Goal: Task Accomplishment & Management: Complete application form

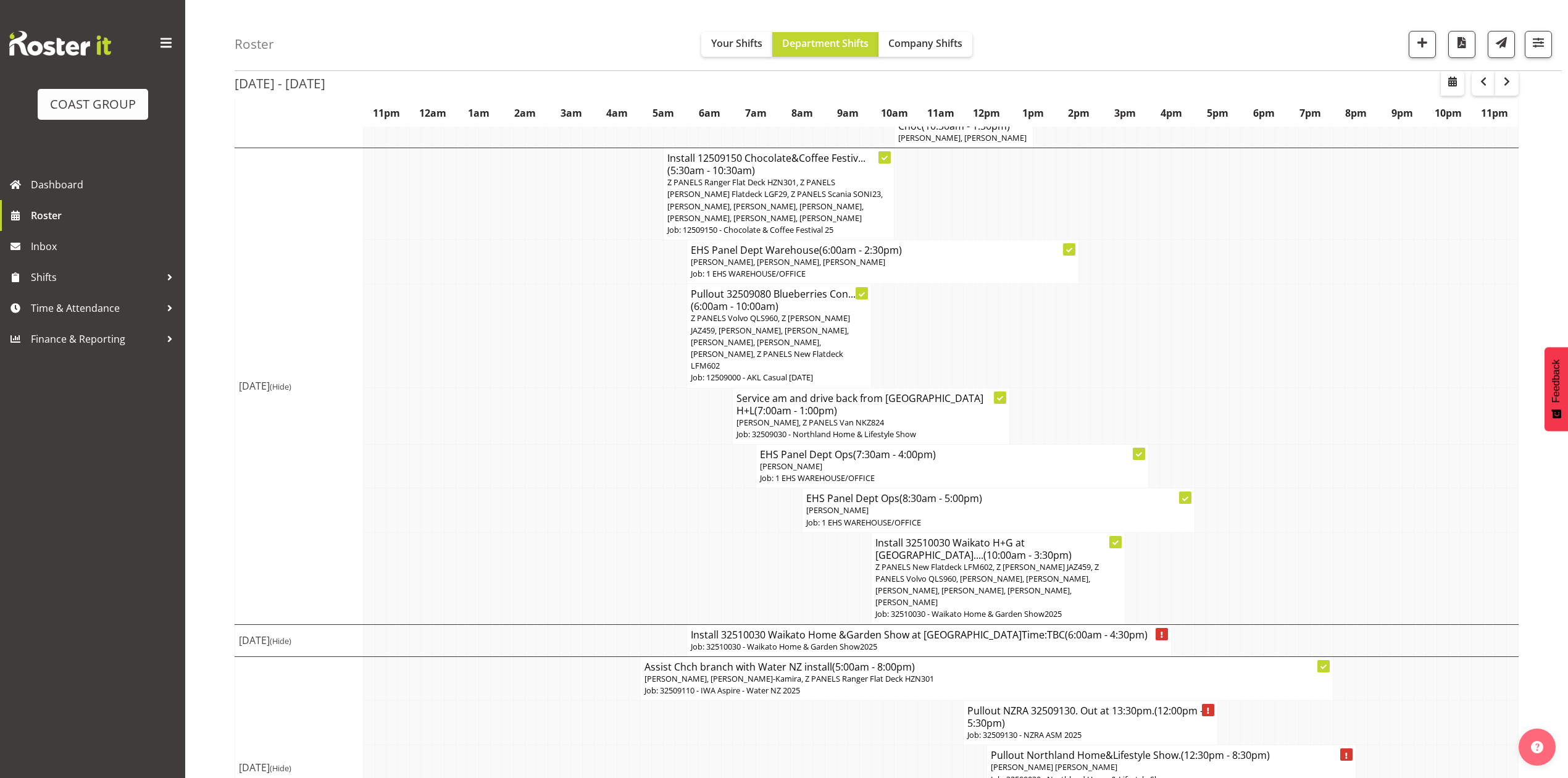
click at [1262, 390] on td at bounding box center [1259, 416] width 11 height 57
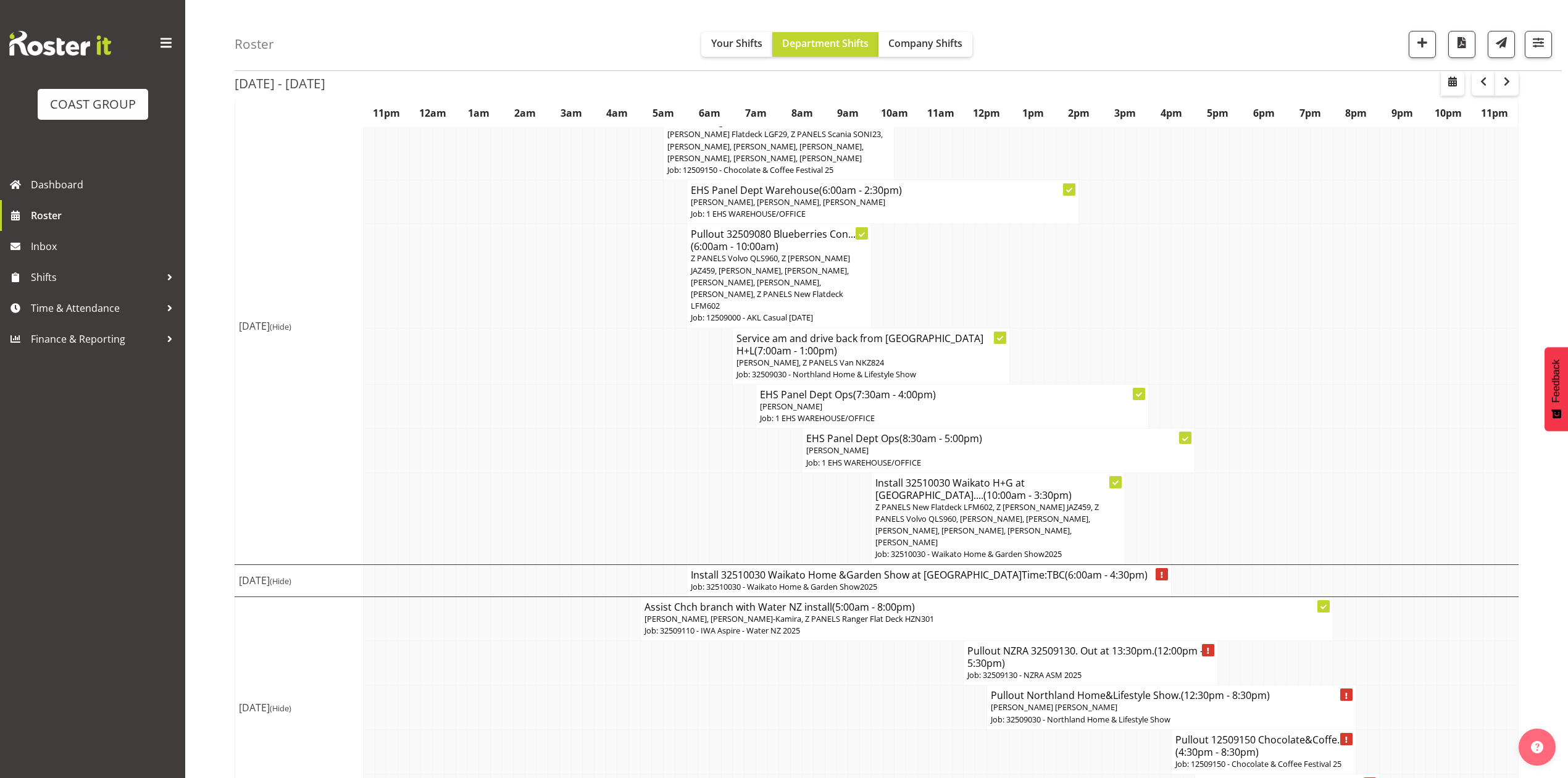
scroll to position [1409, 0]
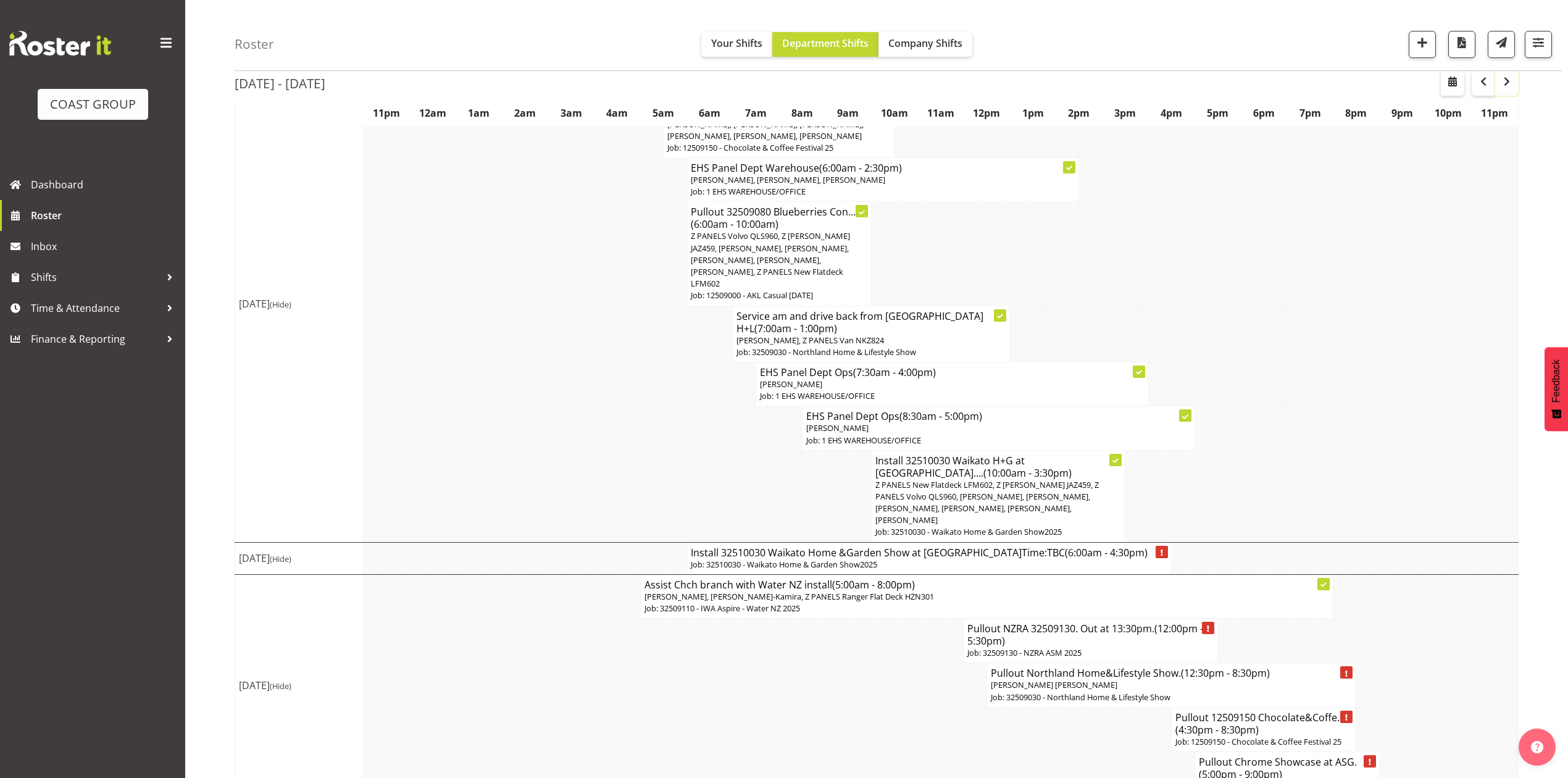
click at [1507, 81] on span "button" at bounding box center [1507, 82] width 15 height 15
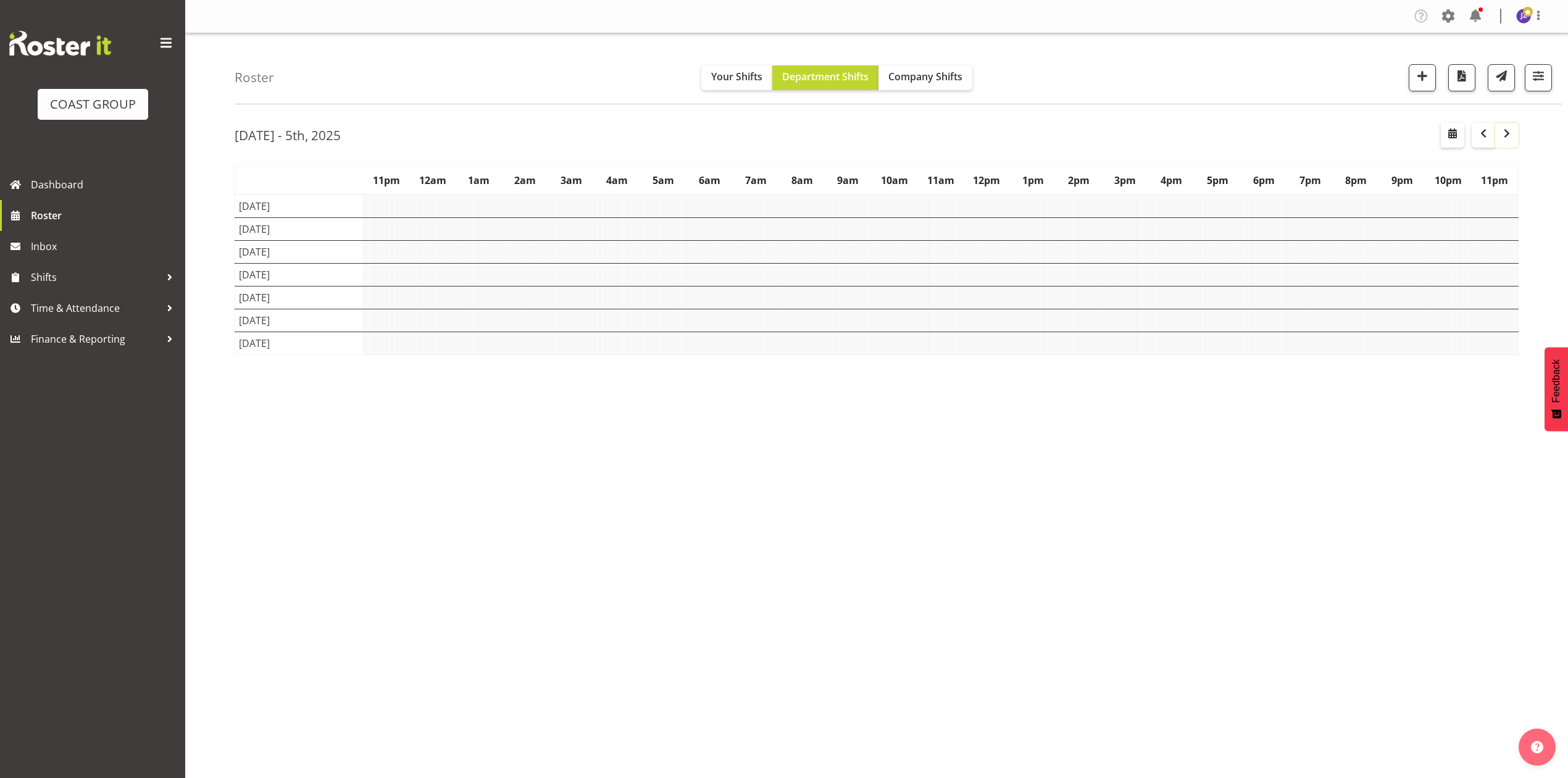
scroll to position [0, 0]
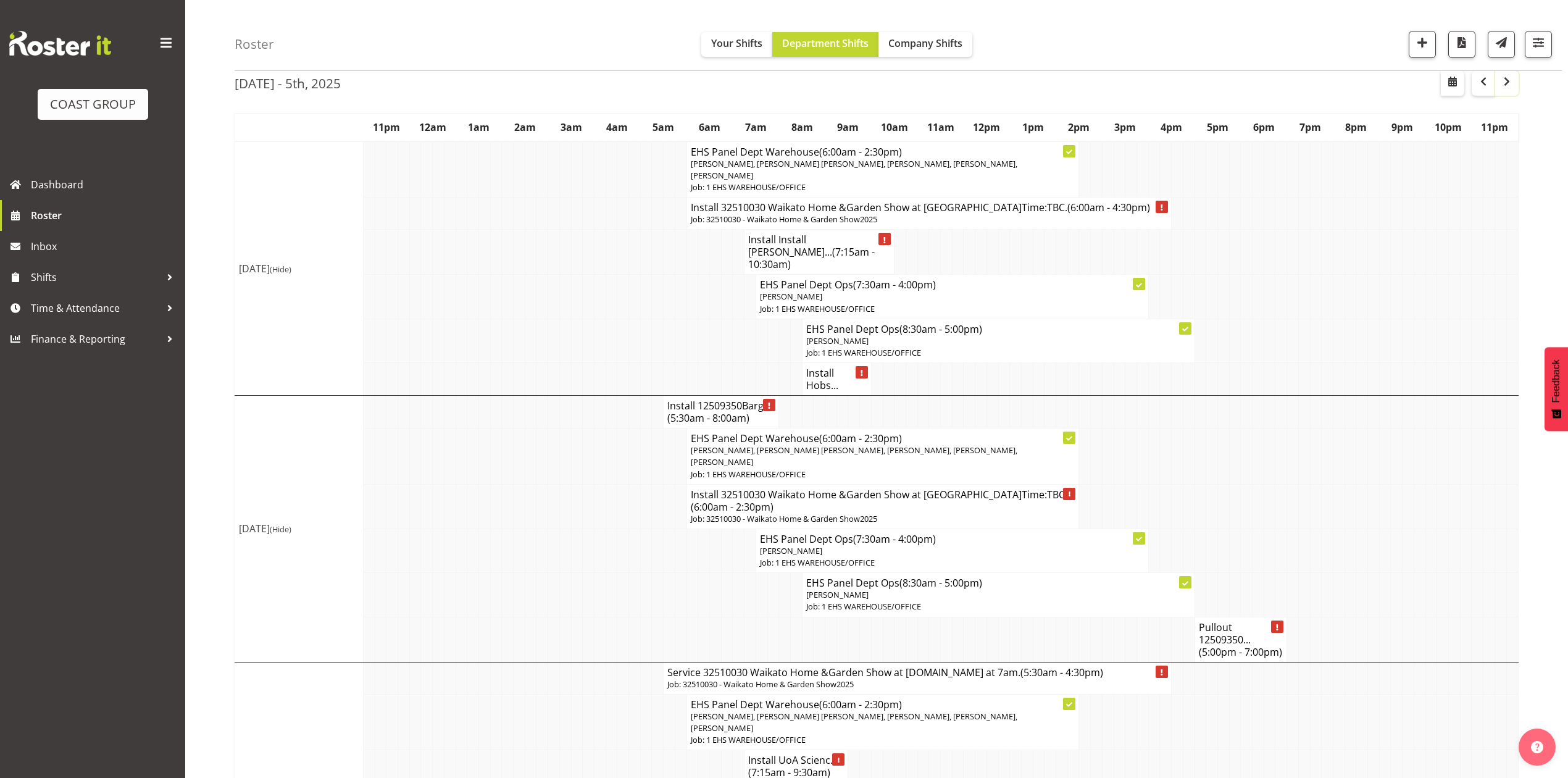
scroll to position [82, 0]
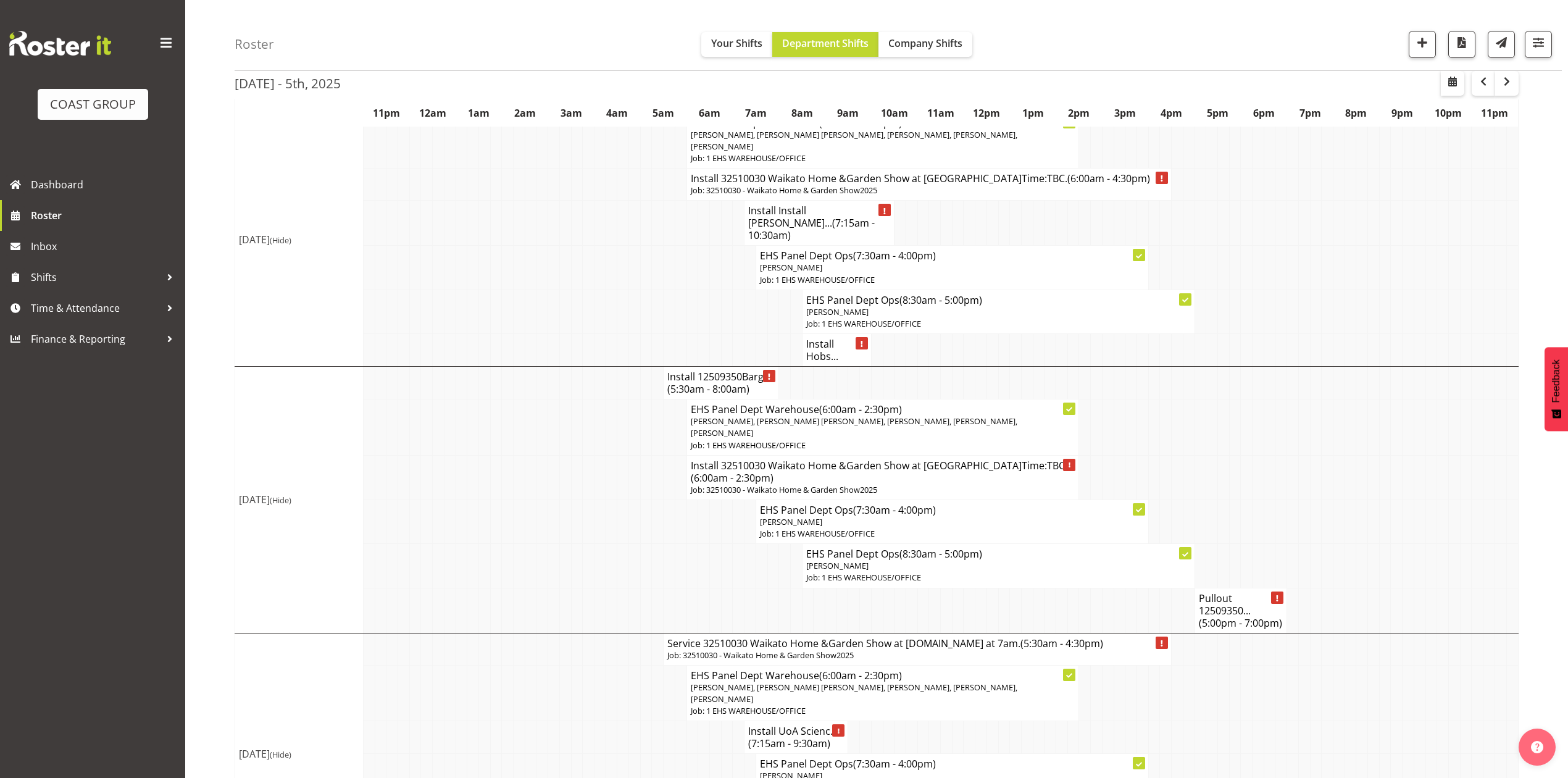
click at [727, 371] on h4 "Install 12509350Barg... (5:30am - 8:00am)" at bounding box center [721, 383] width 107 height 25
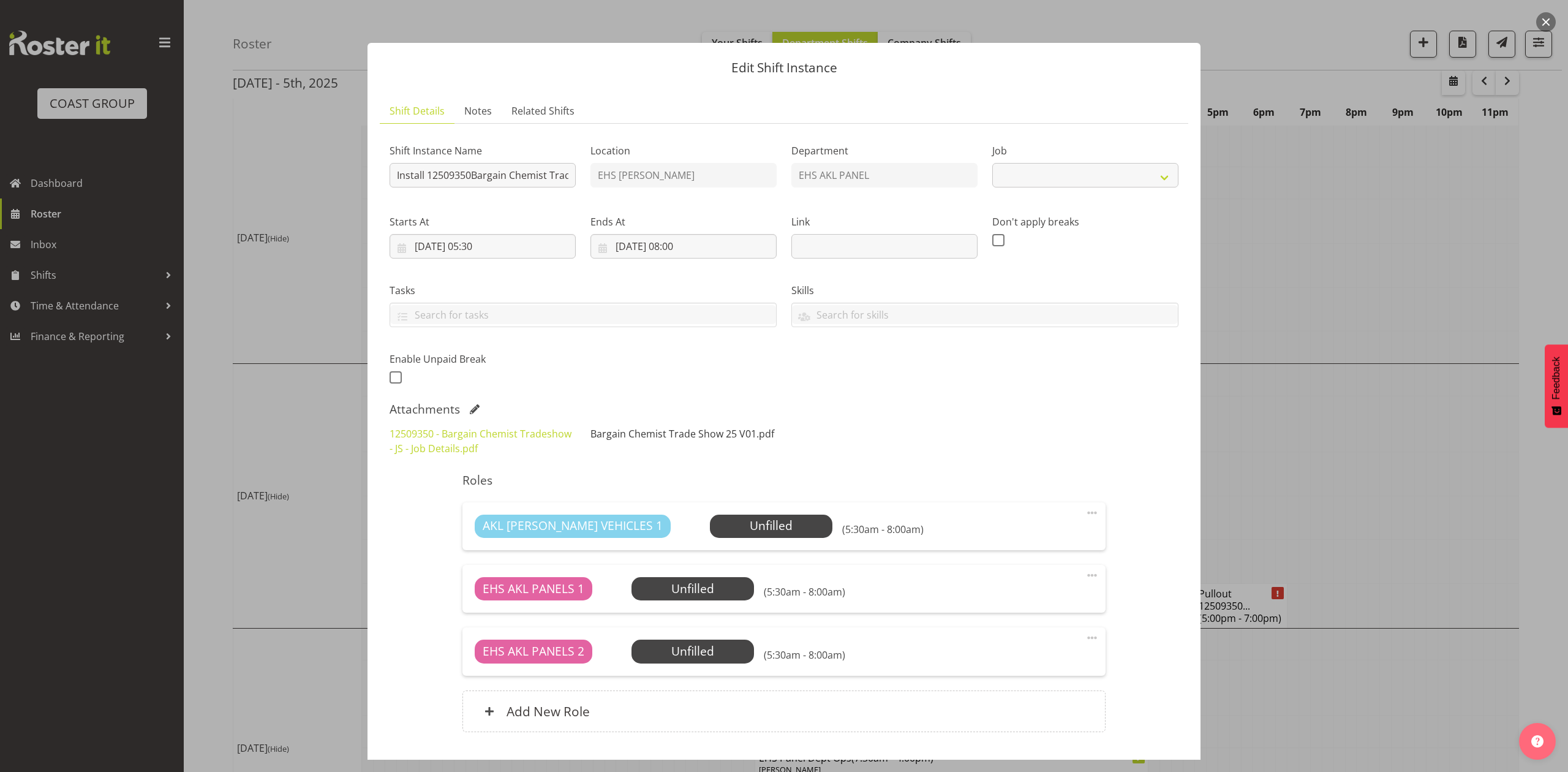
select select "10687"
click at [747, 434] on link "Bargain Chemist Trade Show 25 V01.pdf" at bounding box center [682, 433] width 183 height 13
click at [1546, 21] on button "button" at bounding box center [1546, 22] width 20 height 20
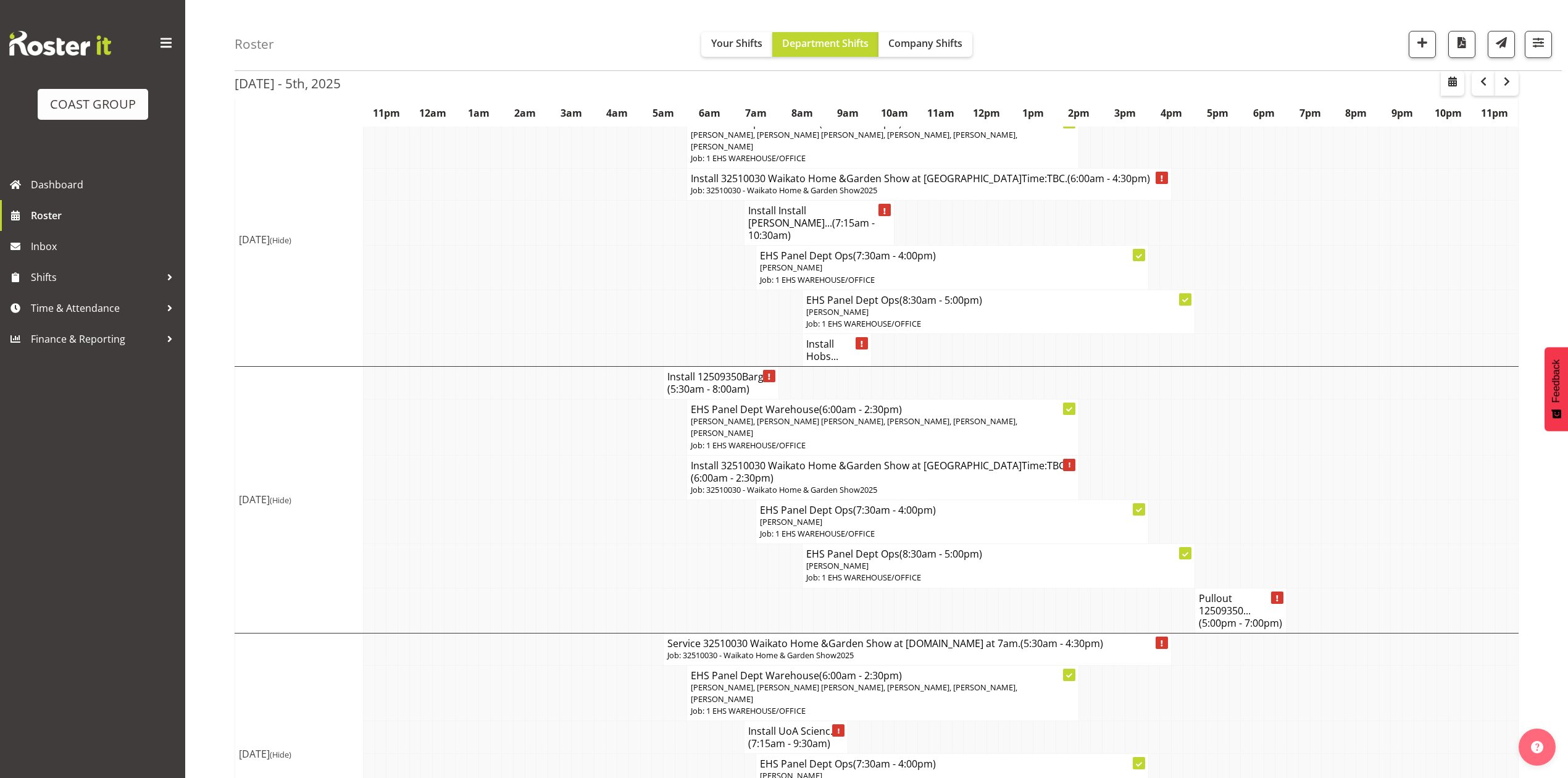
drag, startPoint x: 1409, startPoint y: 366, endPoint x: 1403, endPoint y: 376, distance: 11.7
click at [1409, 369] on td at bounding box center [1409, 383] width 11 height 33
click at [1386, 400] on td at bounding box center [1385, 428] width 11 height 57
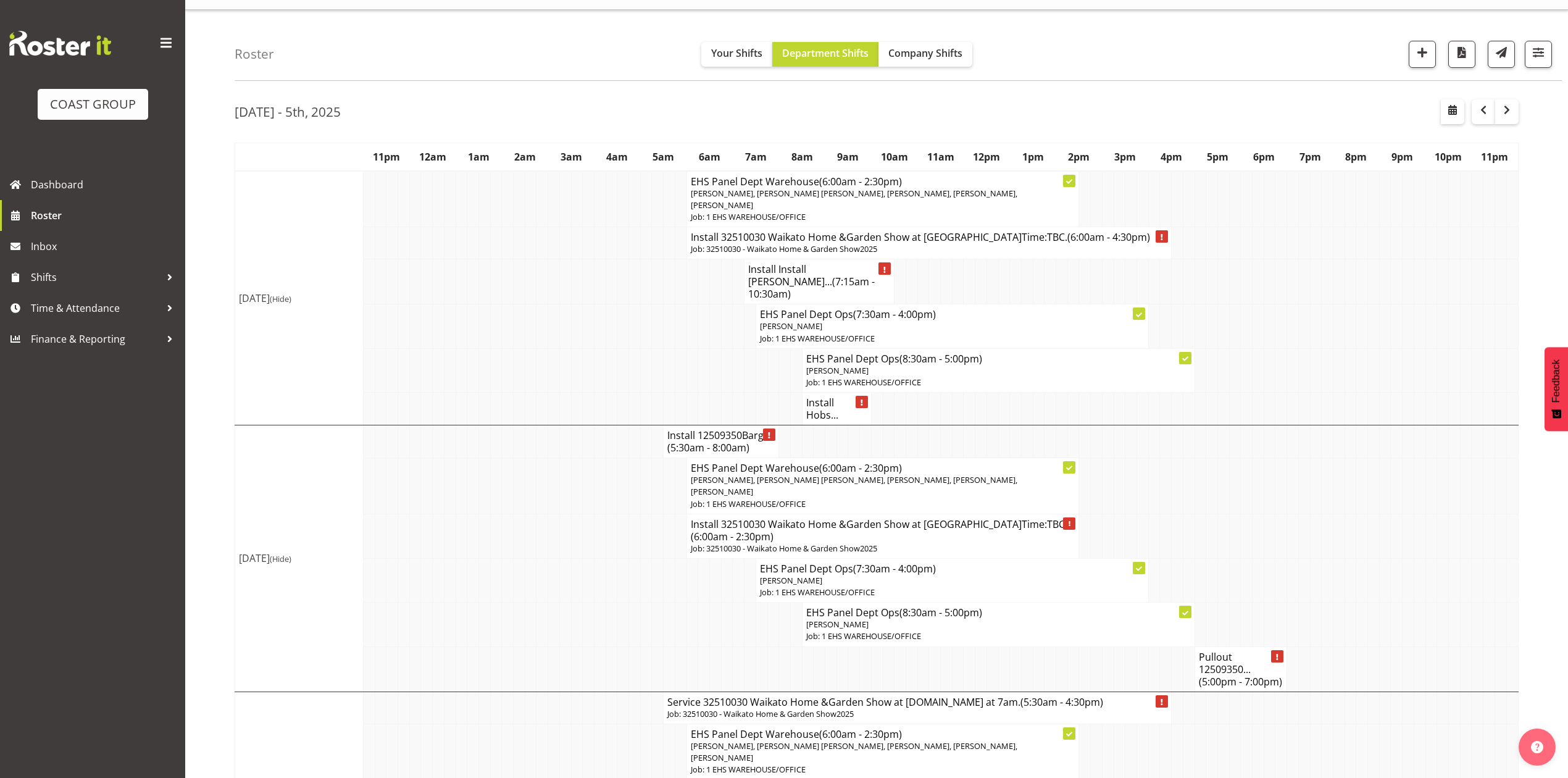
scroll to position [0, 0]
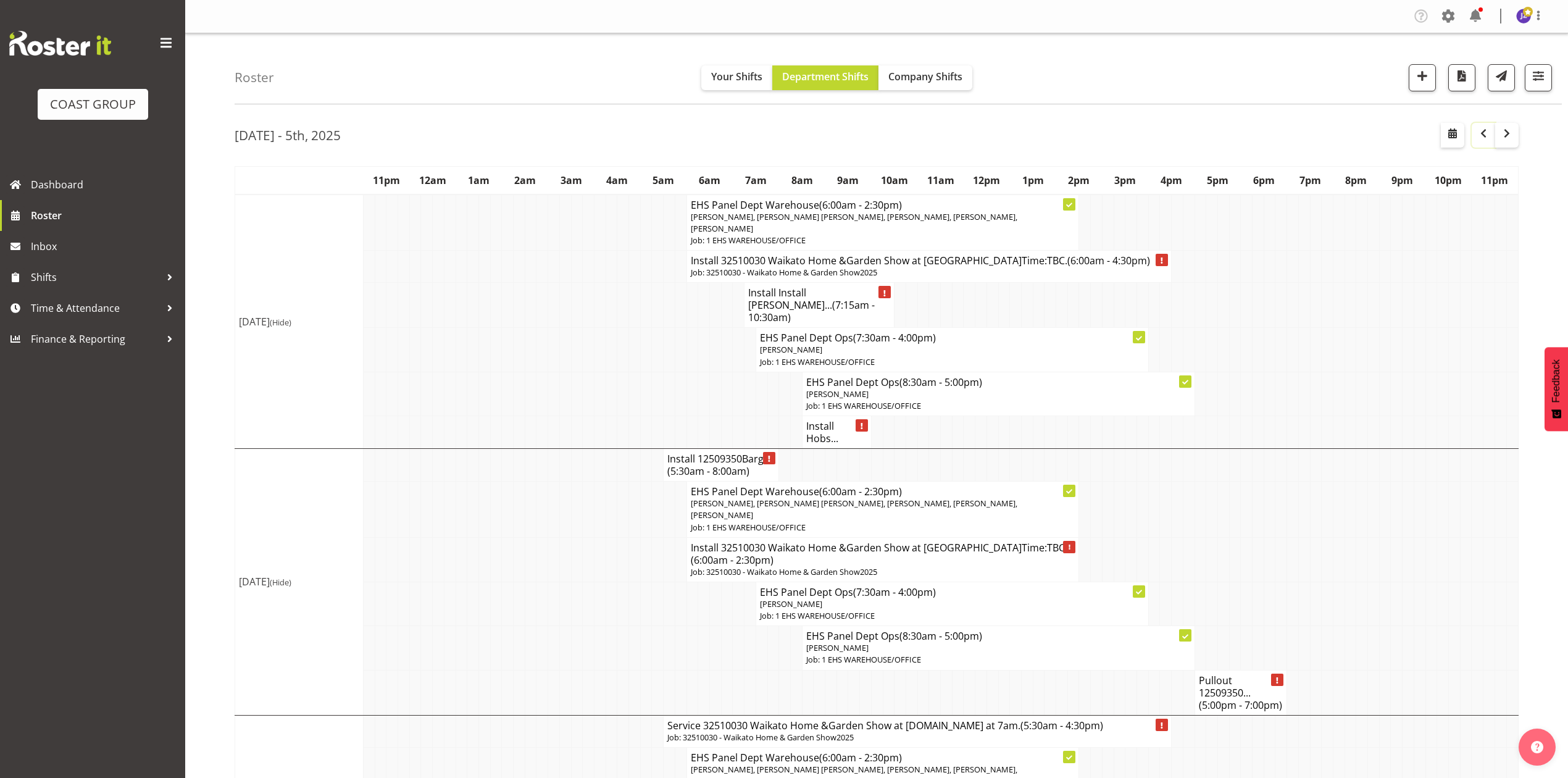
click at [1473, 141] on button "button" at bounding box center [1483, 135] width 24 height 25
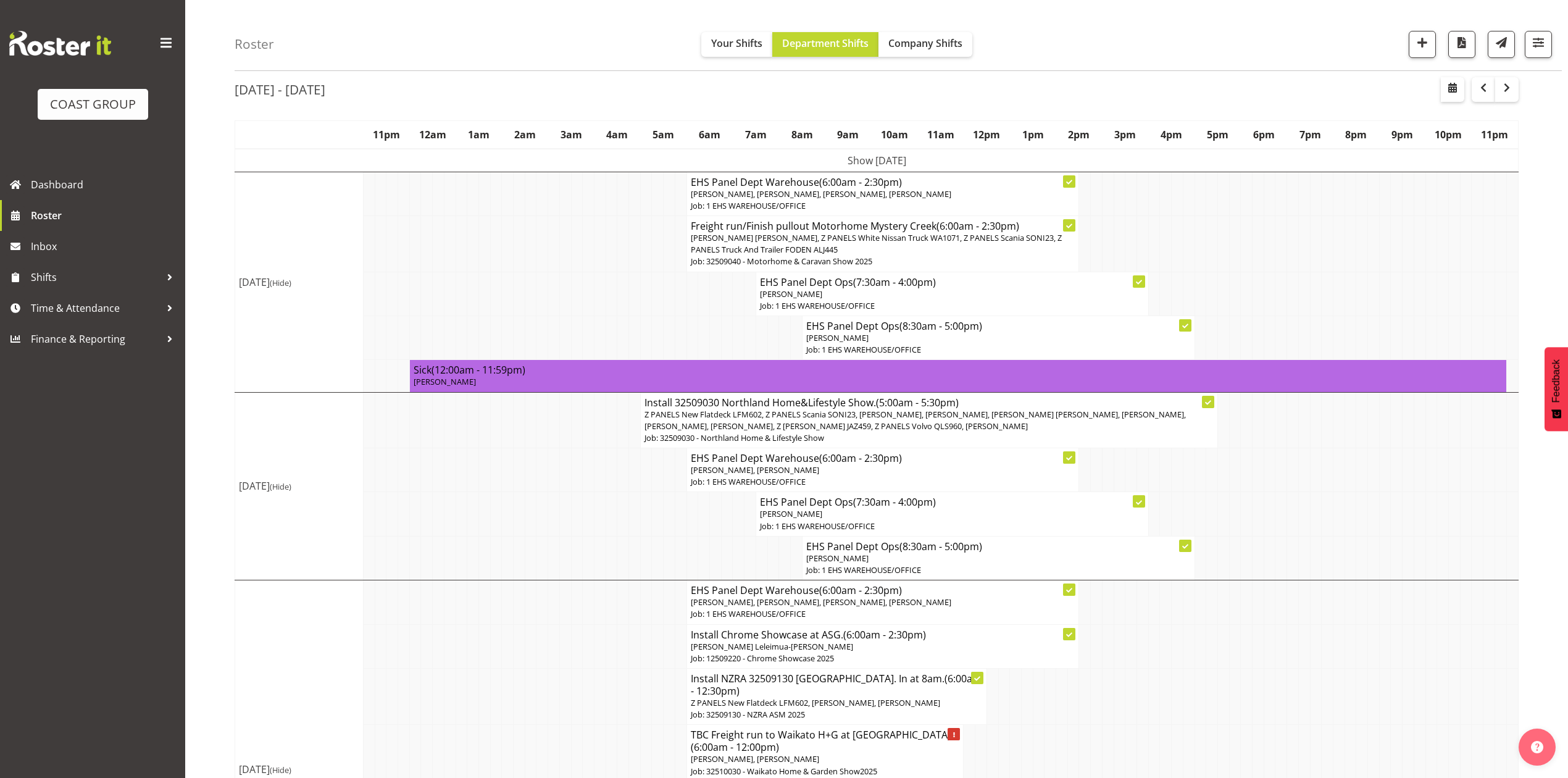
scroll to position [82, 0]
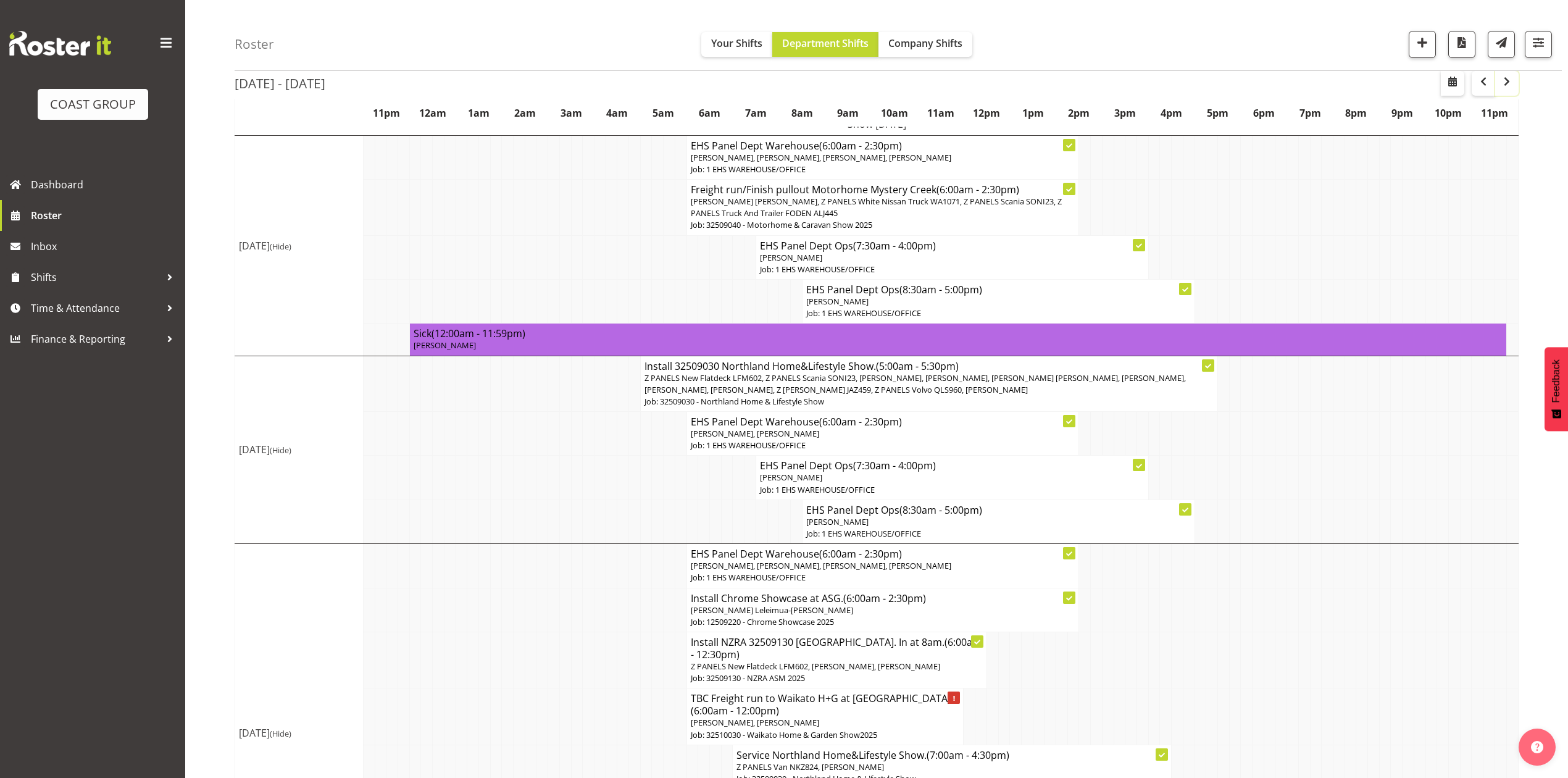
click at [1501, 79] on span "button" at bounding box center [1507, 82] width 15 height 15
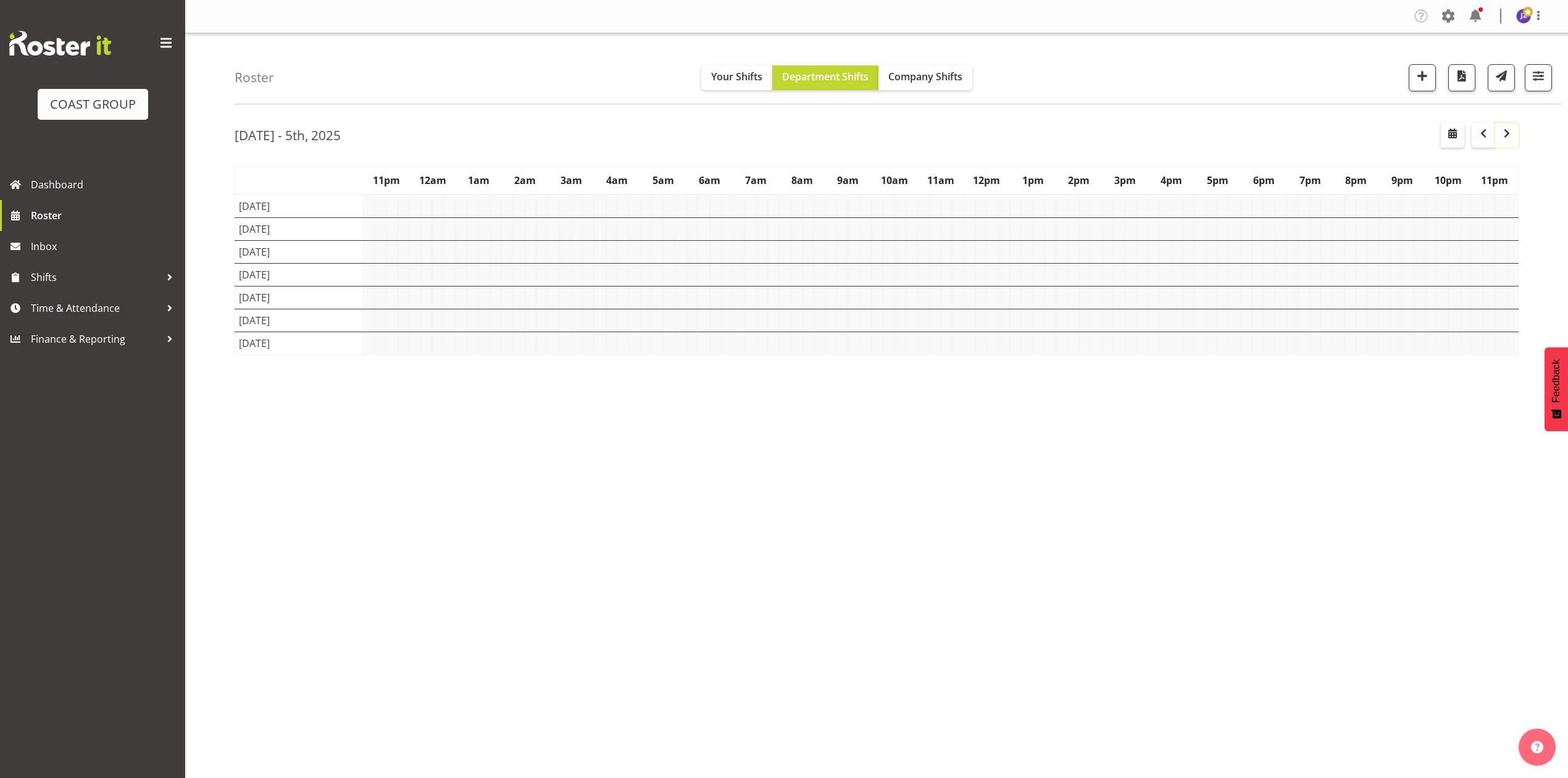
scroll to position [0, 0]
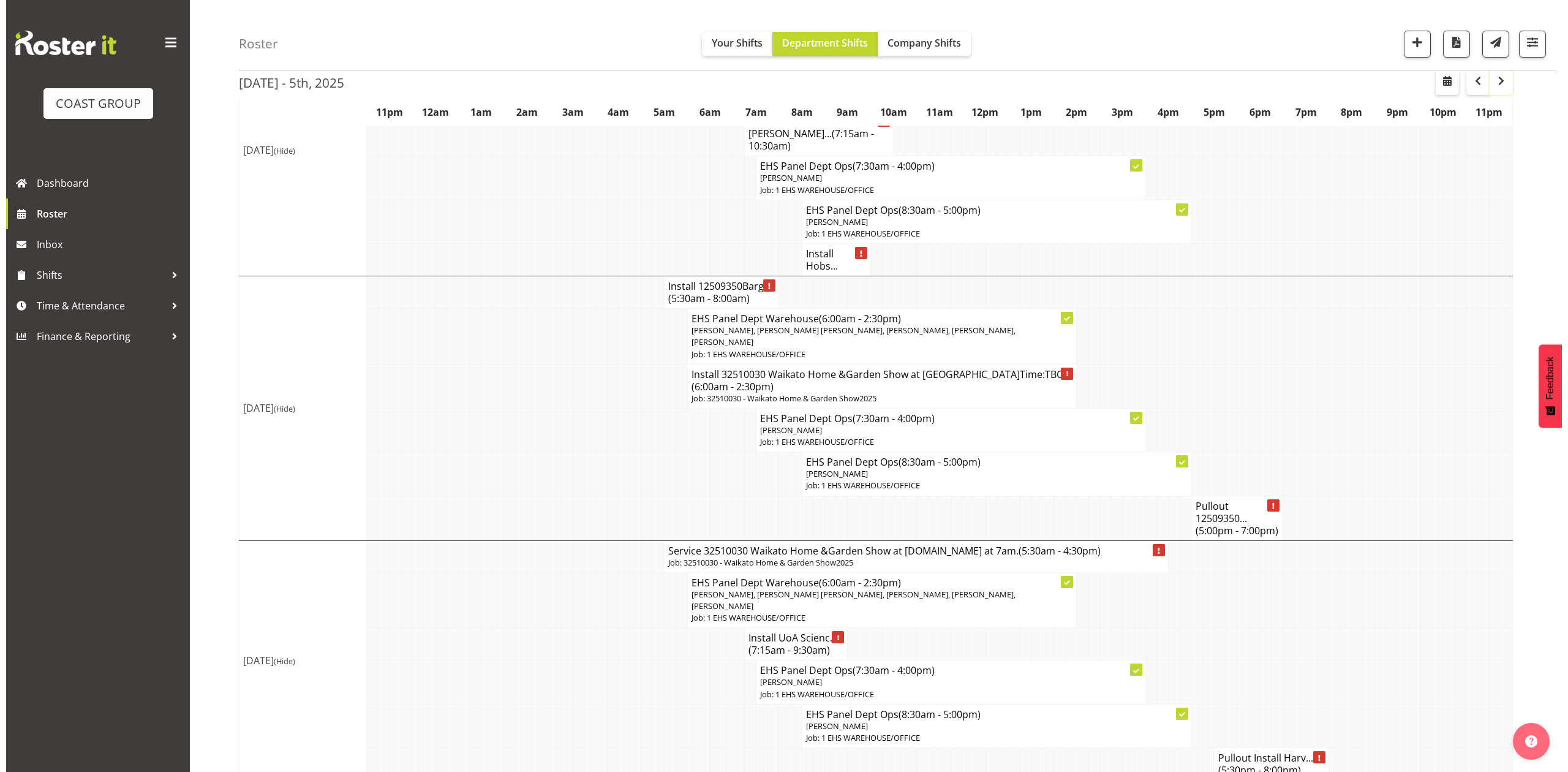
scroll to position [81, 0]
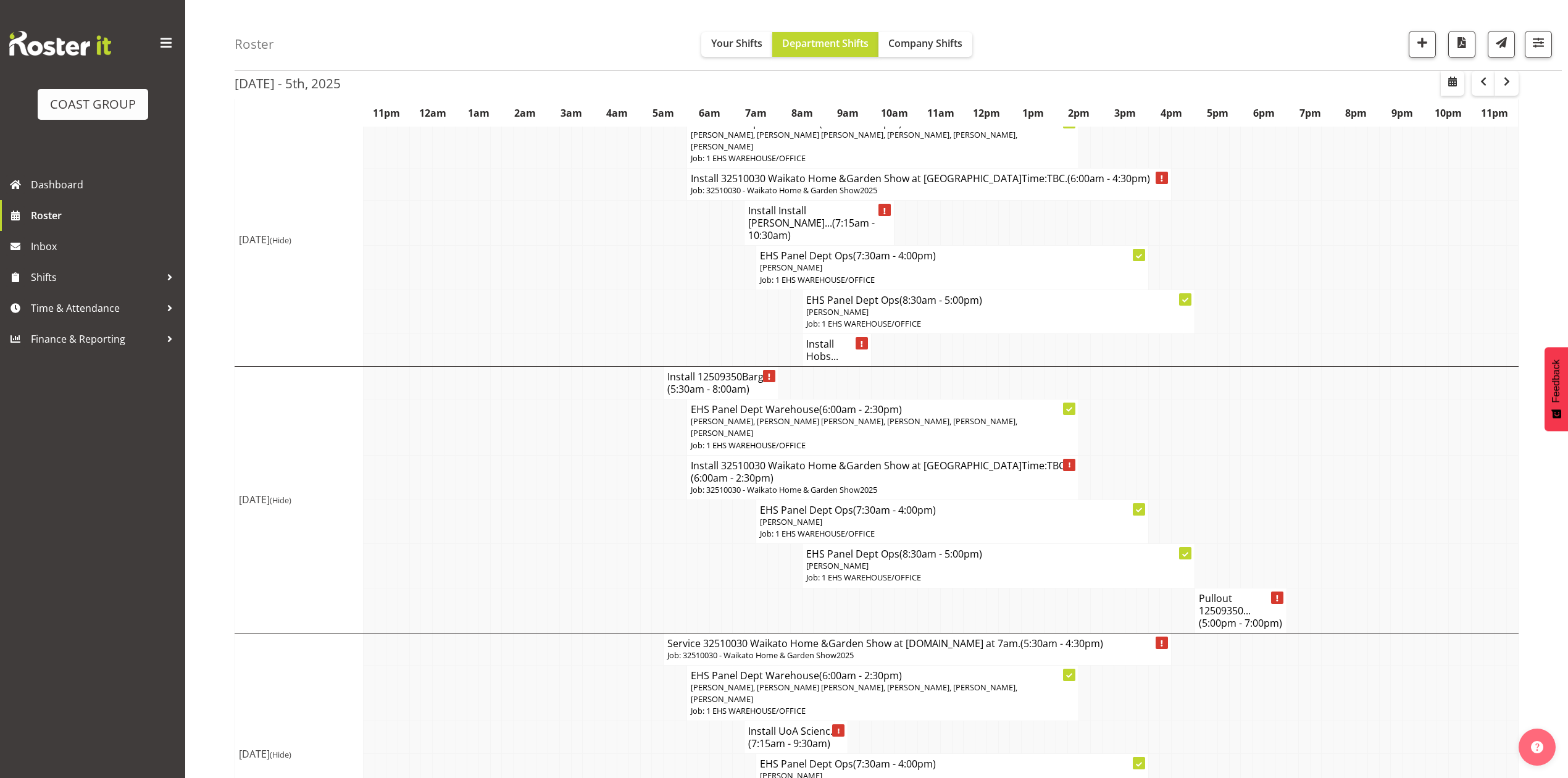
click at [701, 382] on span "(5:30am - 8:00am)" at bounding box center [708, 389] width 82 height 13
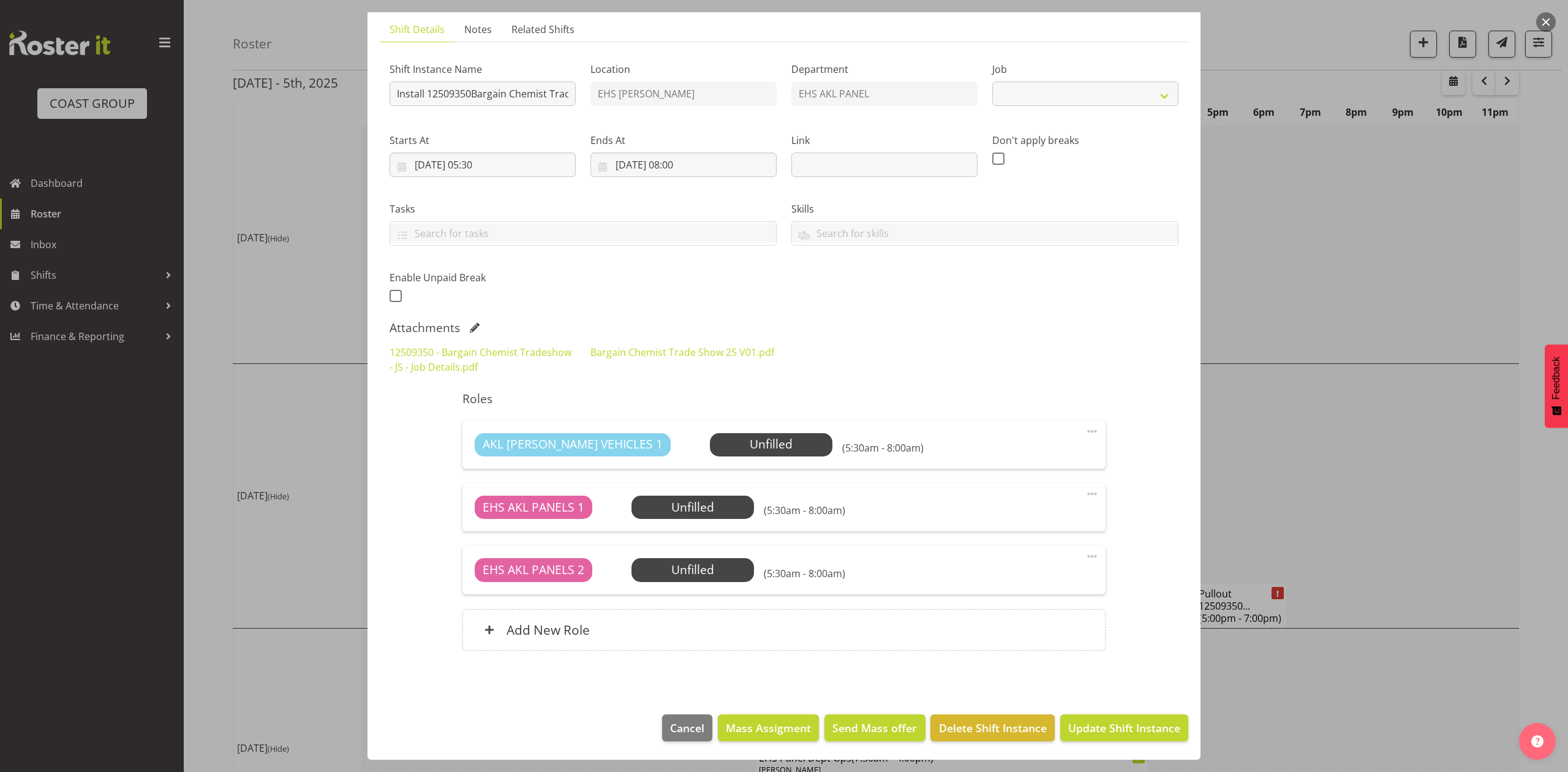
scroll to position [83, 0]
select select "10687"
click at [814, 630] on div "Add New Role" at bounding box center [783, 630] width 643 height 42
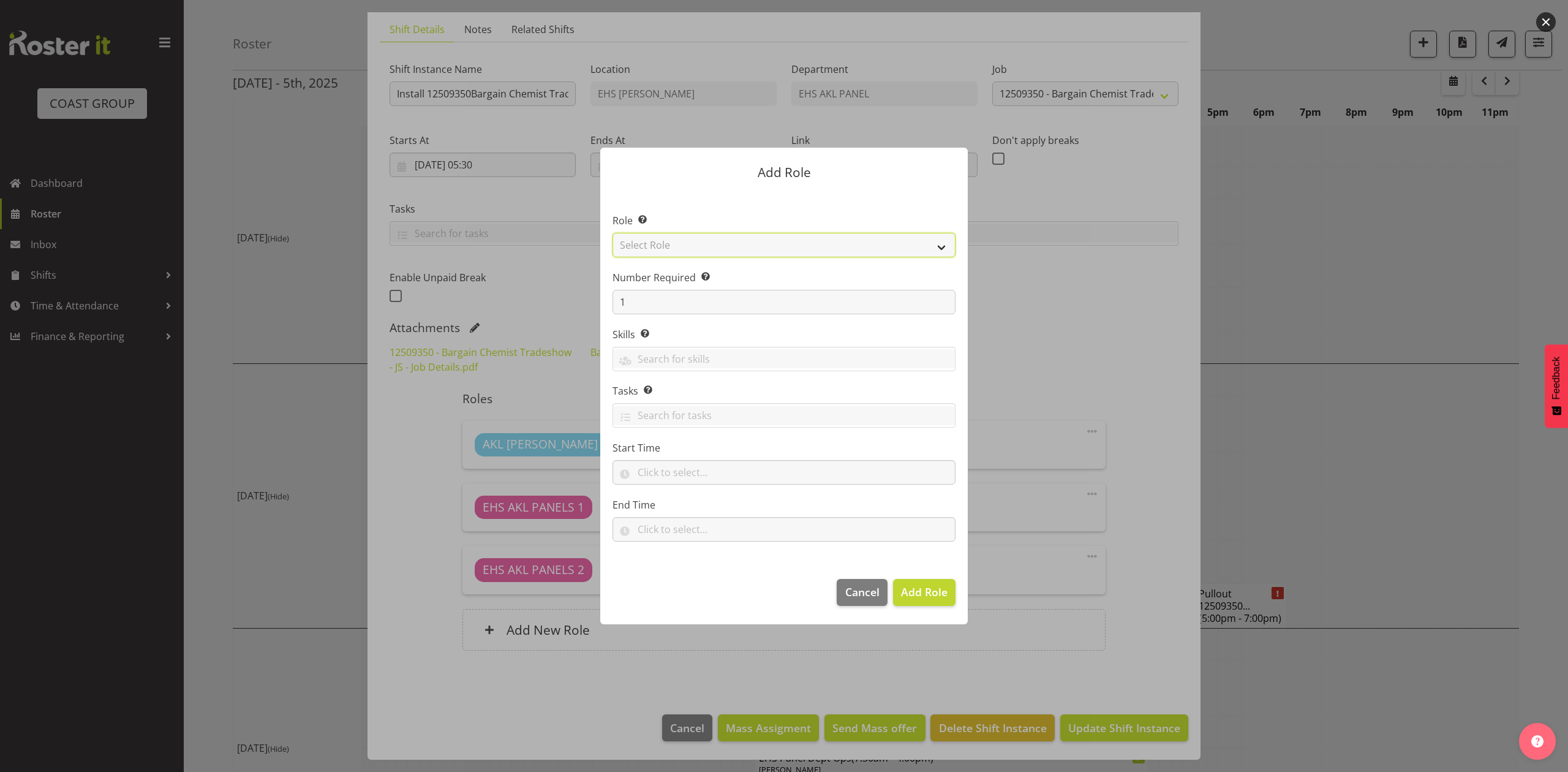
click at [792, 246] on select "Select Role ACCOUNT MANAGER ACCOUNT MANAGER DW ACCOUNTS AKL DIANNA VEHICLES AKL…" at bounding box center [784, 245] width 343 height 24
select select "188"
click at [613, 233] on select "Select Role ACCOUNT MANAGER ACCOUNT MANAGER DW ACCOUNTS AKL DIANNA VEHICLES AKL…" at bounding box center [784, 245] width 343 height 24
click at [937, 590] on span "Add Role" at bounding box center [924, 592] width 47 height 15
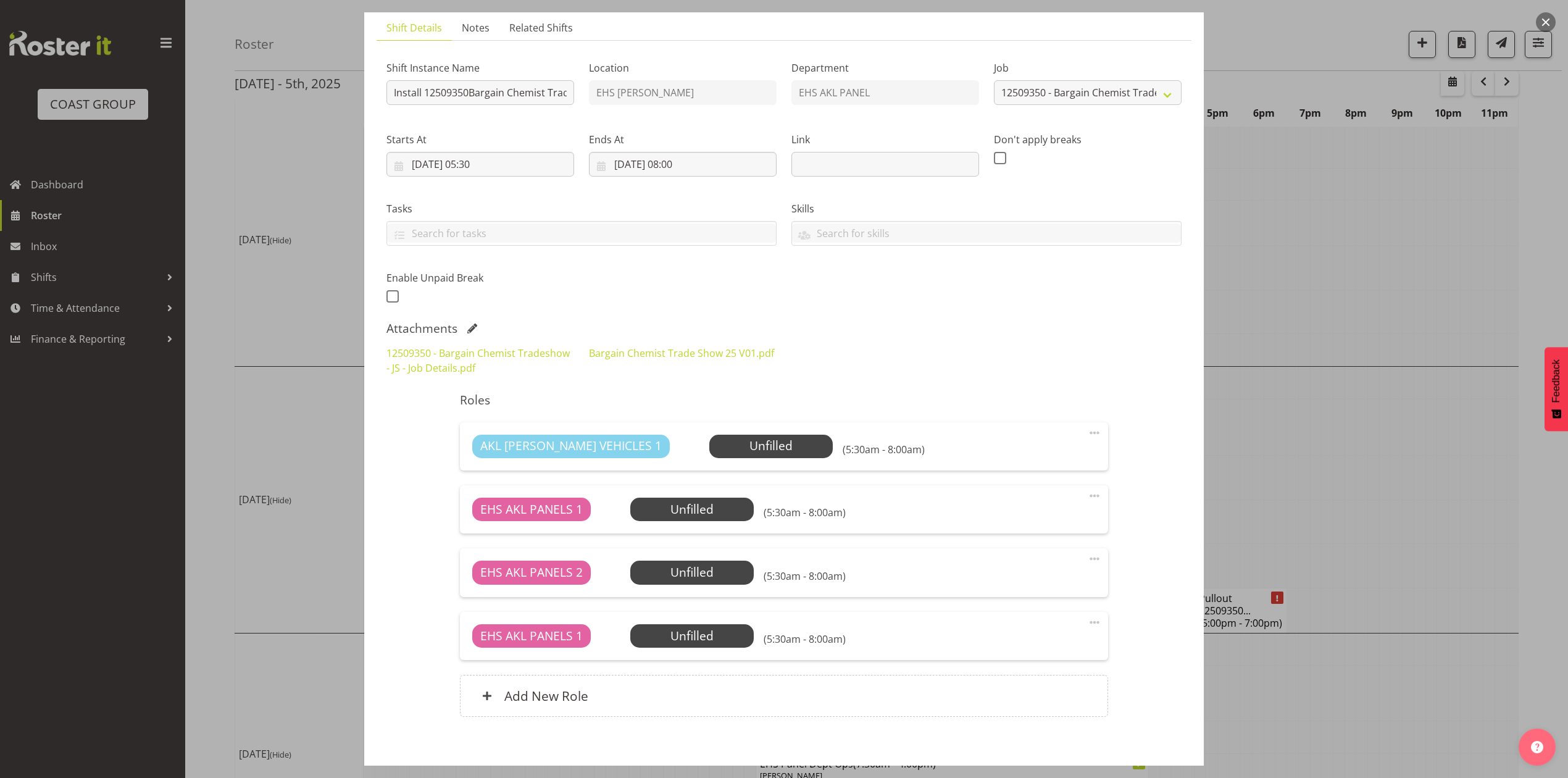
click at [736, 433] on div "AKL RYMER VEHICLES 1 Unfilled Select Employee (5:30am - 8:00am) Edit Cover Role…" at bounding box center [784, 446] width 648 height 48
click at [736, 444] on span "Select Employee" at bounding box center [771, 446] width 92 height 18
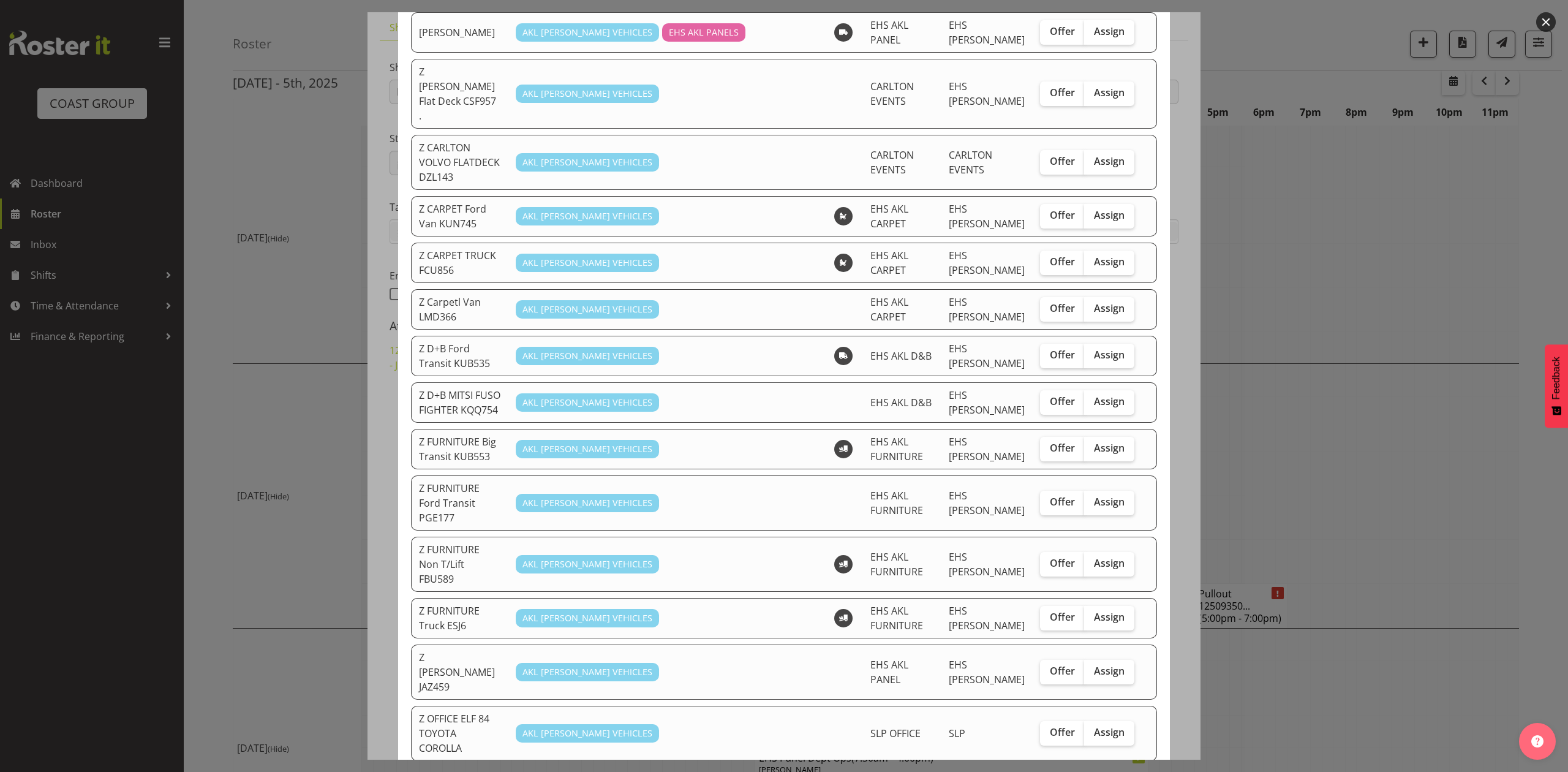
scroll to position [245, 0]
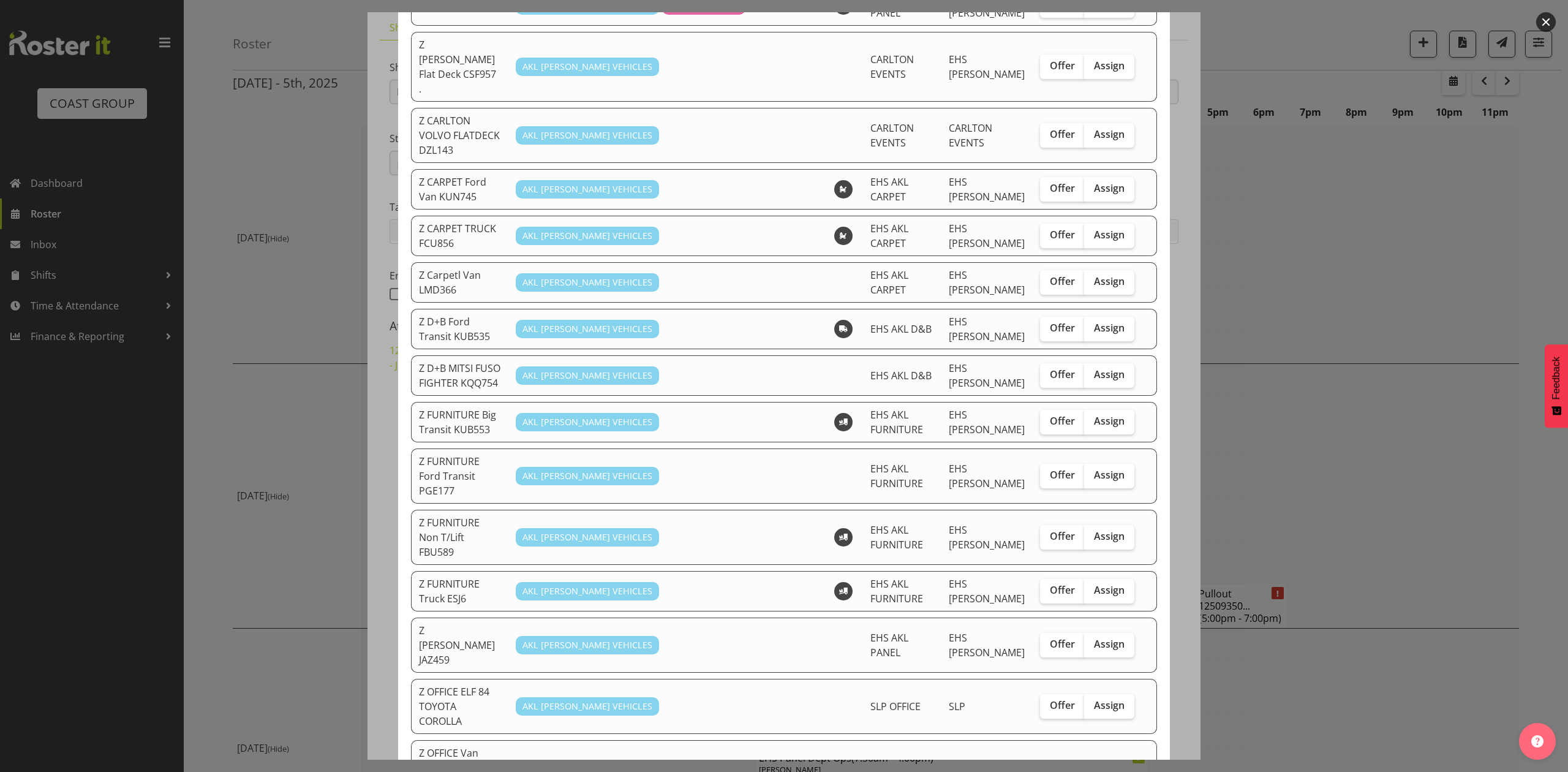
checkbox input "true"
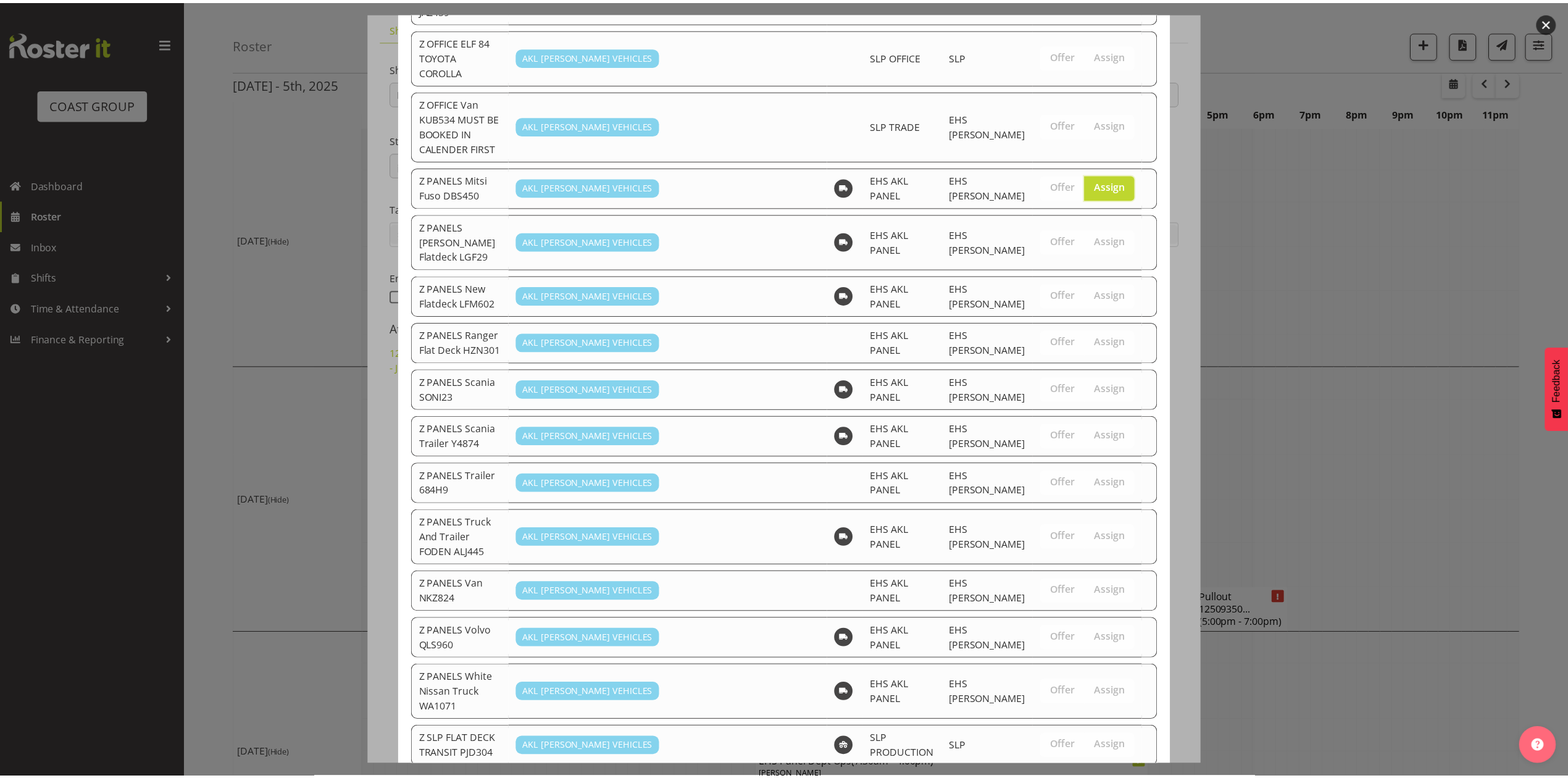
scroll to position [1004, 0]
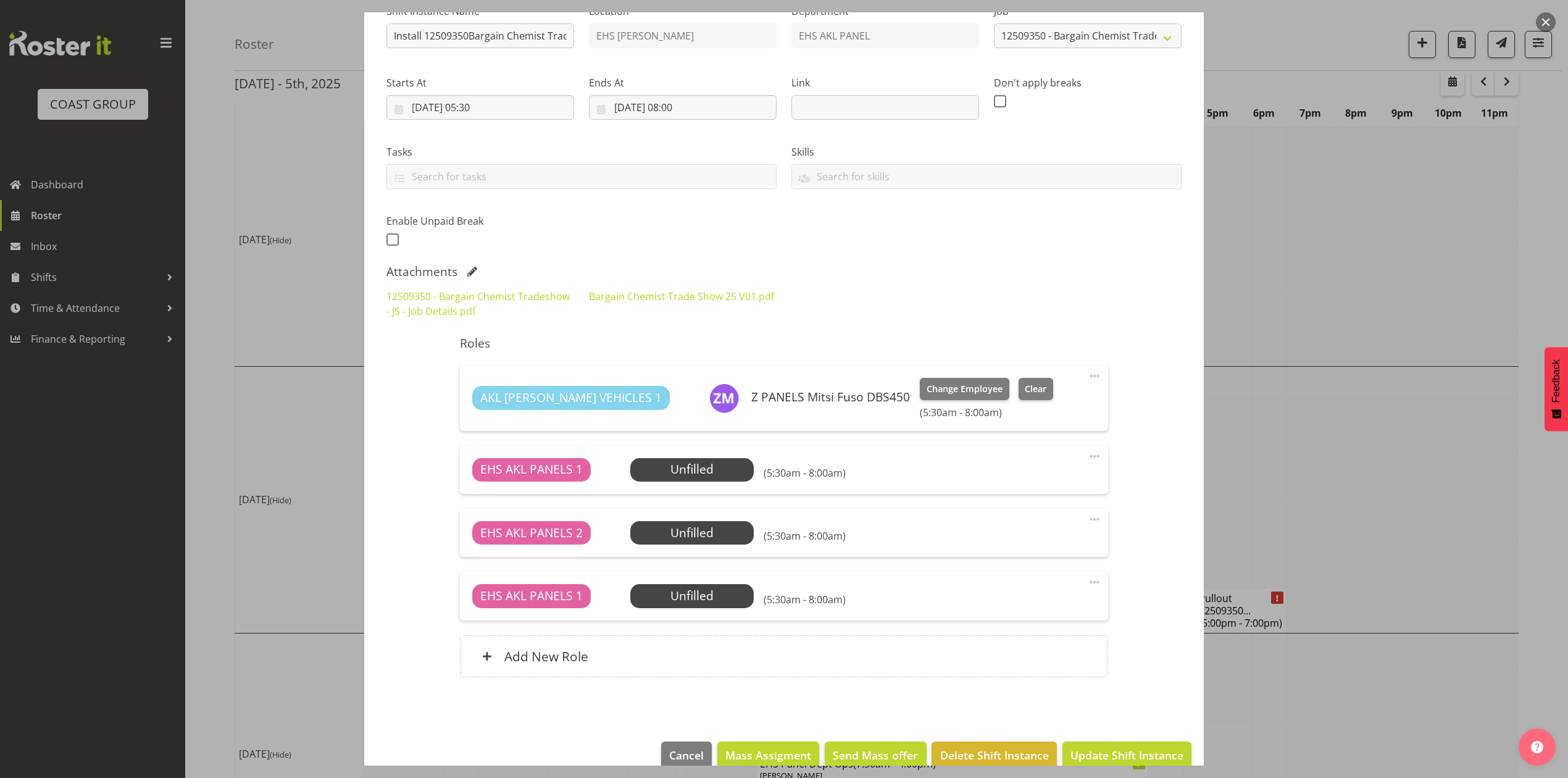
scroll to position [164, 0]
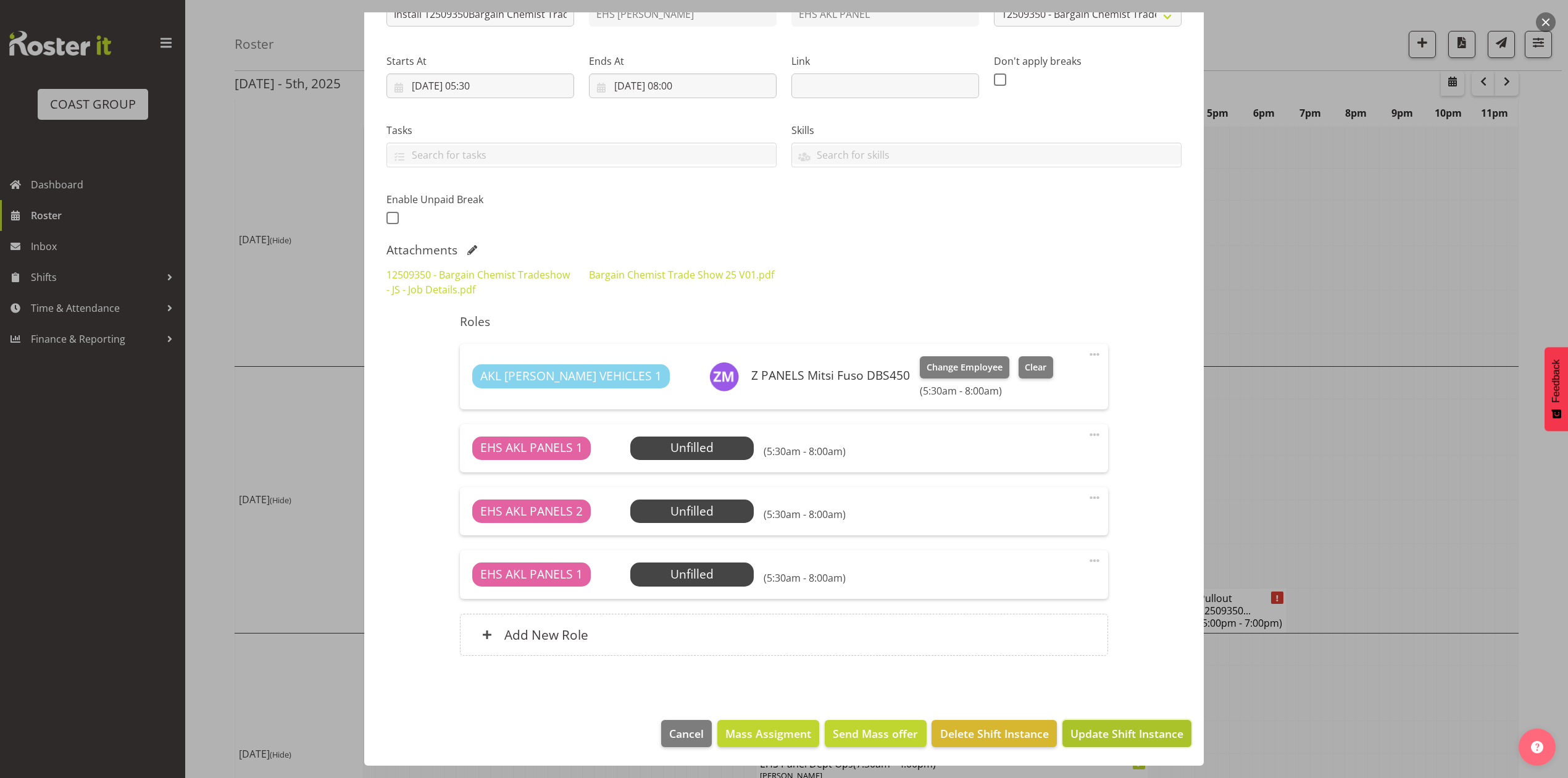
click at [1101, 739] on span "Update Shift Instance" at bounding box center [1127, 733] width 113 height 16
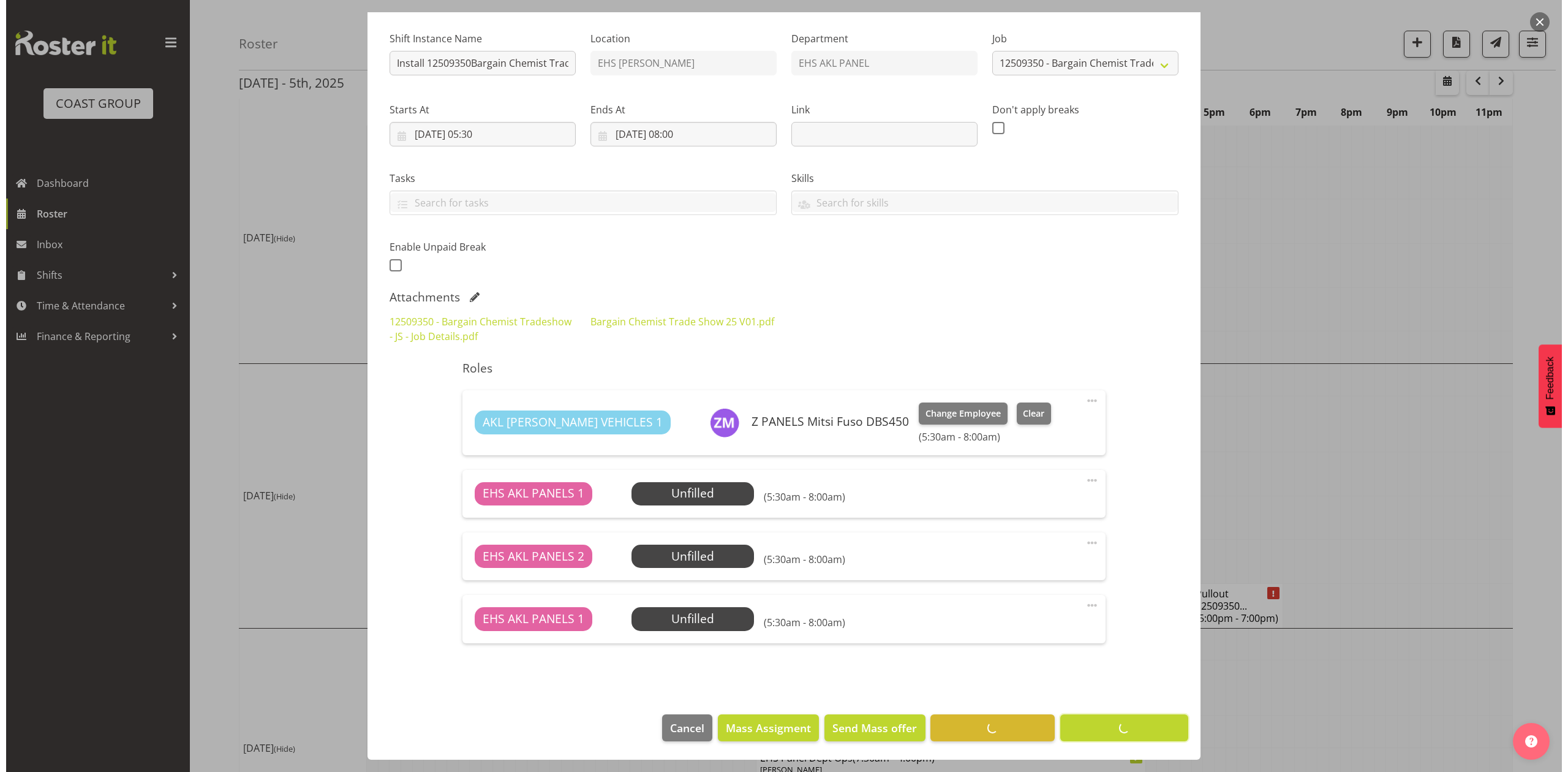
scroll to position [0, 0]
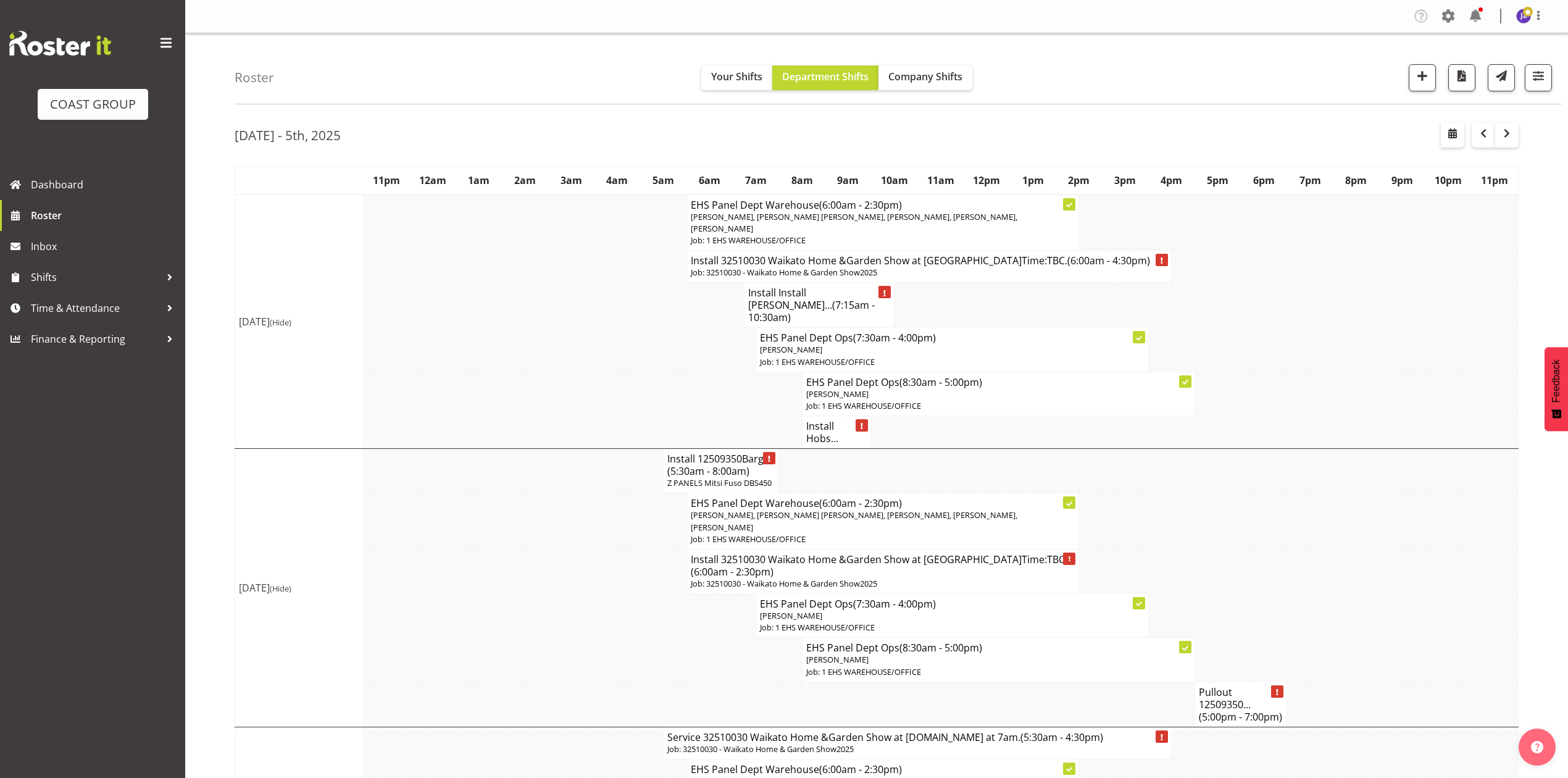
click at [781, 292] on h4 "Install Install Harvey Nor... (7:15am - 10:30am)" at bounding box center [819, 305] width 142 height 37
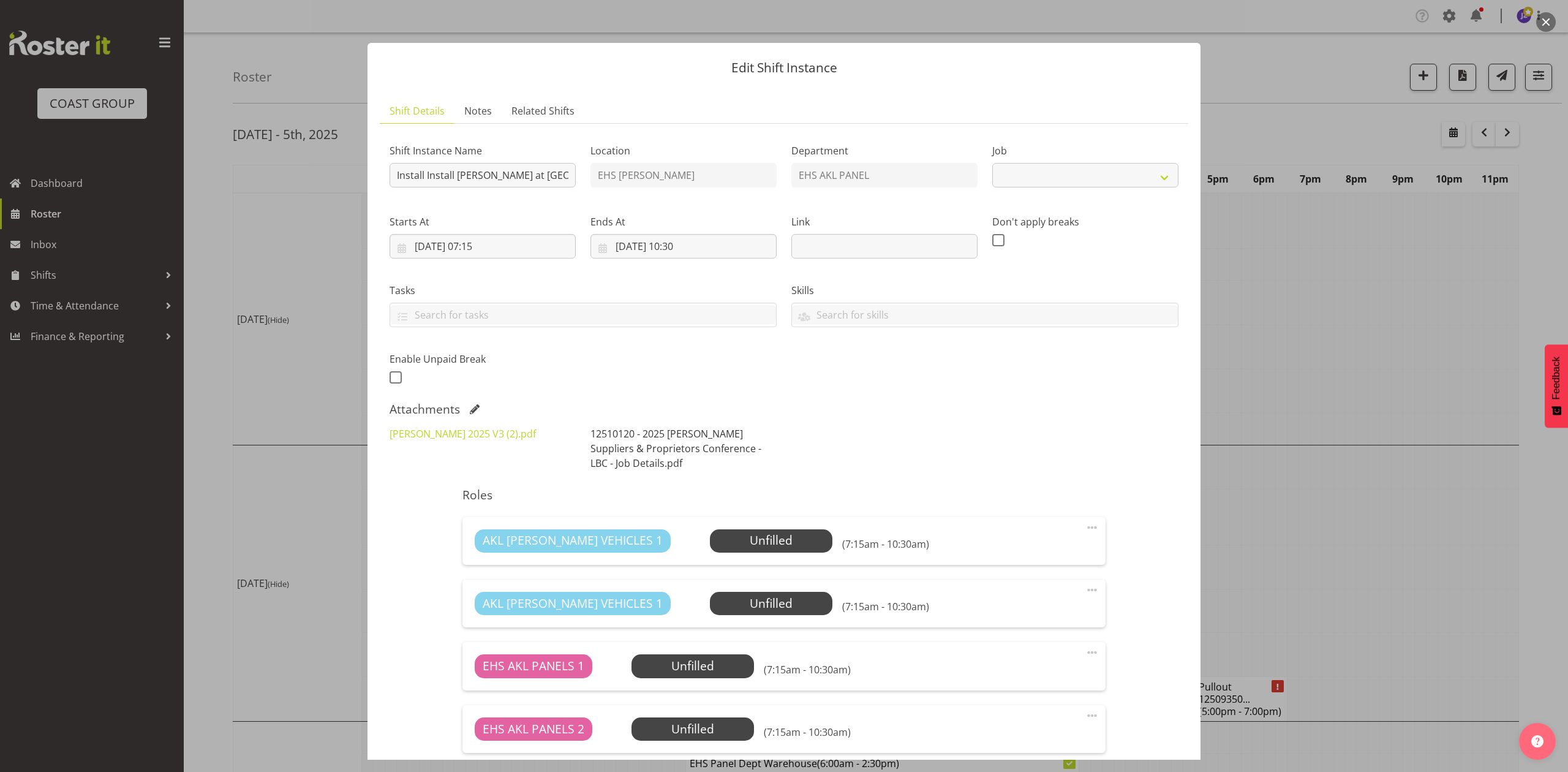
select select "9957"
click at [458, 434] on link "Harvey Norman 2025 V3 (2).pdf" at bounding box center [462, 433] width 146 height 13
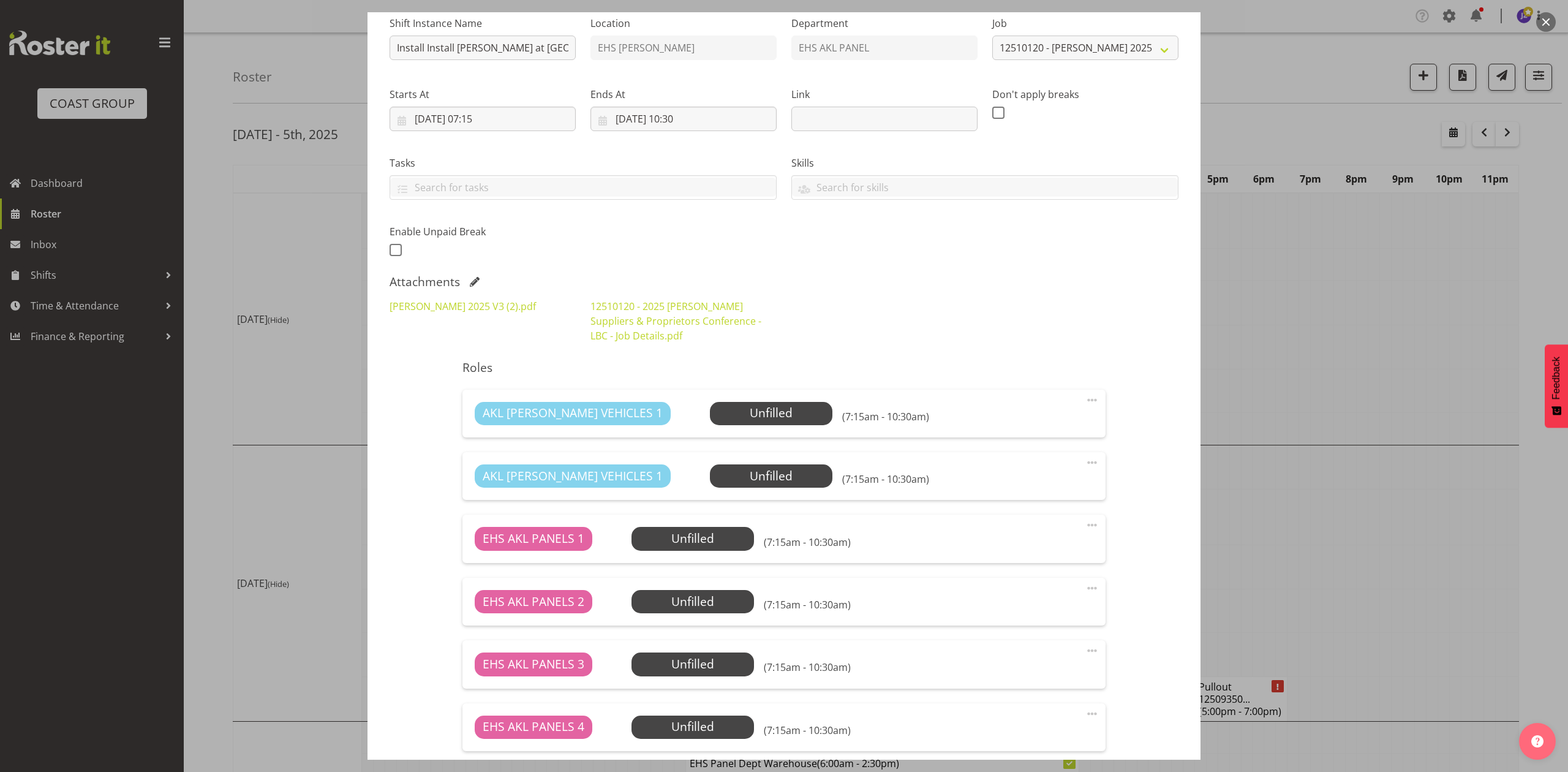
scroll to position [163, 0]
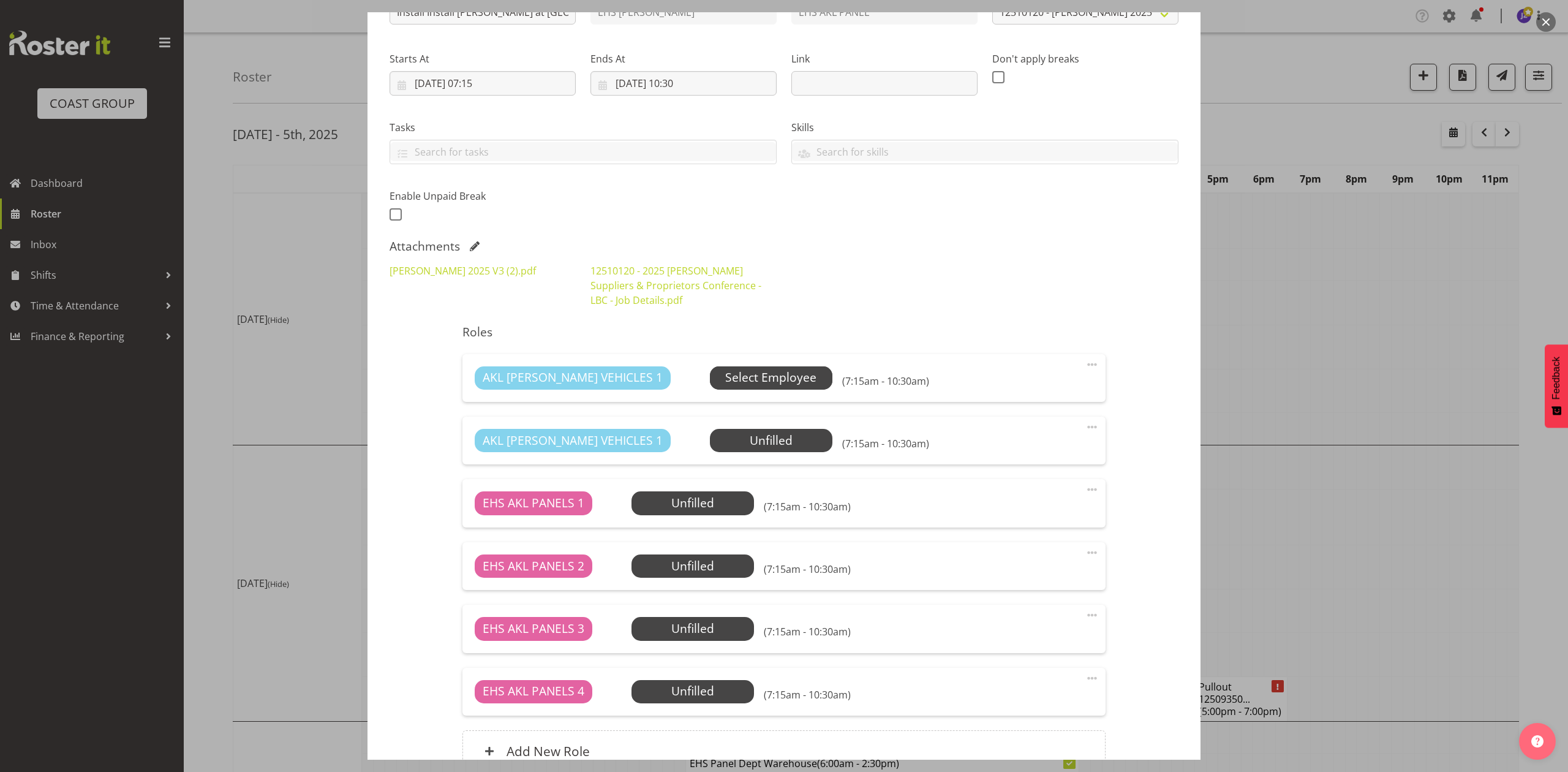
click at [725, 377] on span "Select Employee" at bounding box center [771, 377] width 92 height 18
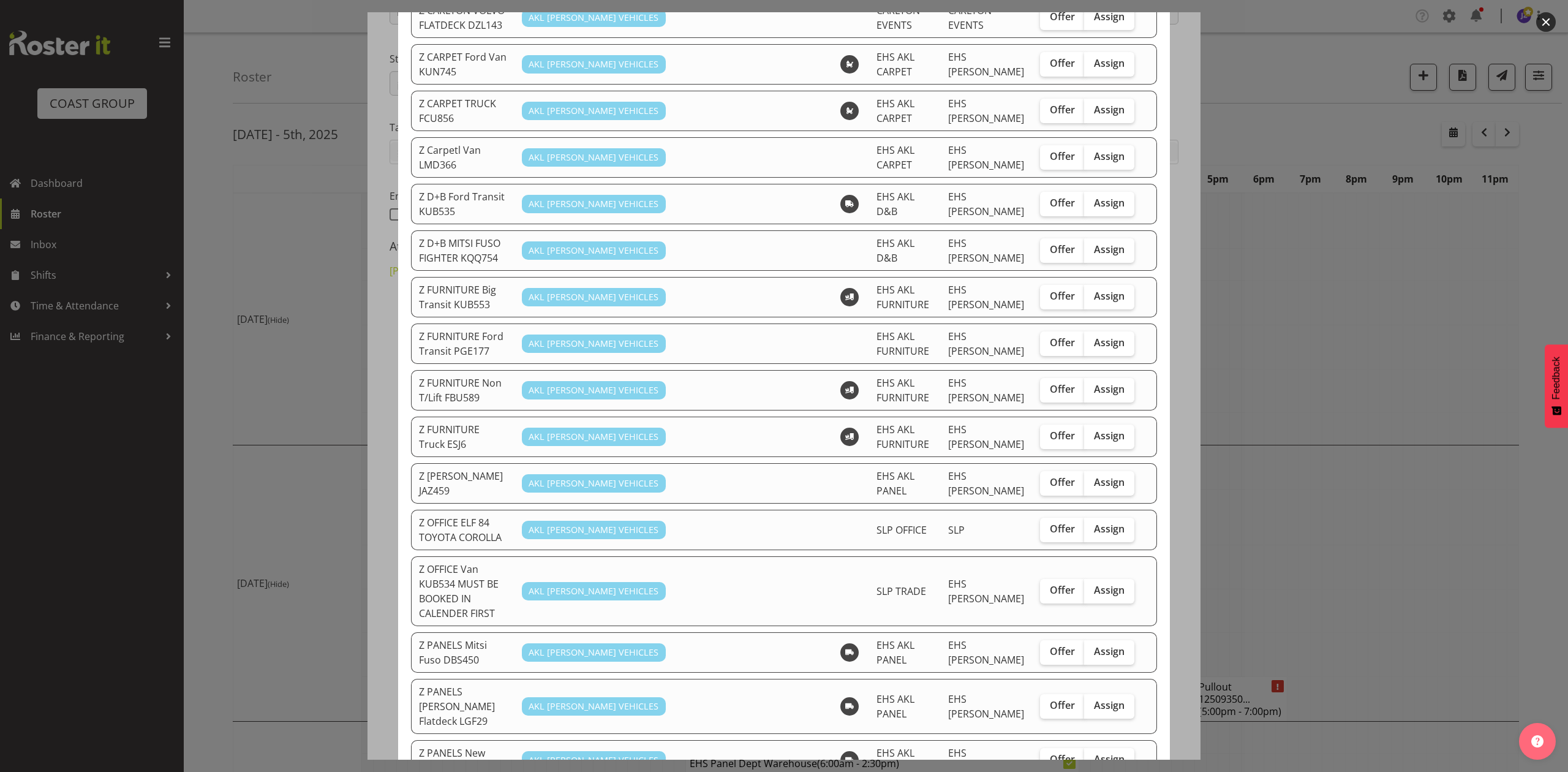
scroll to position [327, 0]
click at [1084, 640] on label "Assign" at bounding box center [1110, 652] width 51 height 24
click at [1084, 647] on input "Assign" at bounding box center [1088, 650] width 8 height 8
checkbox input "true"
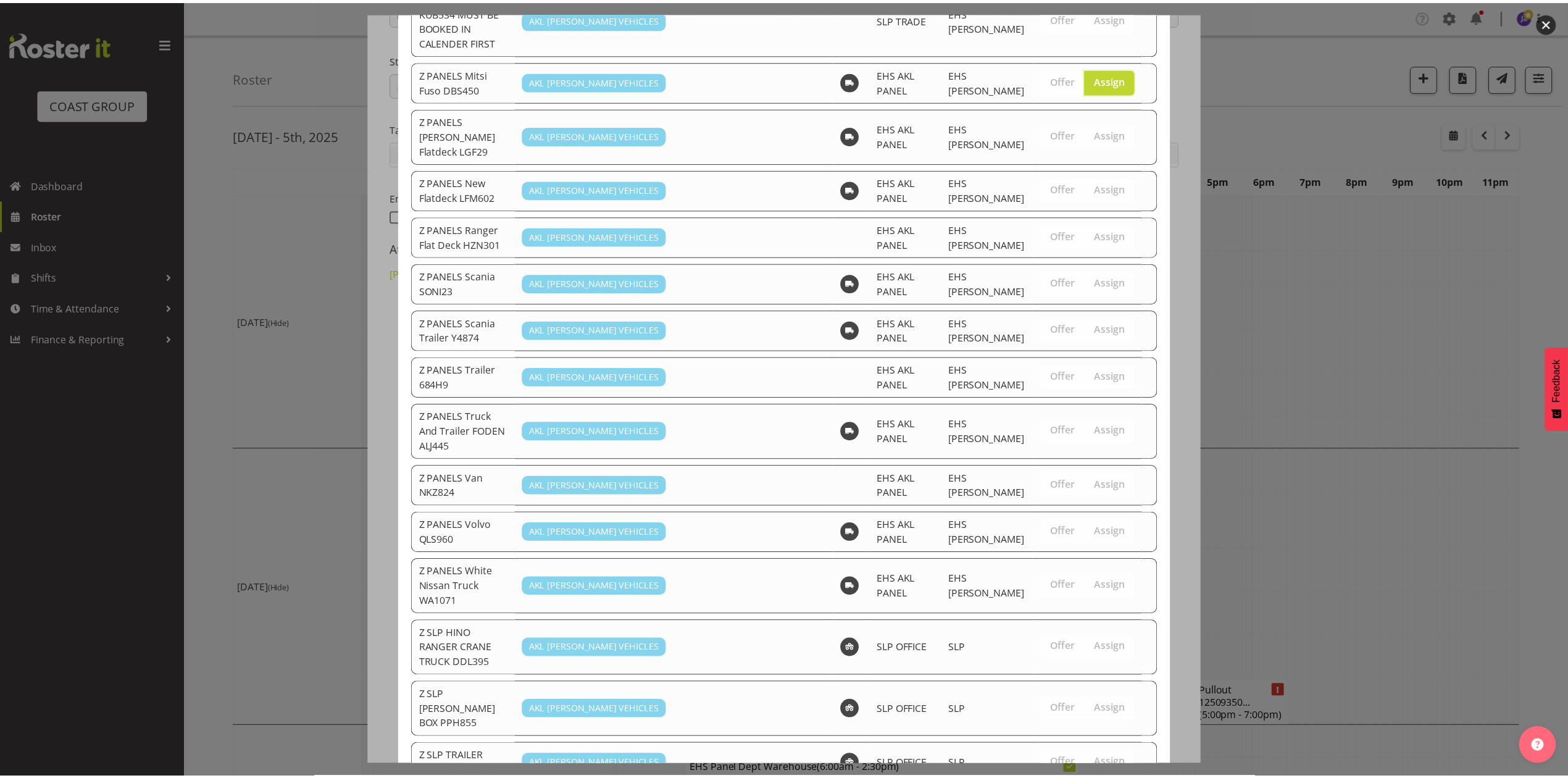
scroll to position [982, 0]
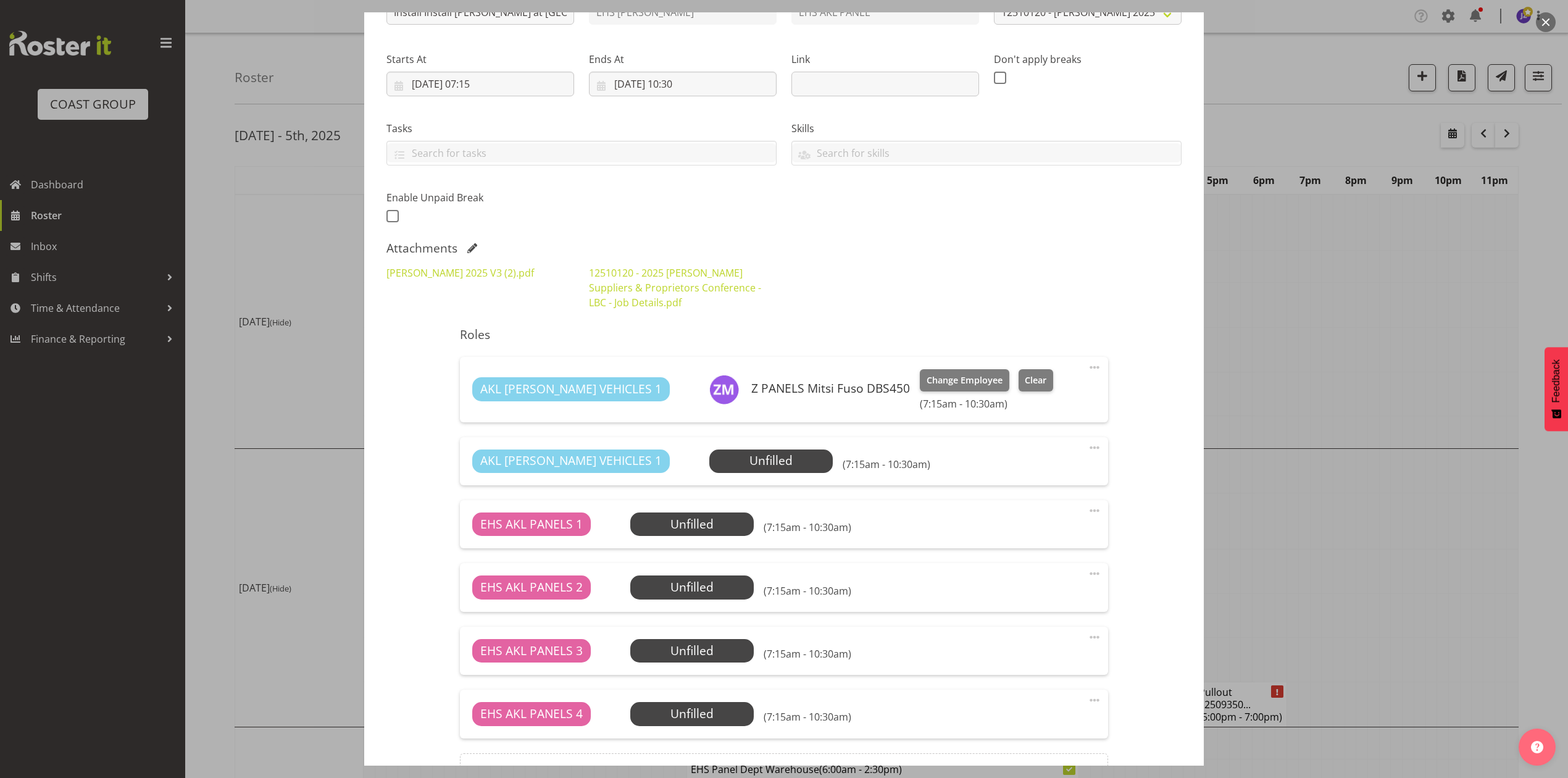
scroll to position [305, 0]
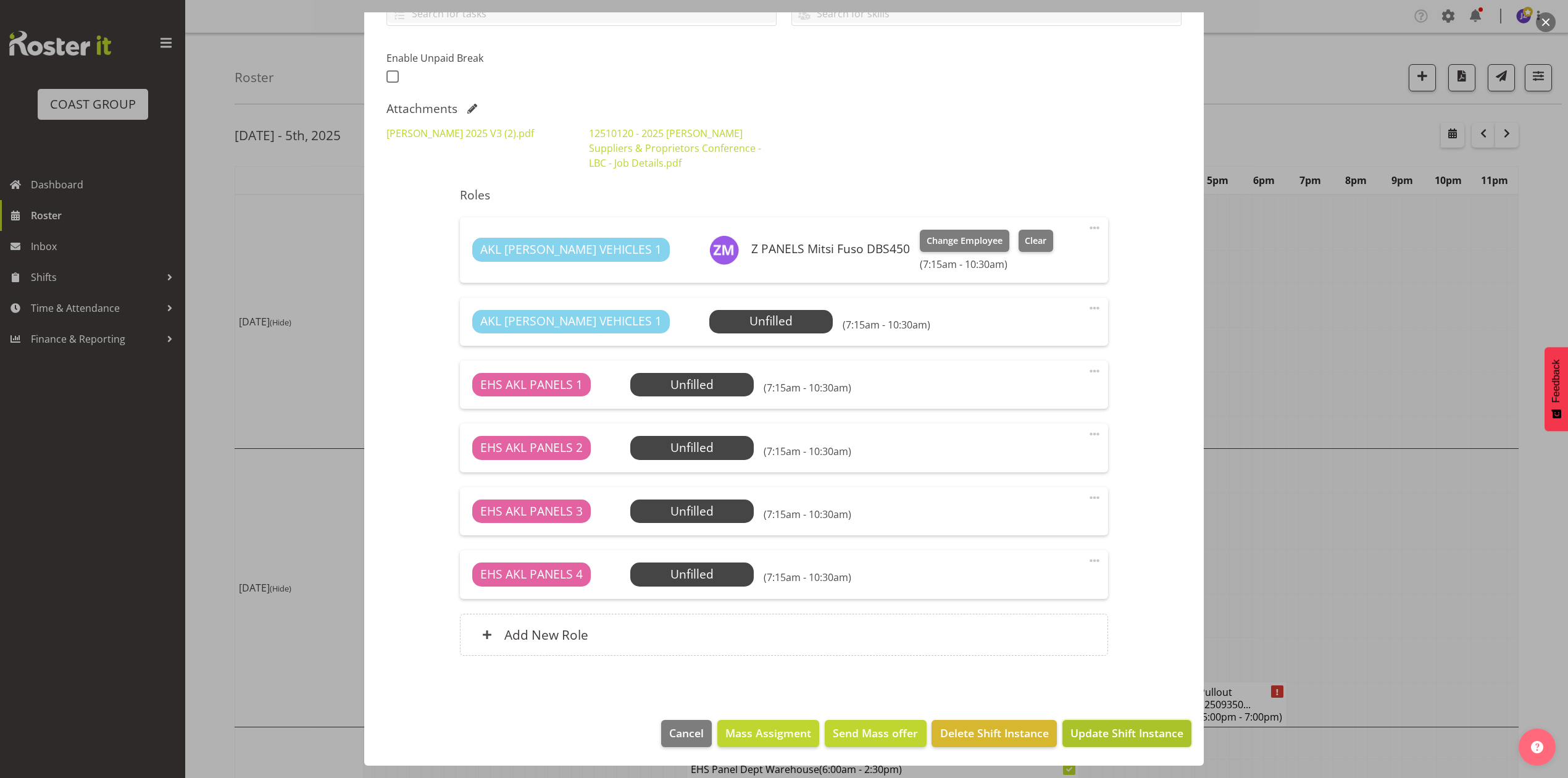
click at [1116, 731] on span "Update Shift Instance" at bounding box center [1127, 733] width 113 height 16
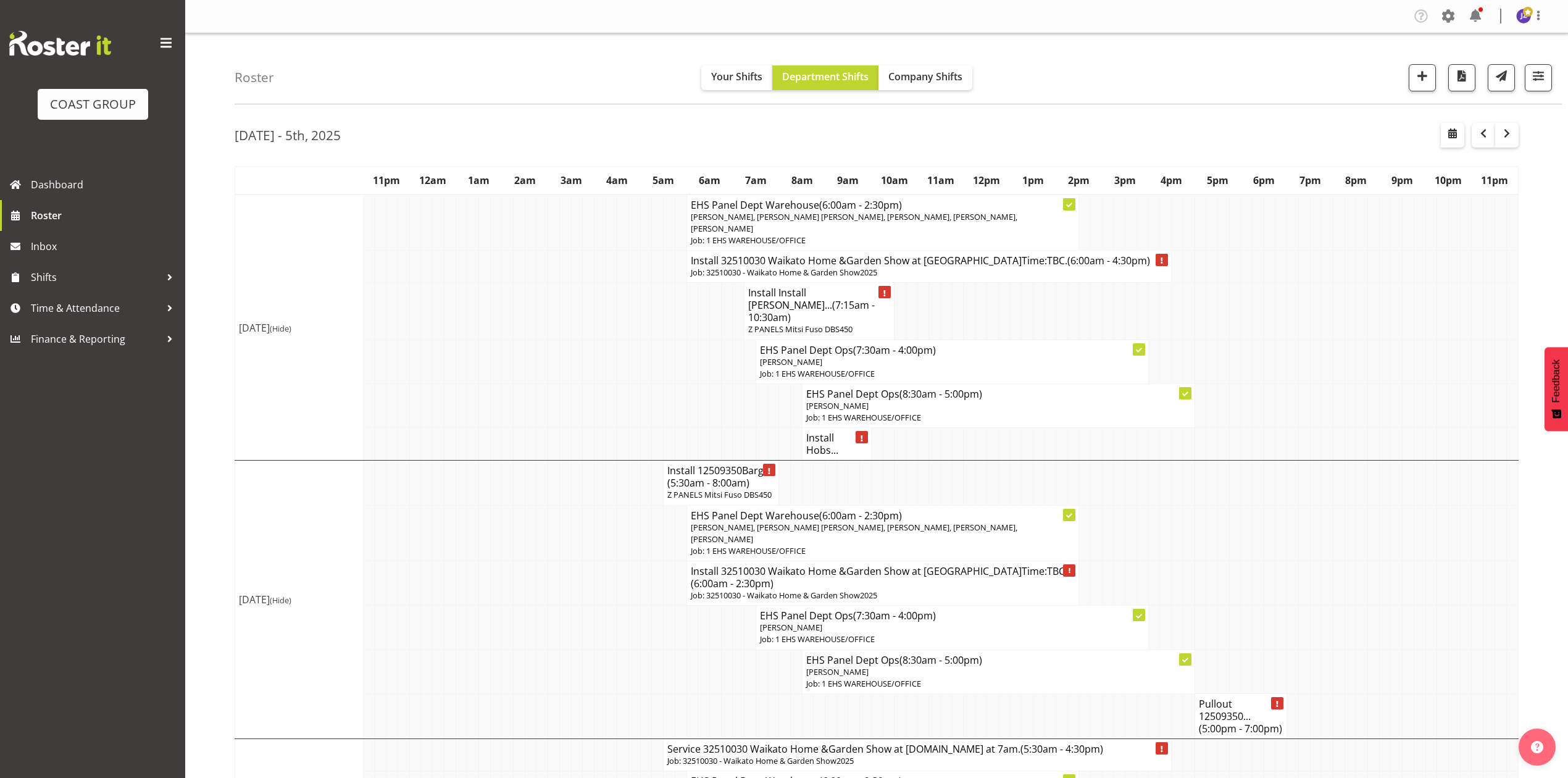
click at [818, 432] on h4 "Install Hobs..." at bounding box center [836, 444] width 61 height 25
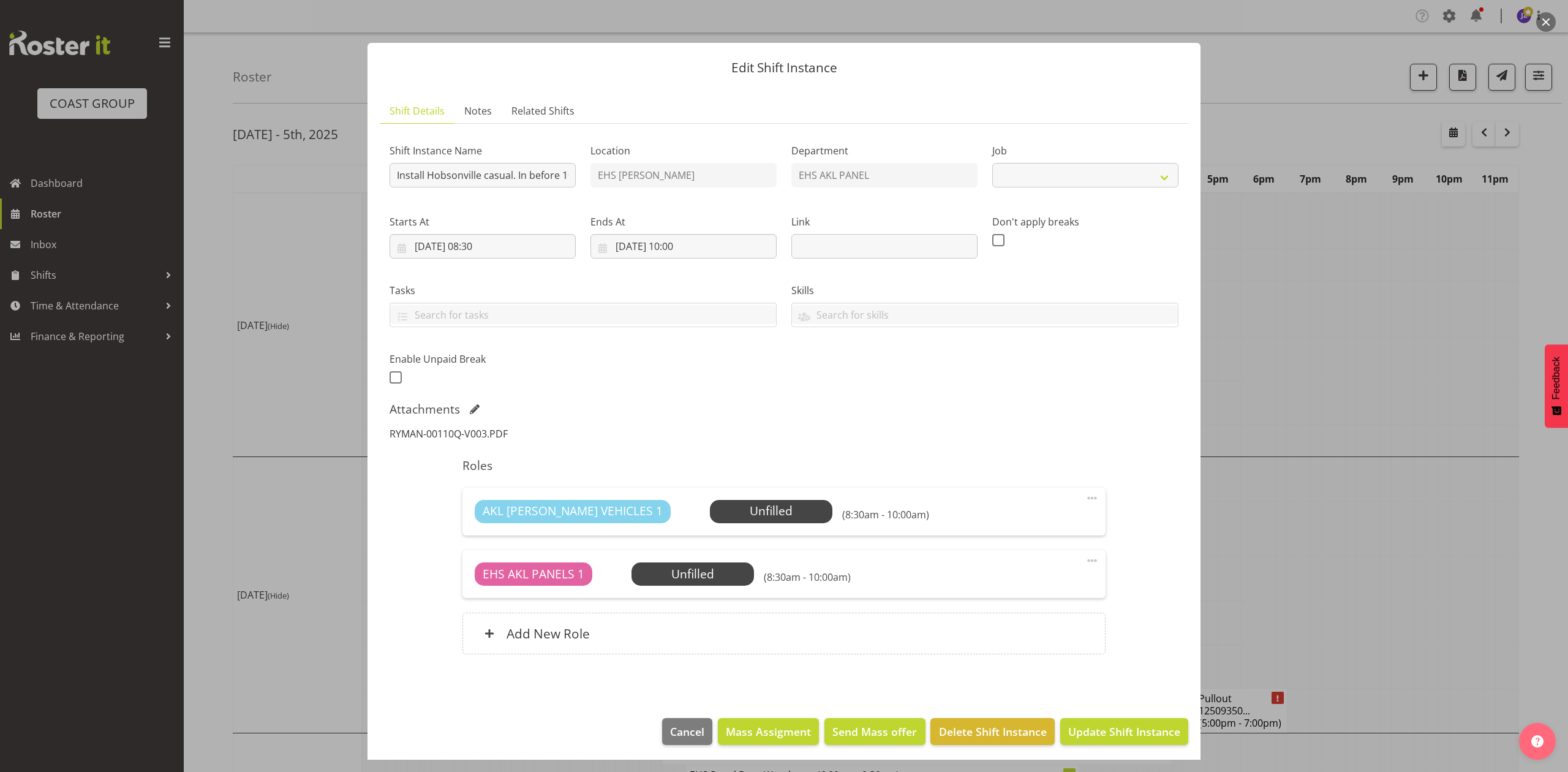
click at [469, 436] on link "RYMAN-00110Q-V003.PDF" at bounding box center [448, 433] width 118 height 13
select select "8653"
click at [1353, 307] on div at bounding box center [784, 386] width 1568 height 772
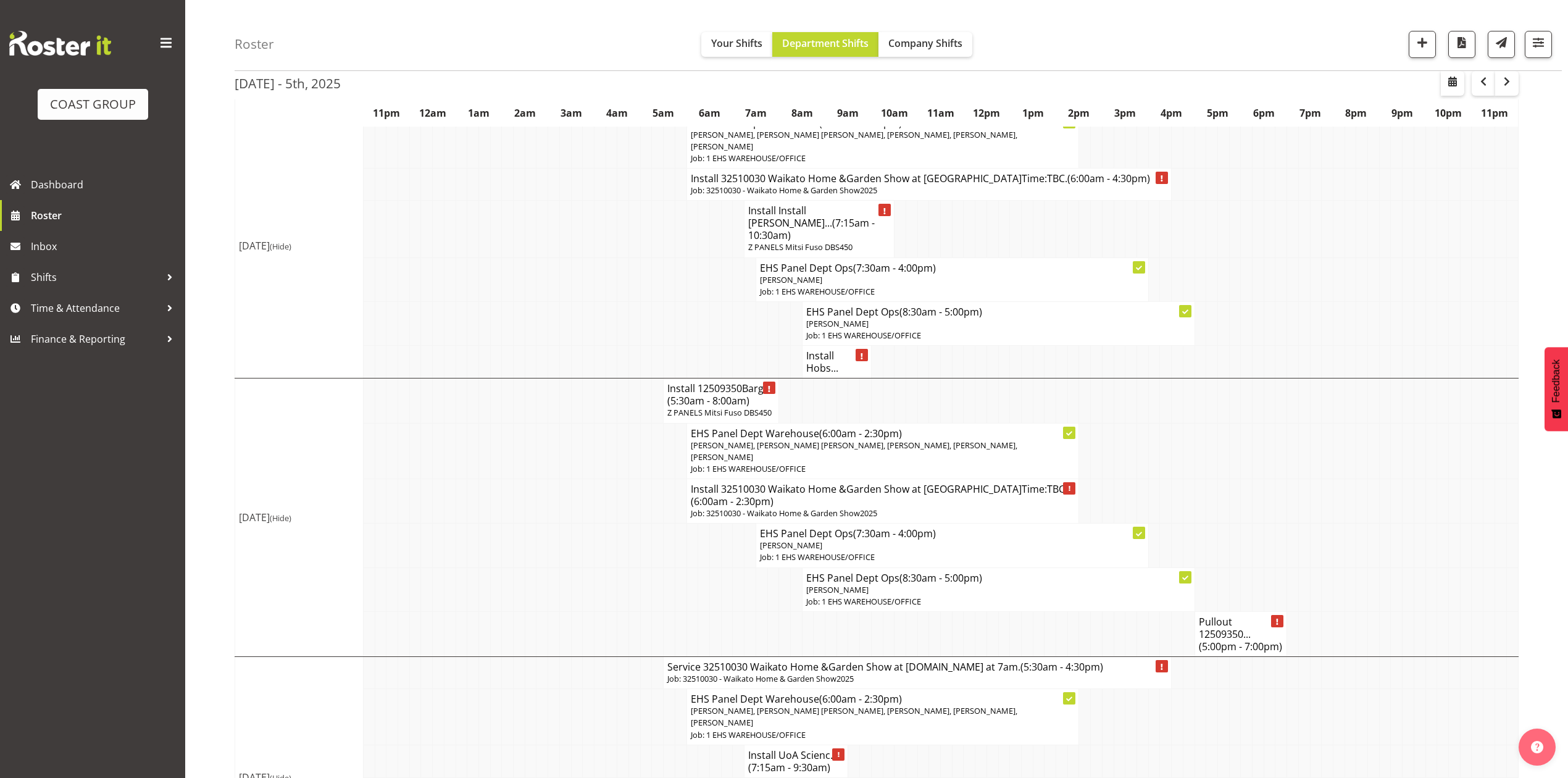
scroll to position [0, 0]
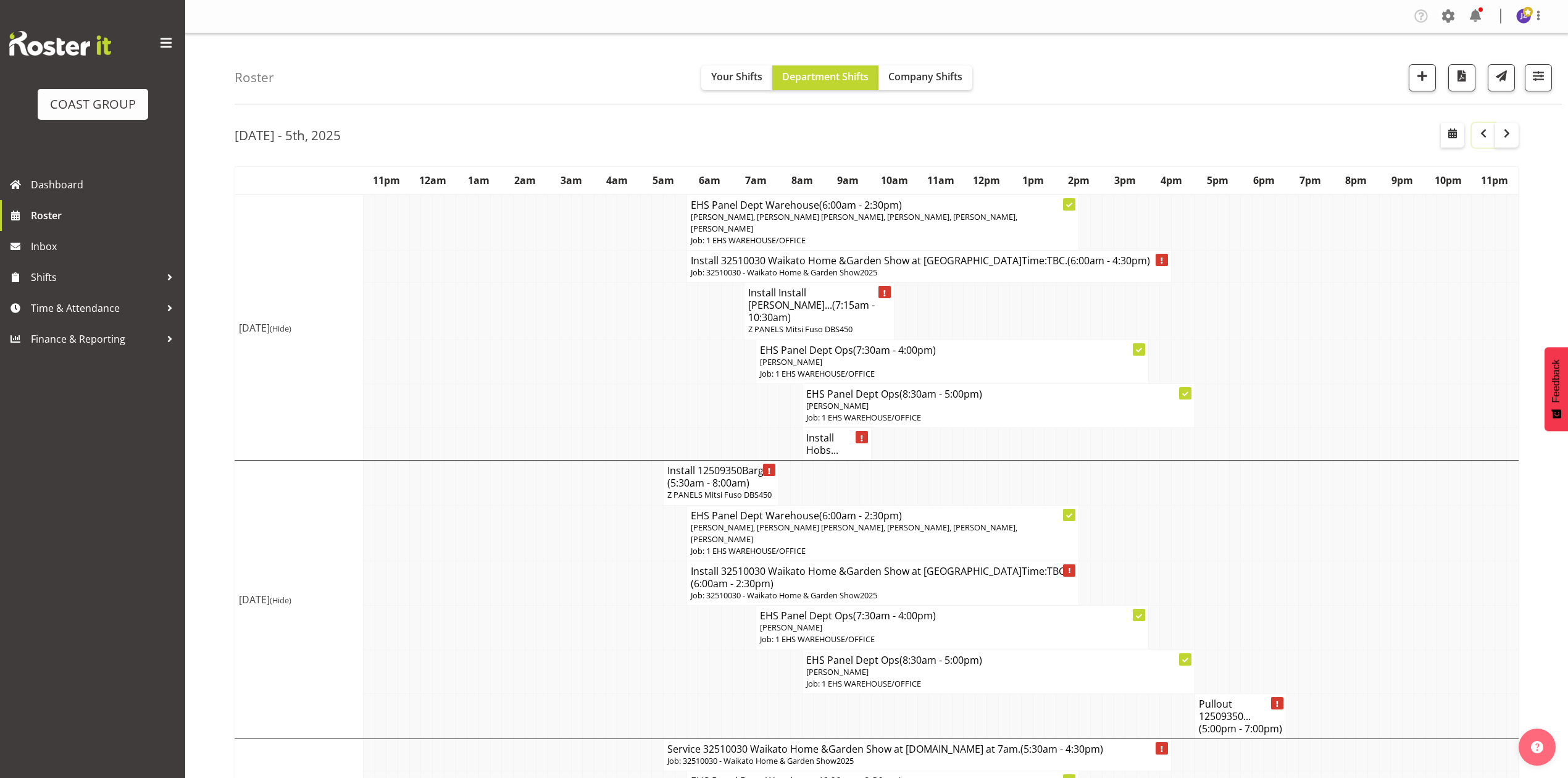
click at [1487, 132] on span "button" at bounding box center [1484, 134] width 15 height 15
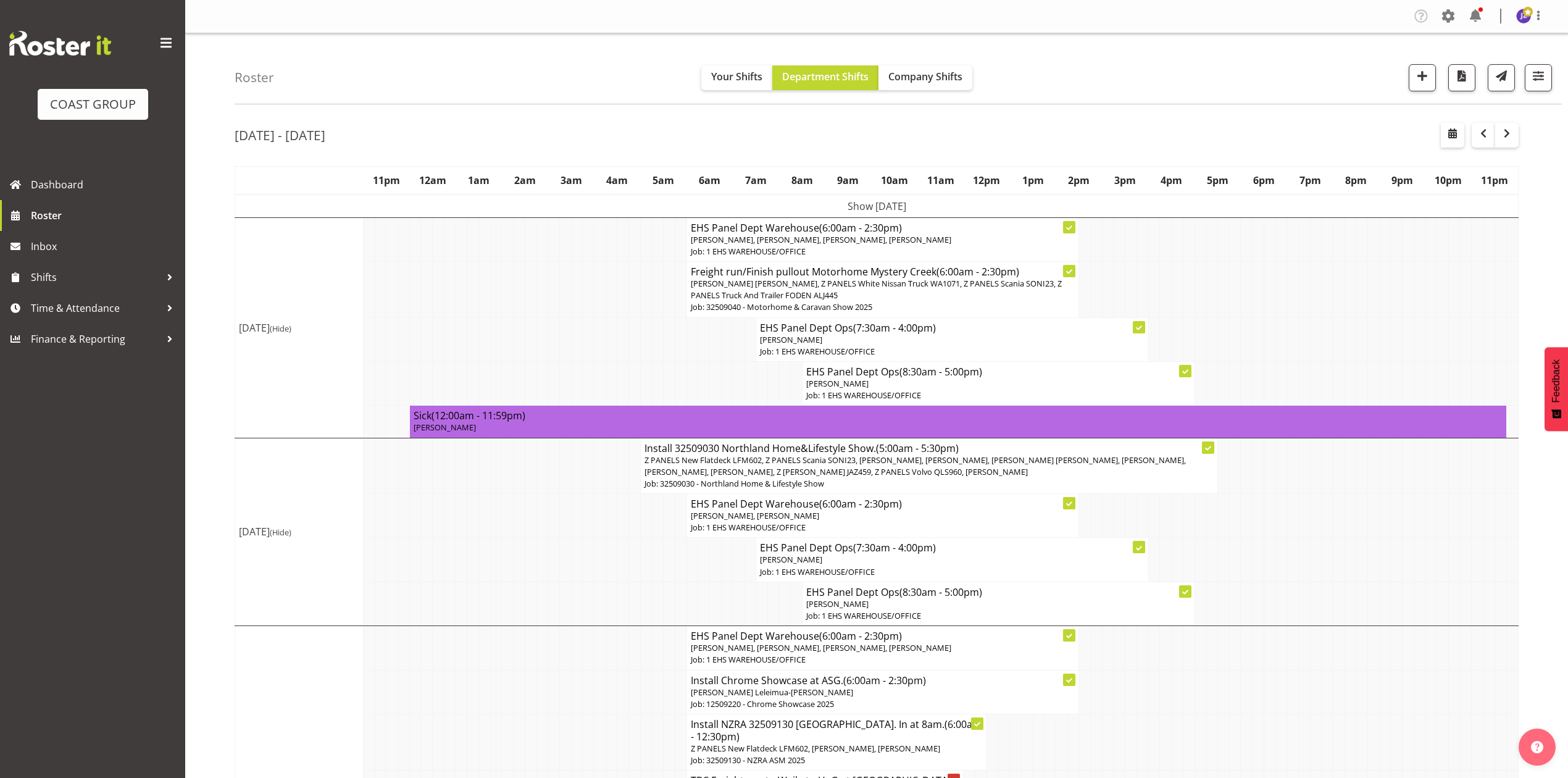
drag, startPoint x: 1268, startPoint y: 338, endPoint x: 1293, endPoint y: 408, distance: 74.3
click at [1268, 339] on td at bounding box center [1269, 339] width 11 height 43
click at [1368, 289] on td at bounding box center [1374, 290] width 11 height 57
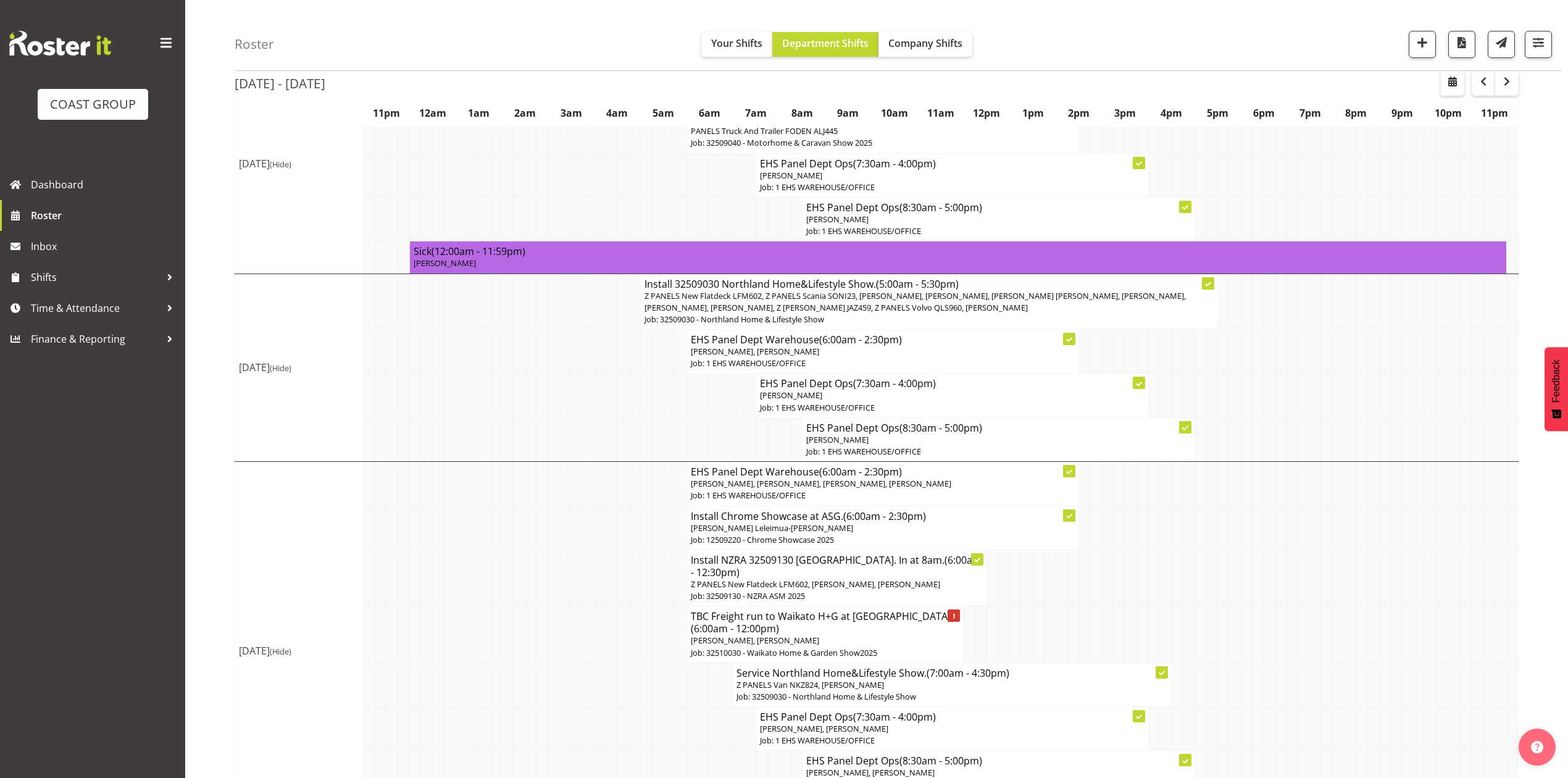
scroll to position [247, 0]
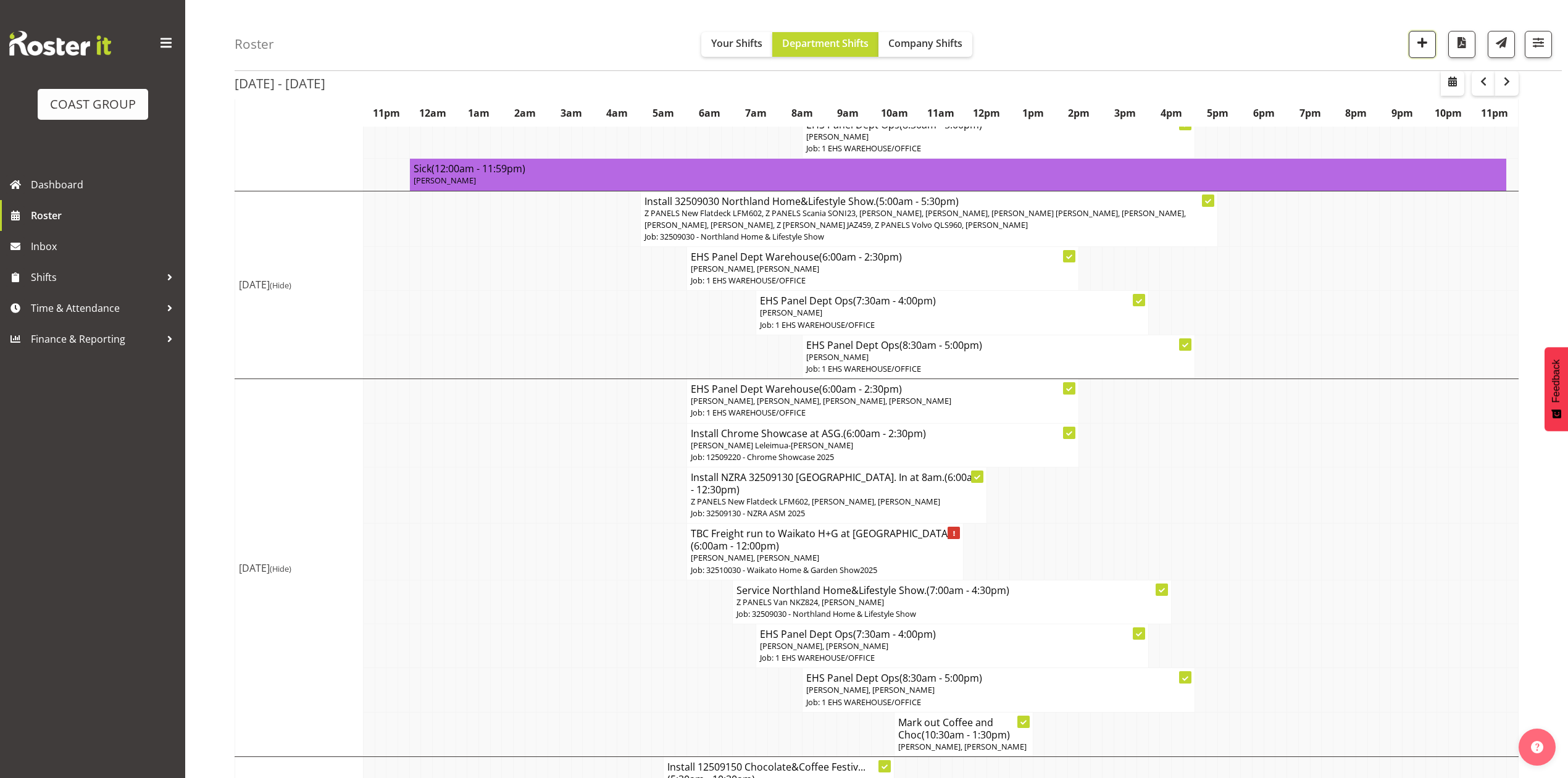
click at [1415, 31] on button "button" at bounding box center [1422, 44] width 27 height 27
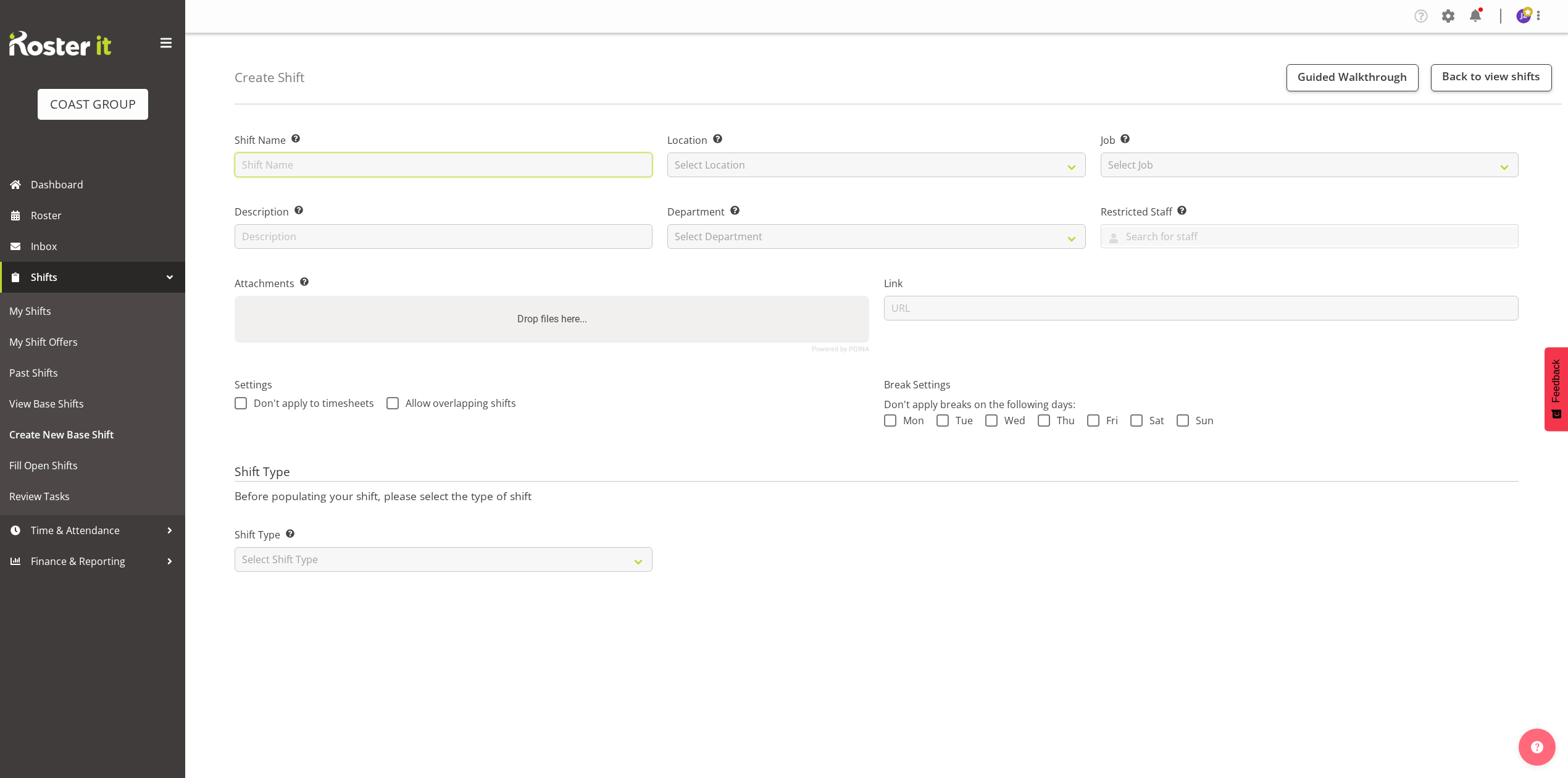
click at [280, 167] on input "text" at bounding box center [443, 165] width 418 height 25
type input "All Blks@Eden Park"
click at [755, 161] on select "Select Location EHS RYMER" at bounding box center [876, 165] width 418 height 25
select select "35"
click at [668, 153] on select "Select Location EHS RYMER" at bounding box center [876, 165] width 418 height 25
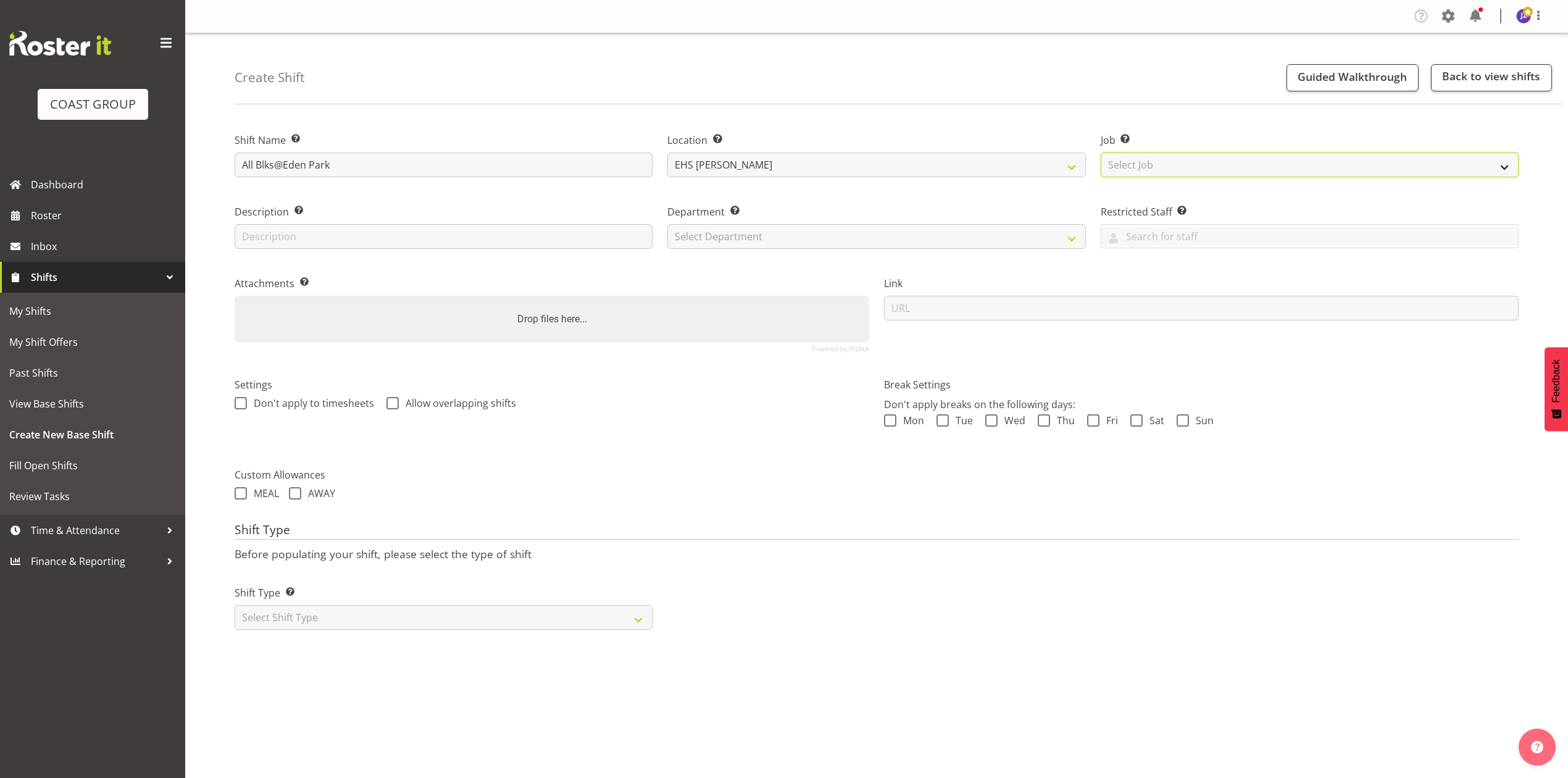
click at [1194, 162] on select "Select Job Create new job 1 Carlton Events 1 Carlton Hamilton 1 Carlton Welling…" at bounding box center [1309, 165] width 418 height 25
drag, startPoint x: 1062, startPoint y: 91, endPoint x: 1092, endPoint y: 92, distance: 30.0
click at [1062, 91] on div "Create Shift Guided Walkthrough Back to view shifts" at bounding box center [899, 68] width 1328 height 71
drag, startPoint x: 364, startPoint y: 175, endPoint x: -331, endPoint y: 226, distance: 696.9
click at [0, 226] on html "COAST GROUP Dashboard Roster Inbox Shifts My Shifts My Shift Offers Past Shifts…" at bounding box center [784, 389] width 1568 height 778
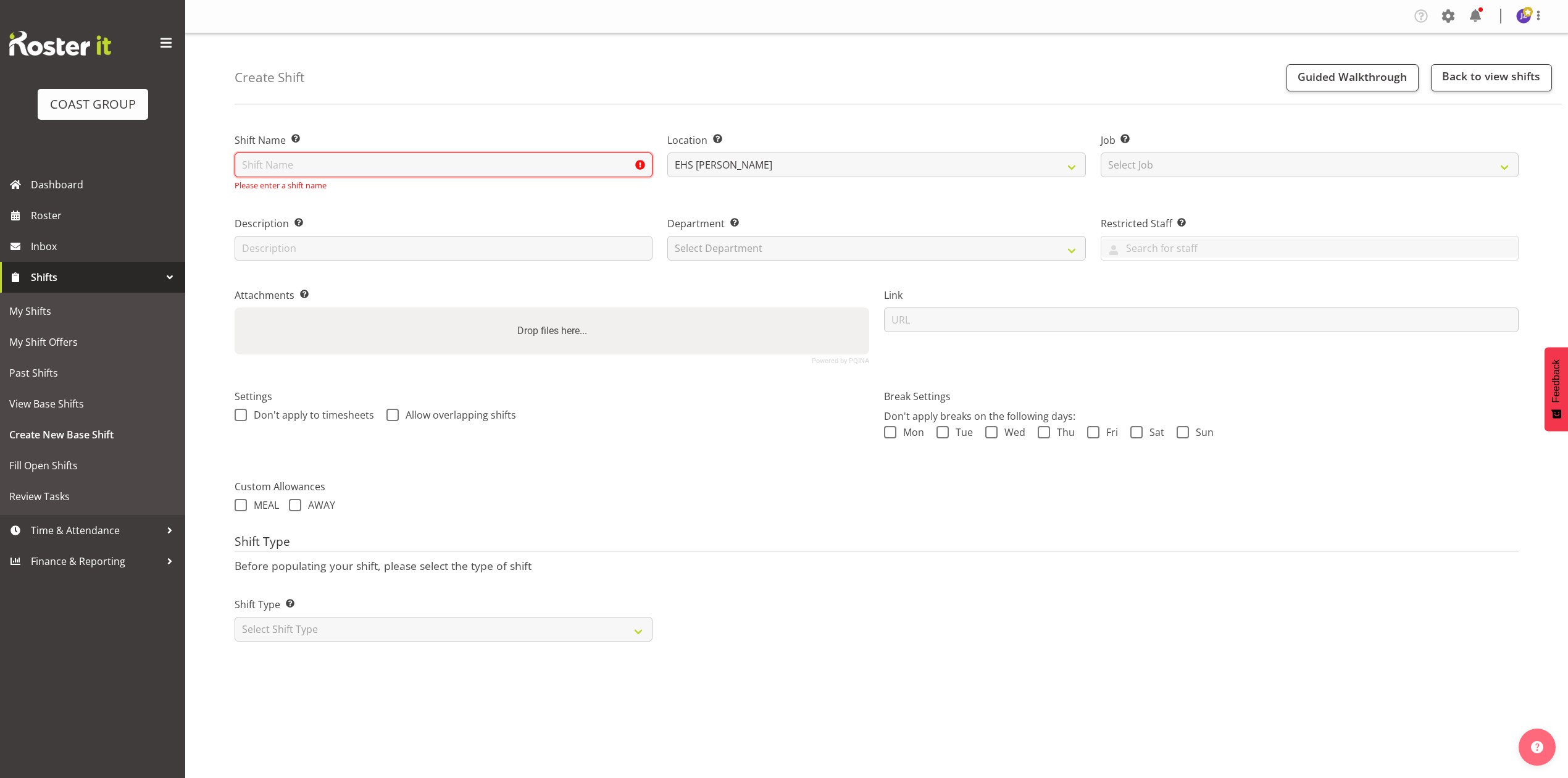
click at [286, 158] on input "text" at bounding box center [443, 165] width 418 height 25
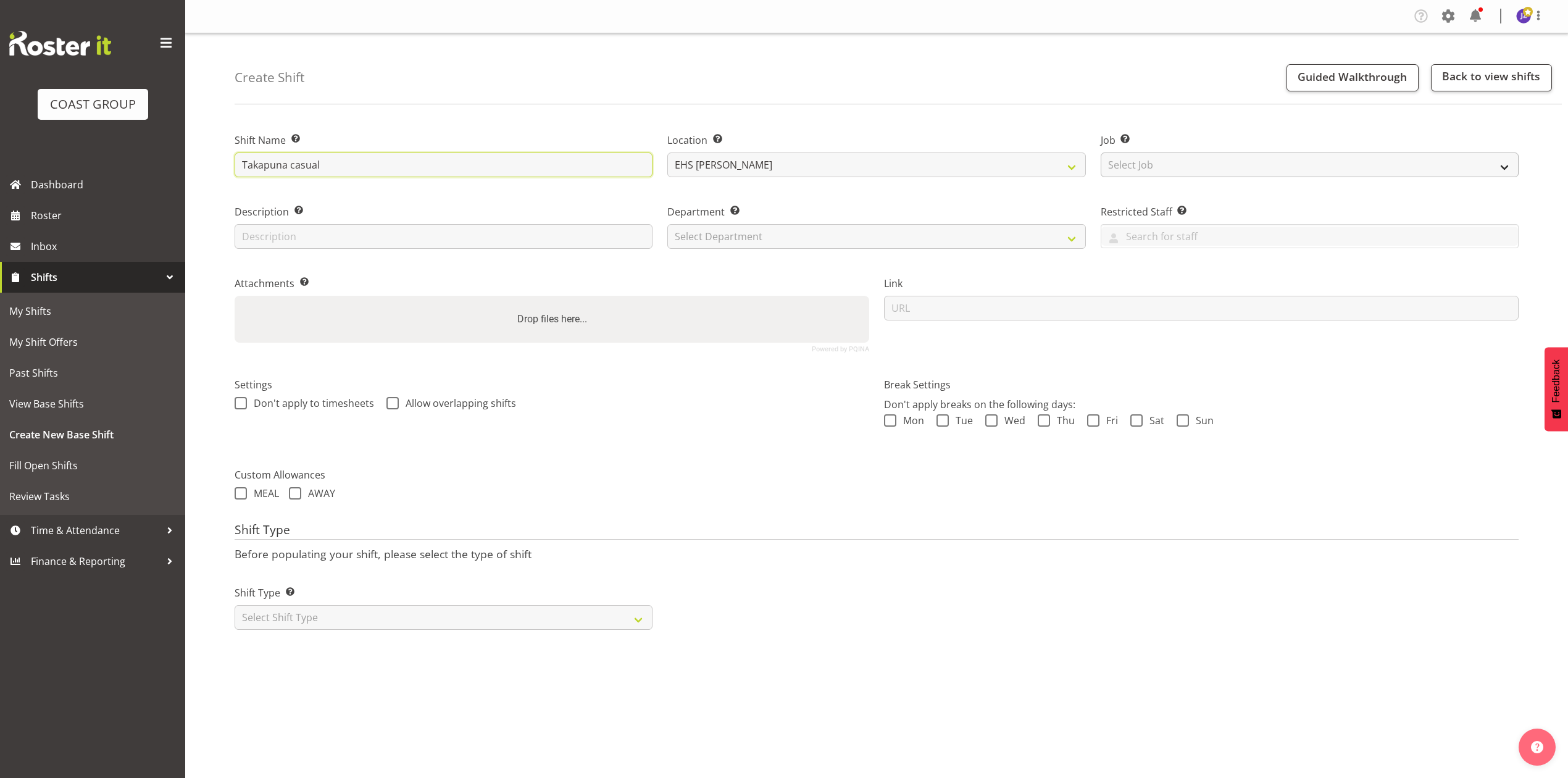
type input "Takapuna casual"
drag, startPoint x: 1237, startPoint y: 154, endPoint x: 1237, endPoint y: 165, distance: 11.0
click at [1237, 154] on select "Select Job Create new job 1 Carlton Events 1 Carlton Hamilton 1 Carlton Welling…" at bounding box center [1309, 165] width 418 height 25
select select "8653"
click at [1100, 153] on select "Select Job Create new job 1 Carlton Events 1 Carlton Hamilton 1 Carlton Welling…" at bounding box center [1309, 165] width 418 height 25
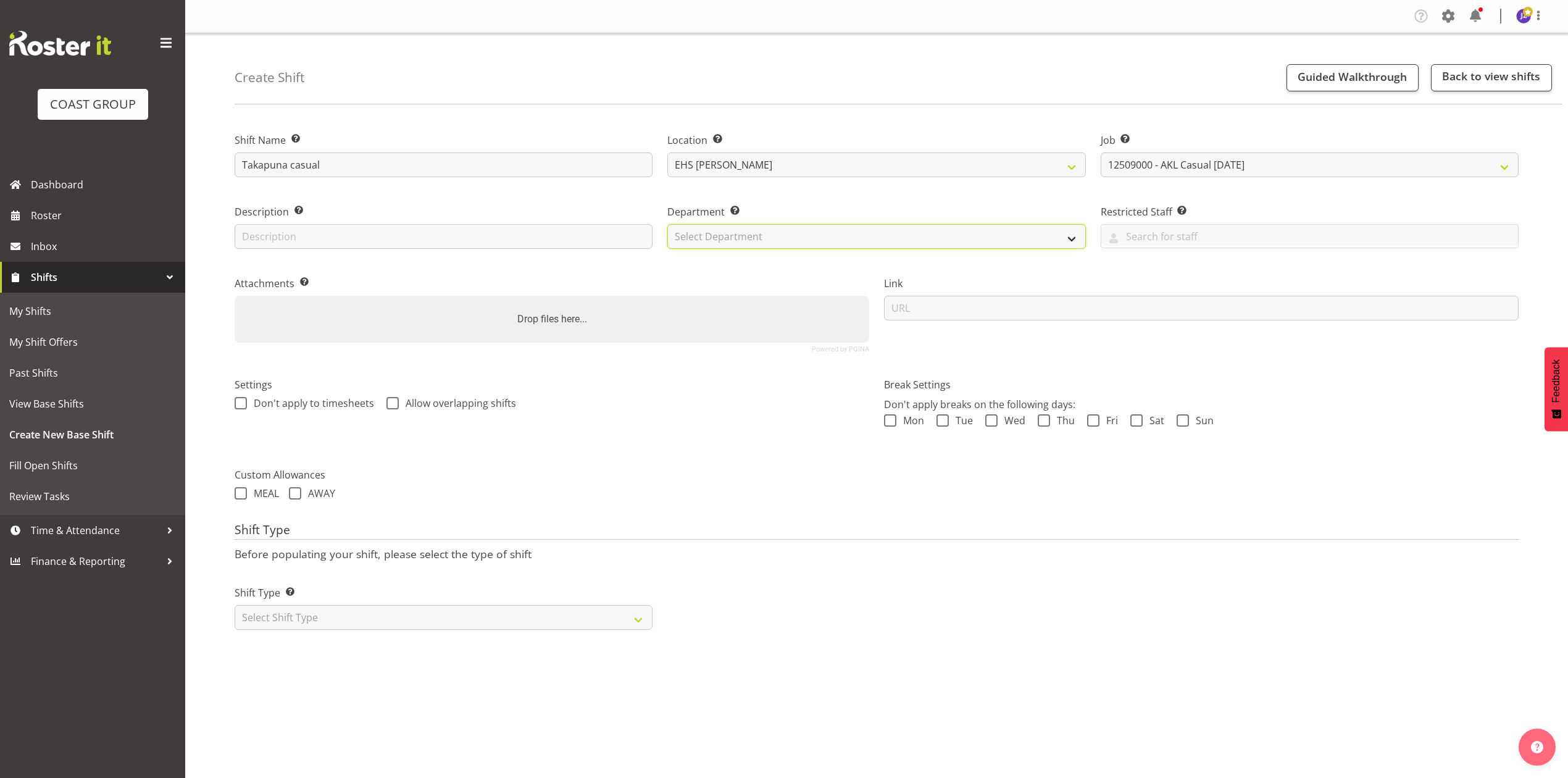
click at [726, 235] on select "Select Department EHS AKL PANEL EHS AKL PANEL" at bounding box center [876, 237] width 418 height 25
select select "39"
click at [668, 224] on select "Select Department EHS AKL PANEL EHS AKL PANEL" at bounding box center [876, 237] width 418 height 25
click at [693, 309] on div "Drop files here..." at bounding box center [552, 320] width 635 height 47
click at [235, 296] on input "Drop files here..." at bounding box center [552, 298] width 635 height 4
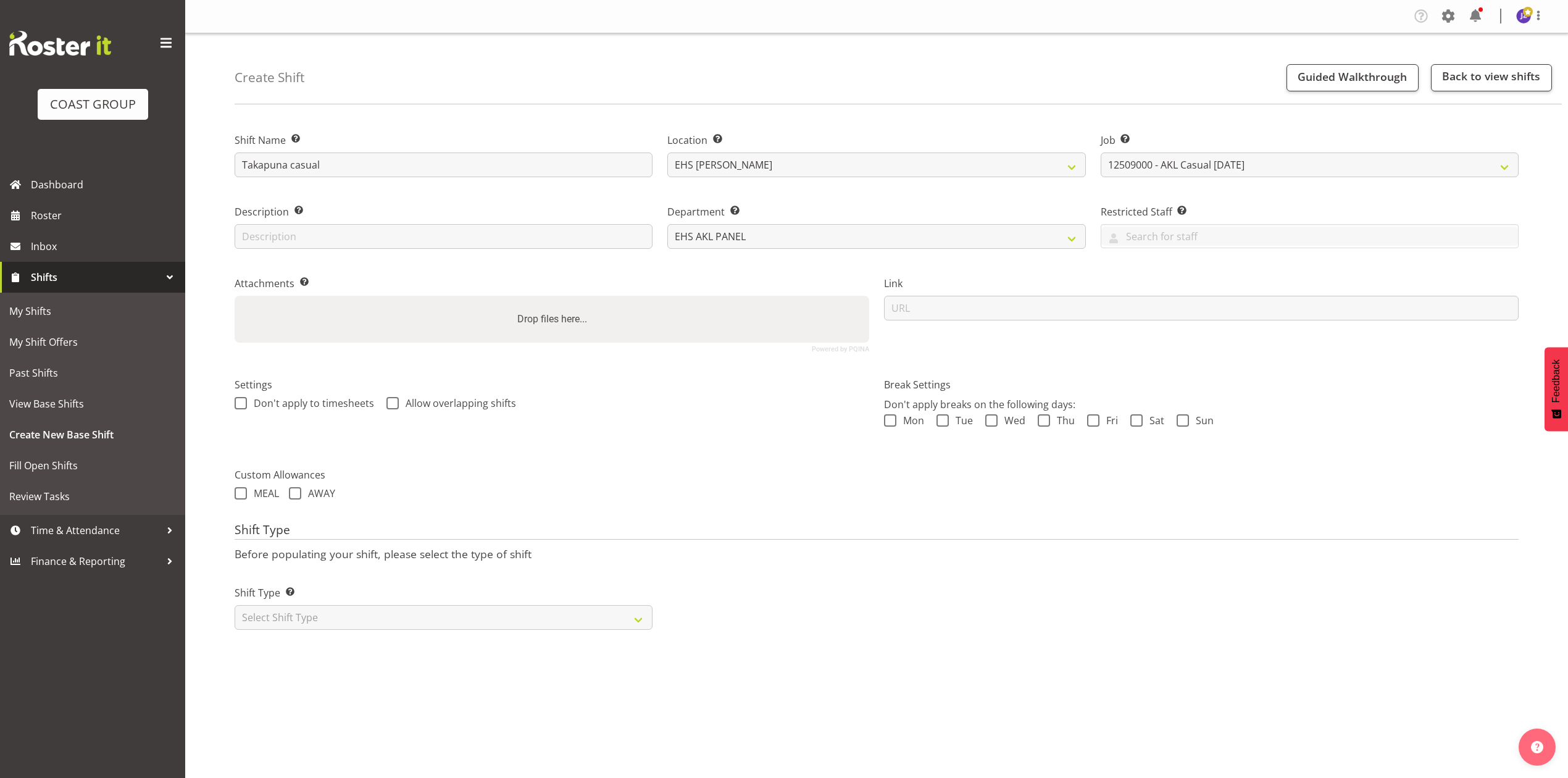
type input "C:\fakepath\TIDAOFNZ-00001Q-V004.PDF"
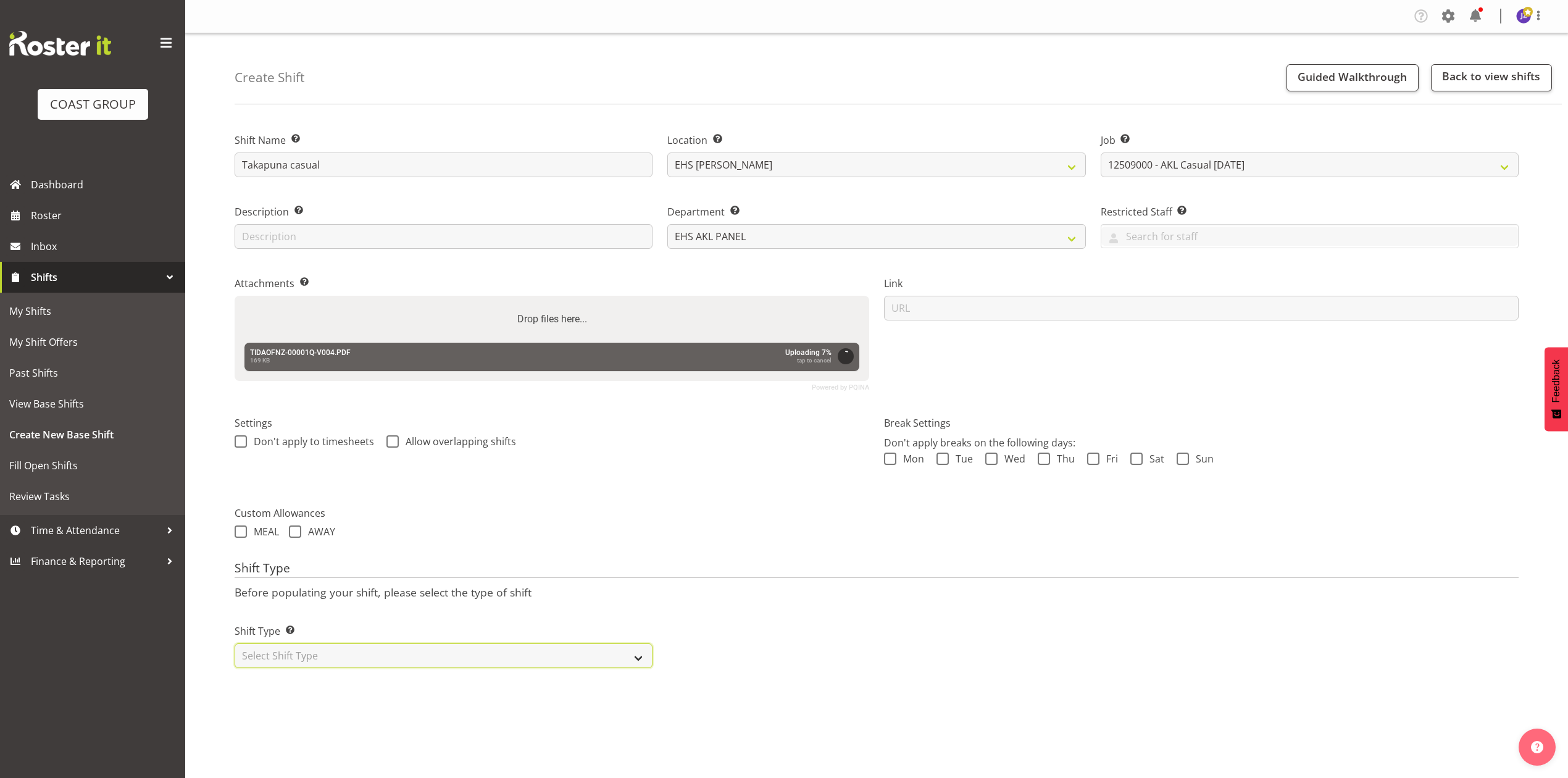
drag, startPoint x: 541, startPoint y: 650, endPoint x: 539, endPoint y: 657, distance: 7.3
click at [541, 650] on select "Select Shift Type One Off Shift Recurring Shift Rotating Shift" at bounding box center [443, 655] width 418 height 25
select select "recurring"
click at [235, 645] on select "Select Shift Type One Off Shift Recurring Shift Rotating Shift" at bounding box center [443, 655] width 418 height 25
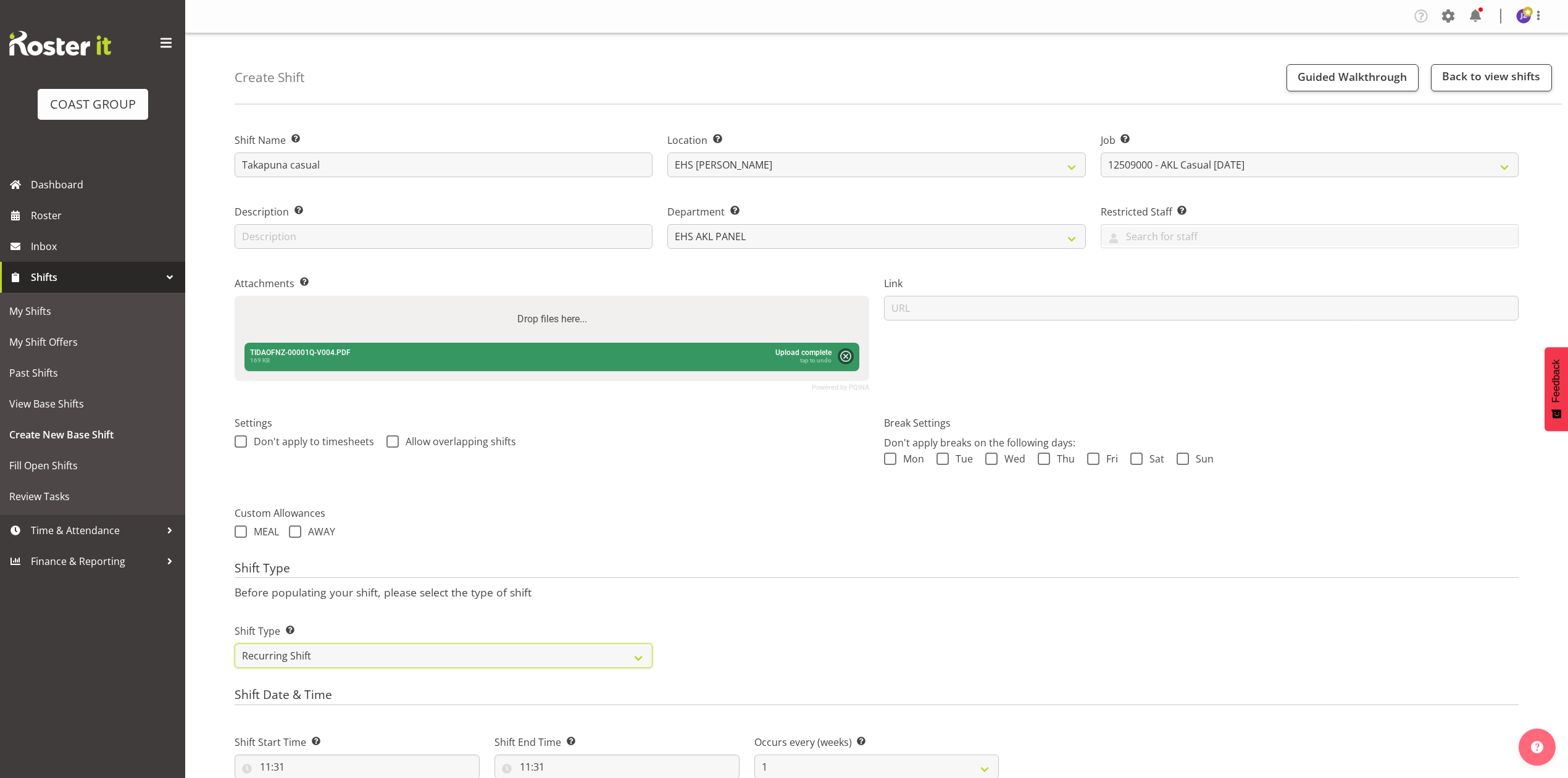
scroll to position [329, 0]
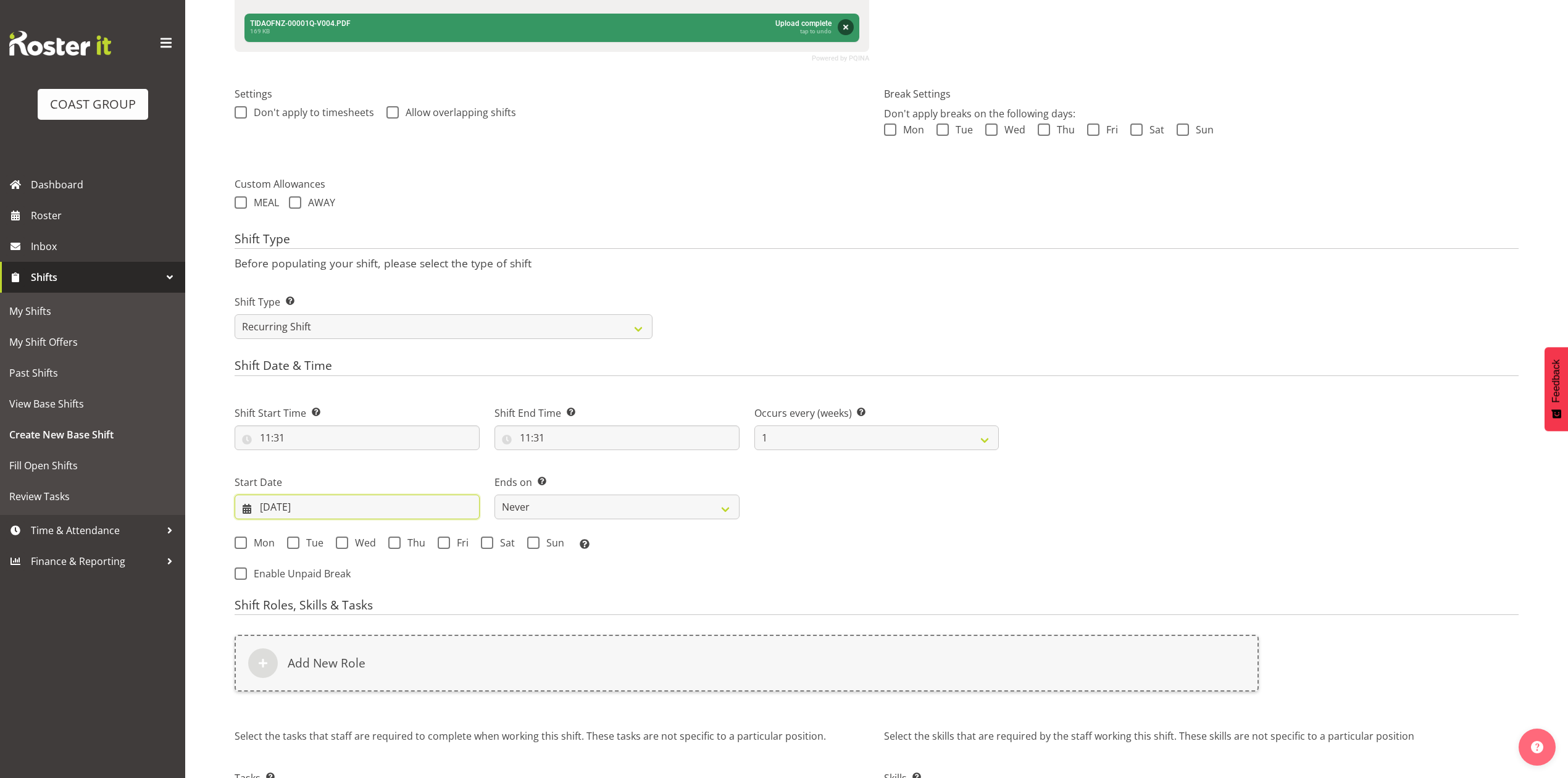
click at [296, 505] on input "23/09/2025" at bounding box center [357, 506] width 245 height 25
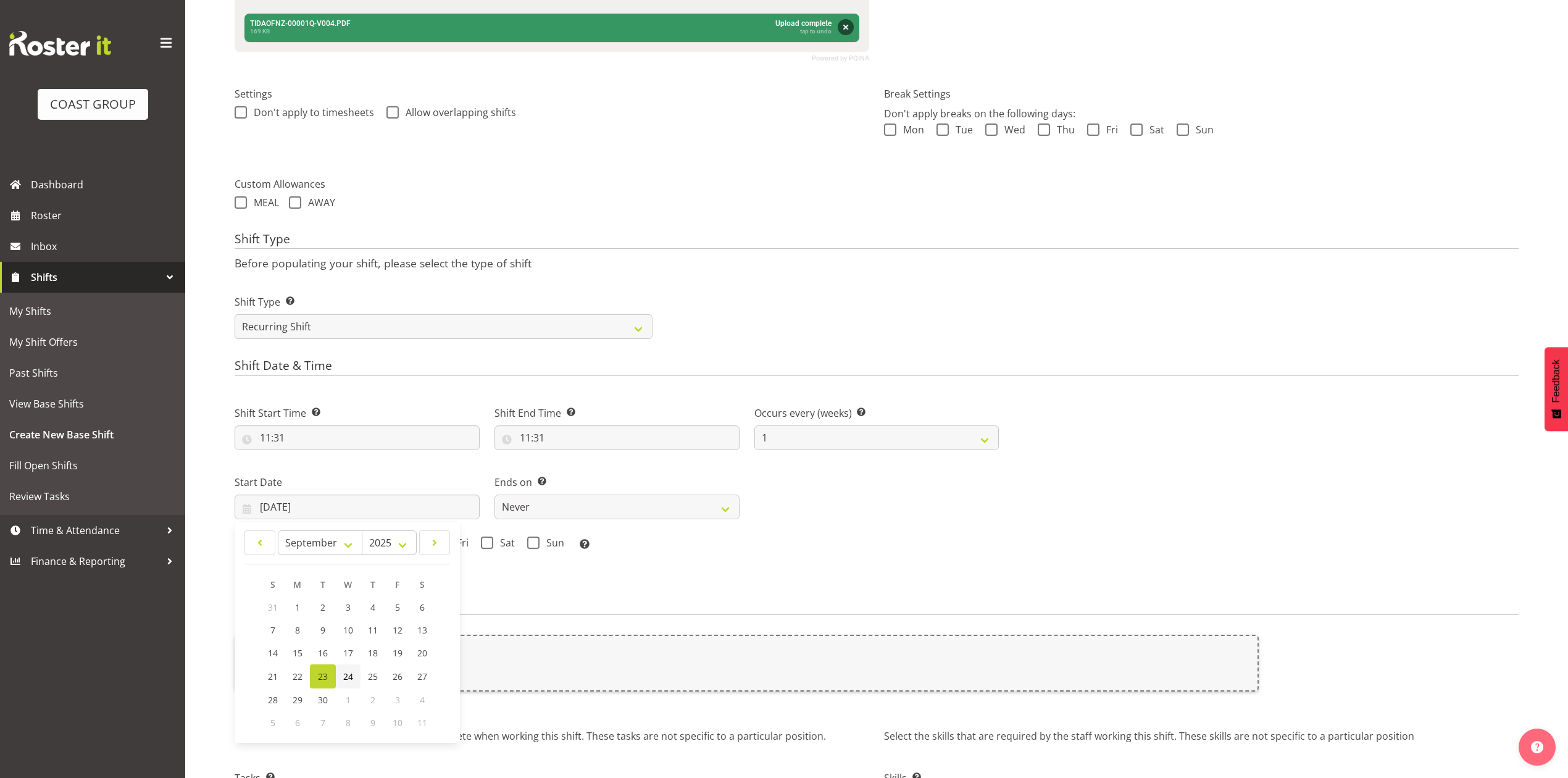
click at [346, 680] on span "24" at bounding box center [348, 676] width 9 height 11
type input "24/09/2025"
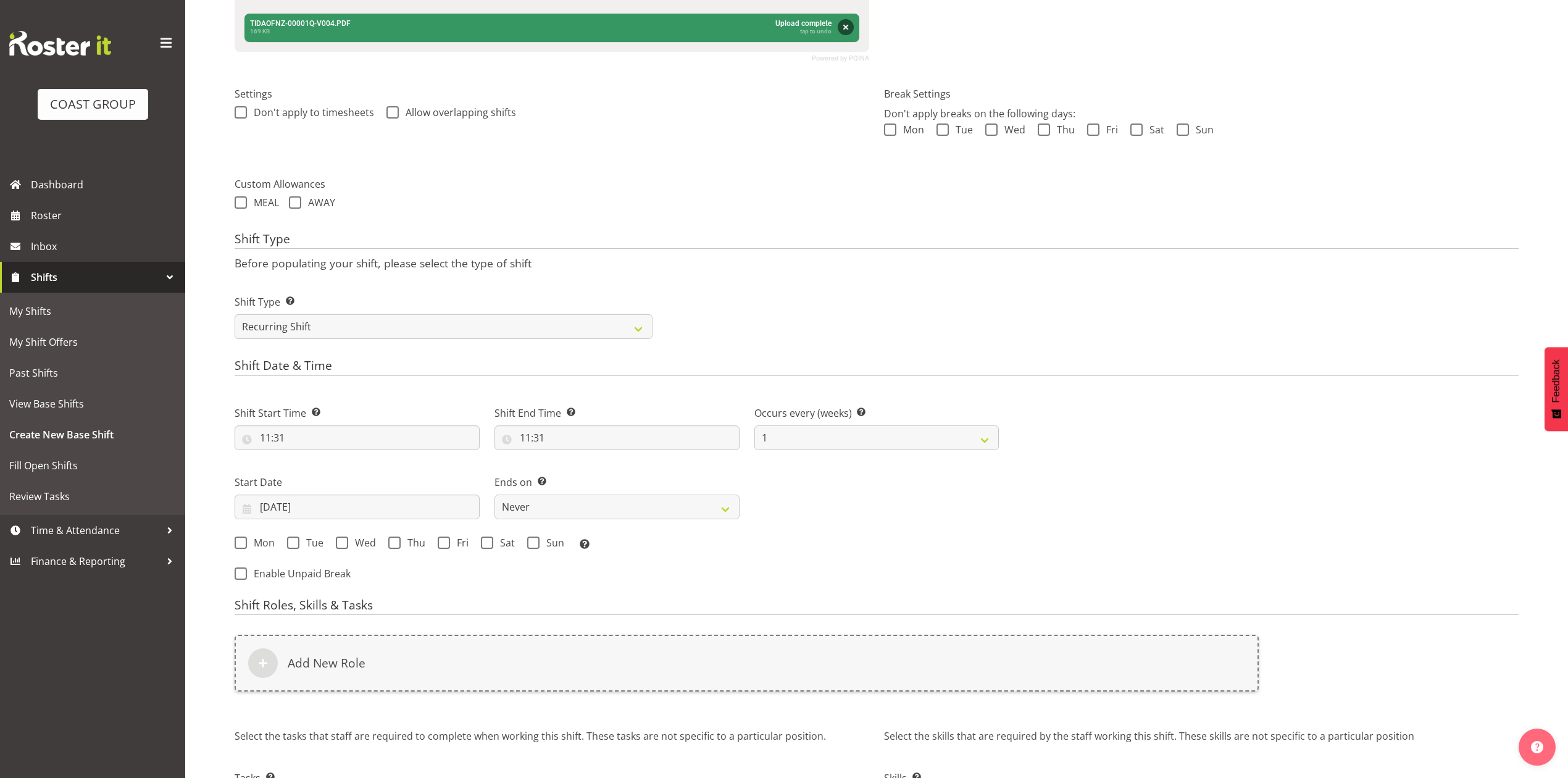
drag, startPoint x: 342, startPoint y: 545, endPoint x: 378, endPoint y: 554, distance: 37.1
click at [342, 544] on span at bounding box center [341, 542] width 12 height 12
click at [342, 544] on input "Wed" at bounding box center [339, 542] width 8 height 8
checkbox input "true"
click at [92, 223] on span "Roster" at bounding box center [105, 216] width 148 height 19
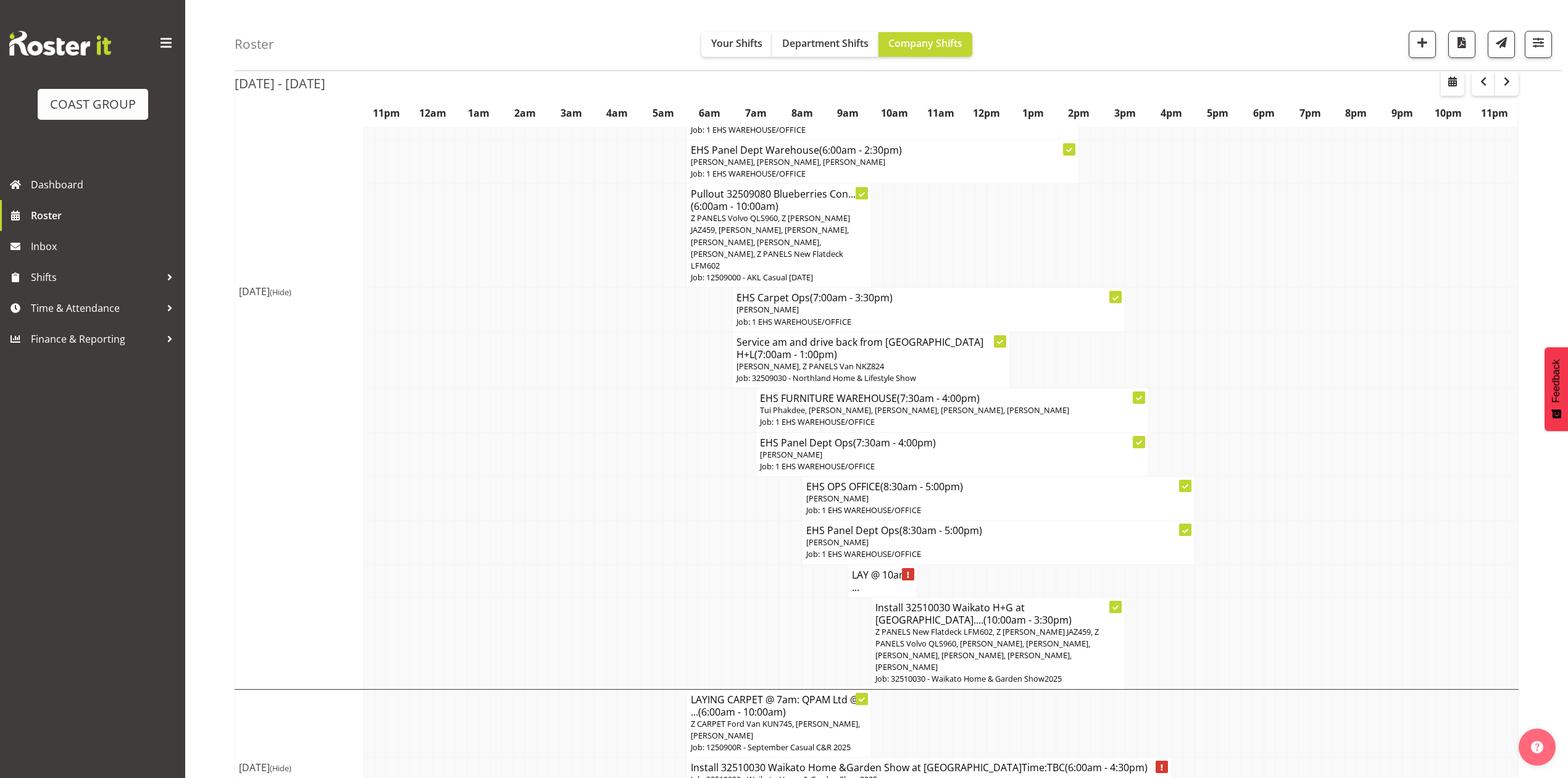
scroll to position [2799, 0]
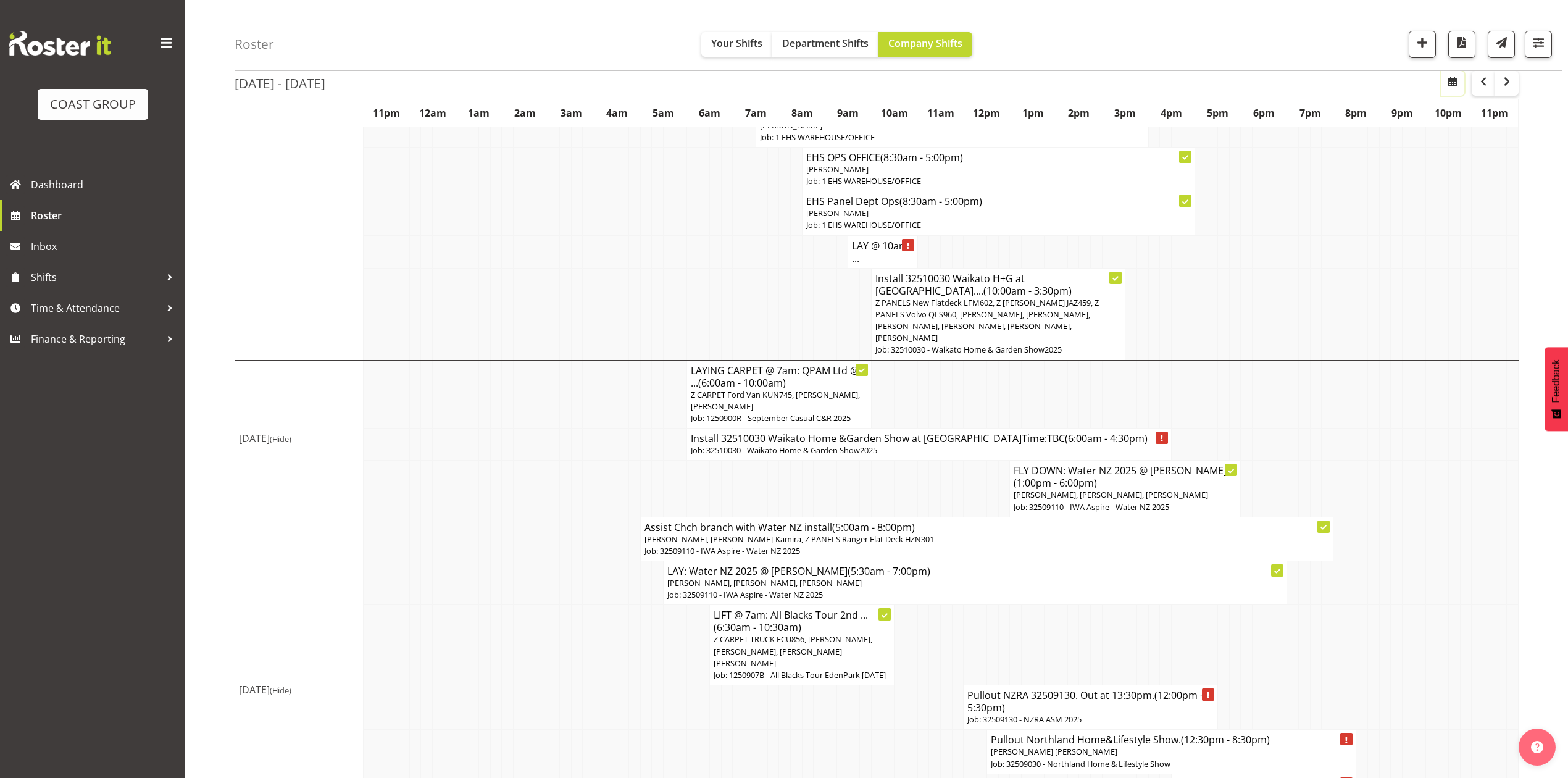
click at [1459, 89] on span "button" at bounding box center [1453, 82] width 15 height 15
select select "8"
select select "2025"
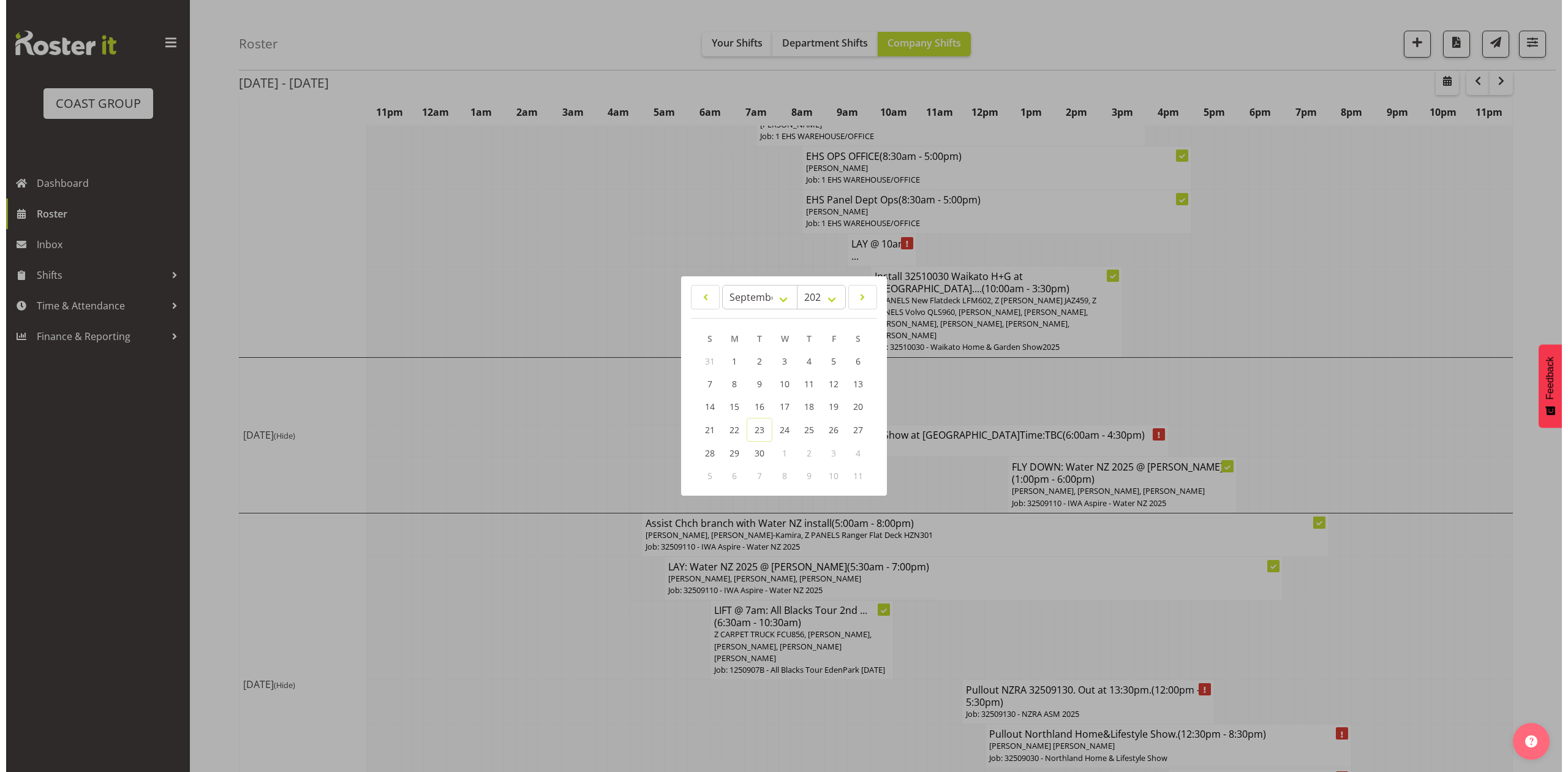
scroll to position [2765, 0]
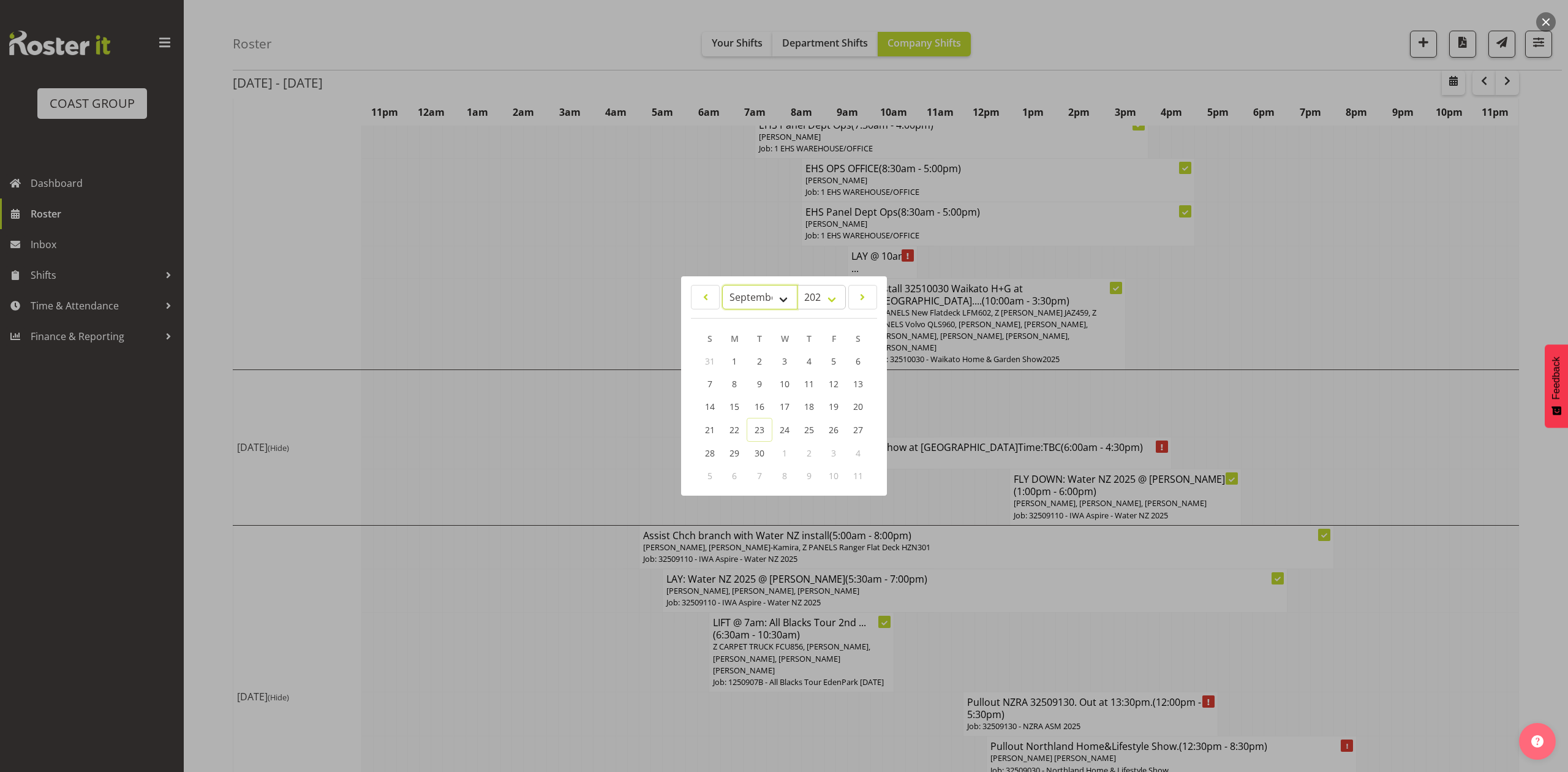
click at [745, 302] on select "January February March April May June July August September October November De…" at bounding box center [760, 297] width 76 height 24
select select "9"
click at [722, 284] on select "January February March April May June July August September October November De…" at bounding box center [760, 297] width 76 height 24
click at [707, 405] on span "12" at bounding box center [710, 407] width 9 height 11
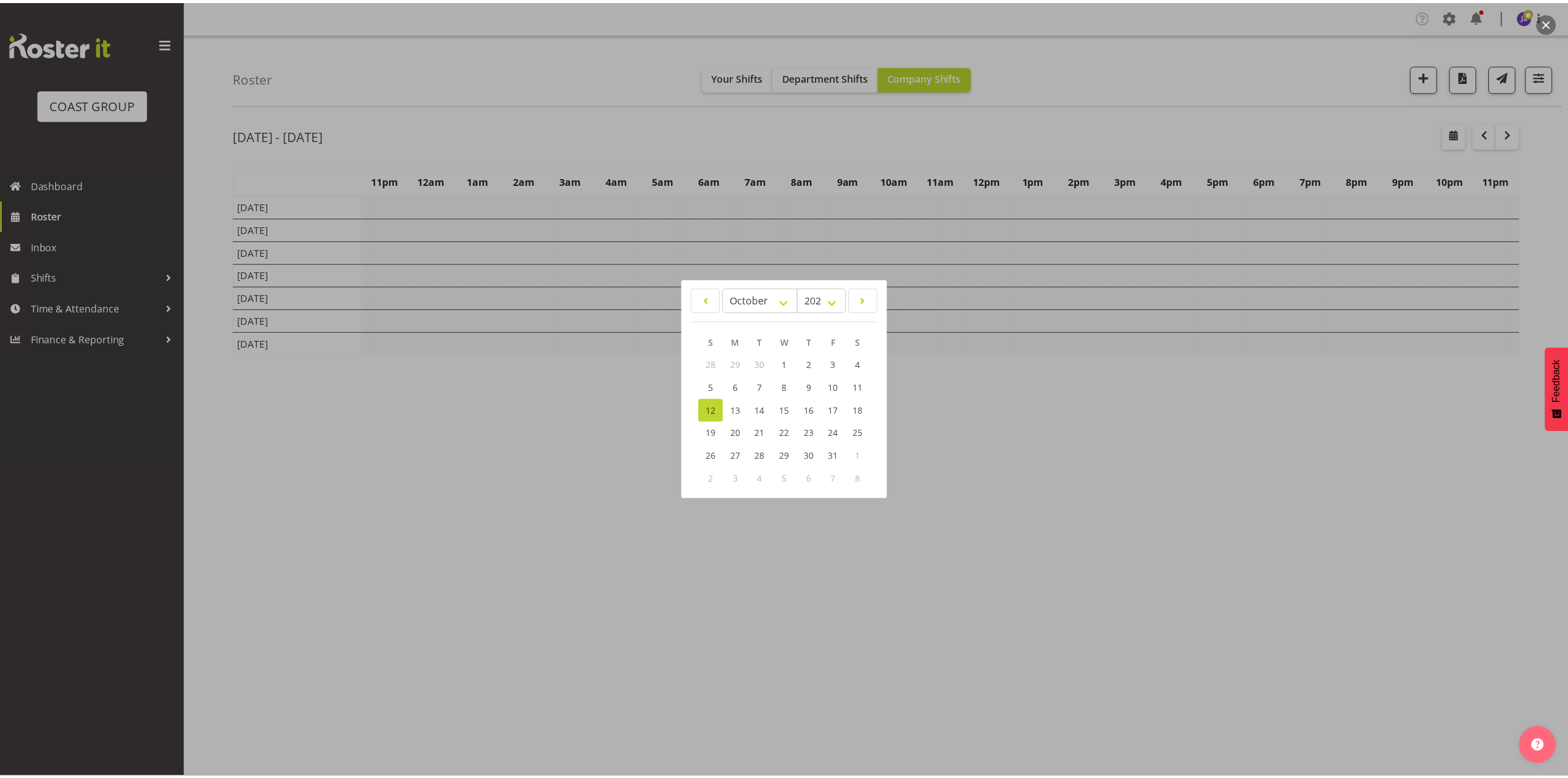
scroll to position [0, 0]
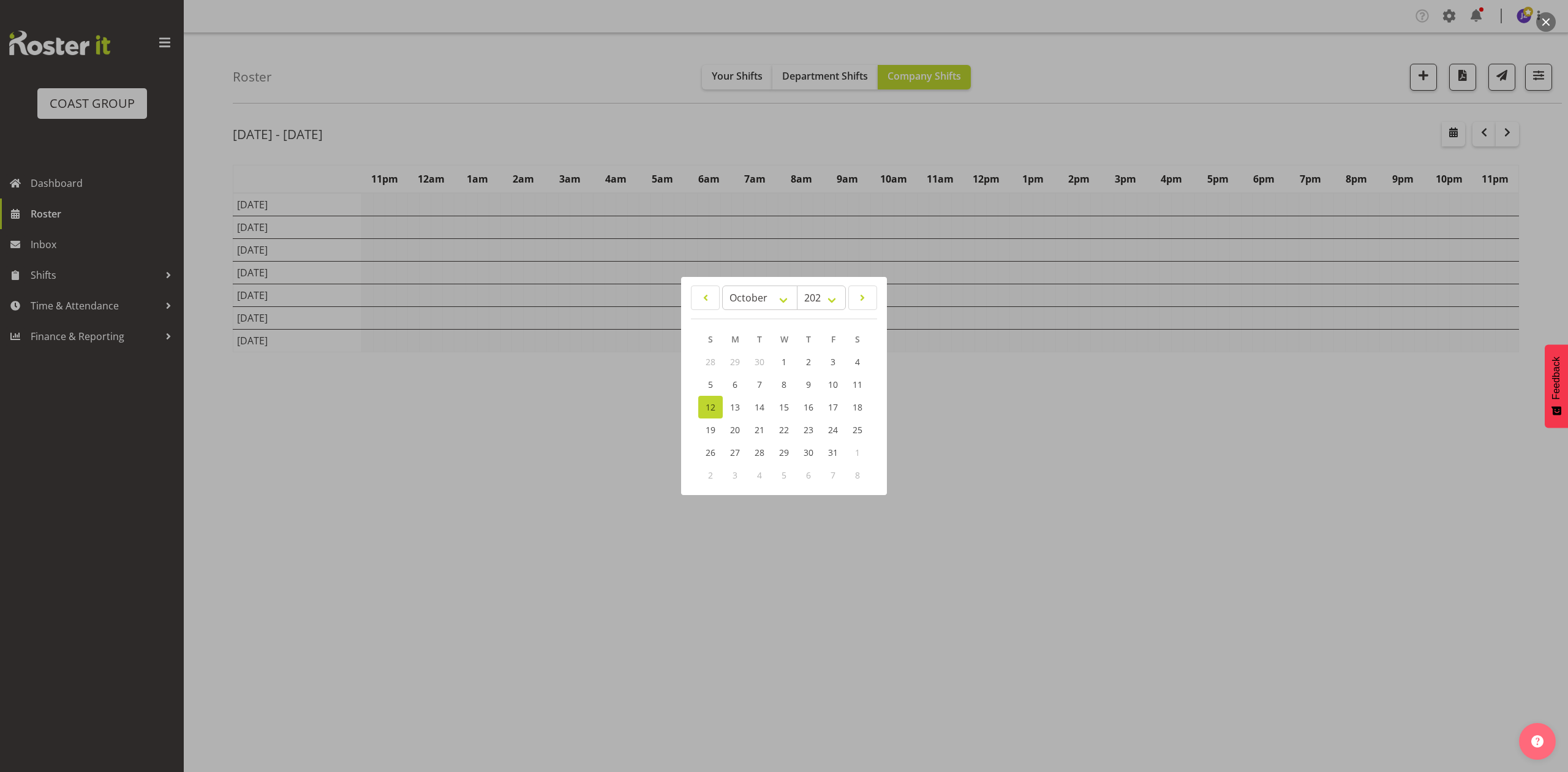
click at [1138, 113] on div at bounding box center [784, 386] width 1568 height 772
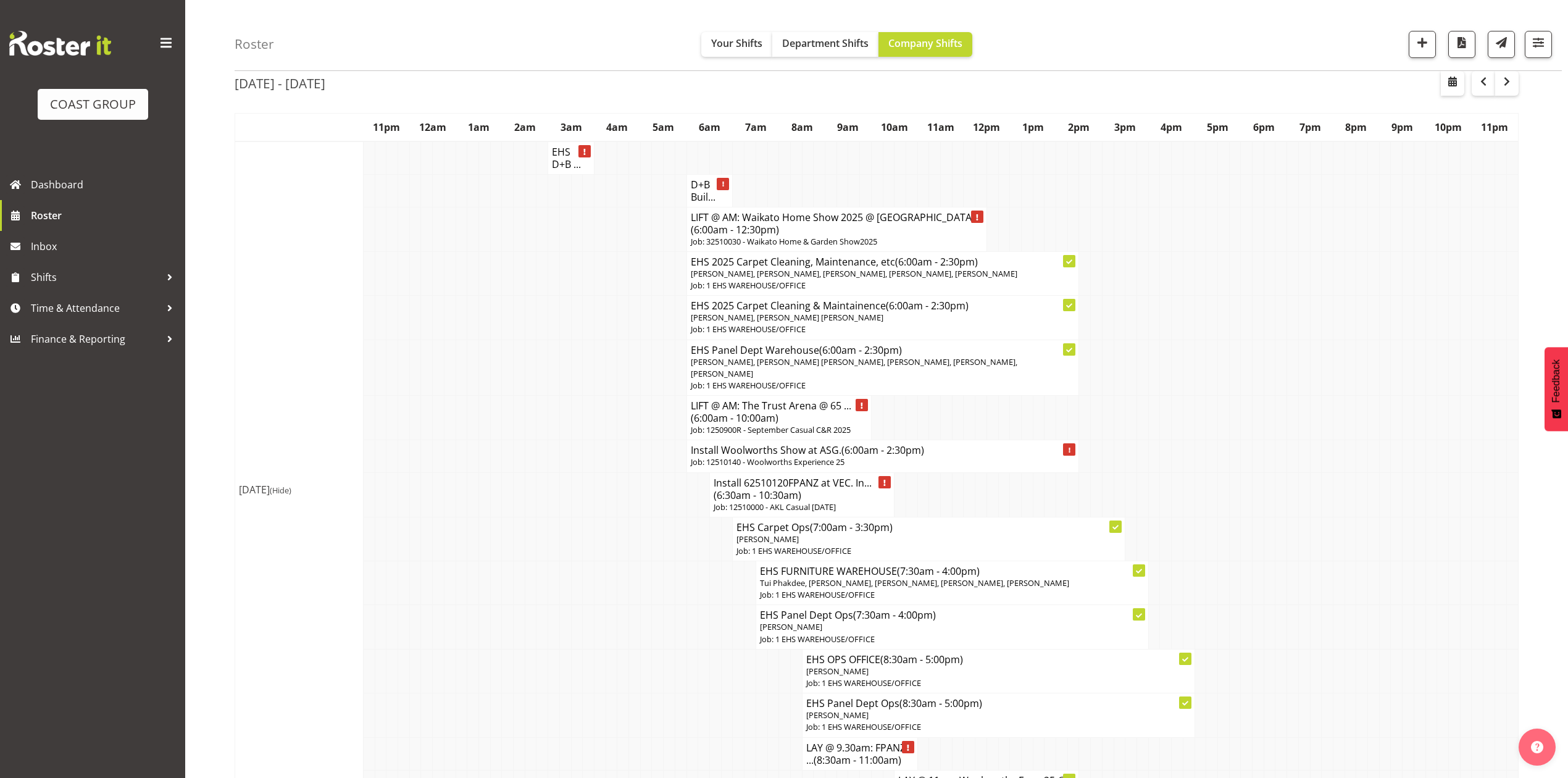
scroll to position [82, 0]
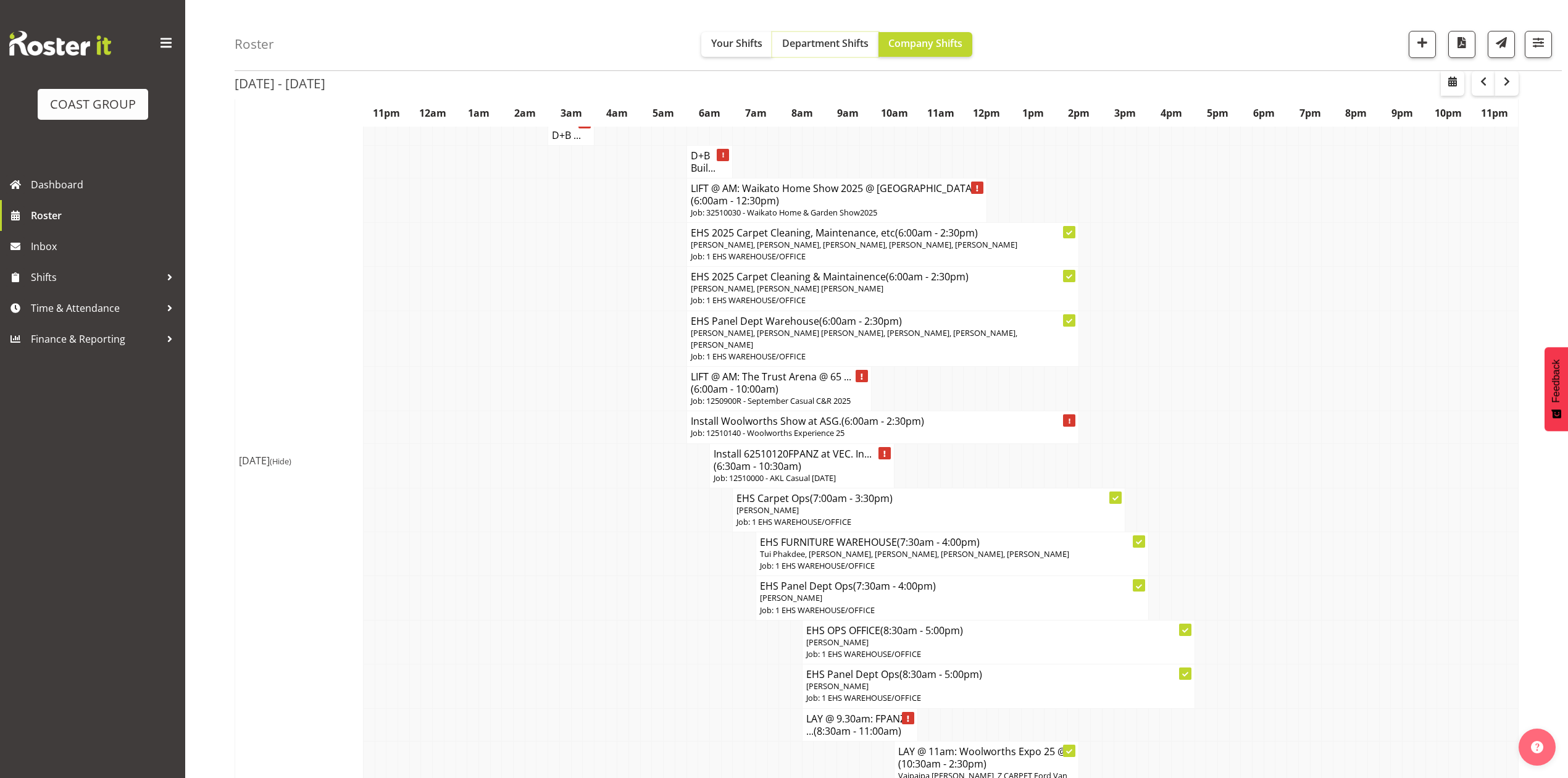
click at [814, 44] on span "Department Shifts" at bounding box center [826, 43] width 87 height 13
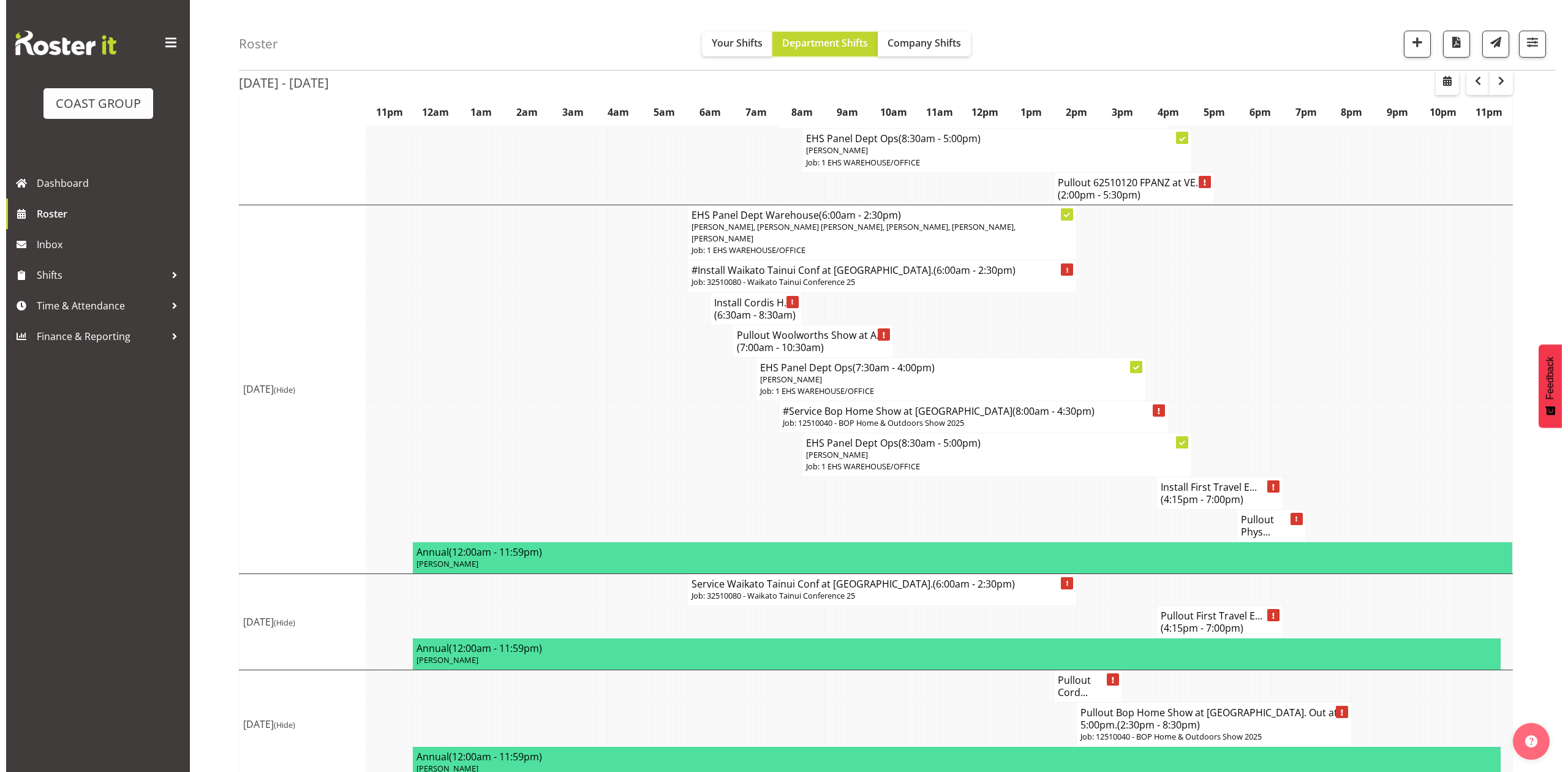
scroll to position [841, 0]
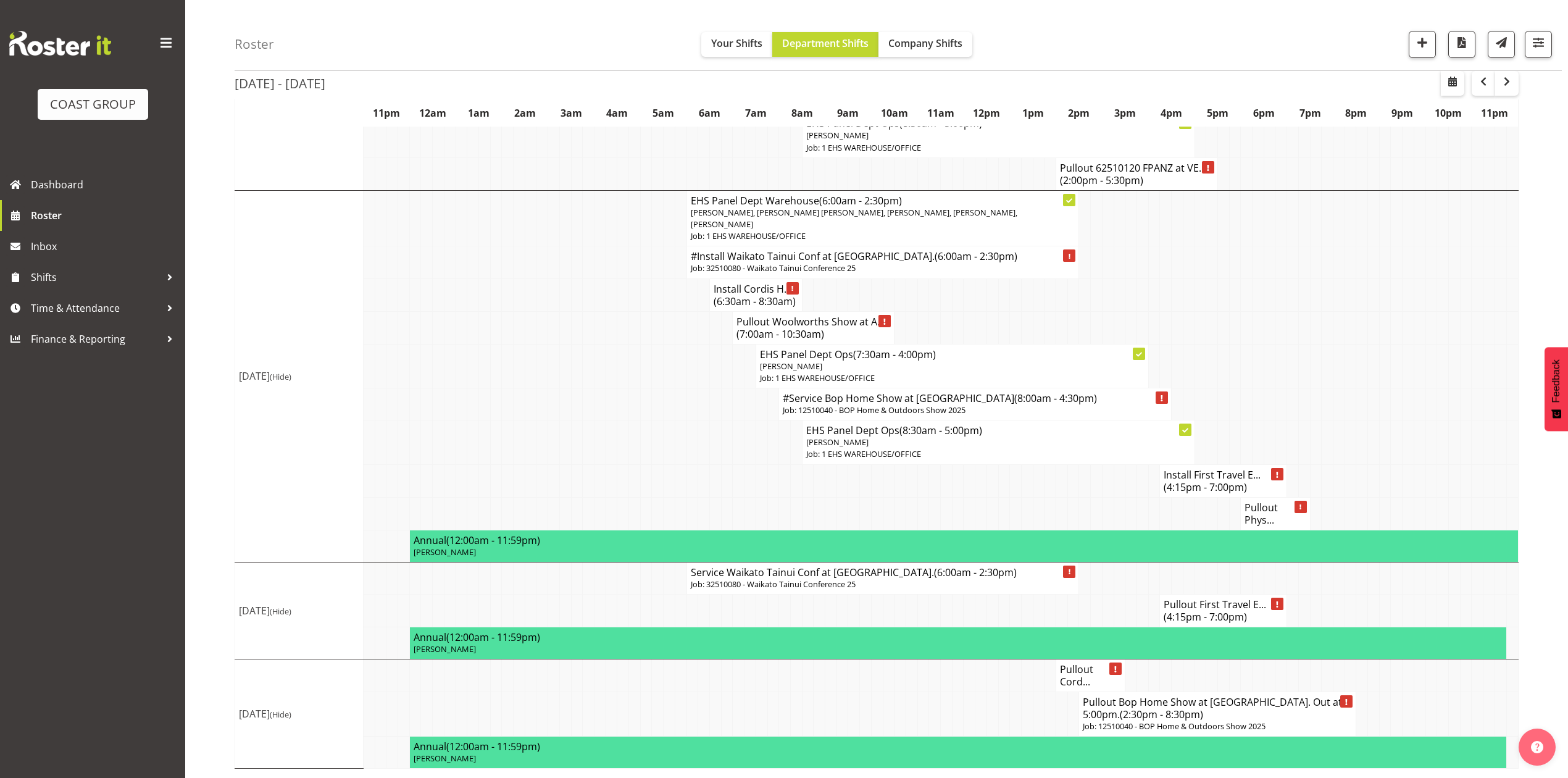
click at [1235, 710] on h4 "Pullout Bop Home Show at Baypark. Out at 5:00pm. (2:30pm - 8:30pm)" at bounding box center [1216, 708] width 269 height 25
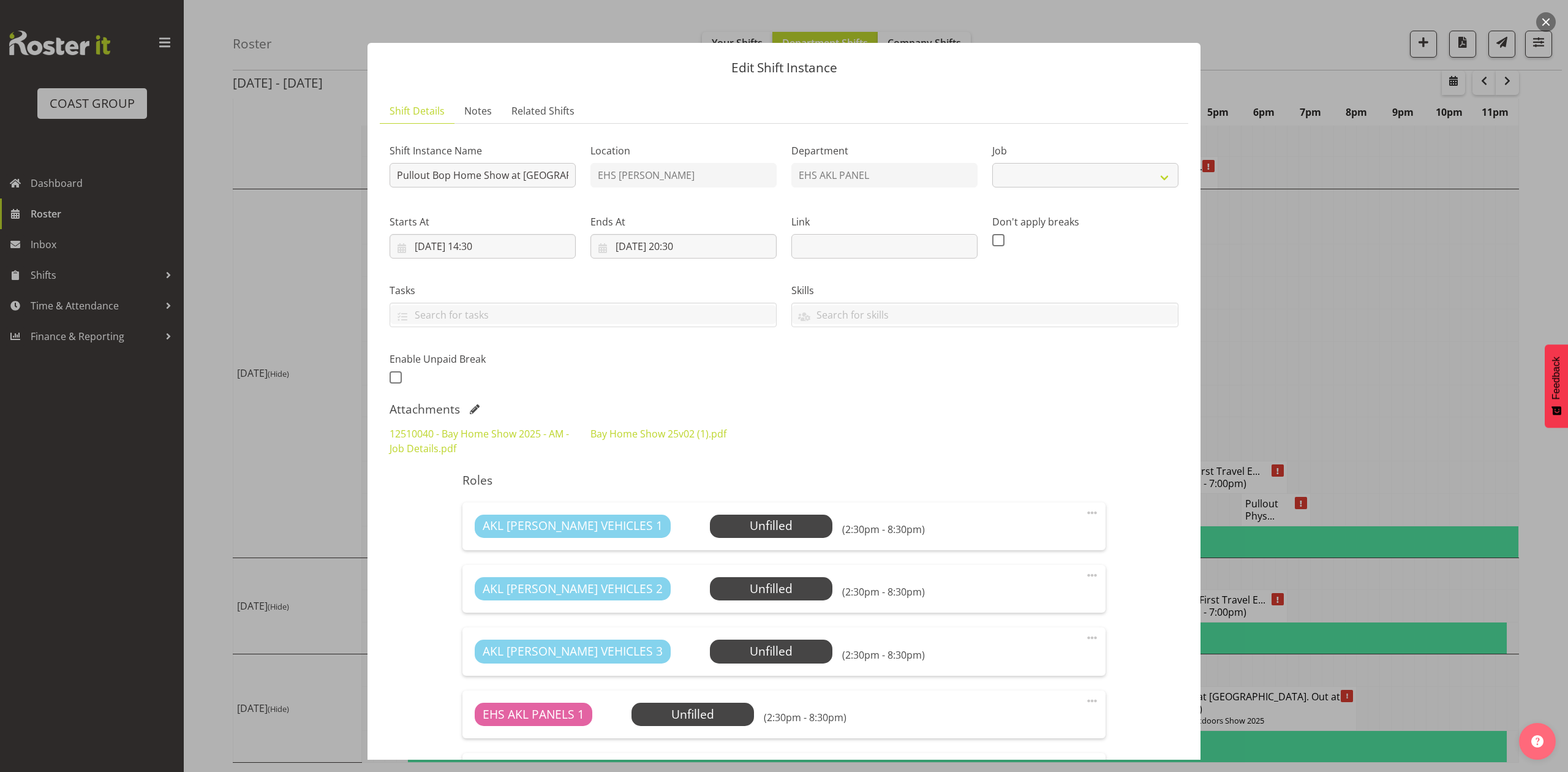
select select "9297"
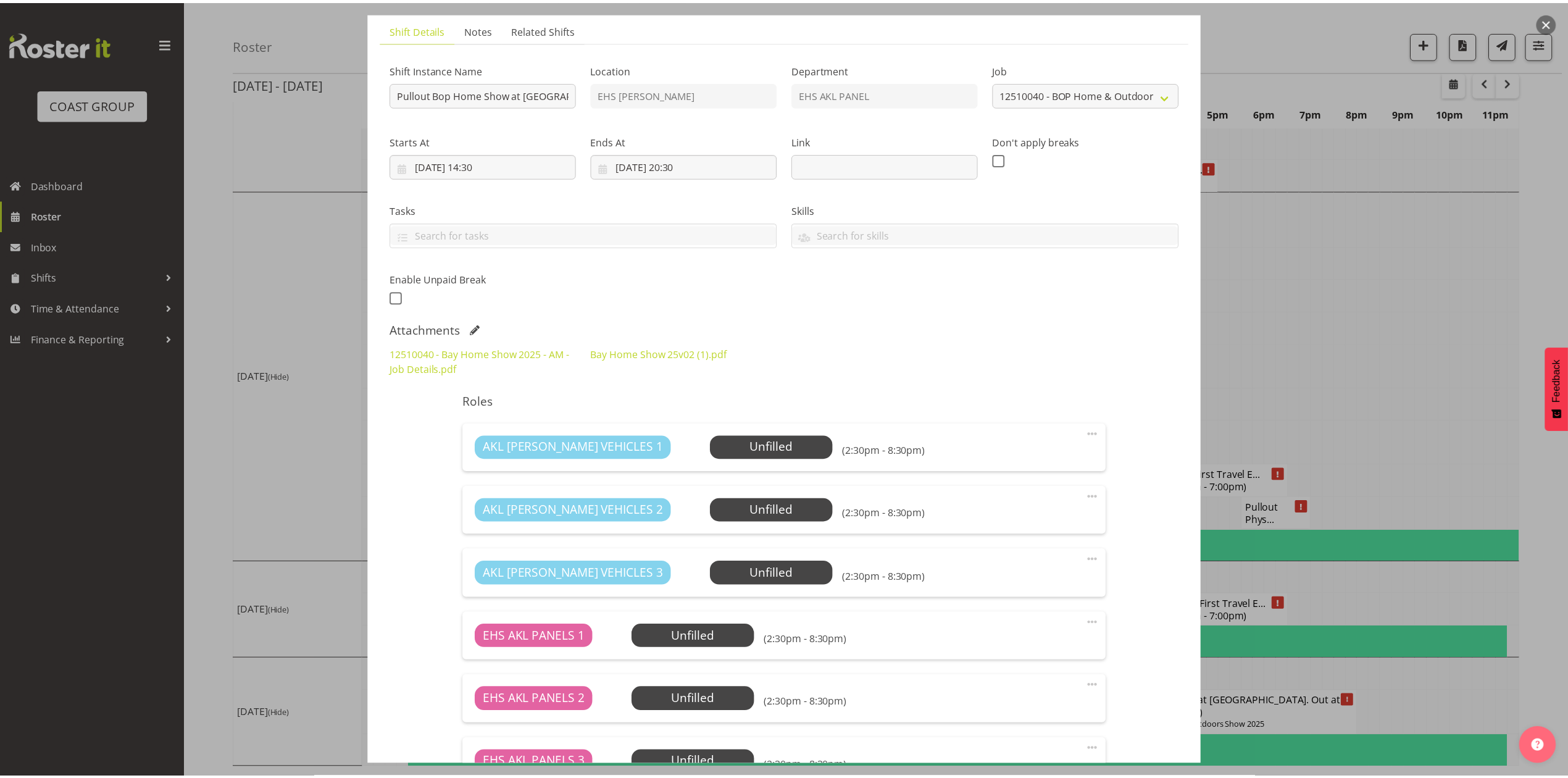
scroll to position [82, 0]
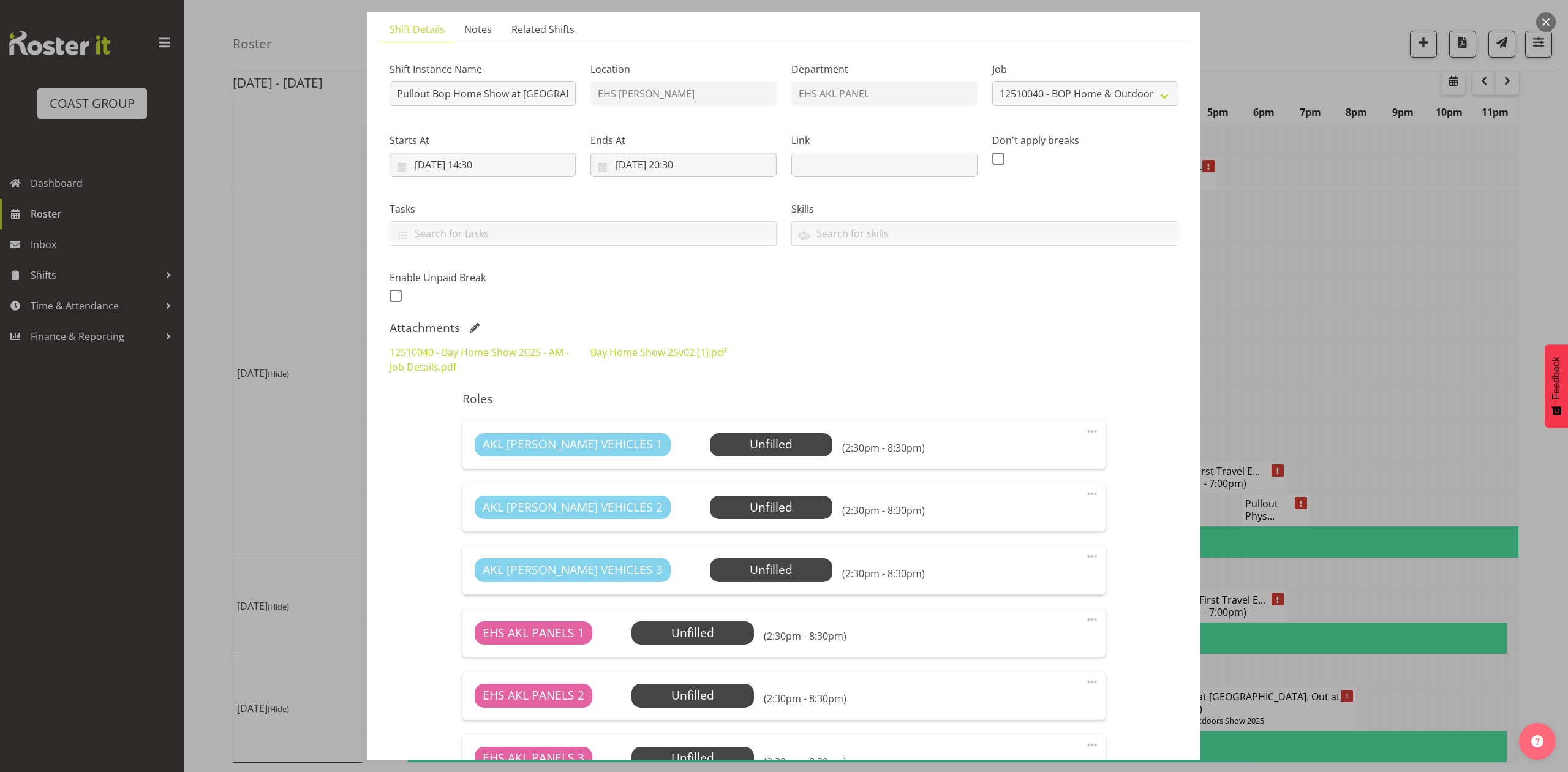
click at [1324, 333] on div at bounding box center [784, 386] width 1568 height 772
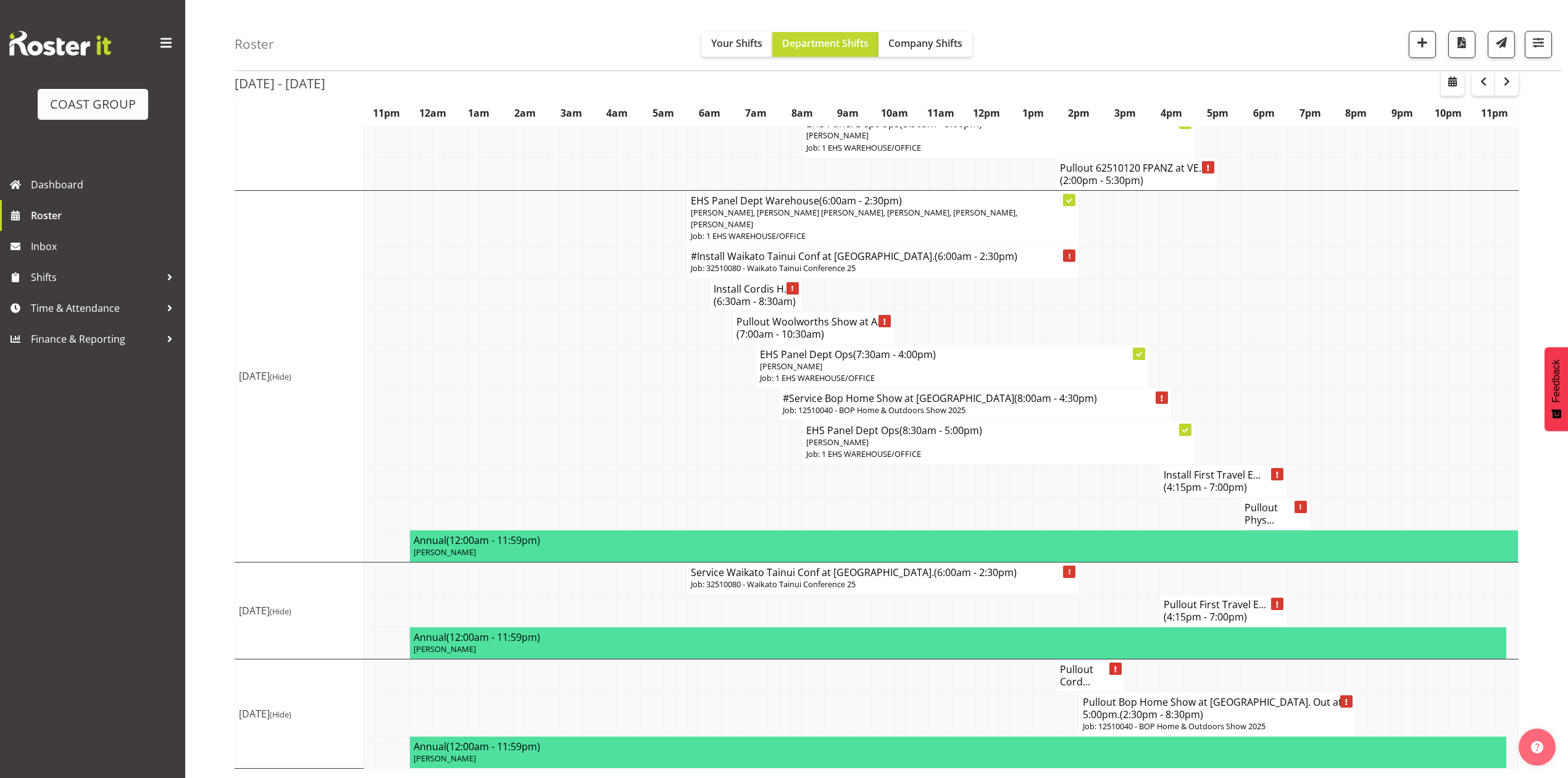
drag, startPoint x: 1353, startPoint y: 406, endPoint x: 1305, endPoint y: 605, distance: 204.7
click at [1354, 406] on td at bounding box center [1350, 404] width 11 height 32
click at [1414, 42] on span "button" at bounding box center [1422, 42] width 16 height 16
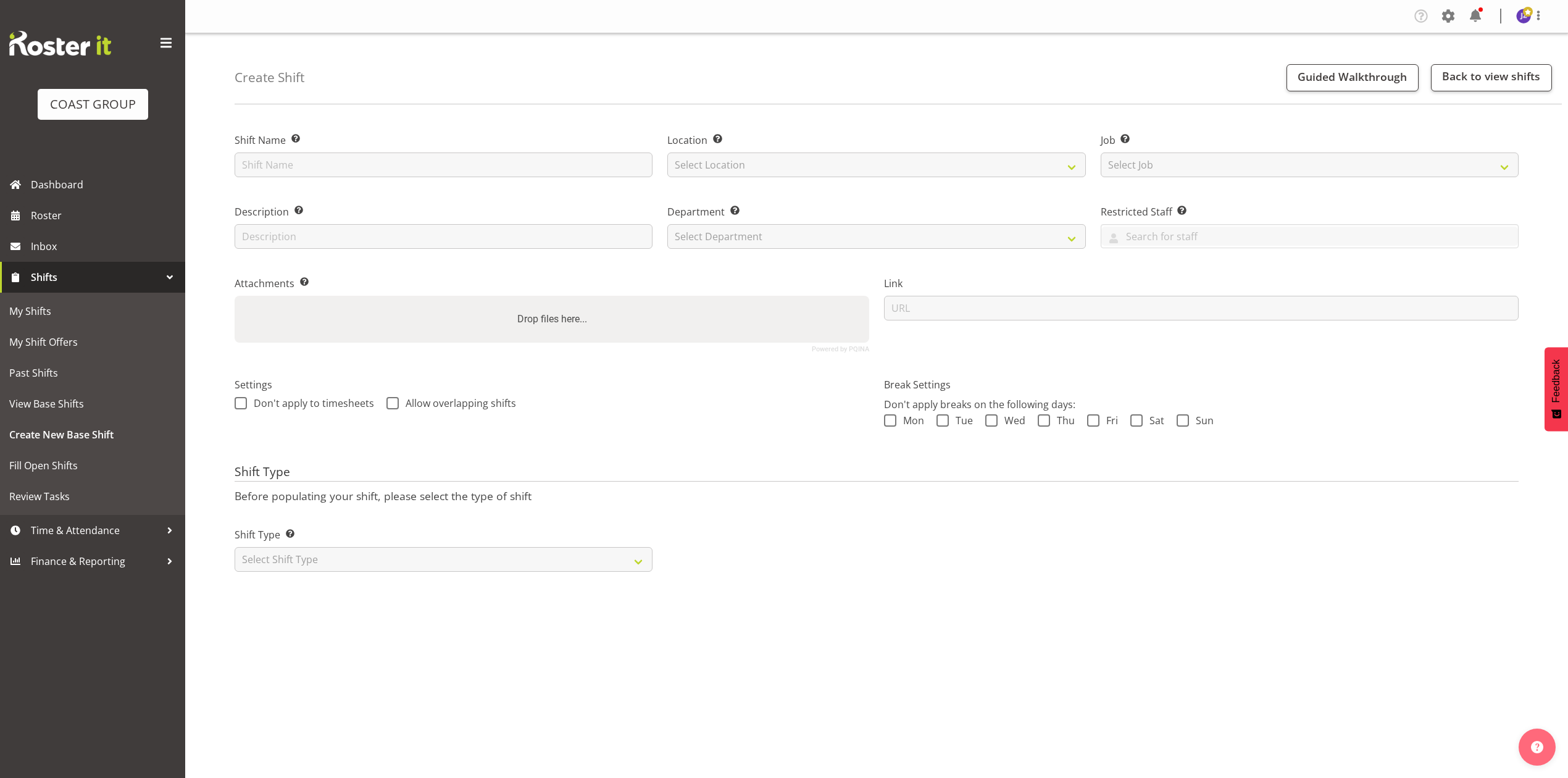
click at [364, 146] on label "Shift Name Enter a name for the shift (e.g. Day Shift)." at bounding box center [443, 141] width 418 height 15
click at [355, 159] on input "text" at bounding box center [443, 165] width 418 height 25
type input "Takapuna casual."
click at [968, 153] on select "Select Location EHS RYMER" at bounding box center [876, 165] width 418 height 25
select select "35"
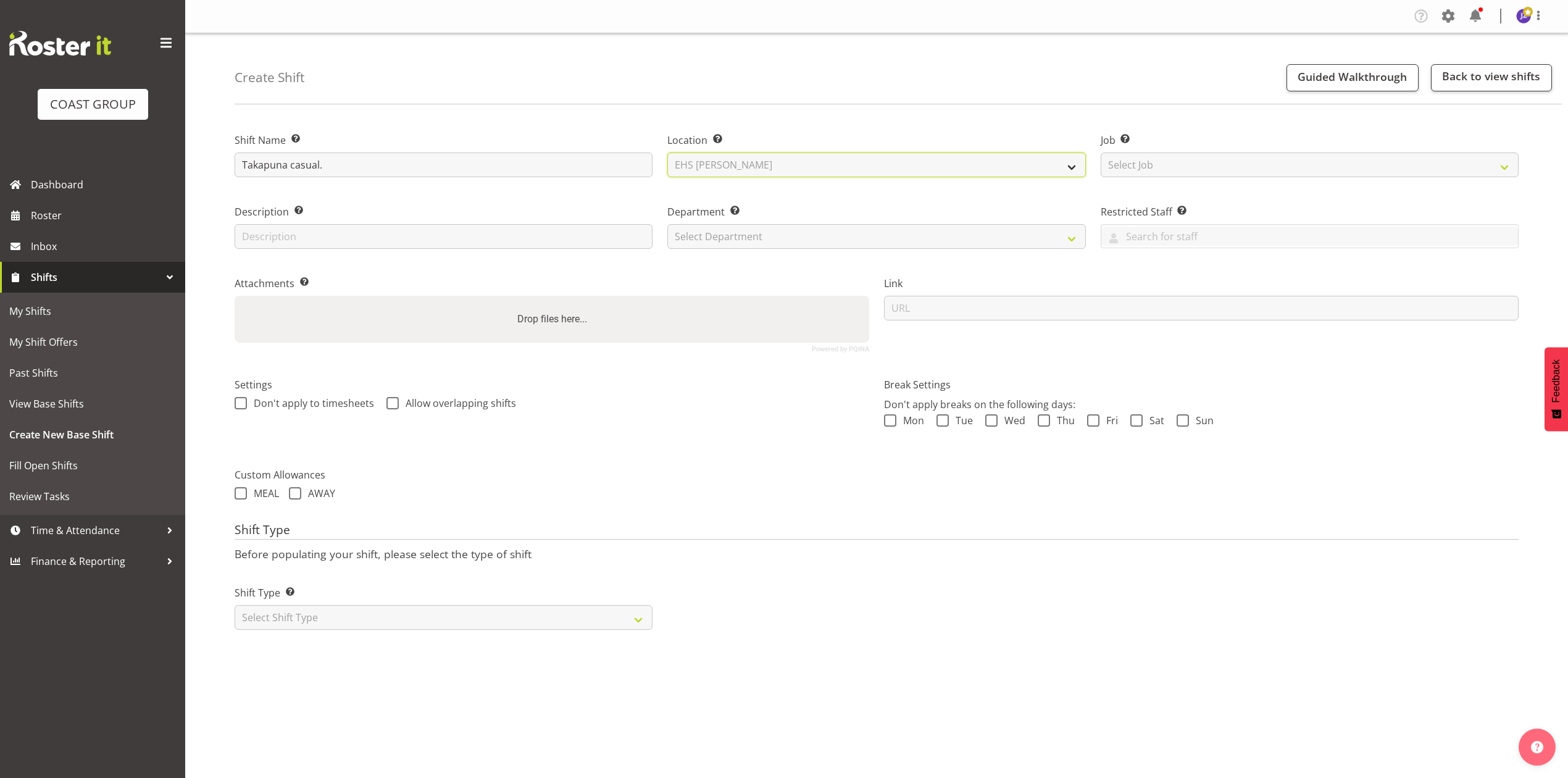
click at [668, 153] on select "Select Location EHS RYMER" at bounding box center [876, 165] width 418 height 25
click at [1174, 161] on select "Select Job Create new job 1 Carlton Events 1 Carlton Hamilton 1 Carlton Welling…" at bounding box center [1309, 165] width 418 height 25
select select "8653"
click at [1100, 153] on select "Select Job Create new job 1 Carlton Events 1 Carlton Hamilton 1 Carlton Welling…" at bounding box center [1309, 165] width 418 height 25
click at [779, 236] on select "Select Department EHS AKL PANEL EHS AKL PANEL" at bounding box center [876, 237] width 418 height 25
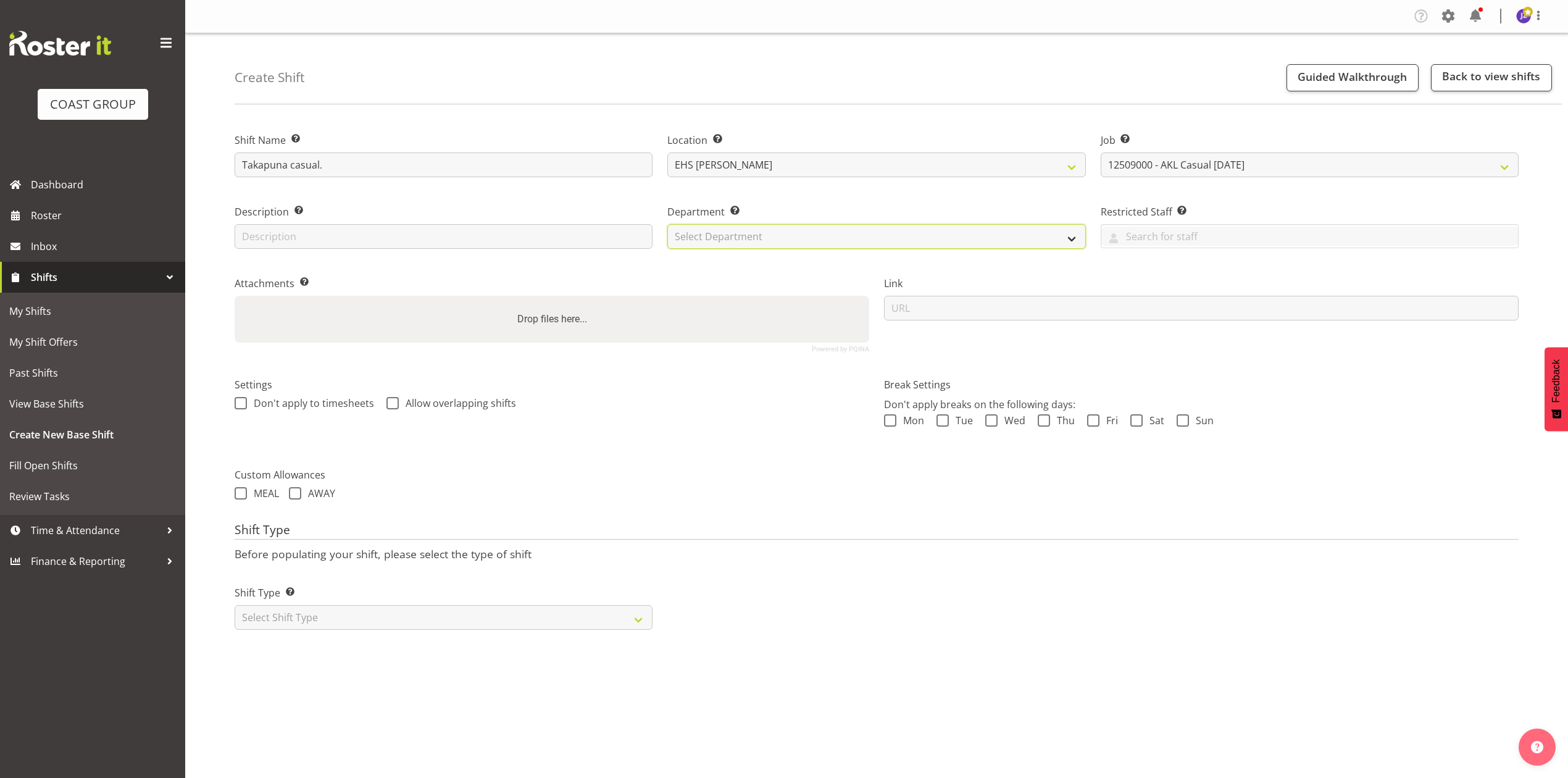
select select "39"
click at [668, 224] on select "Select Department EHS AKL PANEL EHS AKL PANEL" at bounding box center [876, 237] width 418 height 25
click at [440, 320] on div "Drop files here..." at bounding box center [552, 320] width 635 height 47
click at [235, 296] on input "Drop files here..." at bounding box center [552, 298] width 635 height 4
type input "C:\fakepath\TIDAOFNZ-00001Q-V004.PDF"
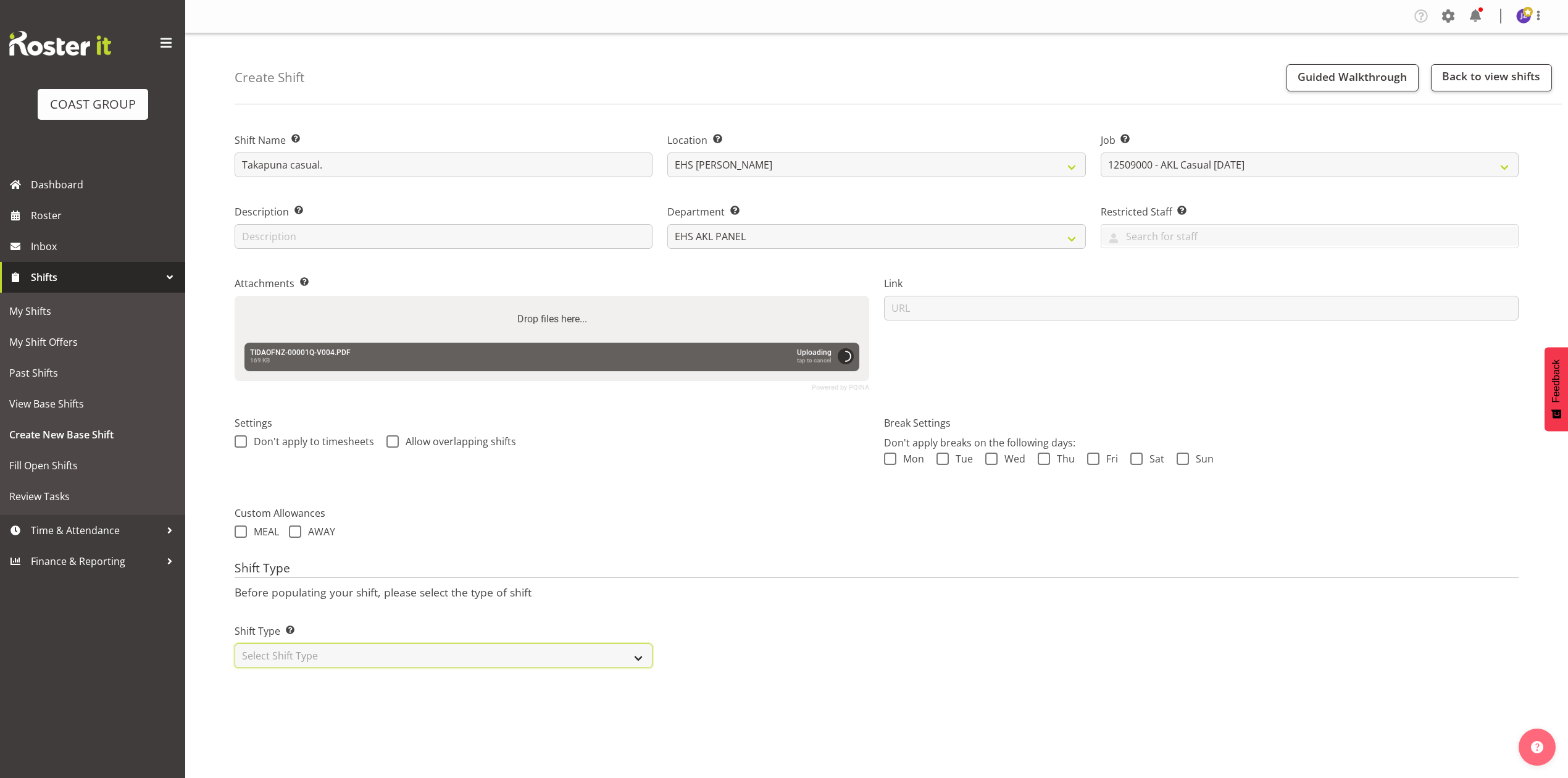
drag, startPoint x: 428, startPoint y: 655, endPoint x: 428, endPoint y: 663, distance: 8.0
click at [428, 655] on select "Select Shift Type One Off Shift Recurring Shift Rotating Shift" at bounding box center [443, 655] width 418 height 25
select select "recurring"
click at [235, 645] on select "Select Shift Type One Off Shift Recurring Shift Rotating Shift" at bounding box center [443, 655] width 418 height 25
select select "8"
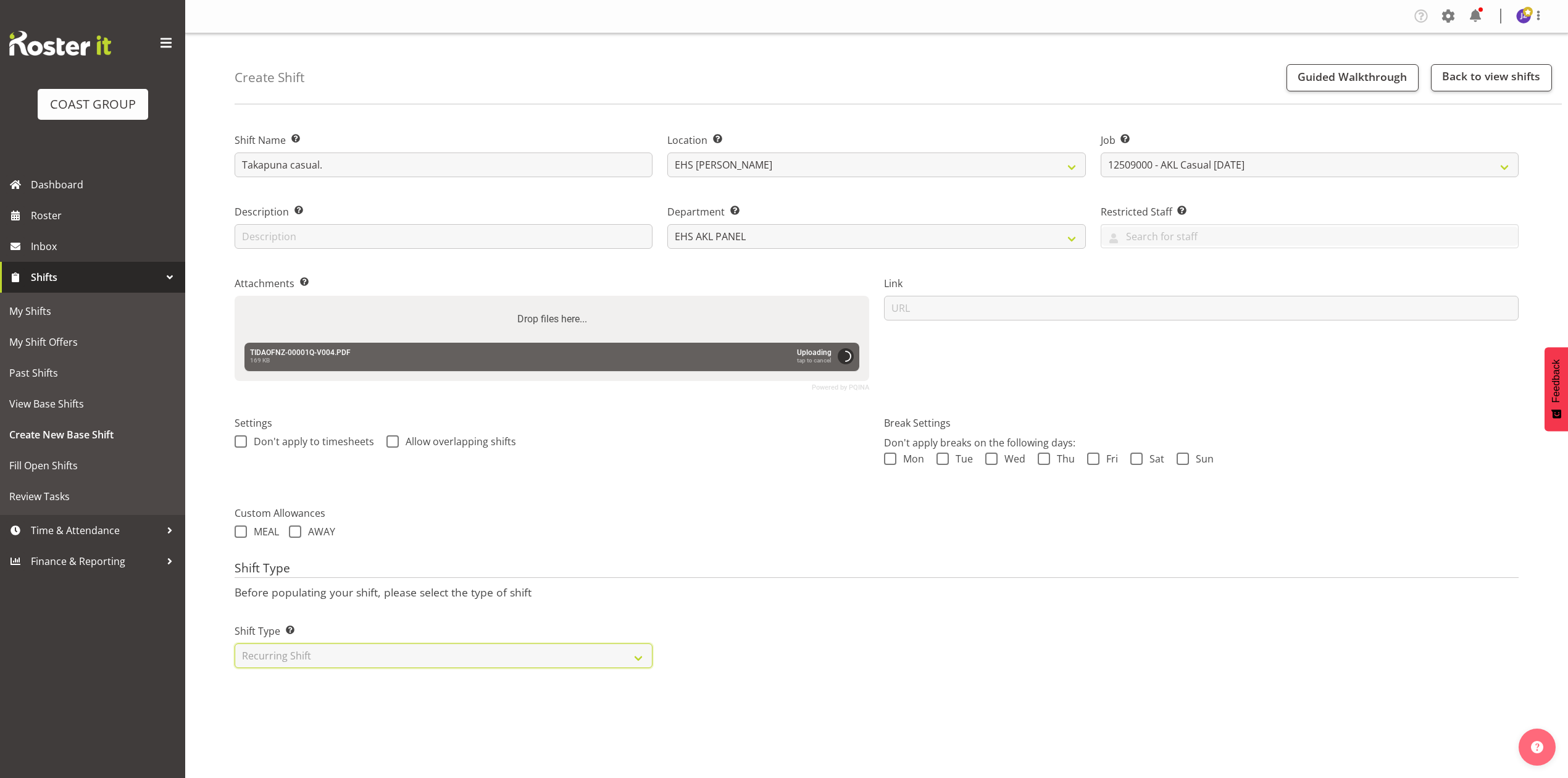
select select "2025"
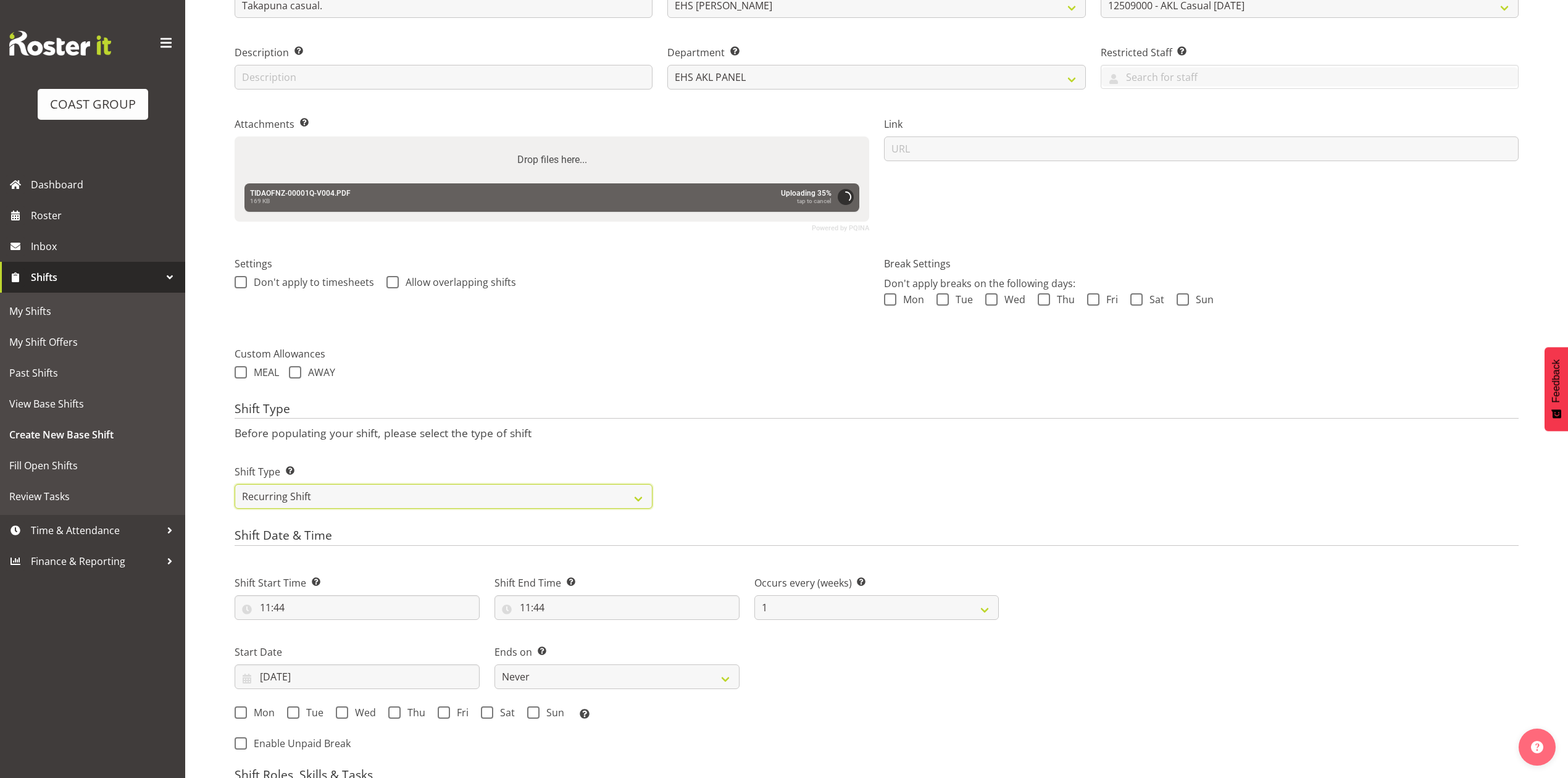
scroll to position [411, 0]
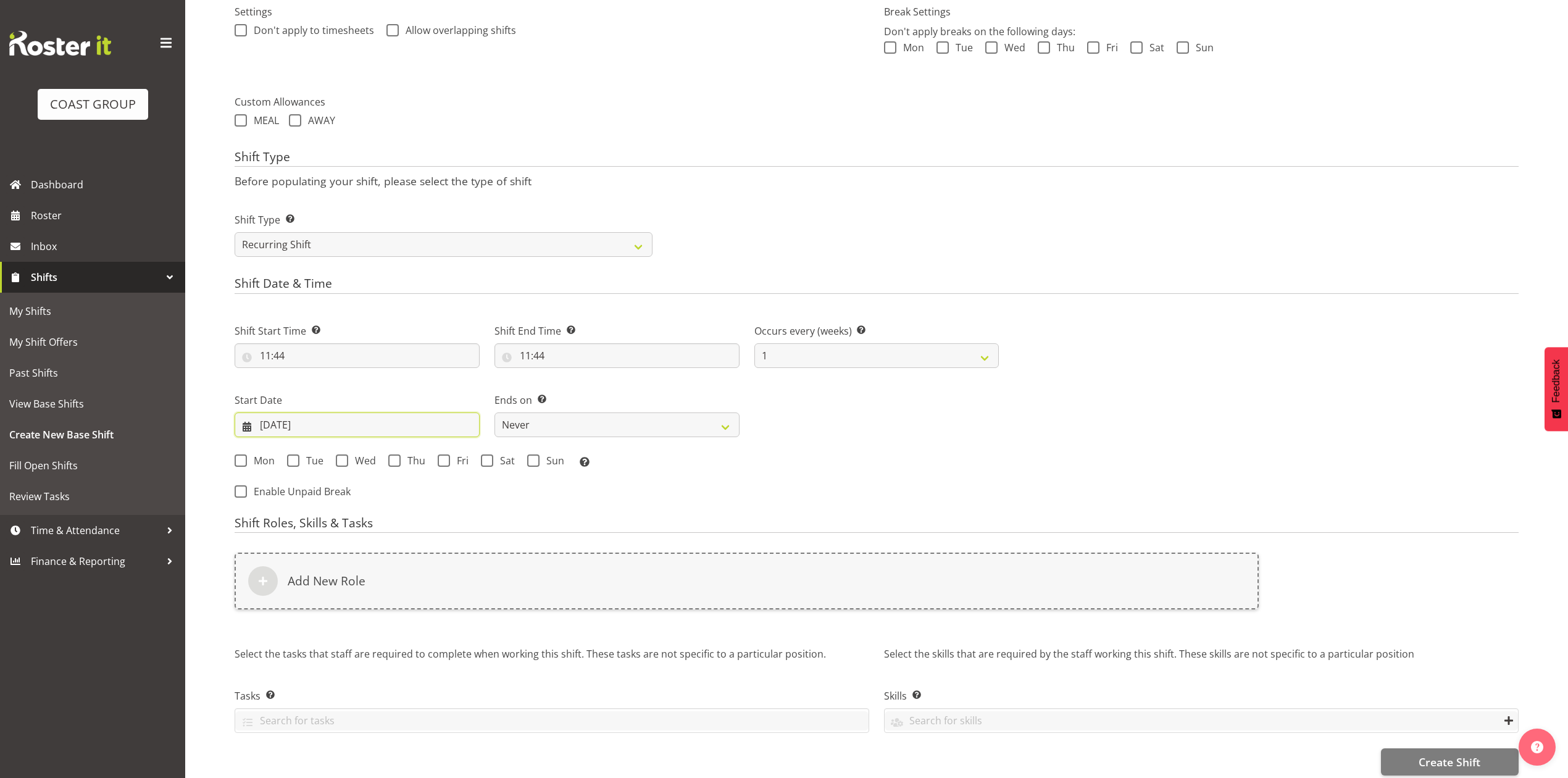
click at [280, 427] on input "23/09/2025" at bounding box center [357, 424] width 245 height 25
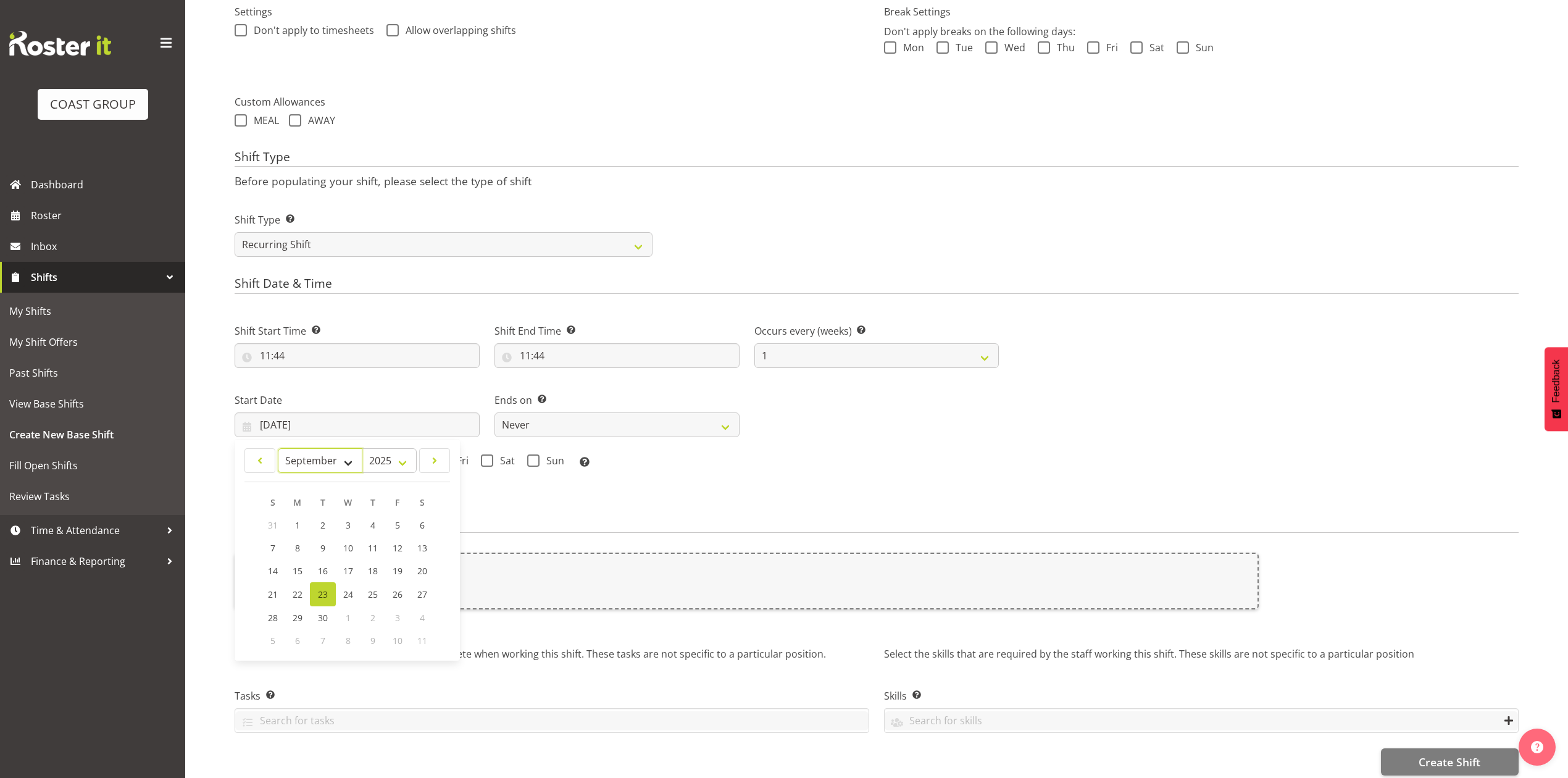
click at [302, 462] on select "January February March April May June July August September October November De…" at bounding box center [321, 460] width 85 height 25
click at [278, 450] on select "January February March April May June July August September October November De…" at bounding box center [321, 460] width 85 height 25
drag, startPoint x: 300, startPoint y: 450, endPoint x: 303, endPoint y: 462, distance: 12.4
click at [302, 453] on select "January February March April May June July August September October November De…" at bounding box center [321, 460] width 85 height 25
select select "8"
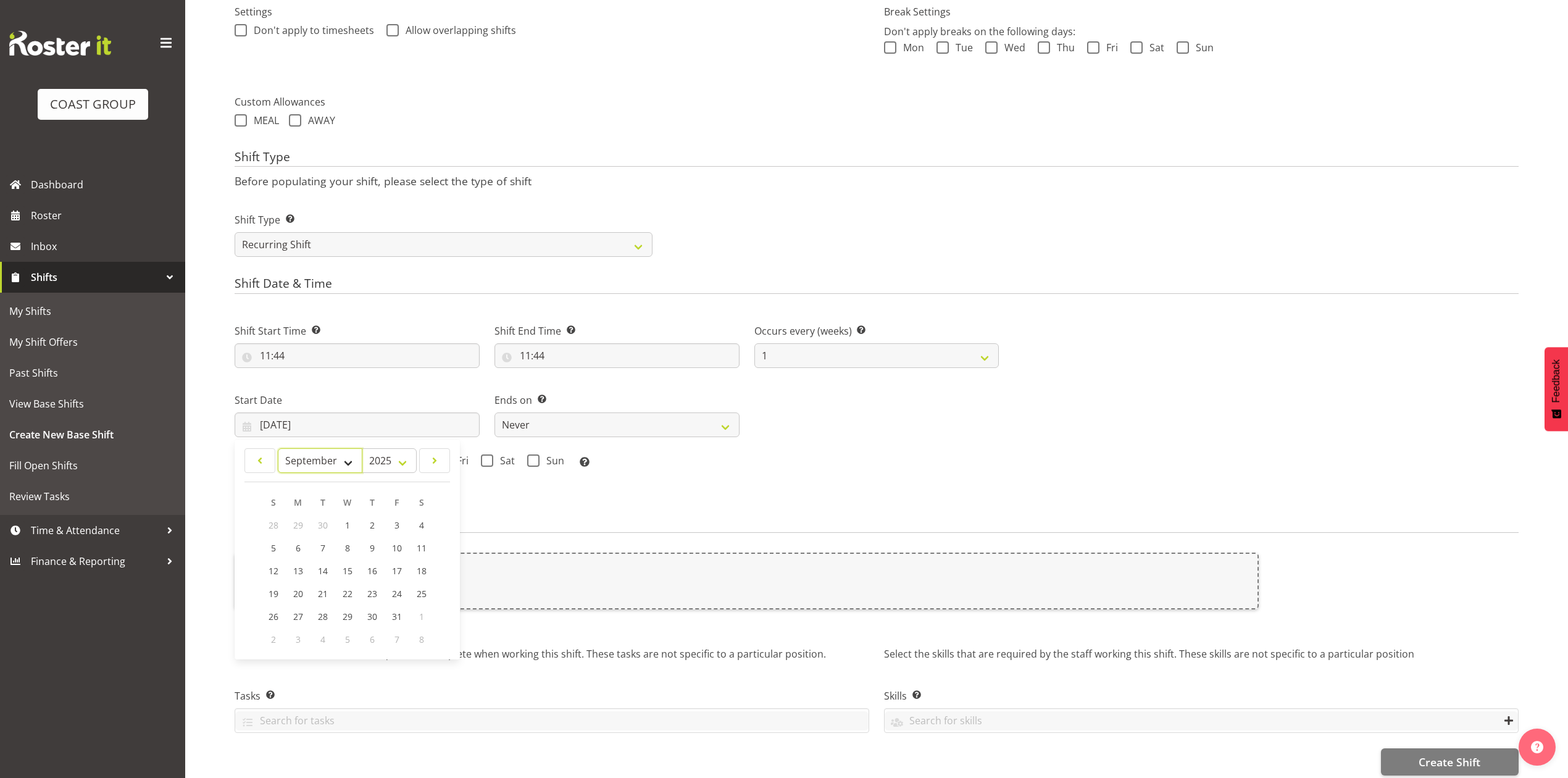
click at [278, 450] on select "January February March April May June July August September October November De…" at bounding box center [321, 460] width 85 height 25
click at [355, 590] on link "24" at bounding box center [348, 594] width 25 height 25
type input "24/09/2025"
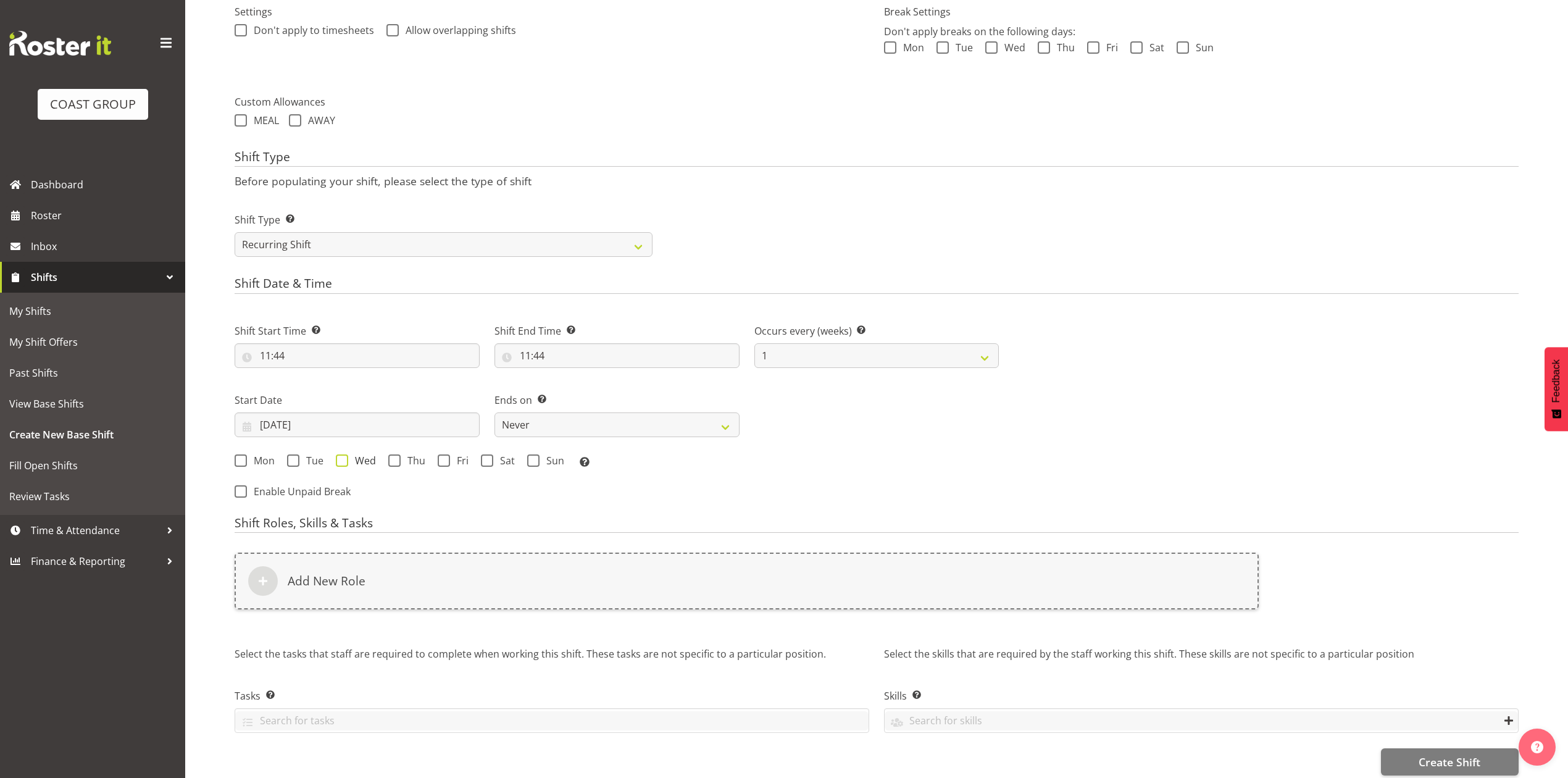
click at [344, 465] on span at bounding box center [341, 460] width 12 height 12
click at [344, 464] on input "Wed" at bounding box center [339, 460] width 8 height 8
checkbox input "true"
drag, startPoint x: 549, startPoint y: 422, endPoint x: 553, endPoint y: 438, distance: 16.5
click at [549, 421] on select "Never On Date" at bounding box center [617, 424] width 245 height 25
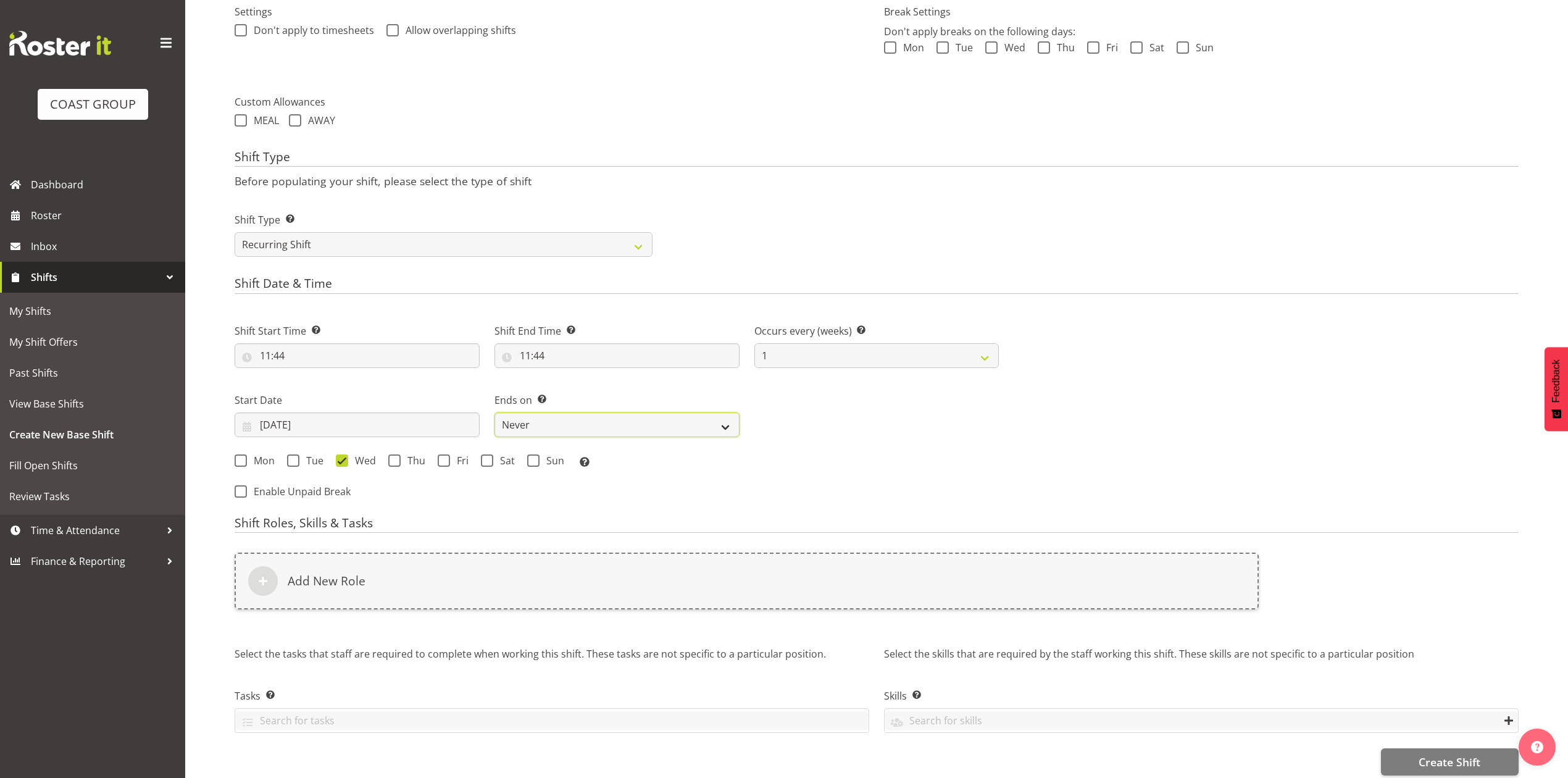
select select "date"
click at [494, 414] on select "Never On Date" at bounding box center [617, 424] width 245 height 25
select select "8"
select select "2025"
click at [799, 427] on input "23/09/2025" at bounding box center [877, 424] width 245 height 25
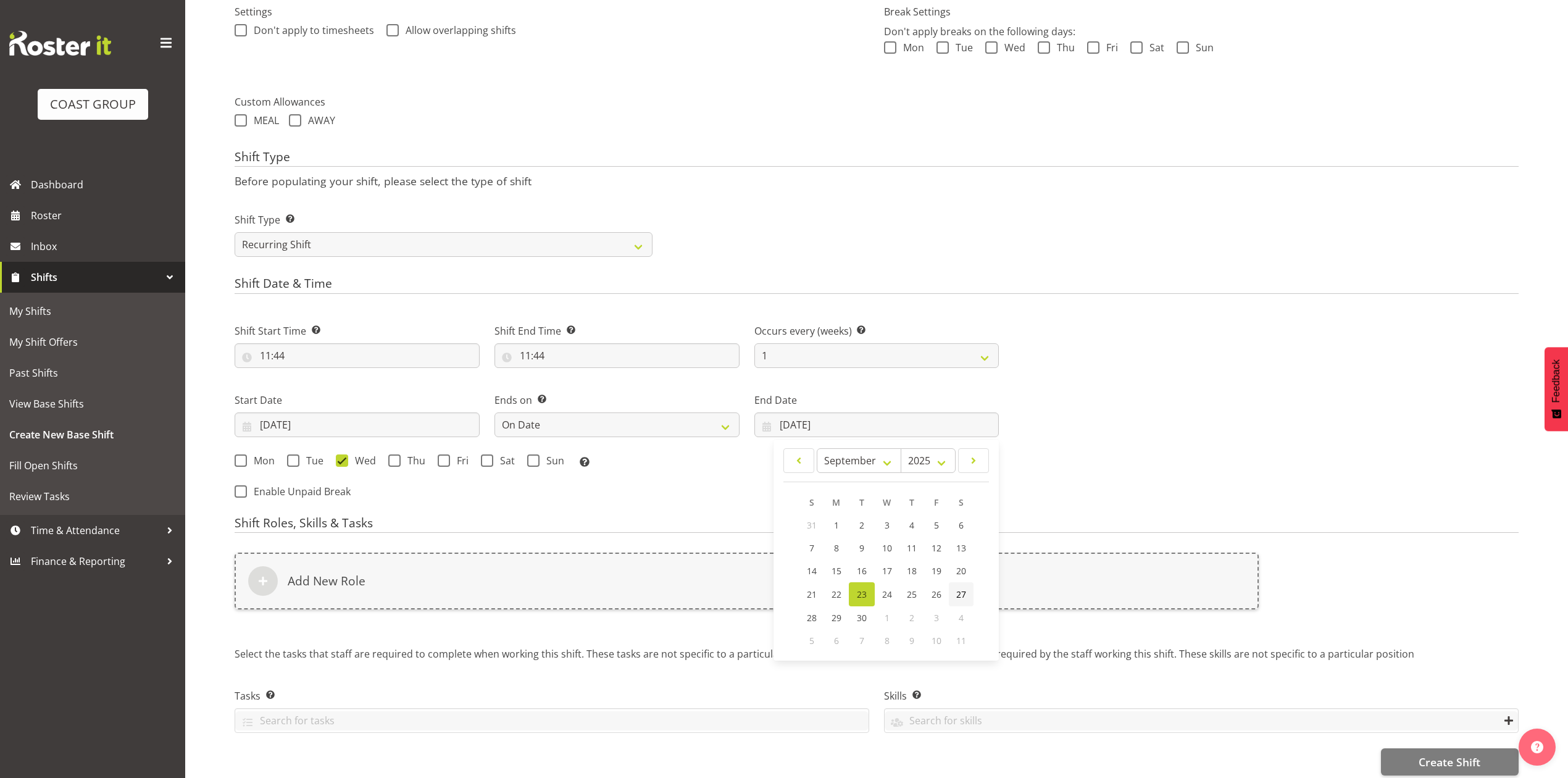
click at [964, 593] on span "27" at bounding box center [961, 594] width 9 height 11
type input "27/09/2025"
click at [489, 462] on span at bounding box center [487, 460] width 12 height 12
click at [489, 462] on input "Sat" at bounding box center [485, 460] width 8 height 8
checkbox input "true"
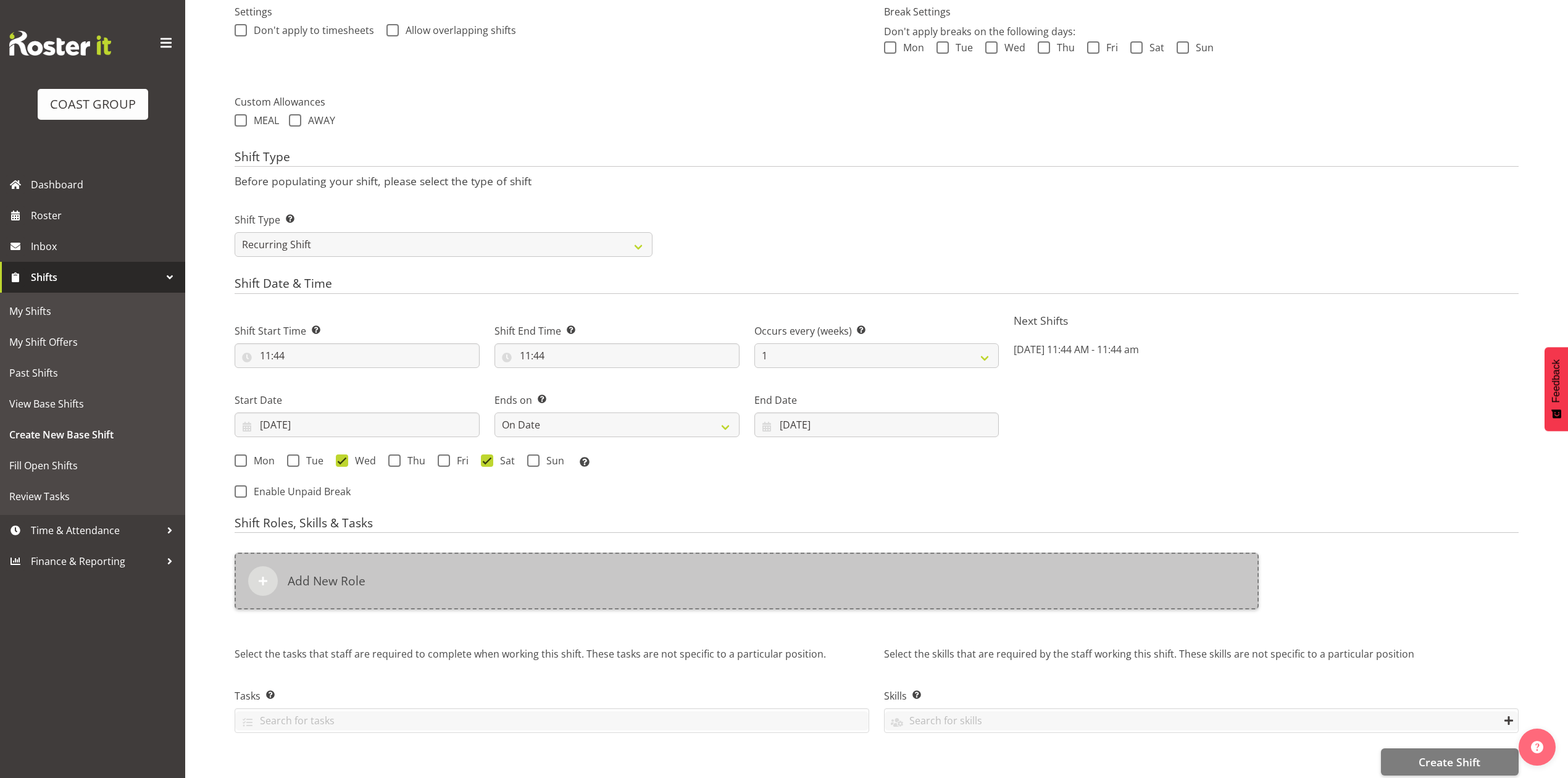
click at [473, 573] on div "Add New Role" at bounding box center [747, 581] width 1024 height 57
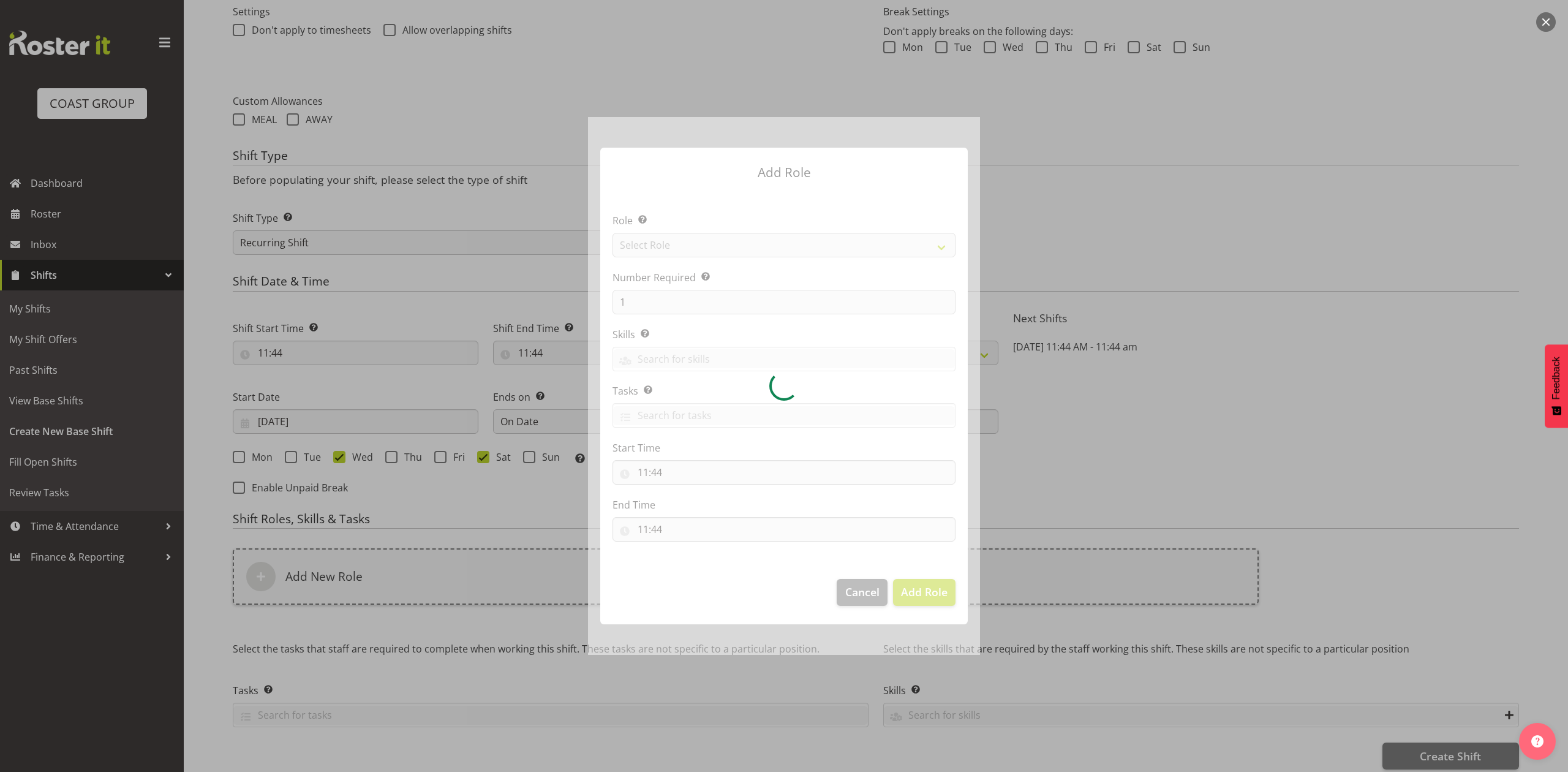
click at [696, 251] on div at bounding box center [784, 386] width 392 height 537
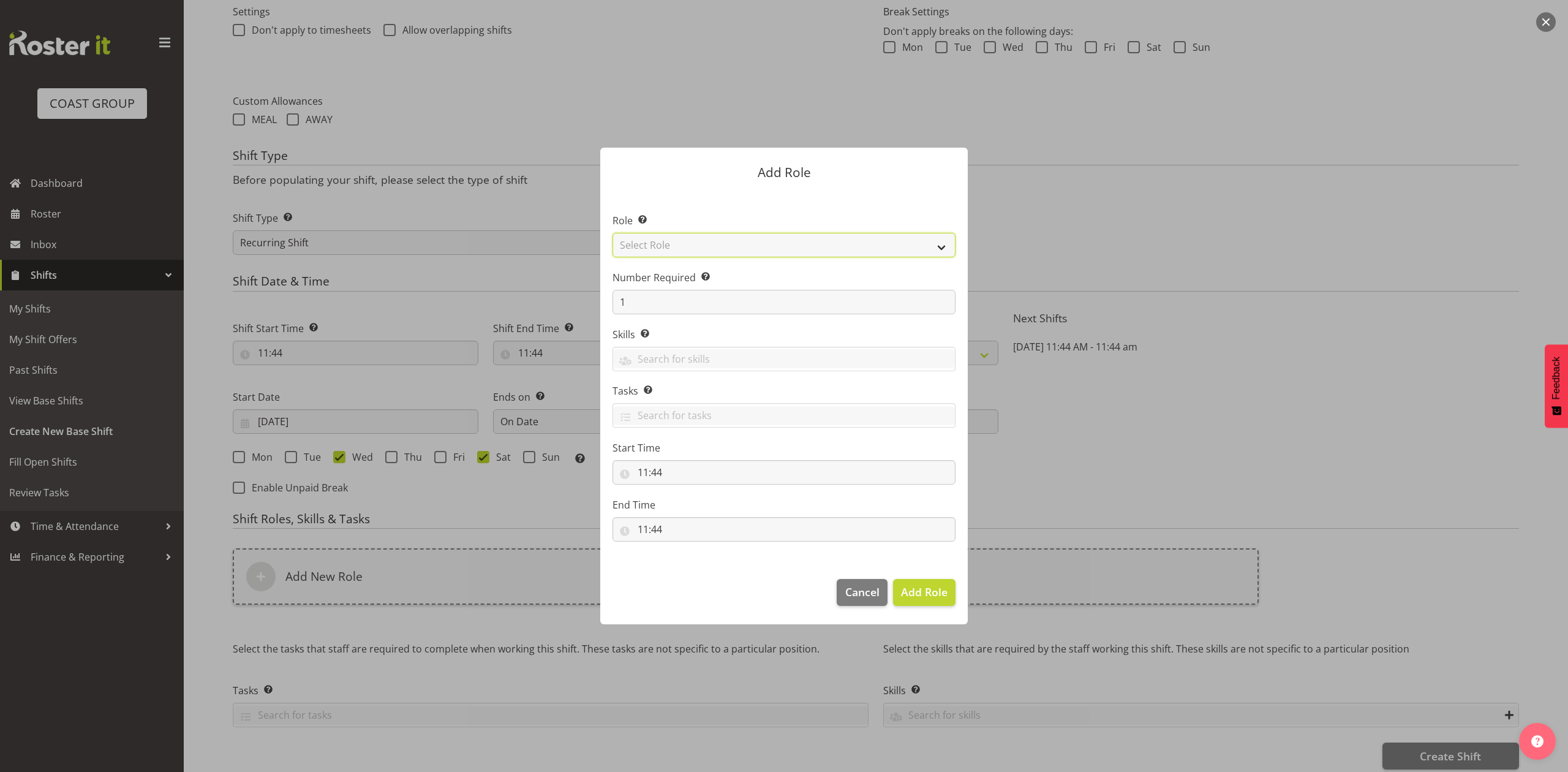
click at [696, 251] on select "Select Role ACCOUNT MANAGER ACCOUNT MANAGER DW ACCOUNTS AKL DIANNA VEHICLES AKL…" at bounding box center [784, 245] width 343 height 24
select select "81"
click at [613, 233] on select "Select Role ACCOUNT MANAGER ACCOUNT MANAGER DW ACCOUNTS AKL DIANNA VEHICLES AKL…" at bounding box center [784, 245] width 343 height 24
drag, startPoint x: 922, startPoint y: 576, endPoint x: 923, endPoint y: 590, distance: 14.0
click at [922, 583] on footer "Cancel Add Role" at bounding box center [784, 596] width 368 height 58
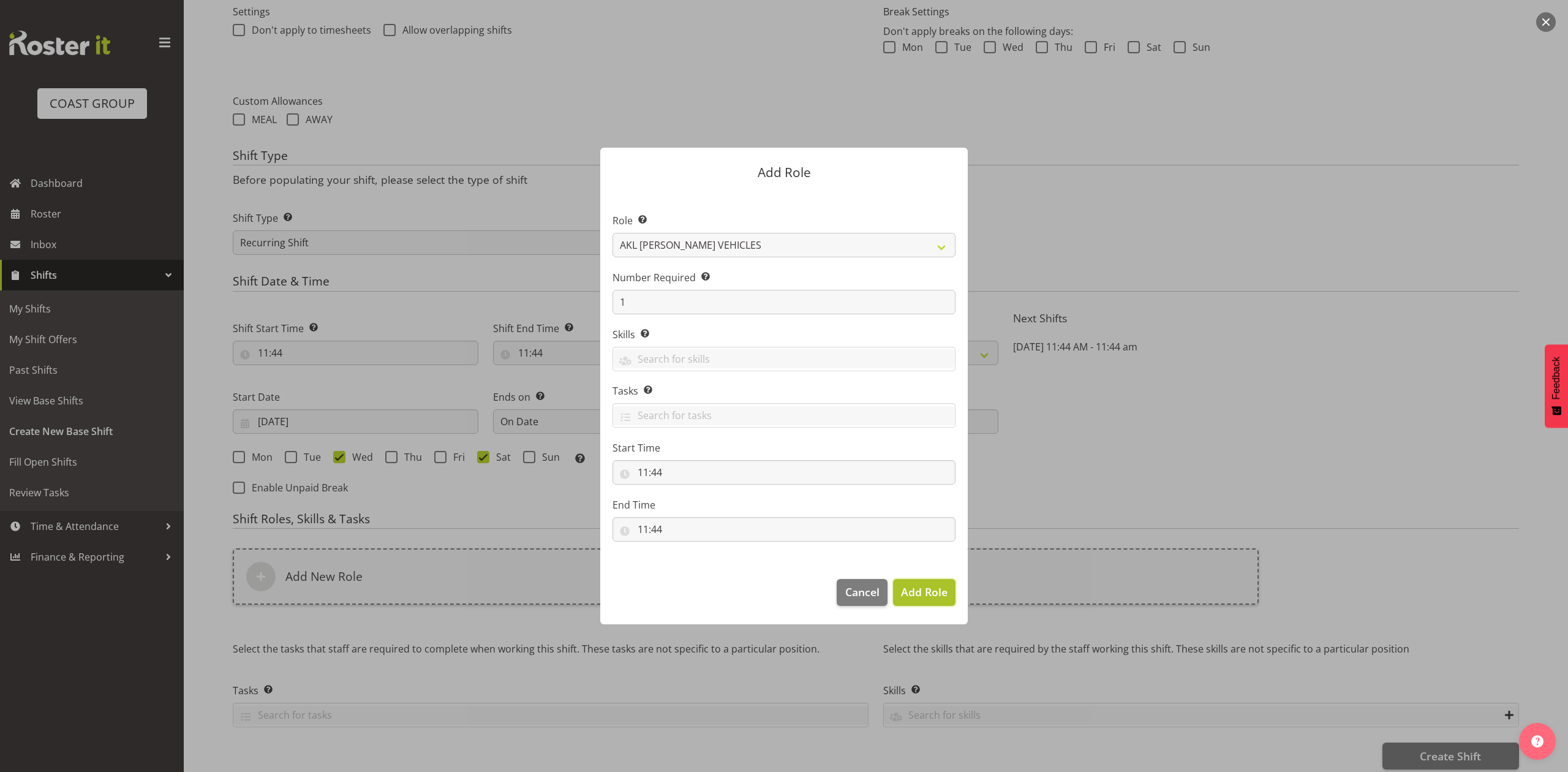
click at [923, 593] on span "Add Role" at bounding box center [924, 592] width 47 height 15
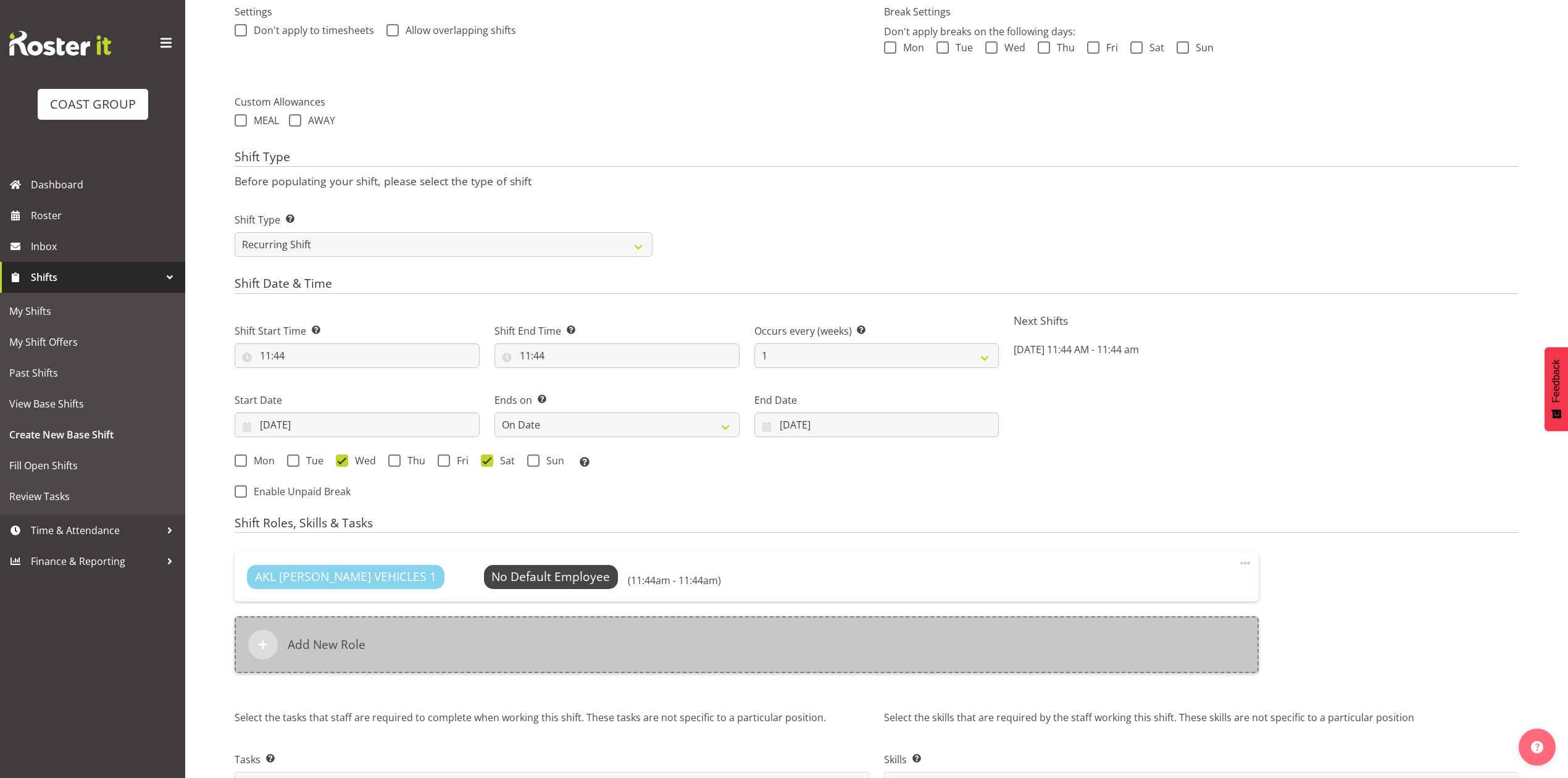
click at [625, 649] on div "Add New Role" at bounding box center [747, 644] width 1024 height 57
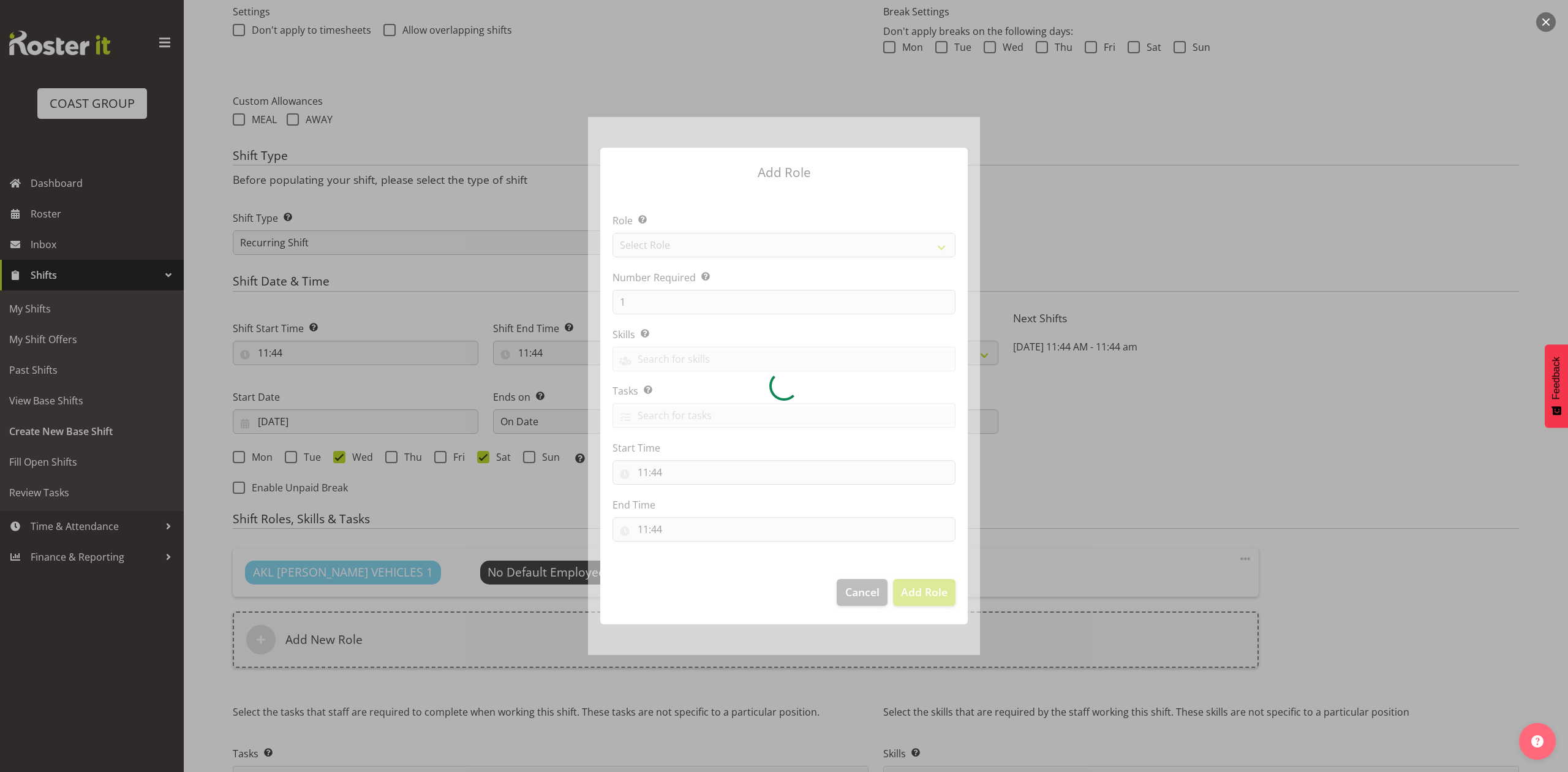
click at [695, 244] on div at bounding box center [784, 386] width 392 height 537
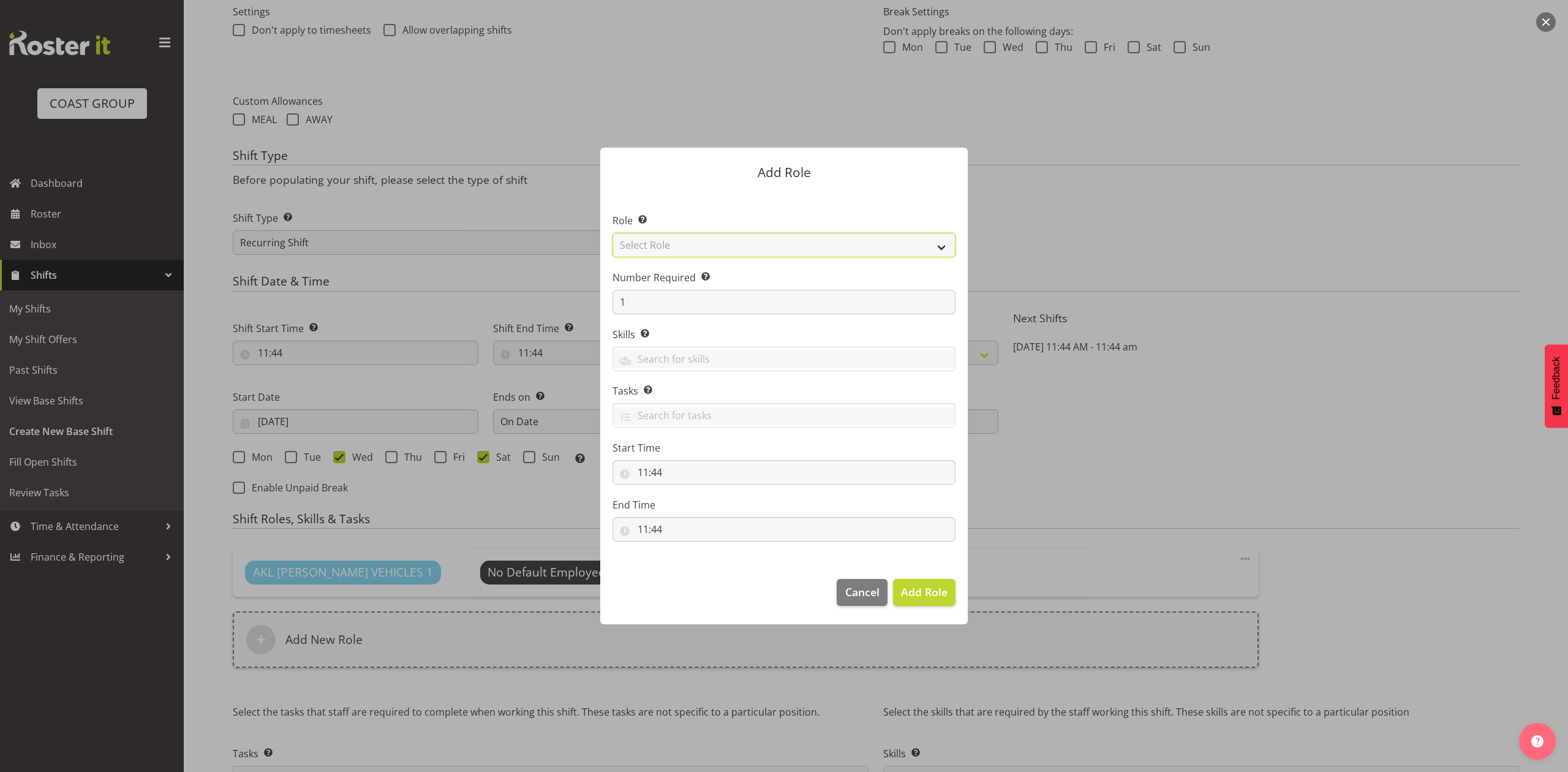
click at [695, 244] on select "Select Role ACCOUNT MANAGER ACCOUNT MANAGER DW ACCOUNTS AKL DIANNA VEHICLES AKL…" at bounding box center [784, 245] width 343 height 24
select select "188"
click at [613, 233] on select "Select Role ACCOUNT MANAGER ACCOUNT MANAGER DW ACCOUNTS AKL DIANNA VEHICLES AKL…" at bounding box center [784, 245] width 343 height 24
click at [927, 592] on span "Add Role" at bounding box center [924, 592] width 47 height 15
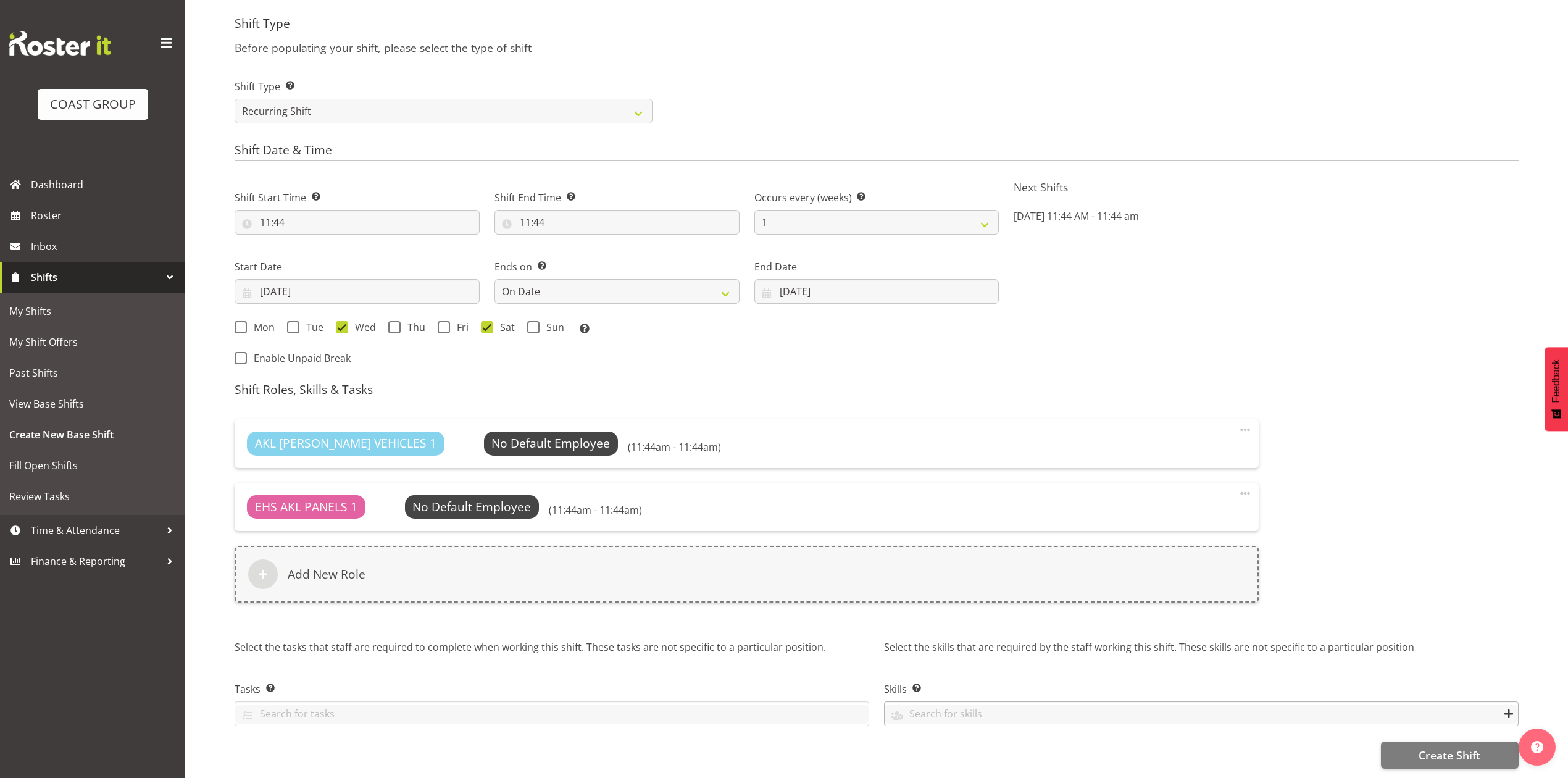
scroll to position [559, 0]
click at [1405, 741] on button "Create Shift" at bounding box center [1450, 754] width 138 height 27
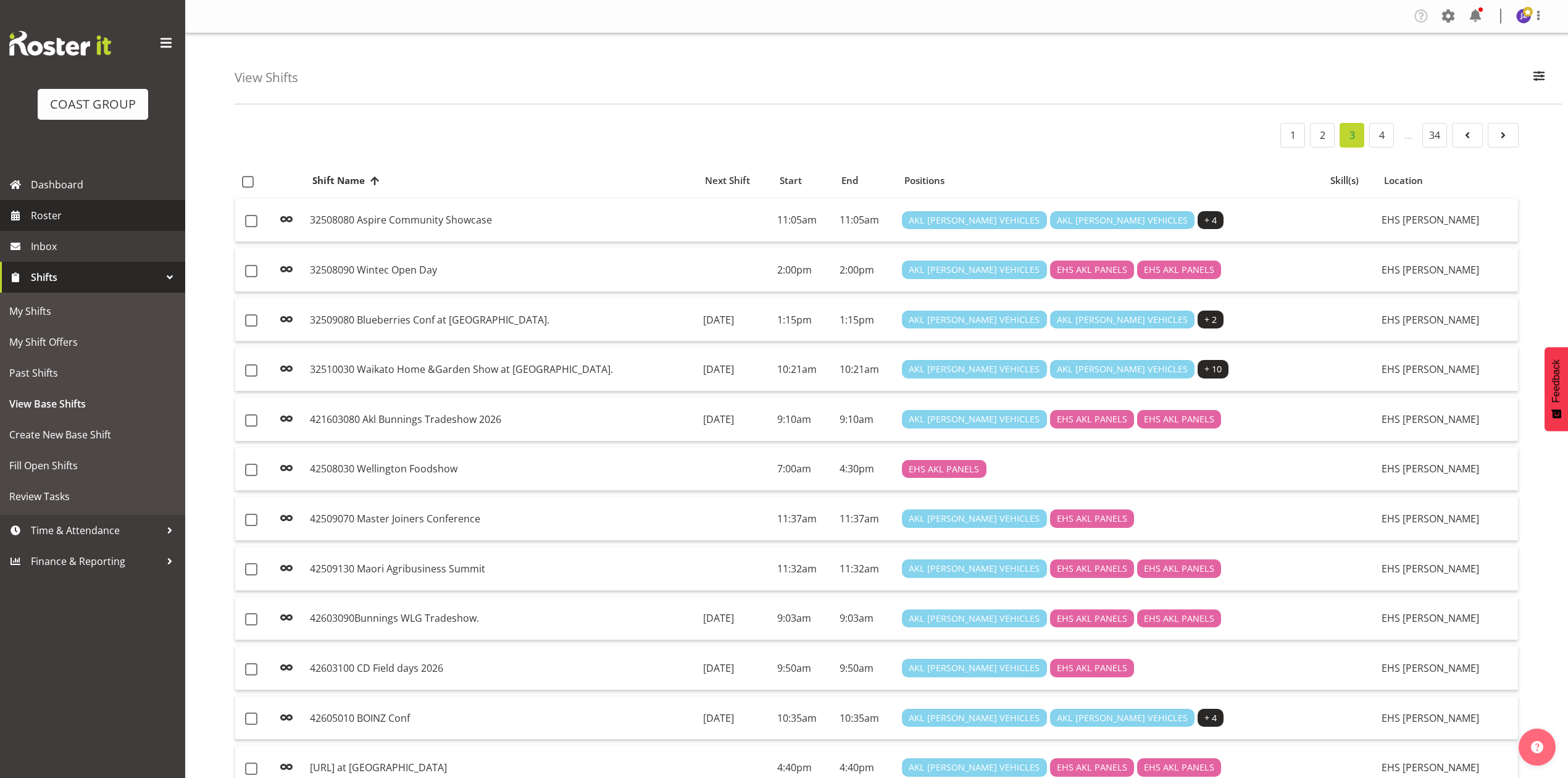
drag, startPoint x: 91, startPoint y: 223, endPoint x: 110, endPoint y: 223, distance: 19.0
click at [91, 223] on span "Roster" at bounding box center [105, 216] width 148 height 19
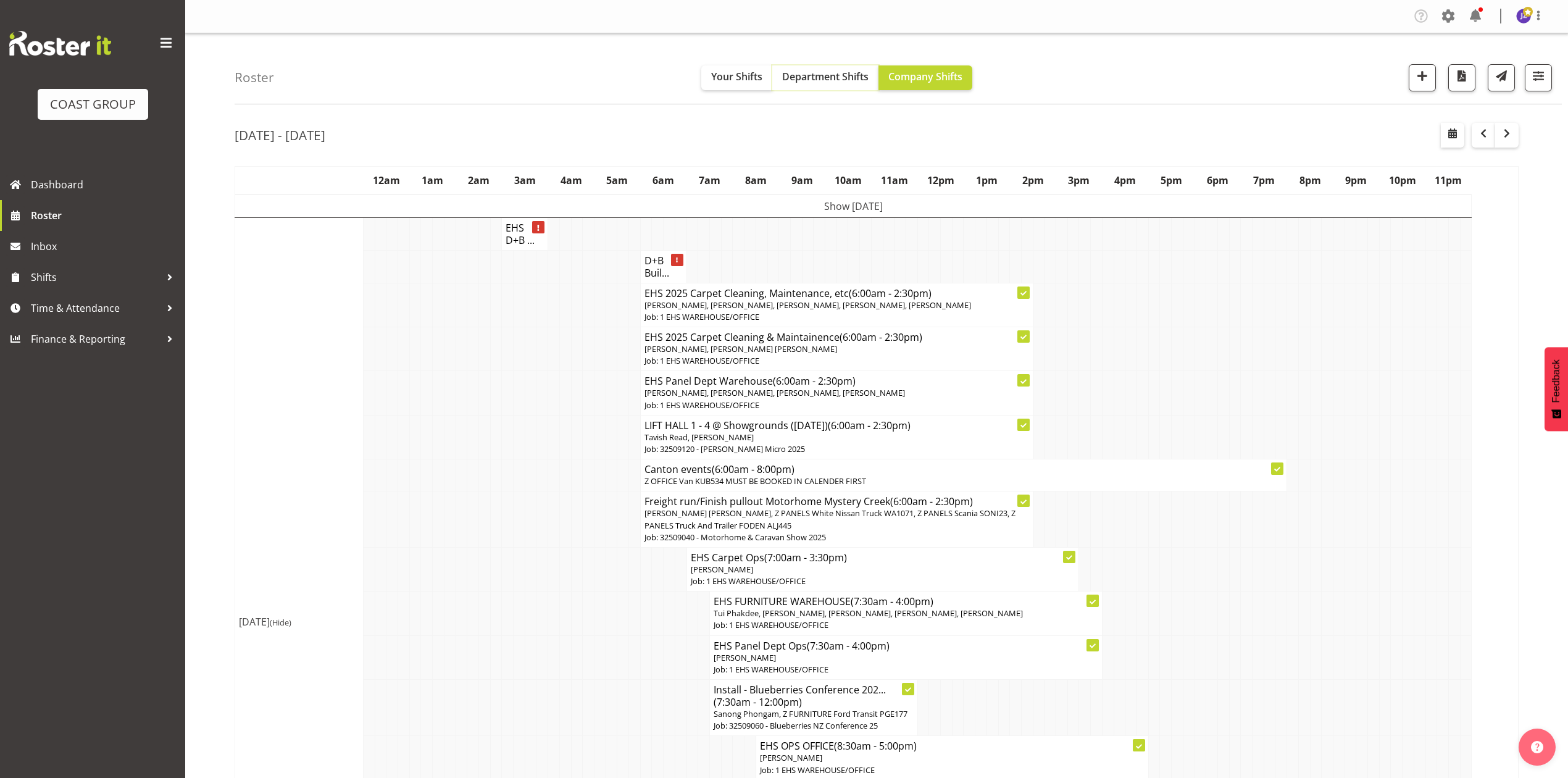
click at [814, 81] on span "Department Shifts" at bounding box center [826, 76] width 87 height 13
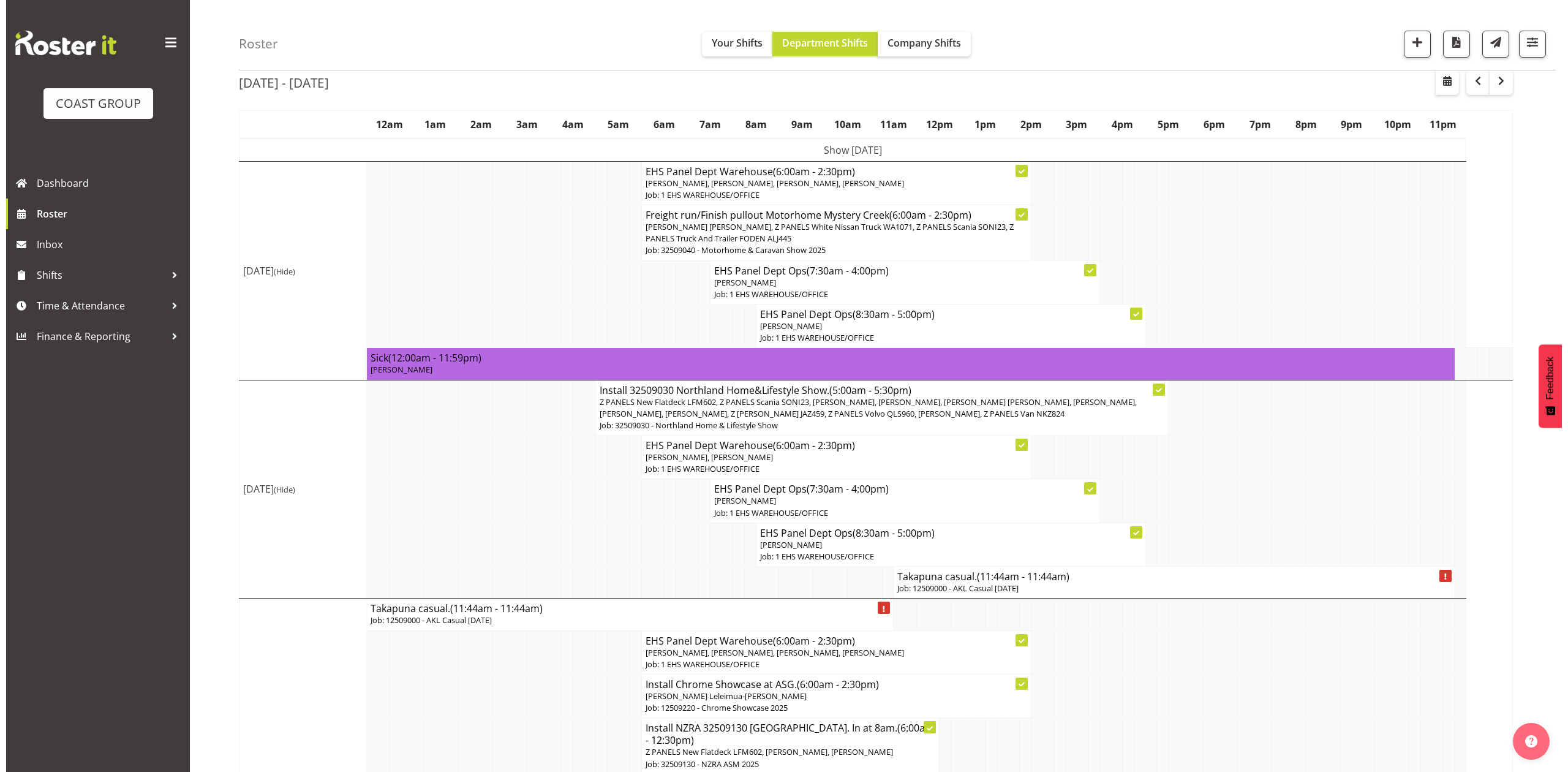
scroll to position [81, 0]
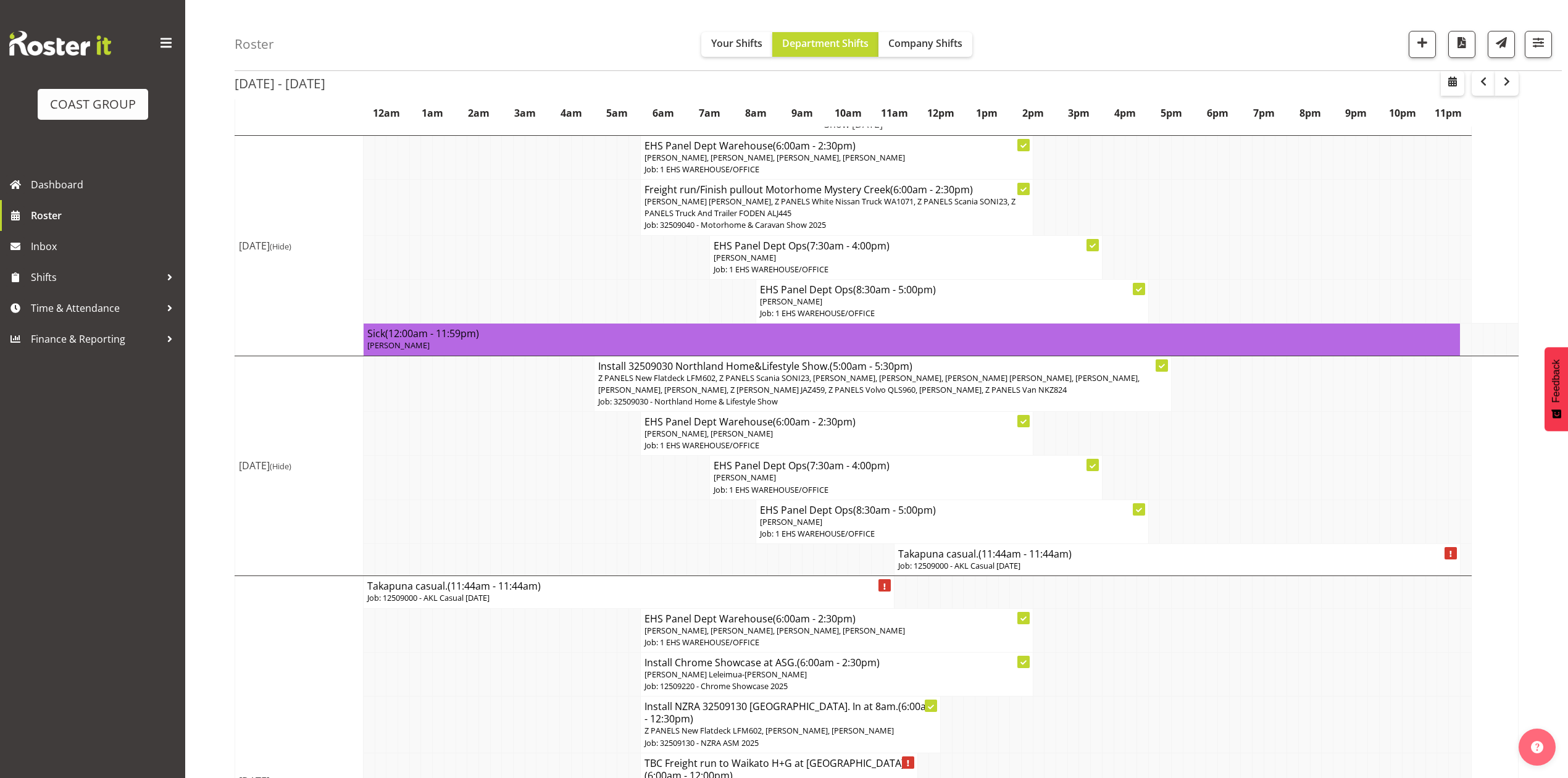
click at [1114, 554] on h4 "Takapuna casual. (11:44am - 11:44am)" at bounding box center [1177, 554] width 557 height 12
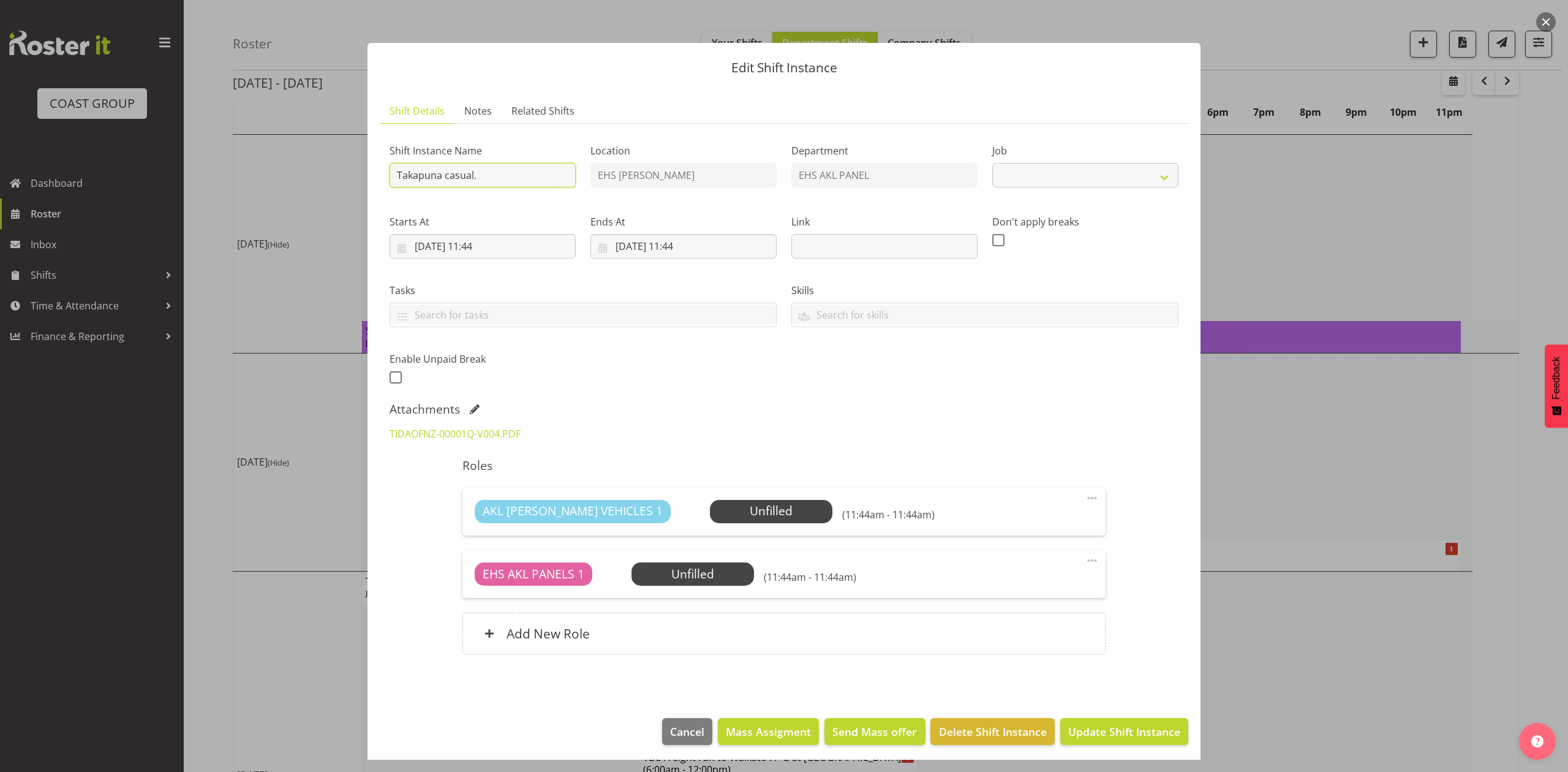
click at [398, 174] on input "Takapuna casual." at bounding box center [482, 175] width 186 height 24
select select "8653"
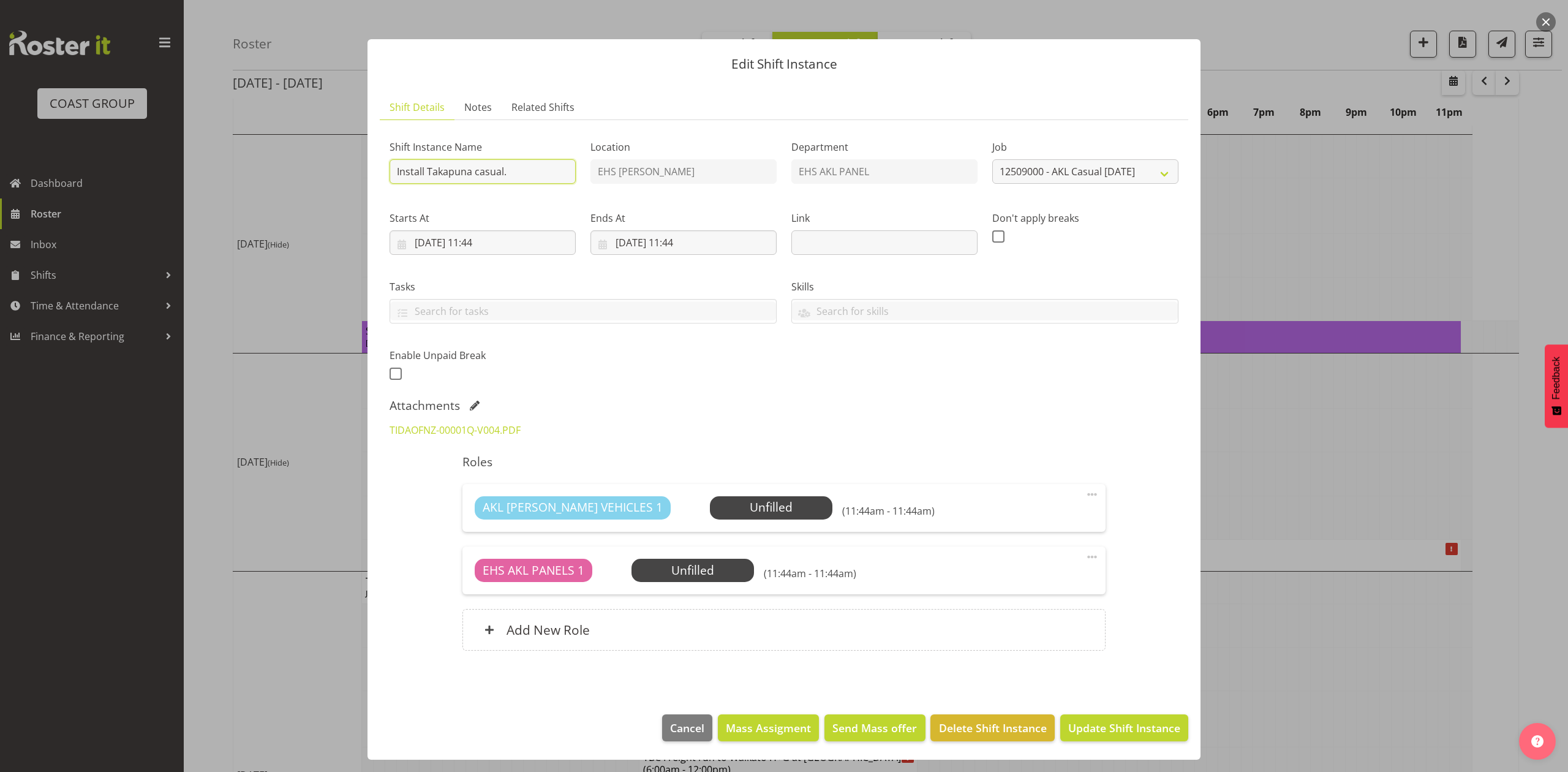
click at [517, 175] on input "Install Takapuna casual." at bounding box center [482, 171] width 186 height 24
type input "Install Takapuna casual. In at 1pm."
click at [650, 230] on input "25/09/2025, 11:44" at bounding box center [683, 242] width 186 height 24
click at [690, 408] on link "24" at bounding box center [699, 411] width 24 height 24
type input "24/09/2025, 11:44"
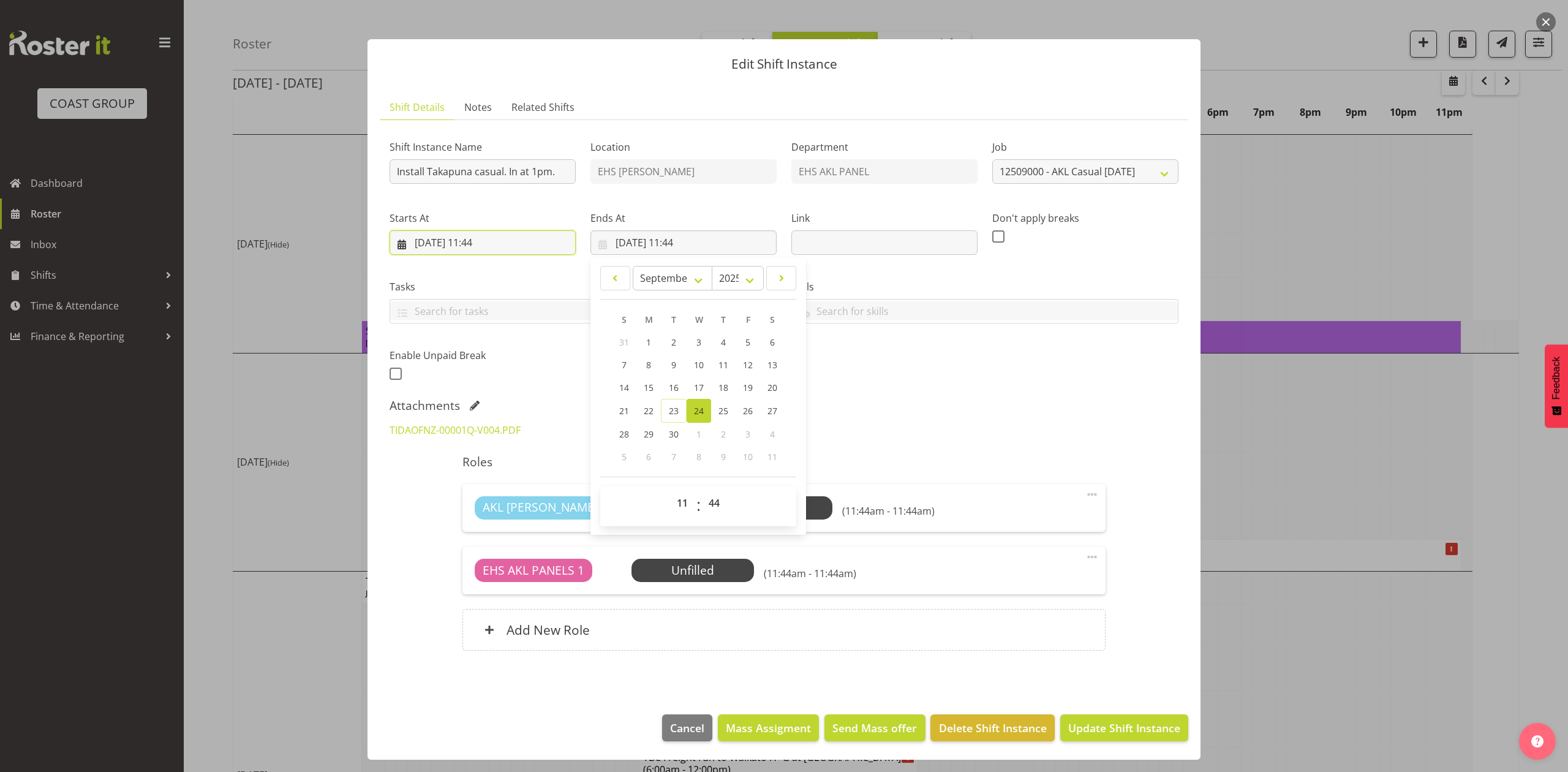
click at [508, 240] on input "24/09/2025, 11:44" at bounding box center [482, 242] width 186 height 24
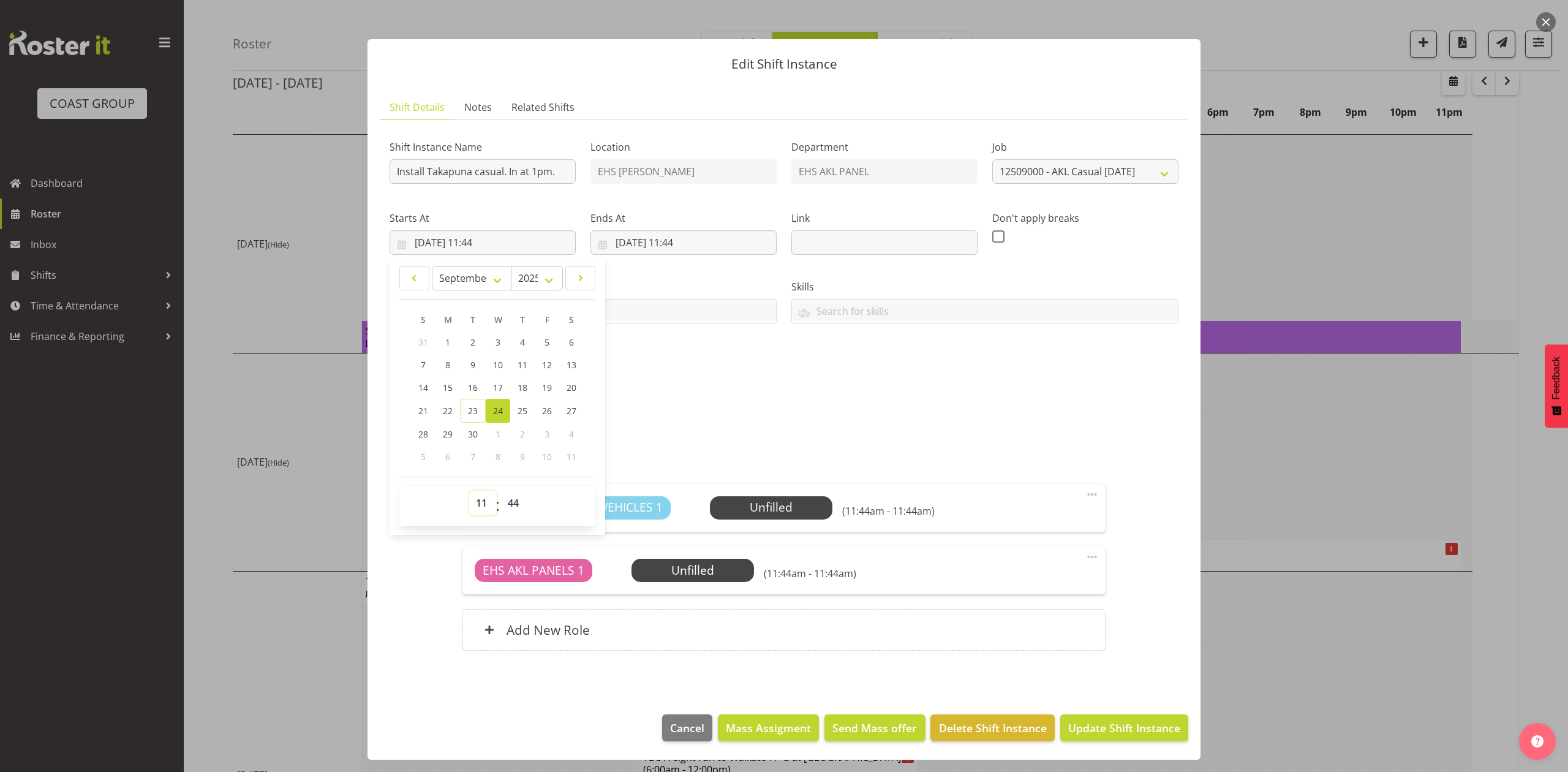
click at [484, 505] on select "00 01 02 03 04 05 06 07 08 09 10 11 12 13 14 15 16 17 18 19 20 21 22 23" at bounding box center [483, 503] width 27 height 24
select select "12"
click at [470, 490] on select "00 01 02 03 04 05 06 07 08 09 10 11 12 13 14 15 16 17 18 19 20 21 22 23" at bounding box center [483, 503] width 27 height 24
type input "24/09/2025, 12:44"
click at [510, 502] on select "00 01 02 03 04 05 06 07 08 09 10 11 12 13 14 15 16 17 18 19 20 21 22 23 24 25 2…" at bounding box center [515, 503] width 27 height 24
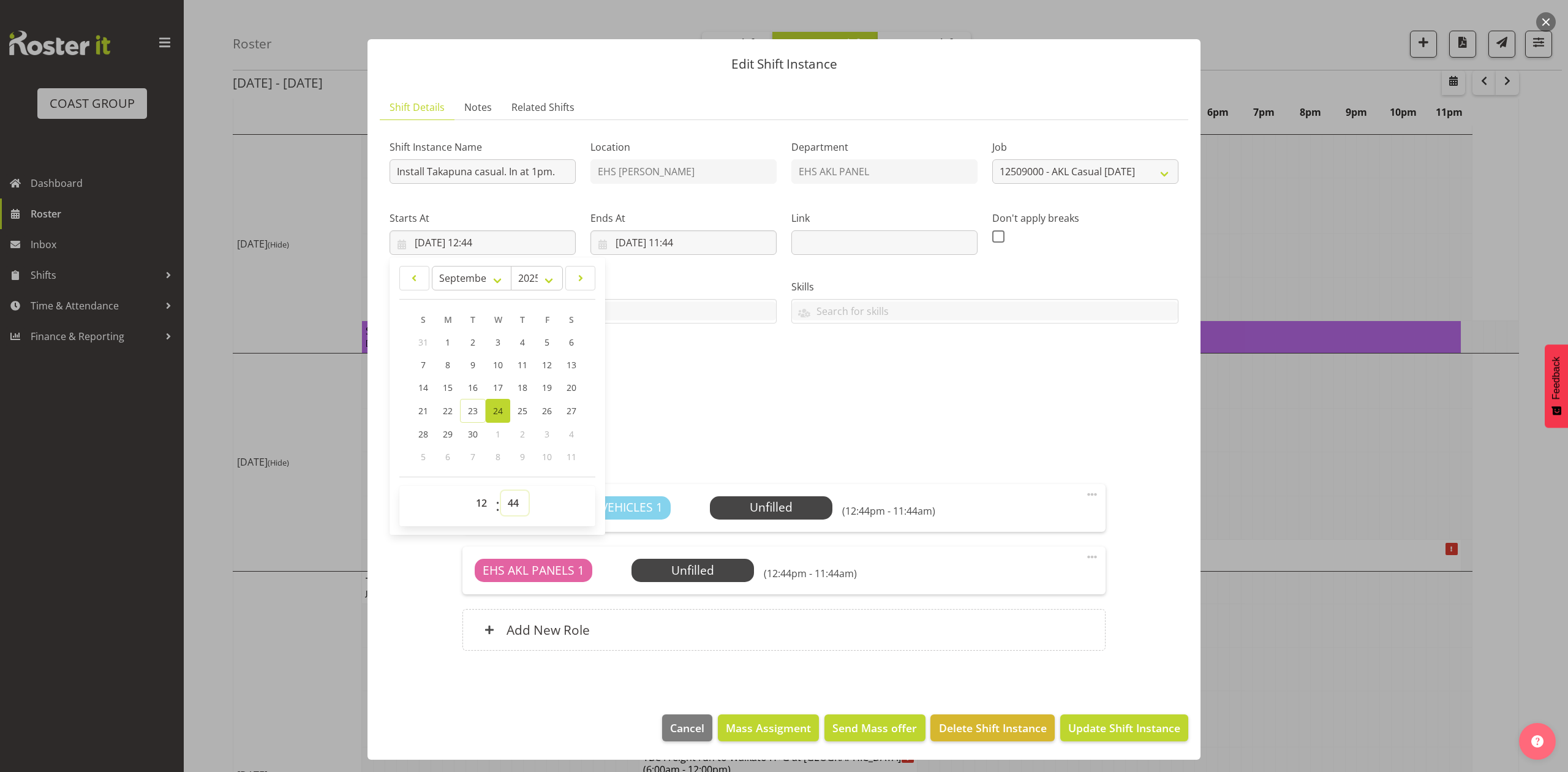
select select "30"
click at [501, 490] on select "00 01 02 03 04 05 06 07 08 09 10 11 12 13 14 15 16 17 18 19 20 21 22 23 24 25 2…" at bounding box center [515, 503] width 27 height 24
type input "24/09/2025, 12:30"
click at [721, 448] on div "Roles AKL RYMER VEHICLES 1 Unfilled Select Employee (12:30pm - 11:44am) Edit Co…" at bounding box center [784, 557] width 658 height 219
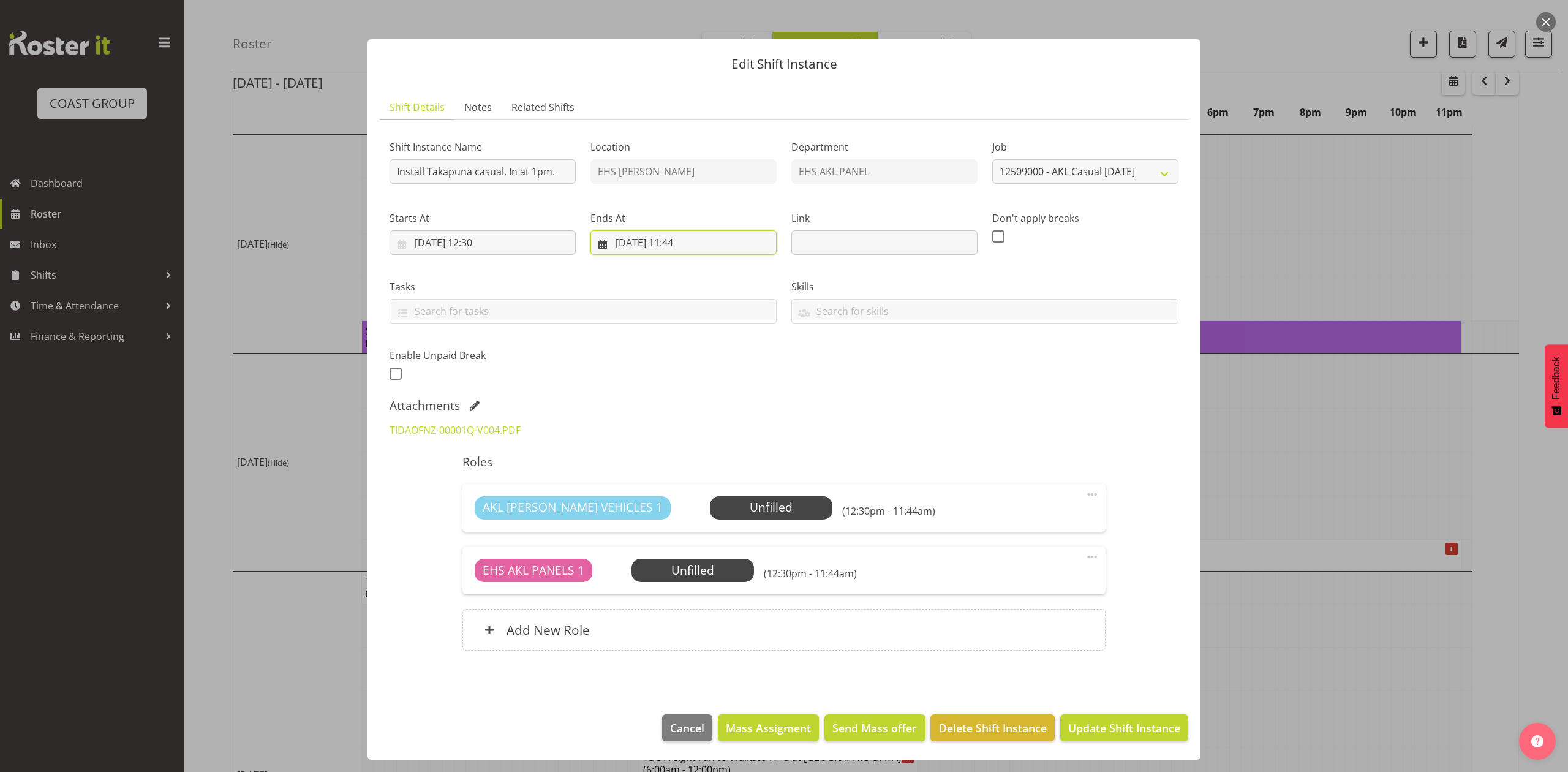
click at [691, 248] on input "24/09/2025, 11:44" at bounding box center [683, 242] width 186 height 24
drag, startPoint x: 674, startPoint y: 503, endPoint x: 681, endPoint y: 491, distance: 13.9
click at [674, 503] on select "00 01 02 03 04 05 06 07 08 09 10 11 12 13 14 15 16 17 18 19 20 21 22 23" at bounding box center [683, 503] width 27 height 24
select select "14"
click at [670, 490] on select "00 01 02 03 04 05 06 07 08 09 10 11 12 13 14 15 16 17 18 19 20 21 22 23" at bounding box center [683, 503] width 27 height 24
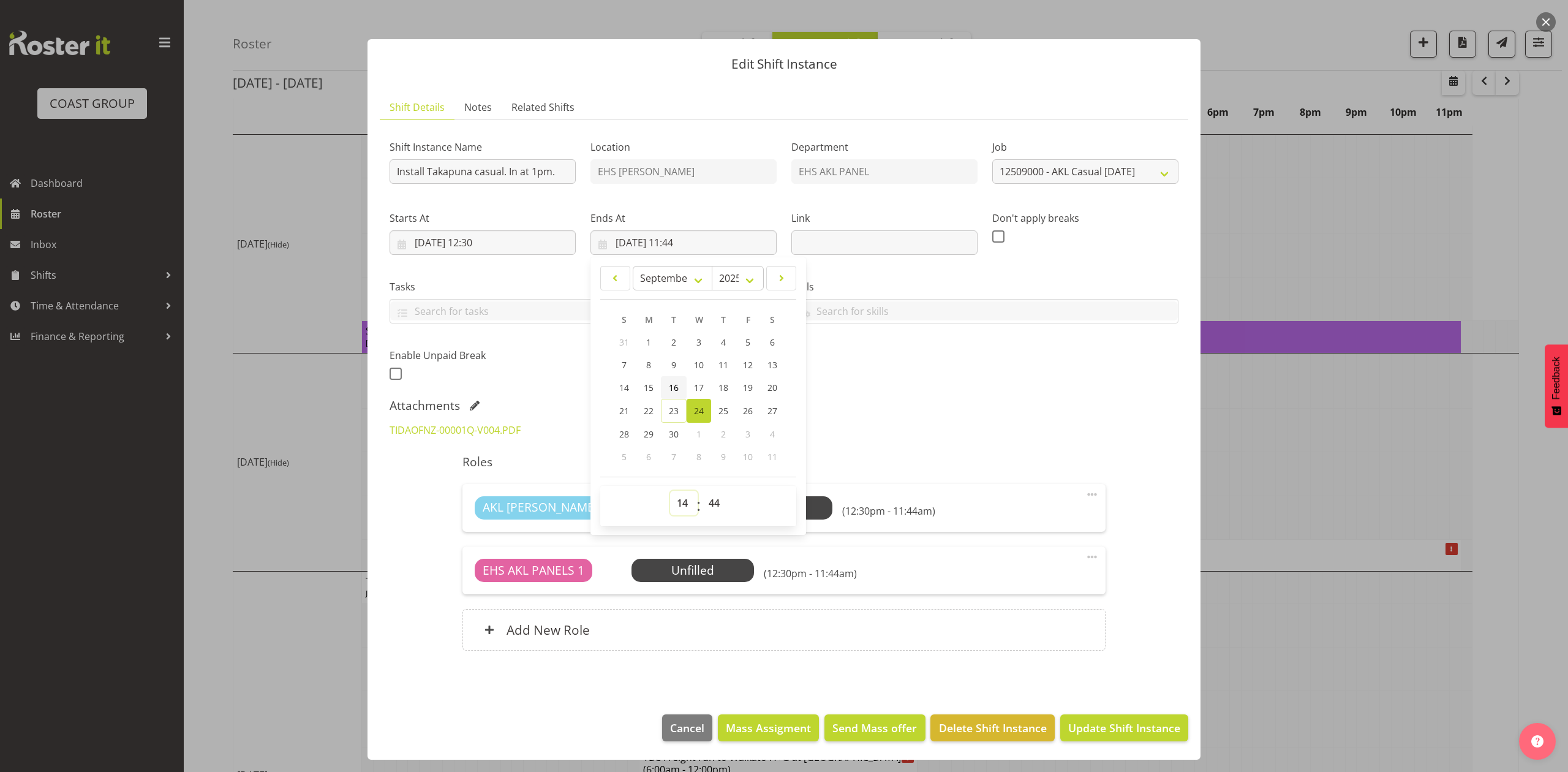
type input "24/09/2025, 14:44"
drag, startPoint x: 711, startPoint y: 502, endPoint x: 709, endPoint y: 490, distance: 12.2
click at [711, 502] on select "00 01 02 03 04 05 06 07 08 09 10 11 12 13 14 15 16 17 18 19 20 21 22 23 24 25 2…" at bounding box center [715, 503] width 27 height 24
select select "0"
click at [702, 490] on select "00 01 02 03 04 05 06 07 08 09 10 11 12 13 14 15 16 17 18 19 20 21 22 23 24 25 2…" at bounding box center [715, 503] width 27 height 24
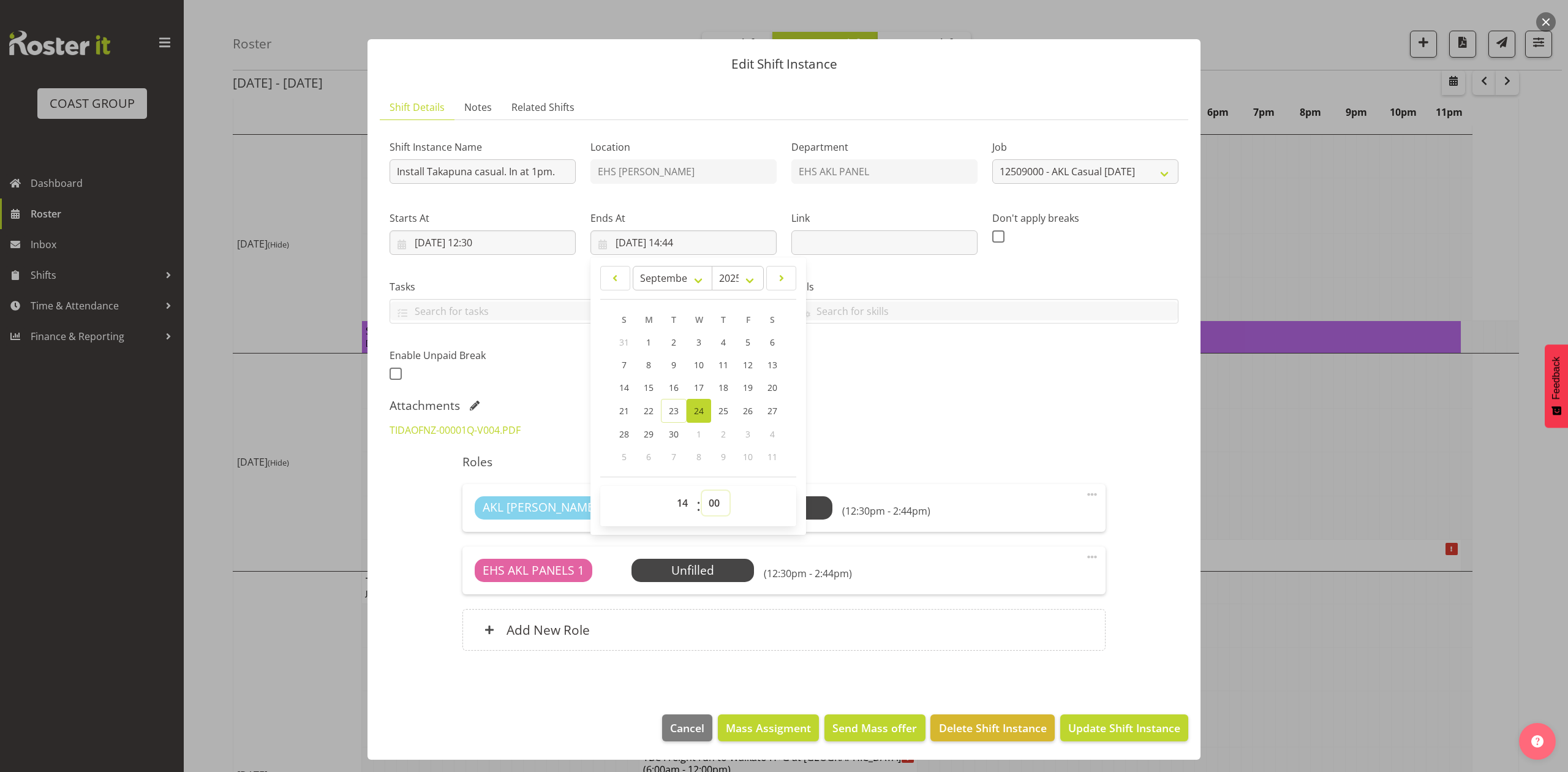
type input "24/09/2025, 14:00"
click at [1108, 420] on div "TIDAOFNZ-00001Q-V004.PDF" at bounding box center [784, 430] width 804 height 29
click at [1103, 729] on span "Update Shift Instance" at bounding box center [1125, 727] width 112 height 16
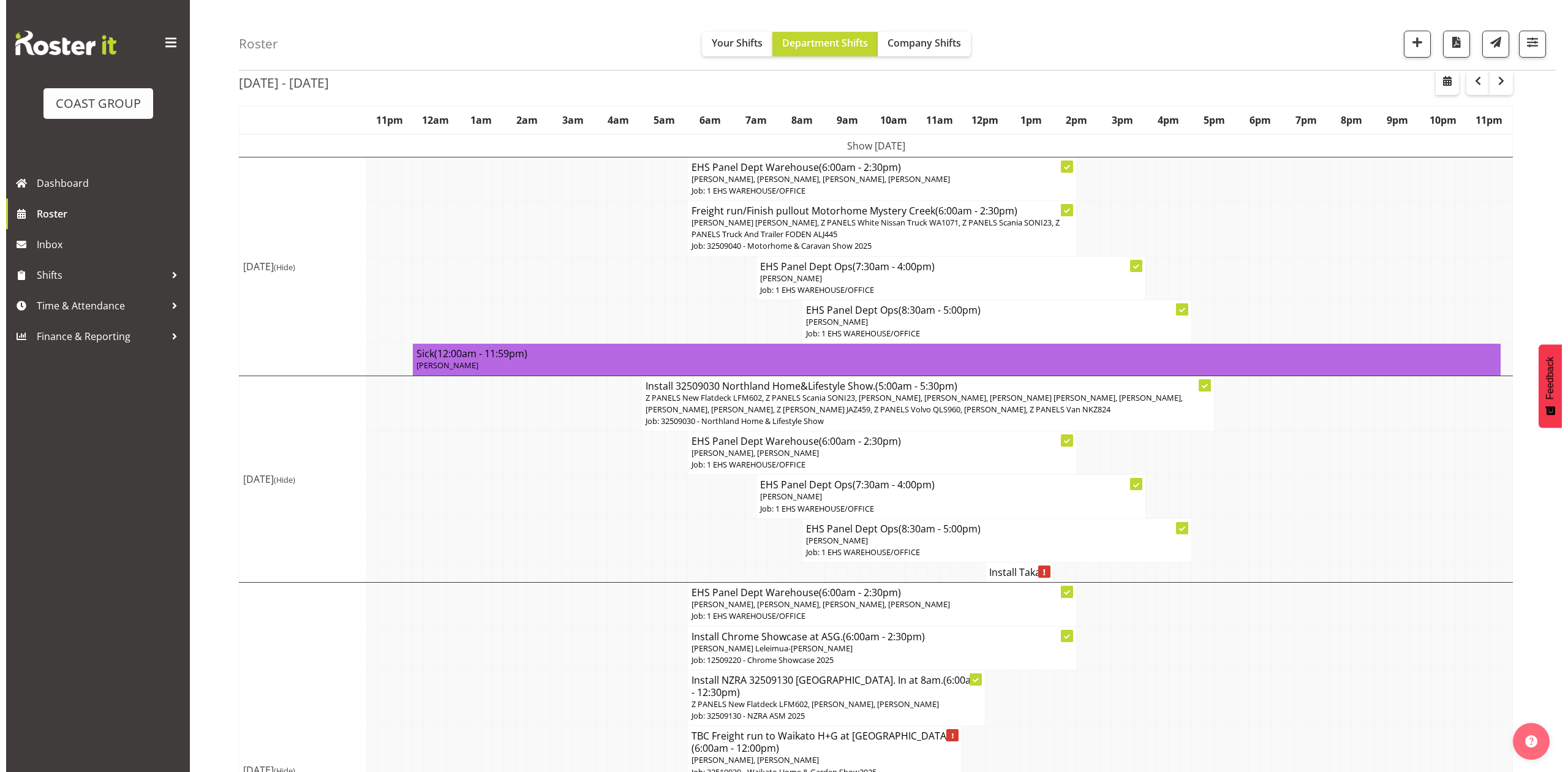
scroll to position [81, 0]
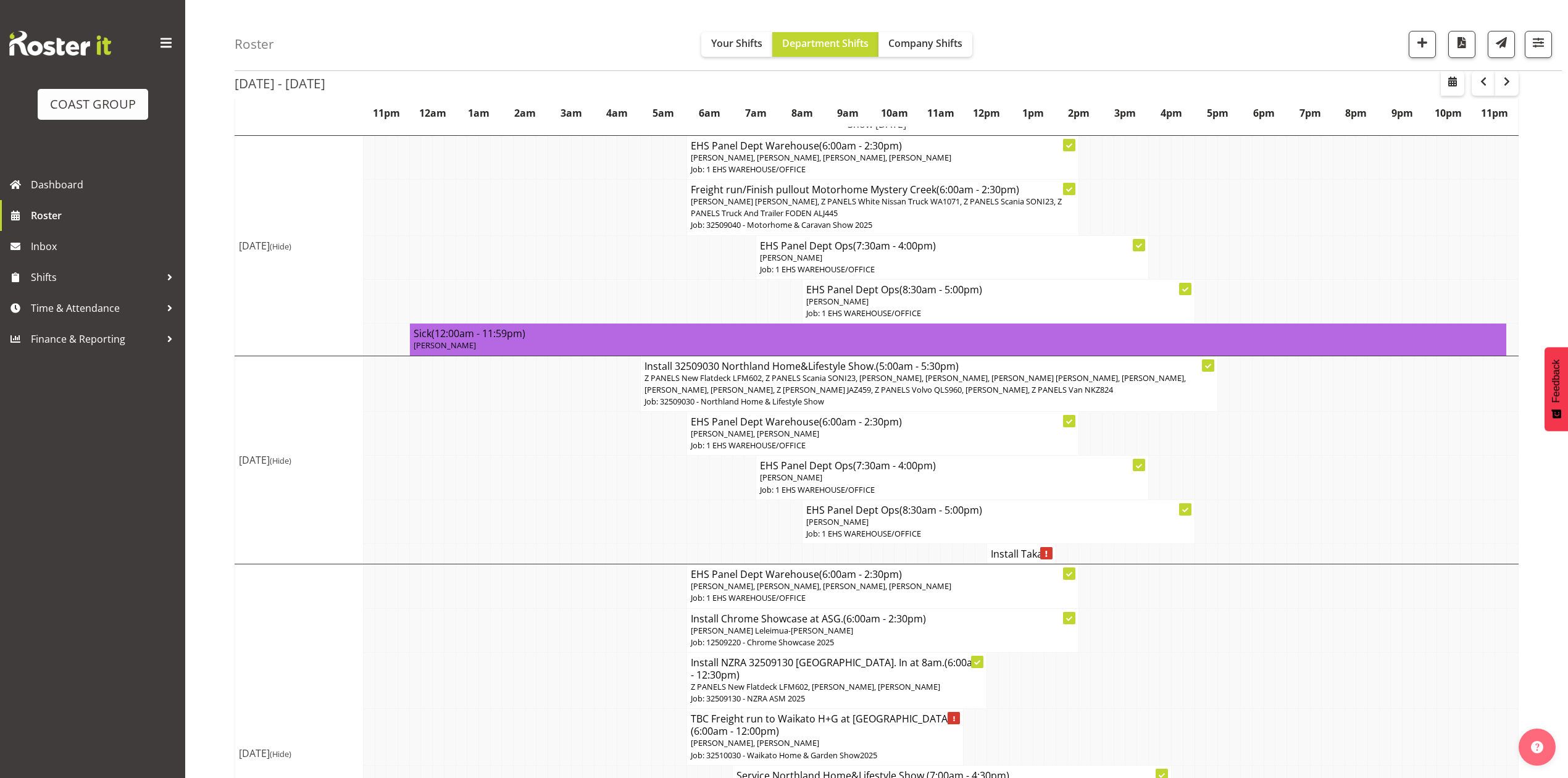
click at [816, 439] on p "Grace Kaiuha, Shaun Keutenius" at bounding box center [883, 434] width 385 height 11
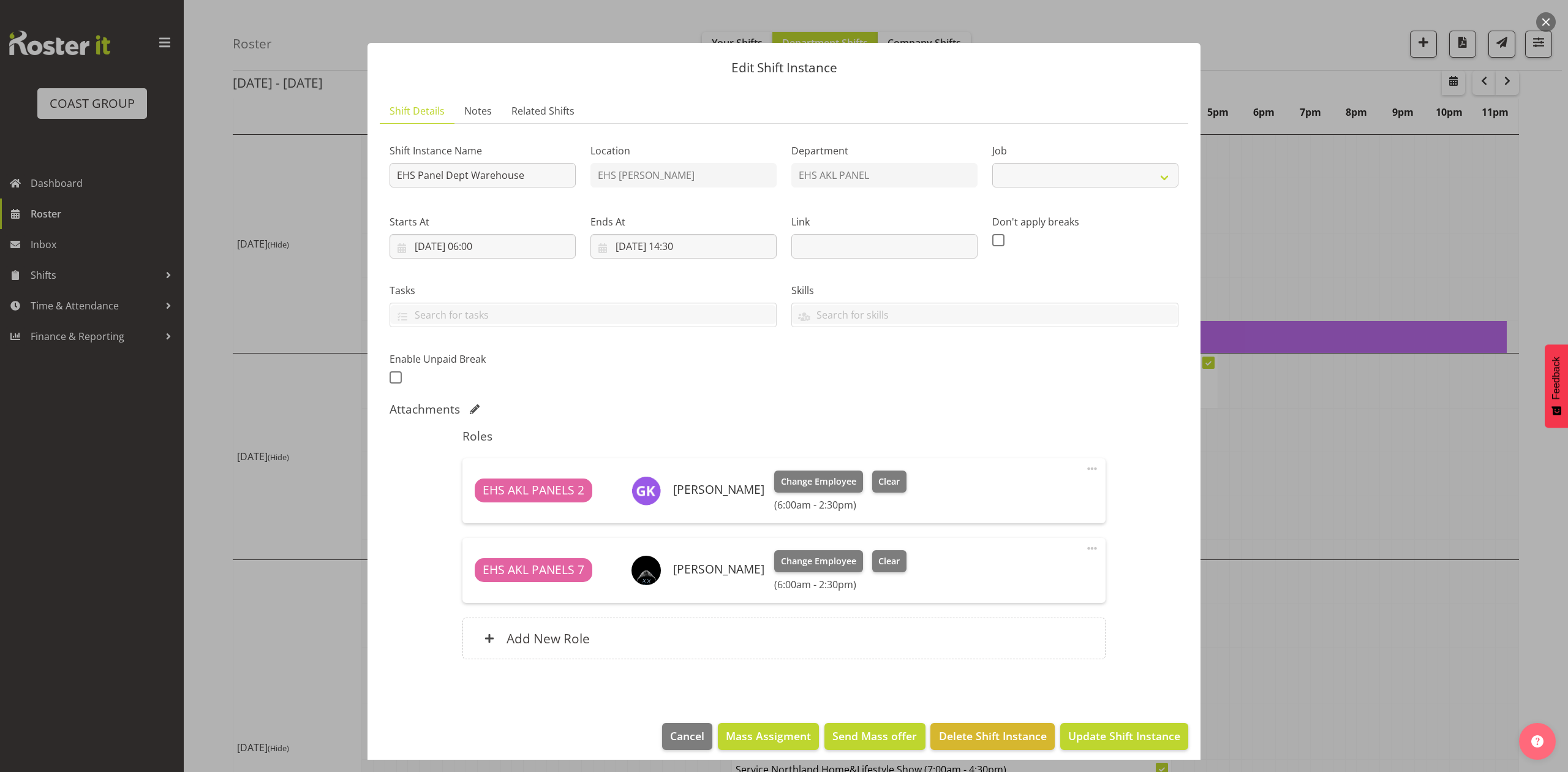
select select "69"
click at [1285, 499] on div at bounding box center [784, 386] width 1568 height 772
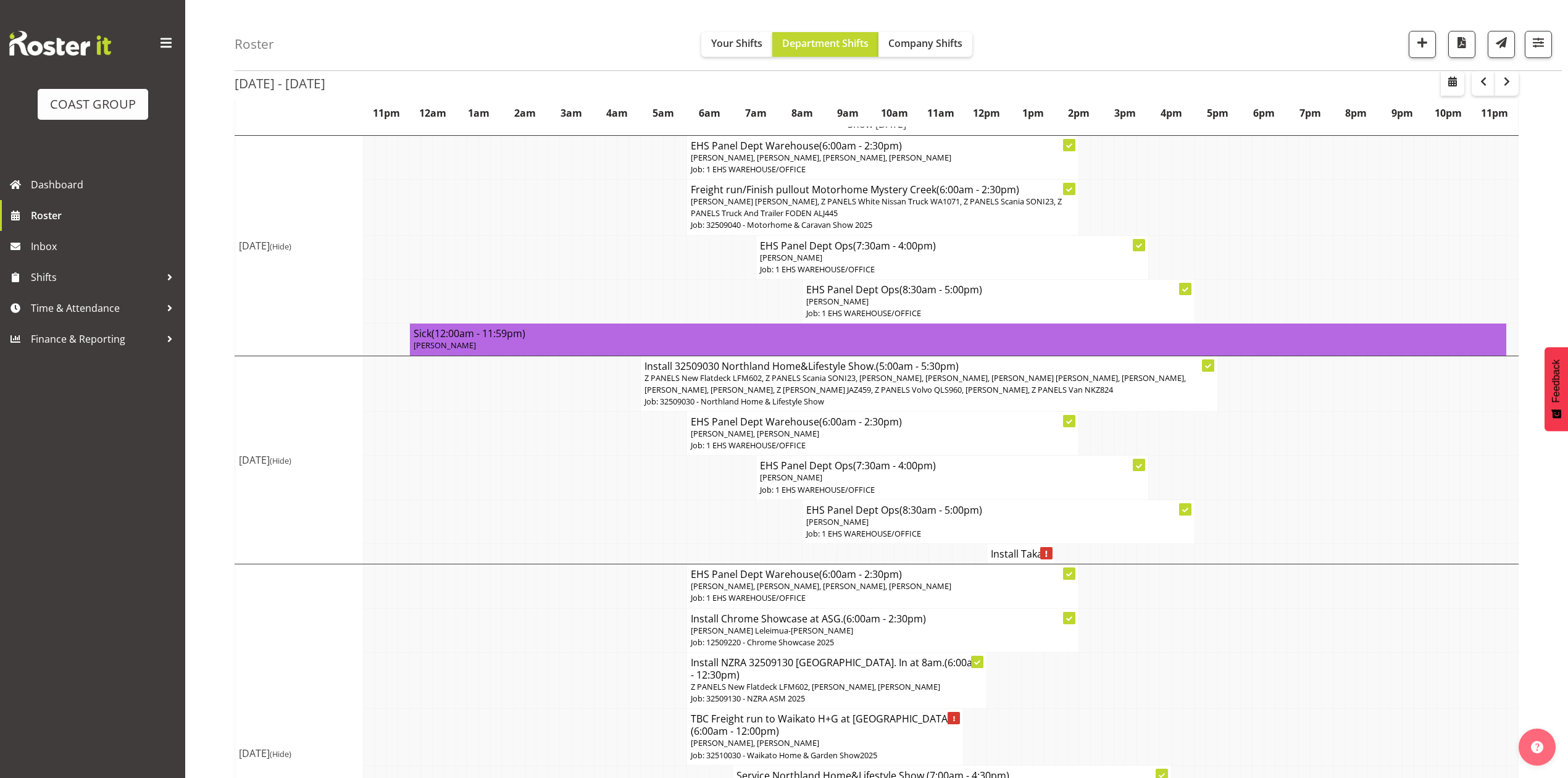
click at [1013, 551] on h4 "Install Taka..." at bounding box center [1021, 554] width 61 height 12
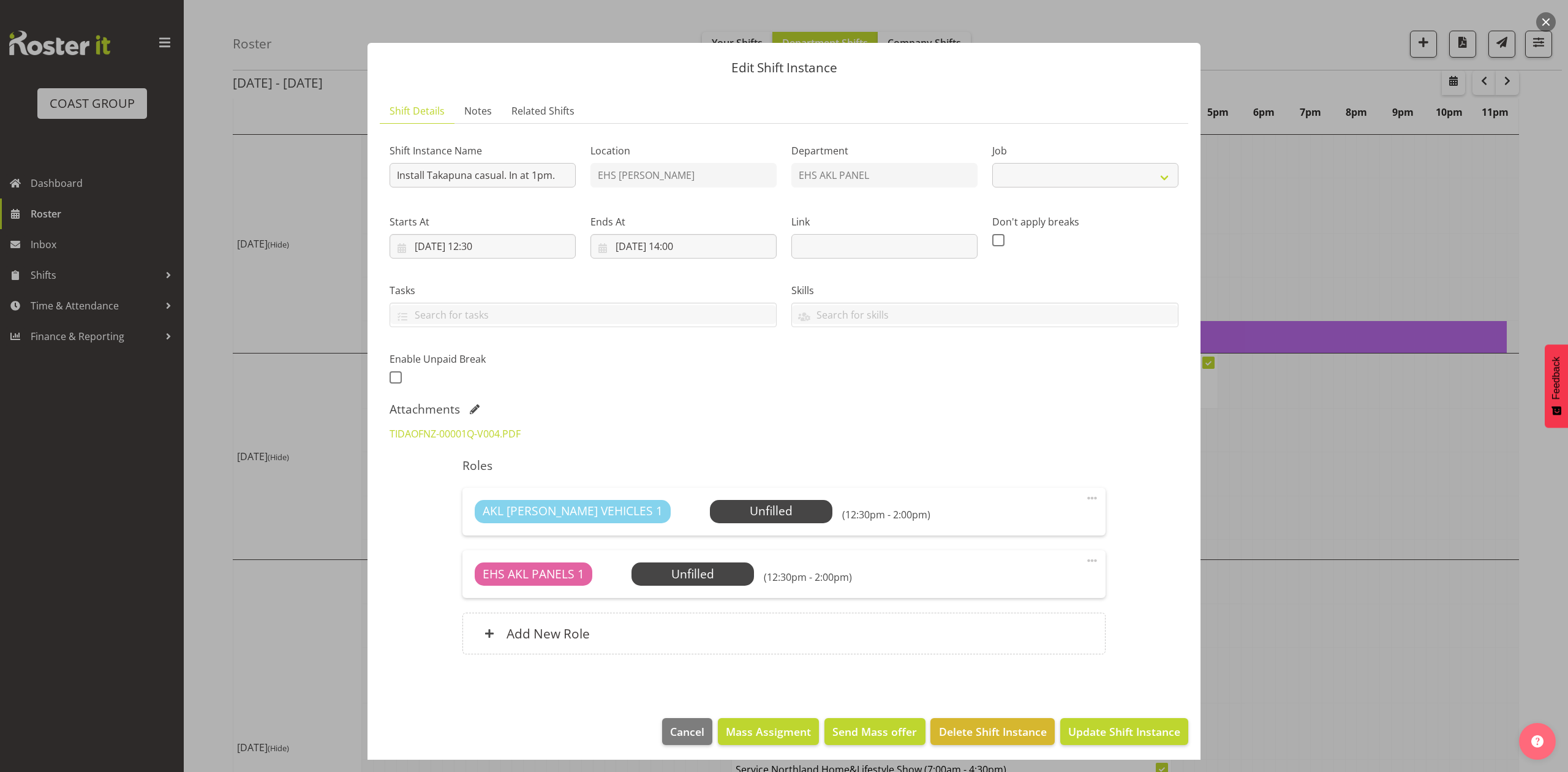
select select "8653"
click at [697, 239] on input "24/09/2025, 14:00" at bounding box center [683, 246] width 186 height 24
click at [1353, 495] on div at bounding box center [784, 386] width 1568 height 772
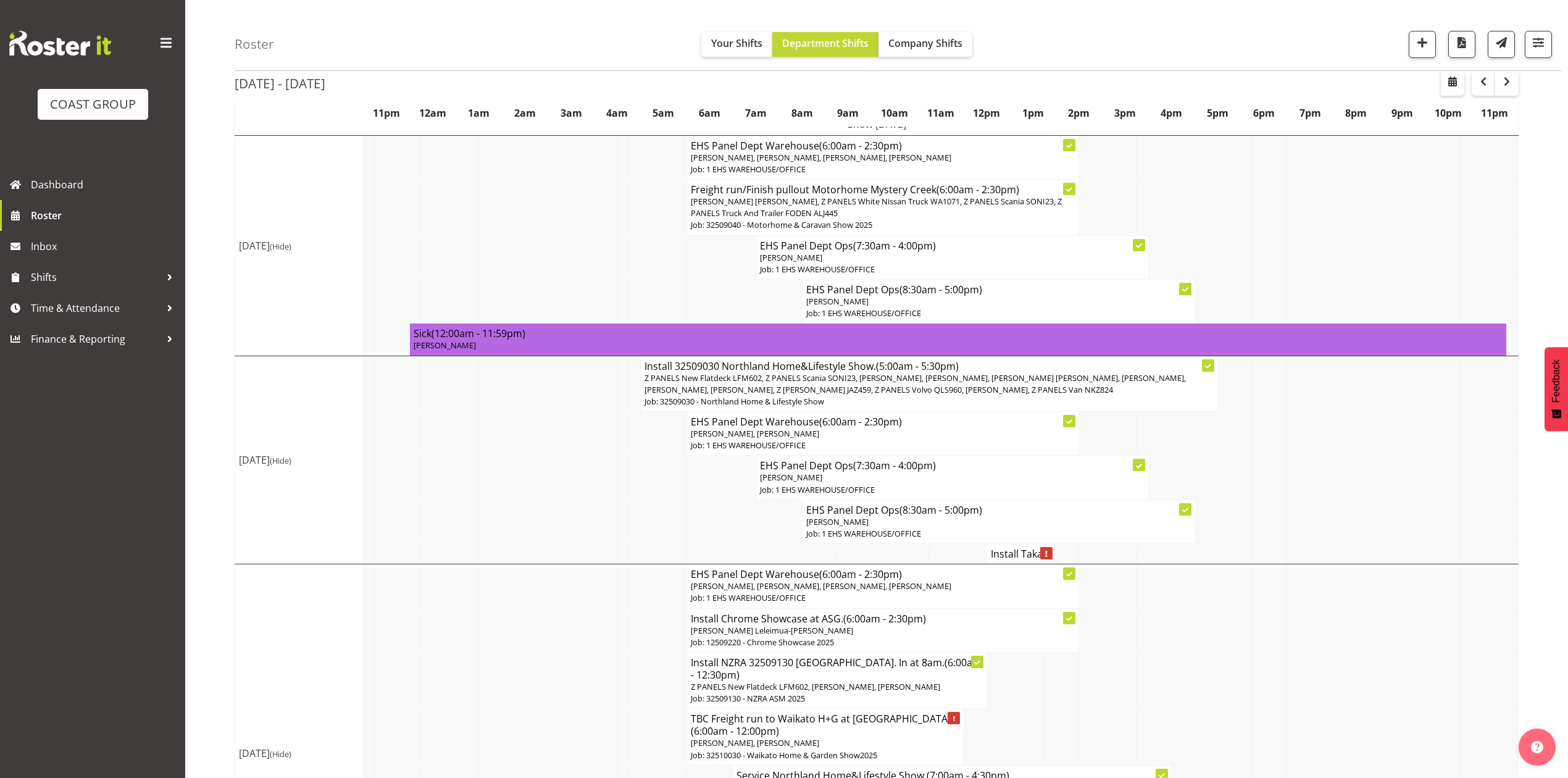
click at [1018, 554] on h4 "Install Taka..." at bounding box center [1021, 554] width 61 height 12
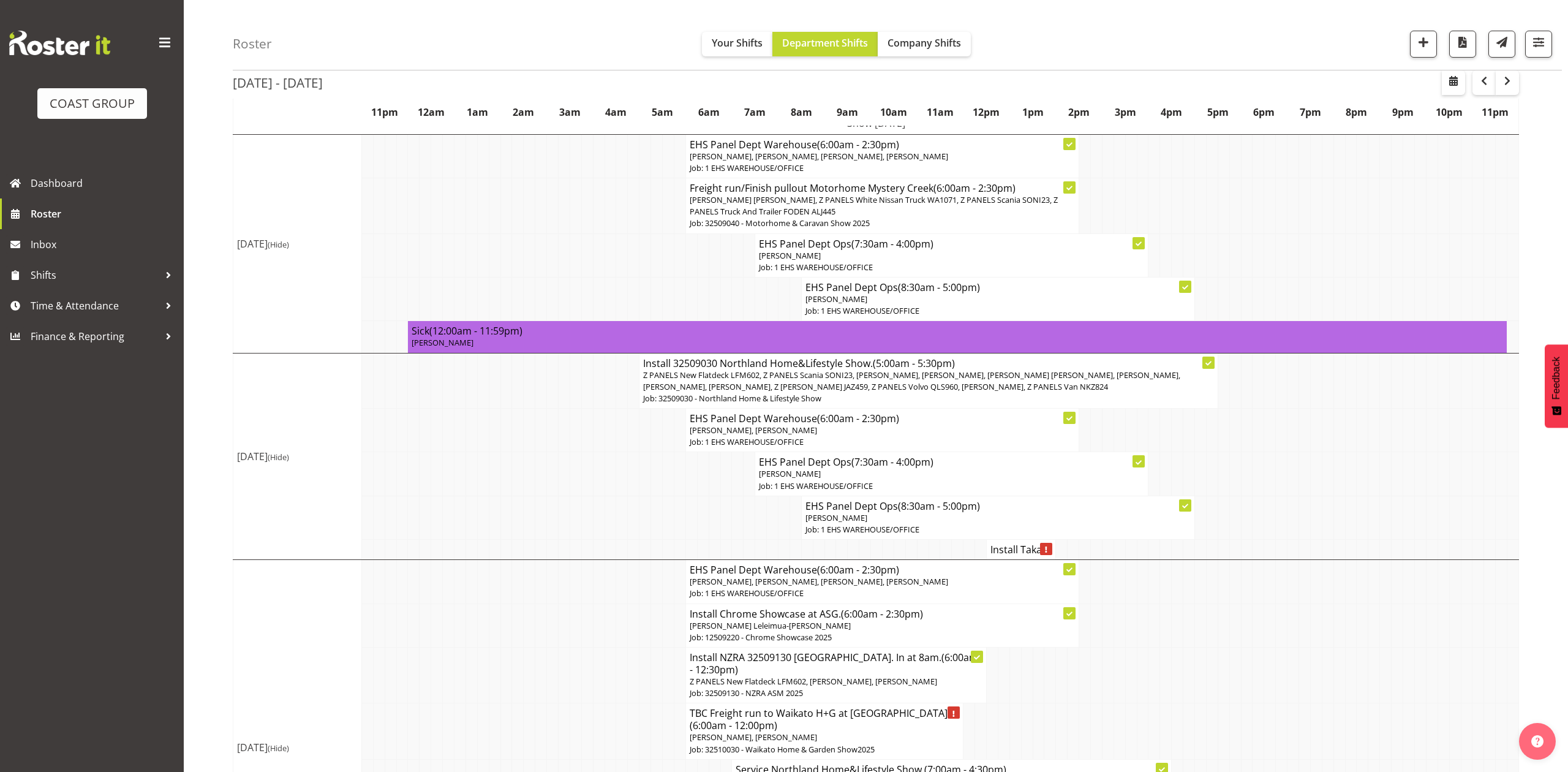
select select
select select "8"
select select "2025"
select select "14"
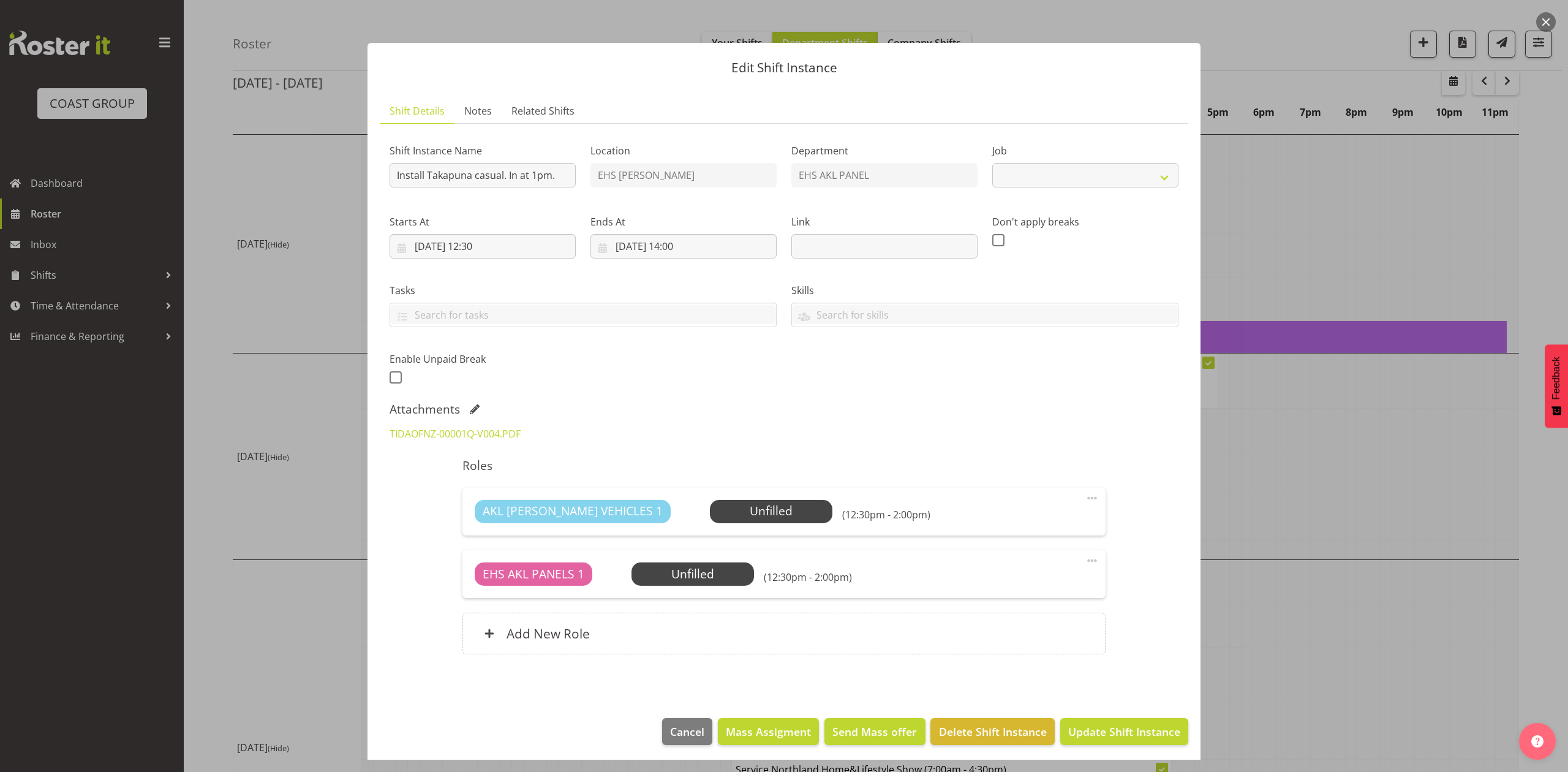
select select "8653"
click at [689, 245] on input "24/09/2025, 14:00" at bounding box center [683, 246] width 186 height 24
click at [721, 506] on select "00 01 02 03 04 05 06 07 08 09 10 11 12 13 14 15 16 17 18 19 20 21 22 23 24 25 2…" at bounding box center [715, 506] width 27 height 24
select select "30"
click at [702, 495] on select "00 01 02 03 04 05 06 07 08 09 10 11 12 13 14 15 16 17 18 19 20 21 22 23 24 25 2…" at bounding box center [715, 506] width 27 height 24
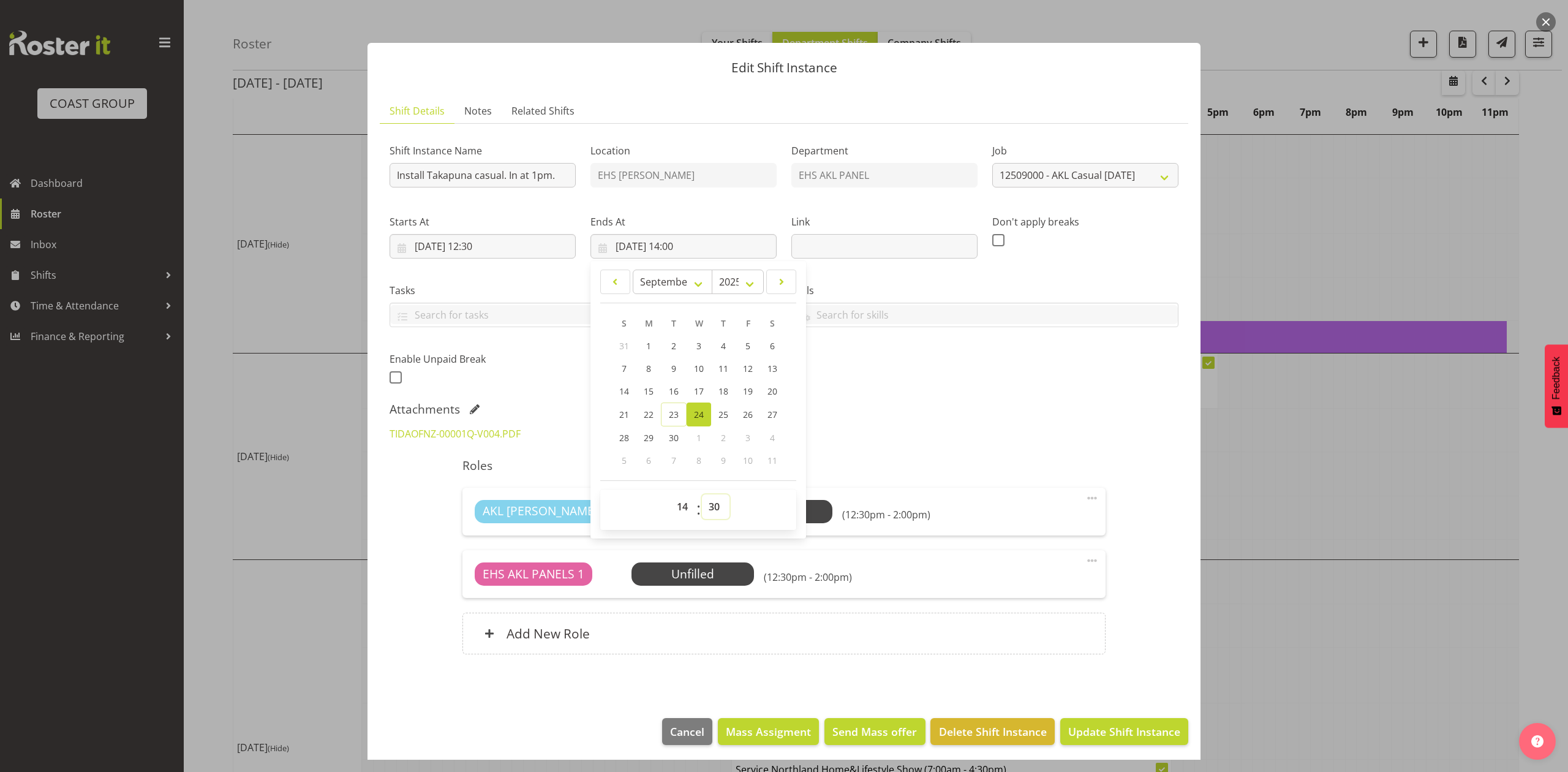
type input "24/09/2025, 14:30"
drag, startPoint x: 919, startPoint y: 403, endPoint x: 924, endPoint y: 408, distance: 7.1
click at [920, 404] on div "Attachments" at bounding box center [783, 410] width 789 height 15
click at [1103, 724] on span "Update Shift Instance" at bounding box center [1125, 731] width 112 height 16
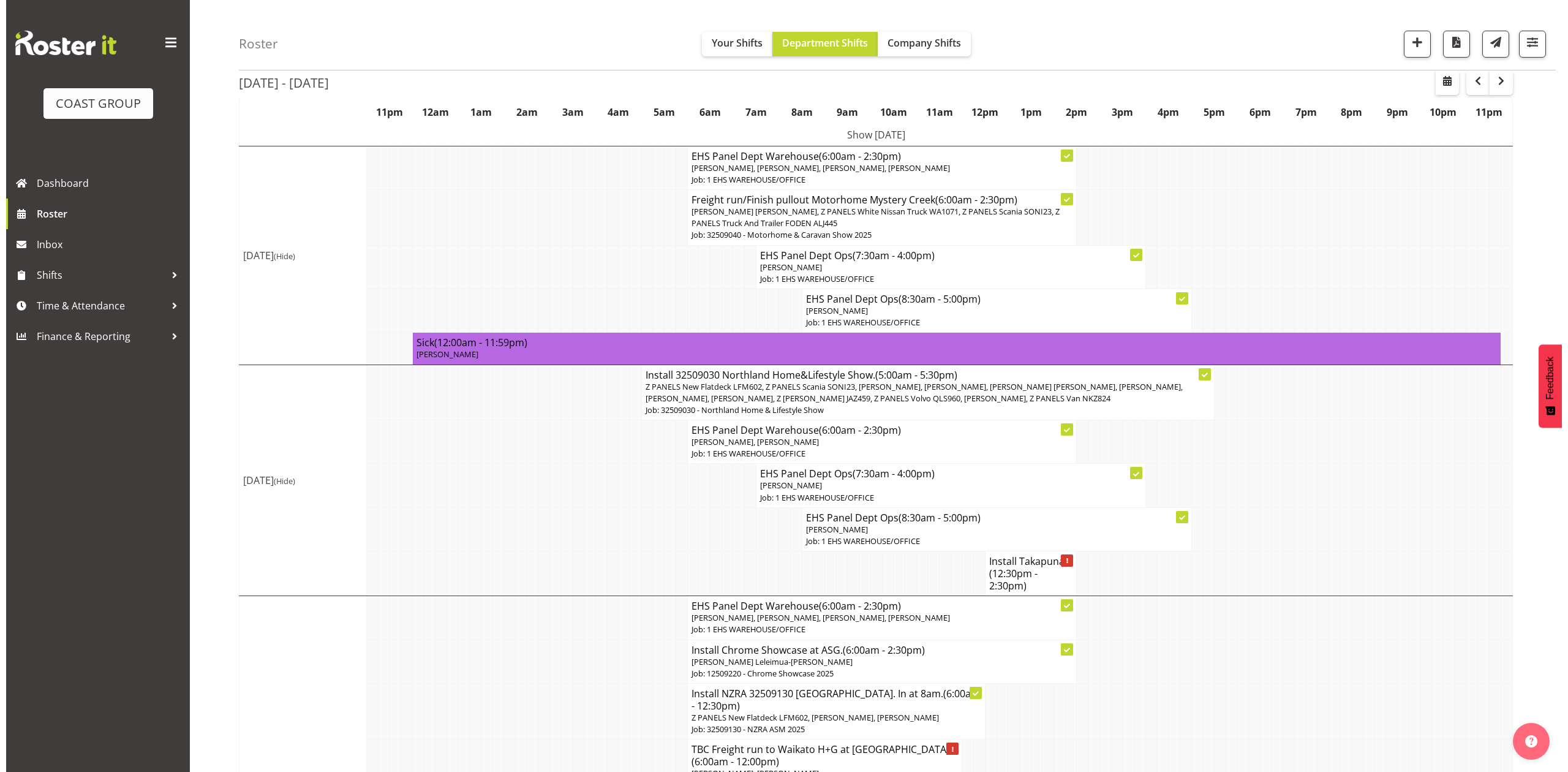
scroll to position [163, 0]
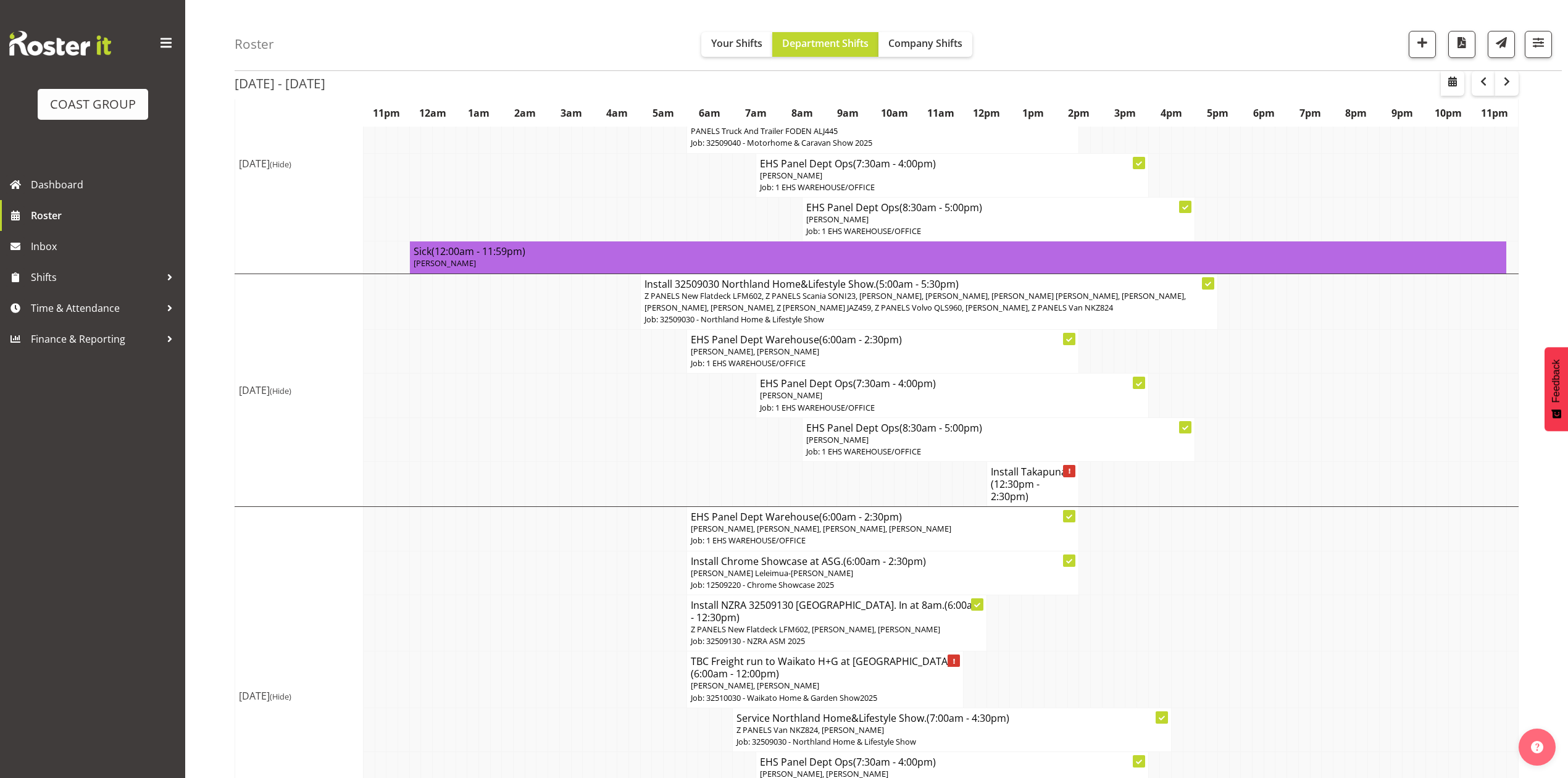
click at [767, 349] on span "Grace Kaiuha, Shaun Keutenius" at bounding box center [755, 352] width 128 height 11
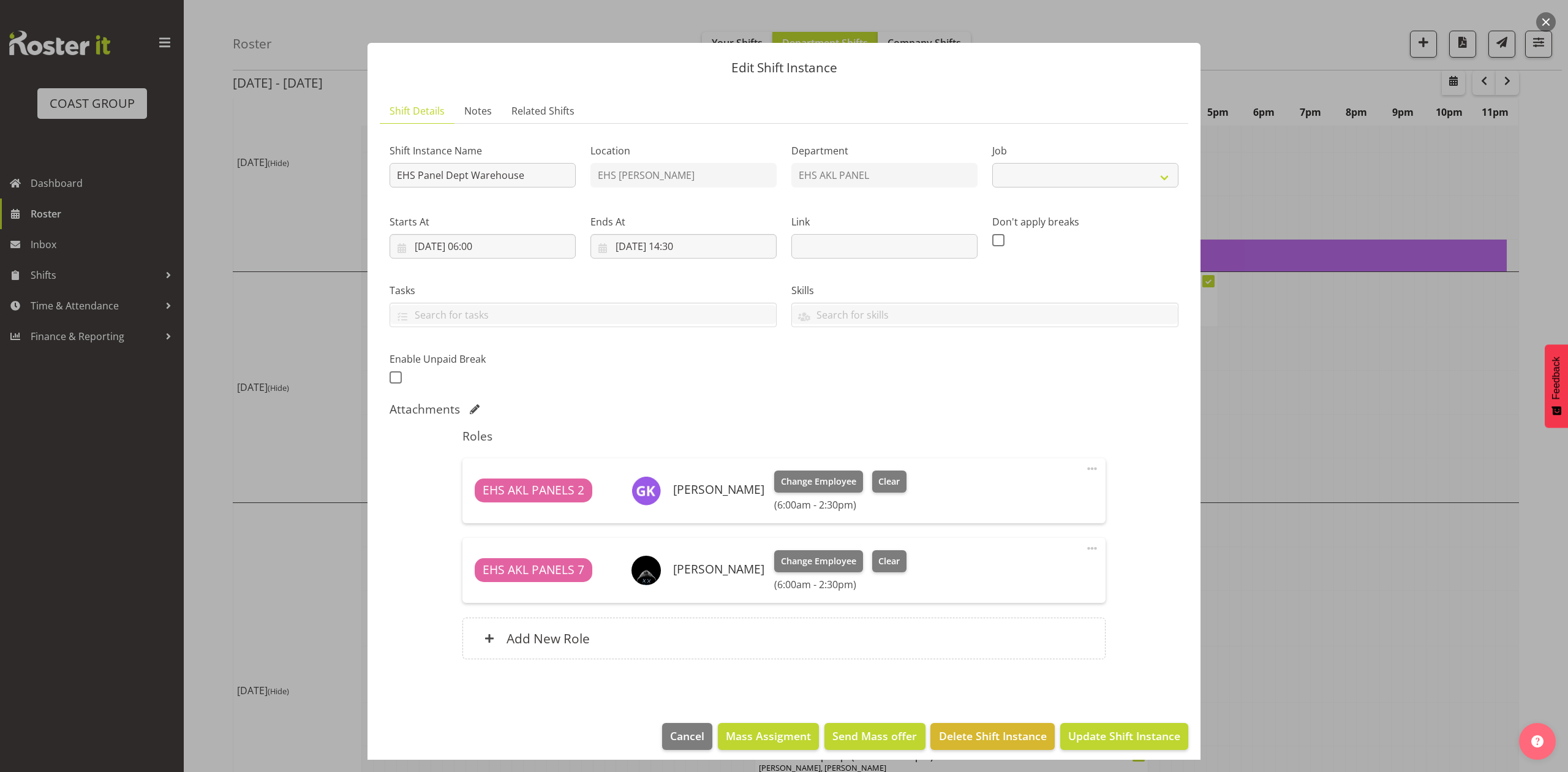
select select "69"
click at [1085, 549] on span at bounding box center [1093, 548] width 15 height 15
click at [1020, 573] on link "Edit" at bounding box center [1041, 575] width 118 height 22
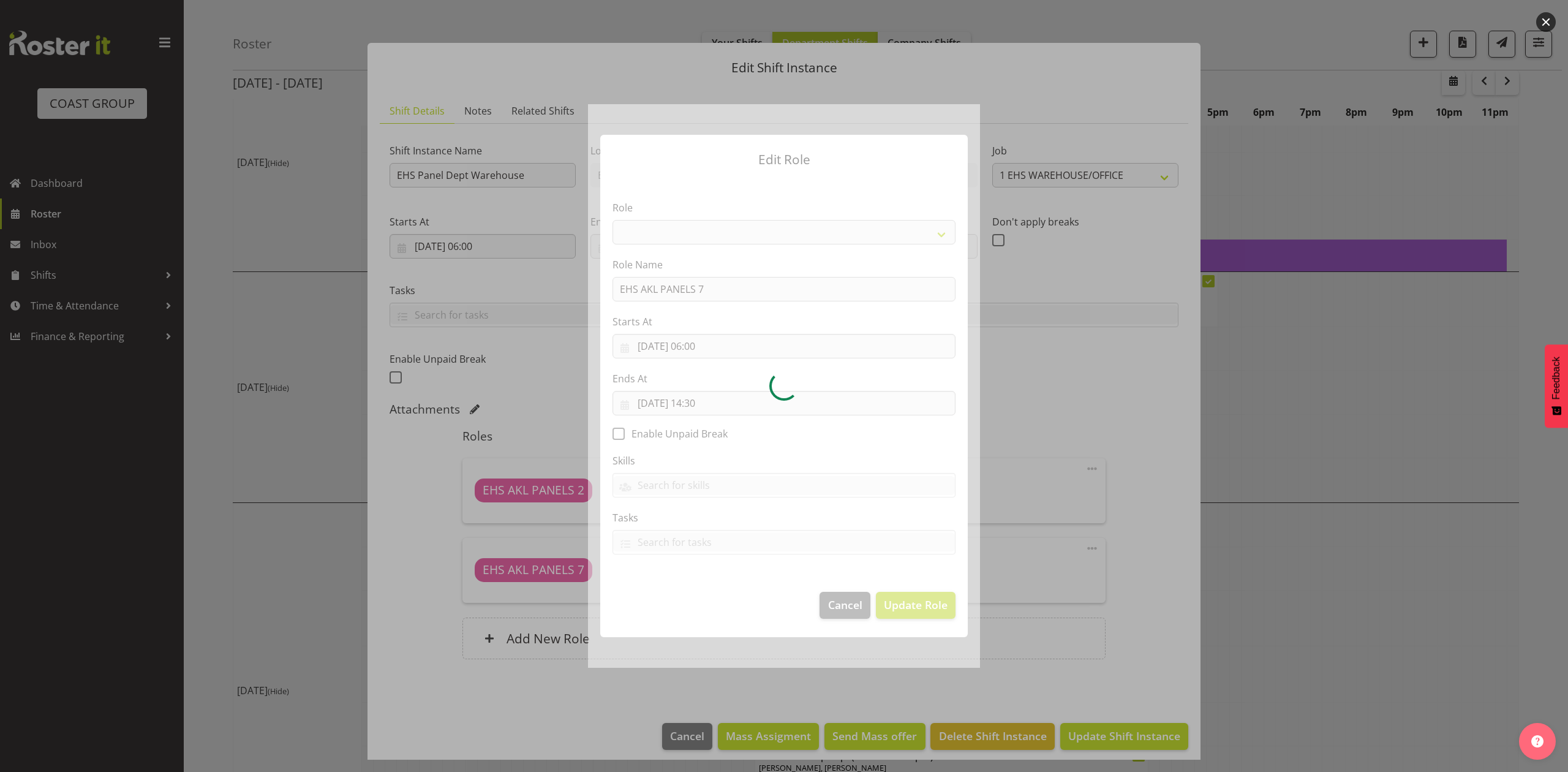
click at [706, 402] on div at bounding box center [784, 386] width 392 height 563
select select "188"
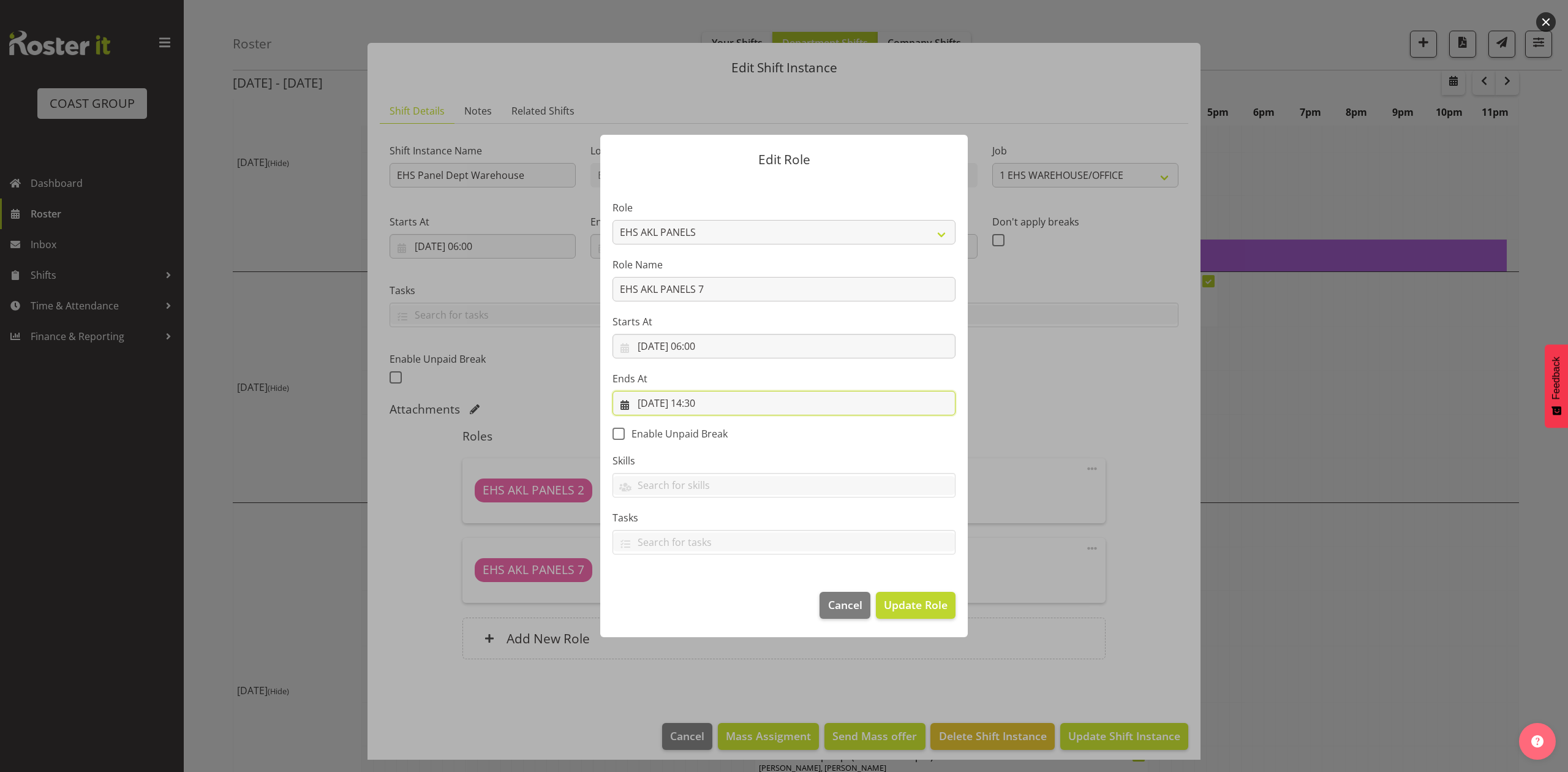
click at [706, 402] on input "24/09/2025, 14:30" at bounding box center [784, 403] width 343 height 24
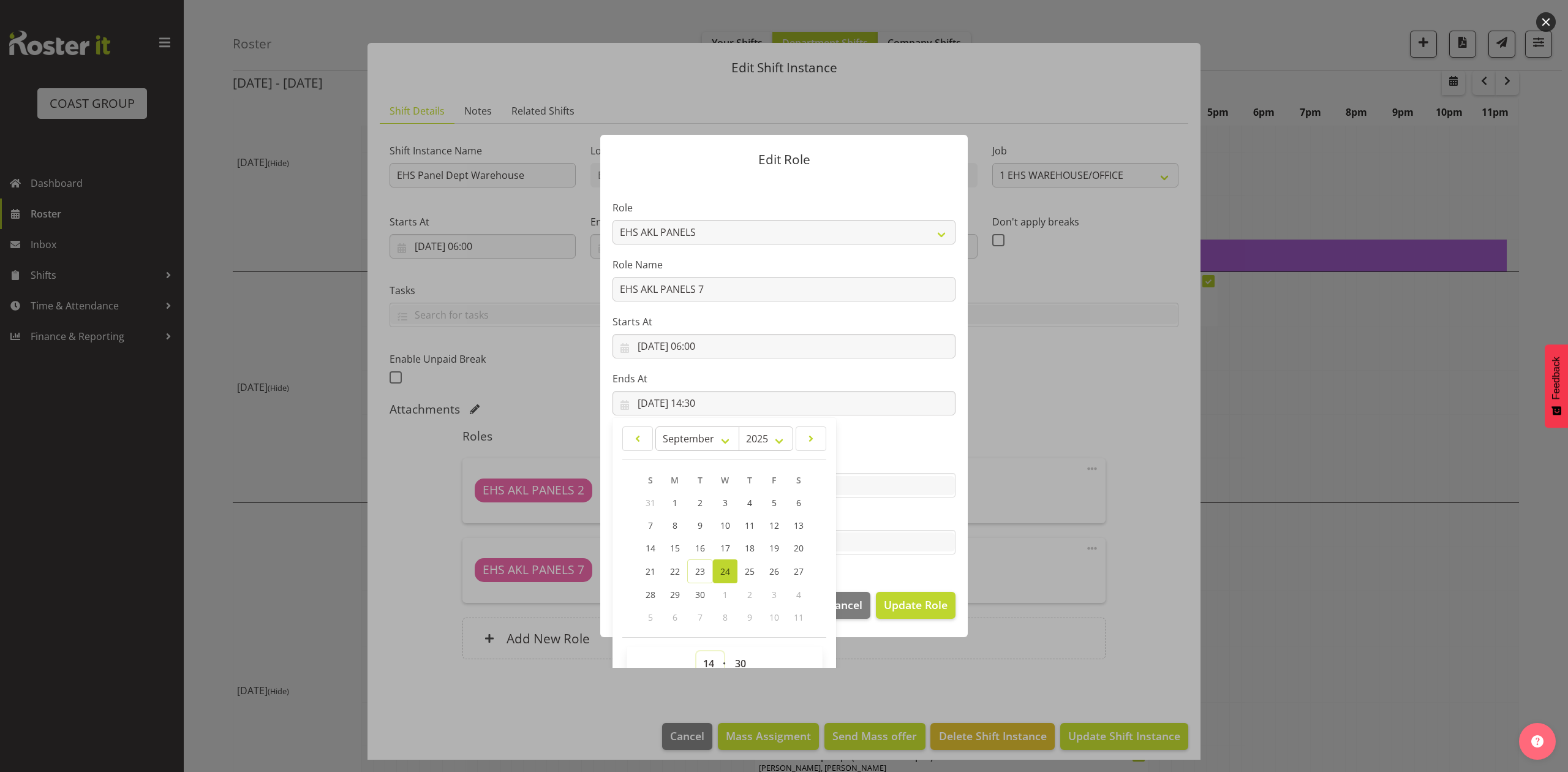
drag, startPoint x: 708, startPoint y: 662, endPoint x: 707, endPoint y: 646, distance: 16.0
click at [708, 662] on select "00 01 02 03 04 05 06 07 08 09 10 11 12 13 14 15 16 17 18 19 20 21 22 23" at bounding box center [709, 663] width 27 height 24
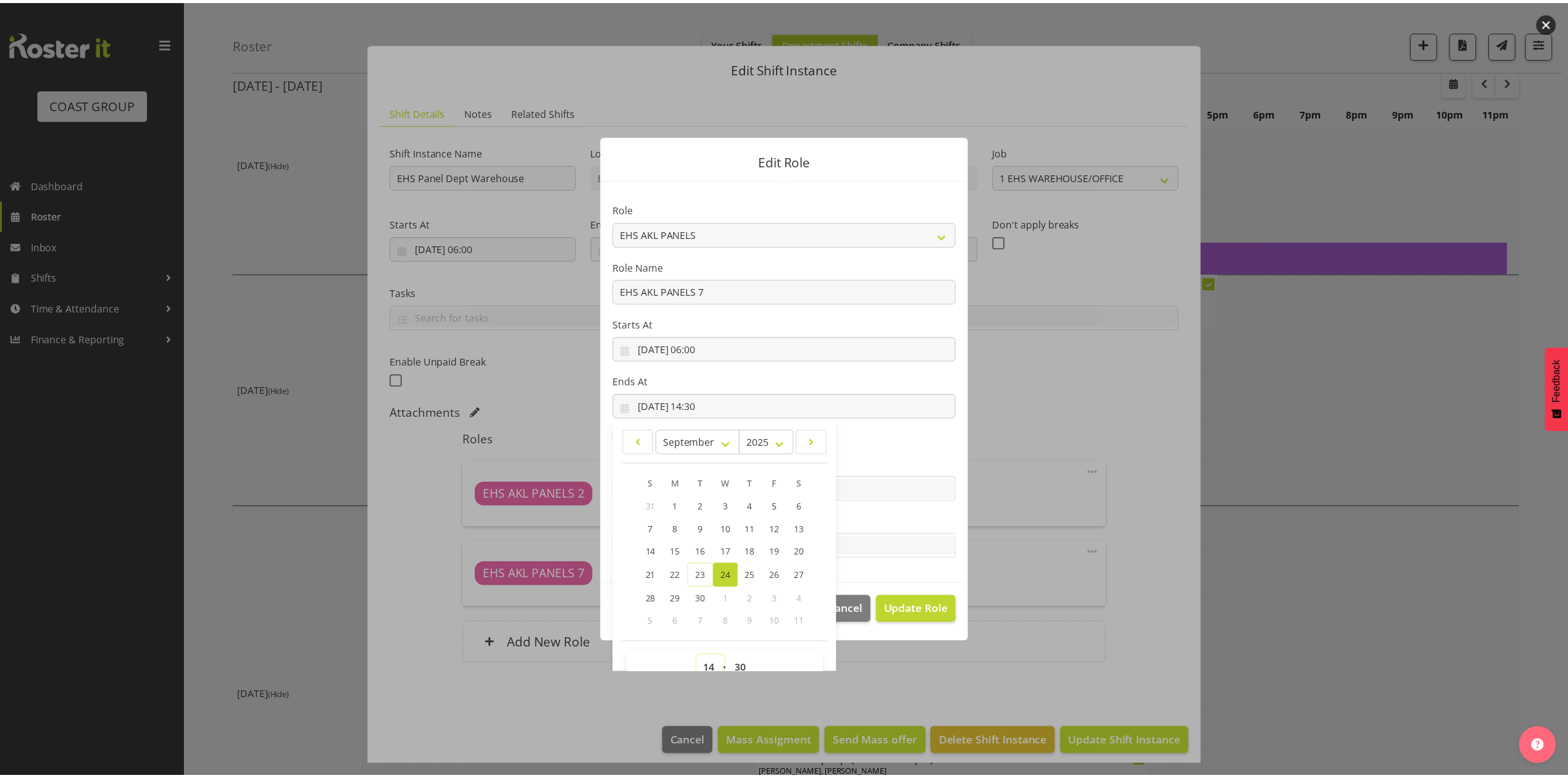
scroll to position [8, 0]
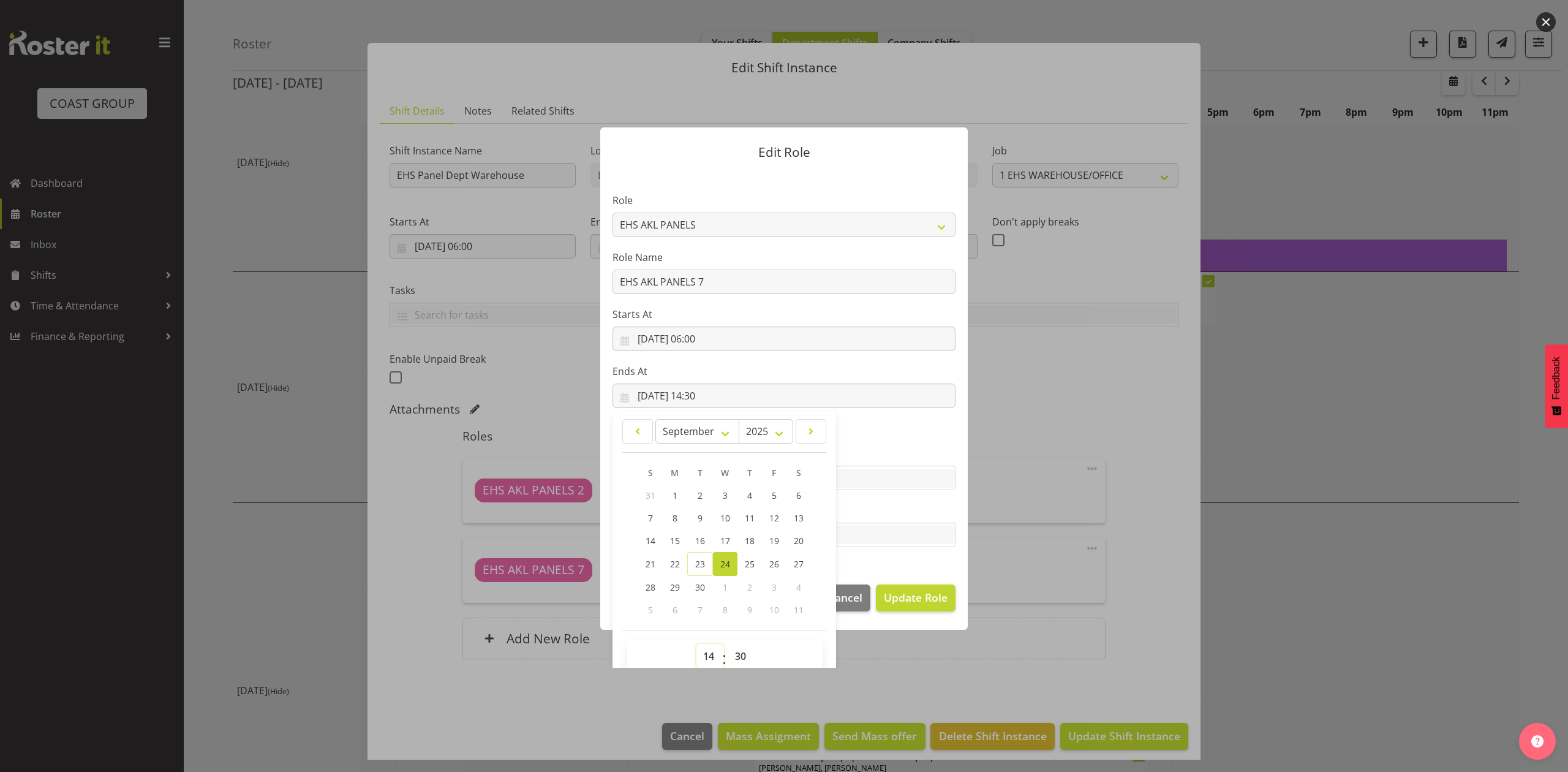
select select "12"
click at [696, 644] on select "00 01 02 03 04 05 06 07 08 09 10 11 12 13 14 15 16 17 18 19 20 21 22 23" at bounding box center [709, 656] width 27 height 24
type input "24/09/2025, 12:30"
drag, startPoint x: 897, startPoint y: 599, endPoint x: 888, endPoint y: 614, distance: 17.5
click at [898, 599] on span "Update Role" at bounding box center [916, 597] width 64 height 16
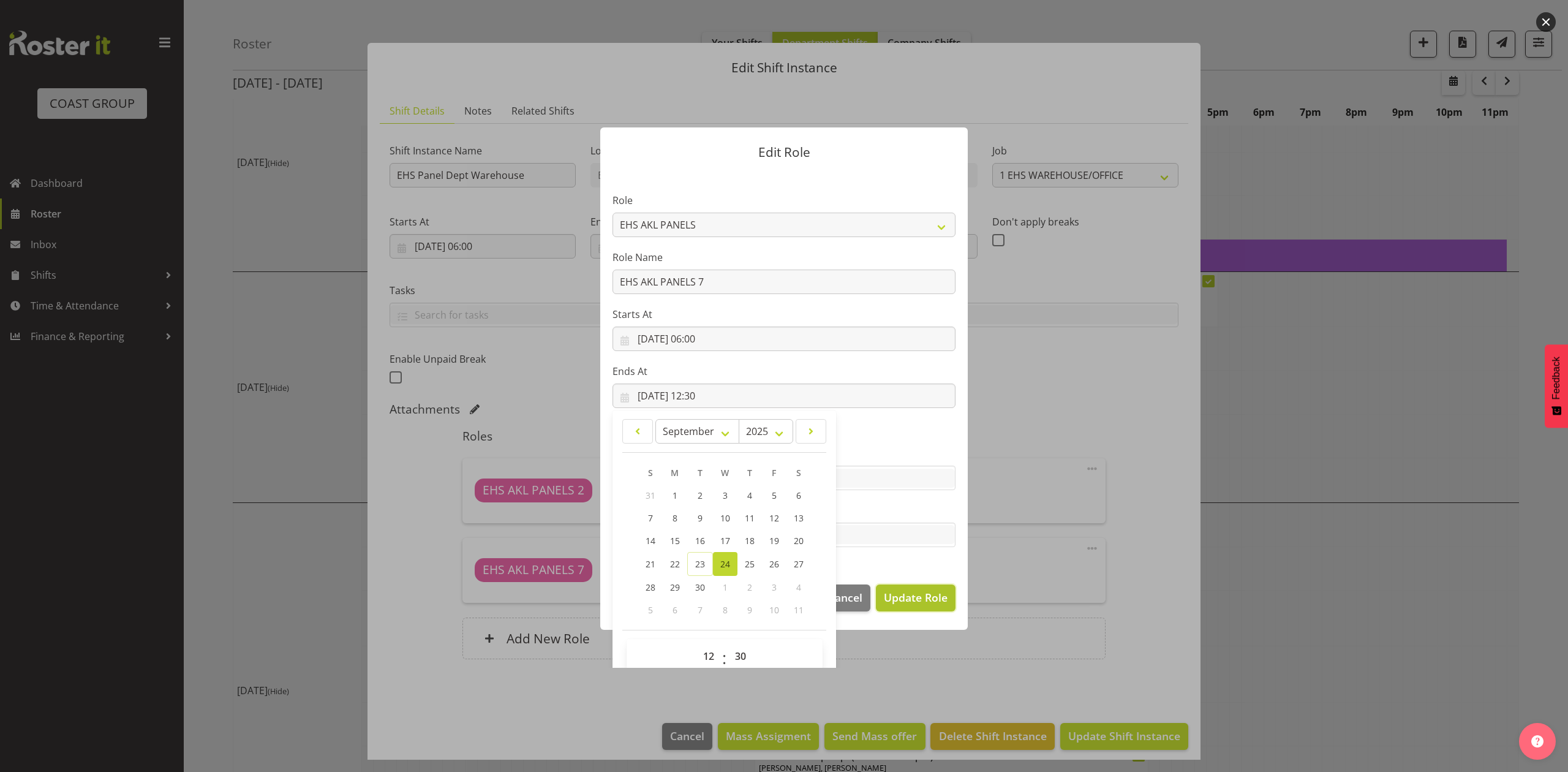
select select
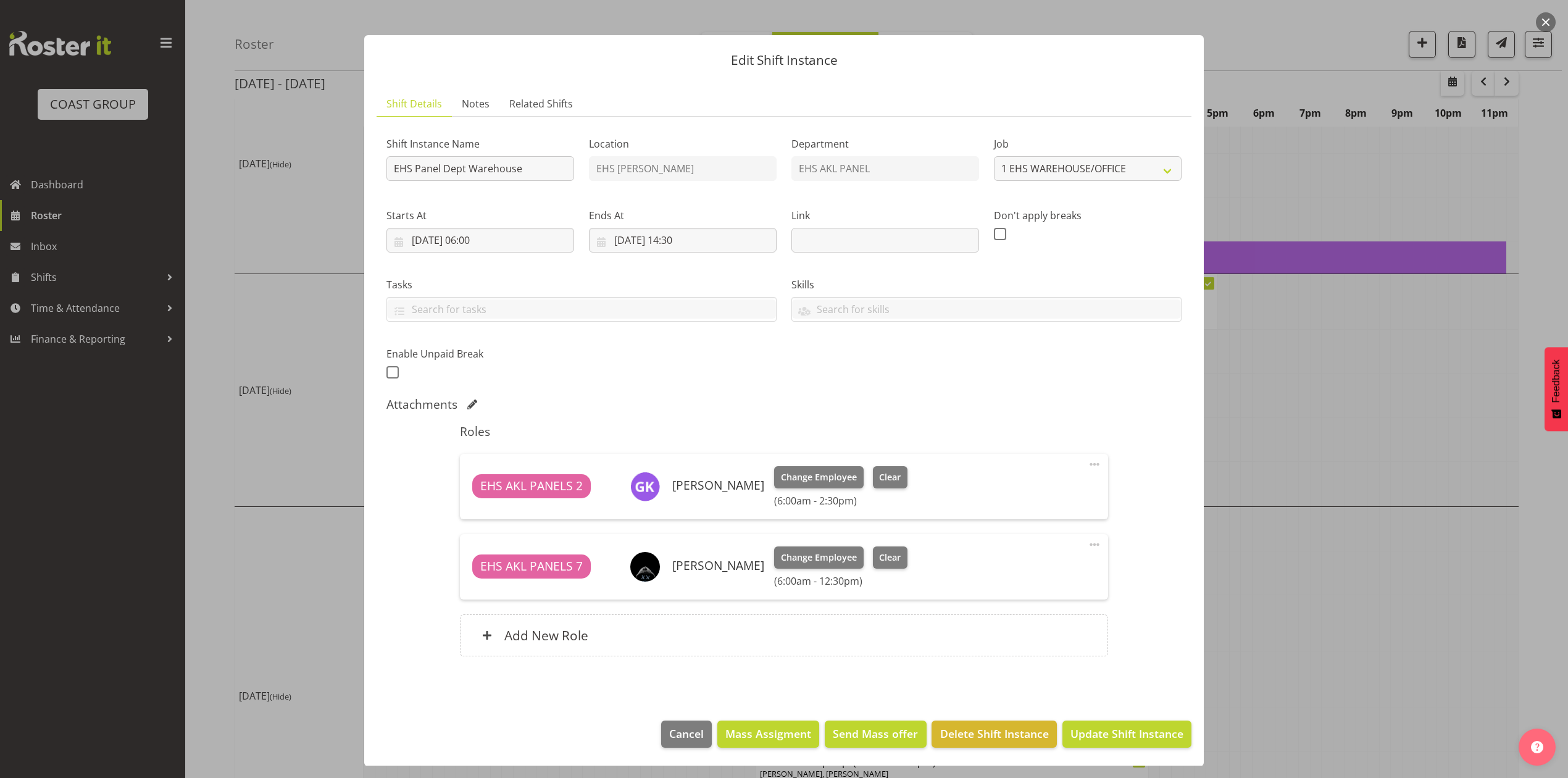
scroll to position [9, 0]
click at [1122, 735] on span "Update Shift Instance" at bounding box center [1127, 733] width 113 height 16
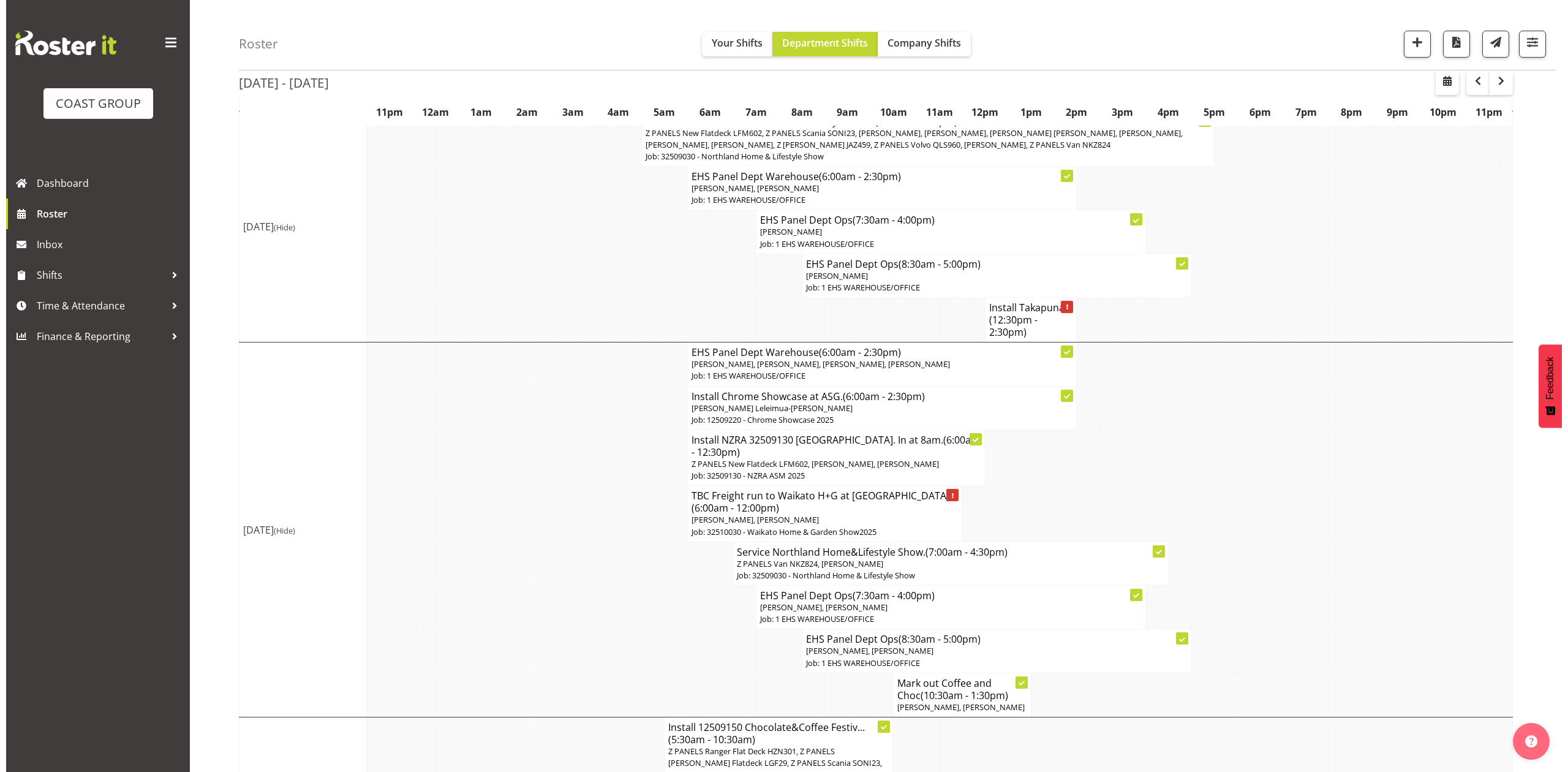
scroll to position [327, 0]
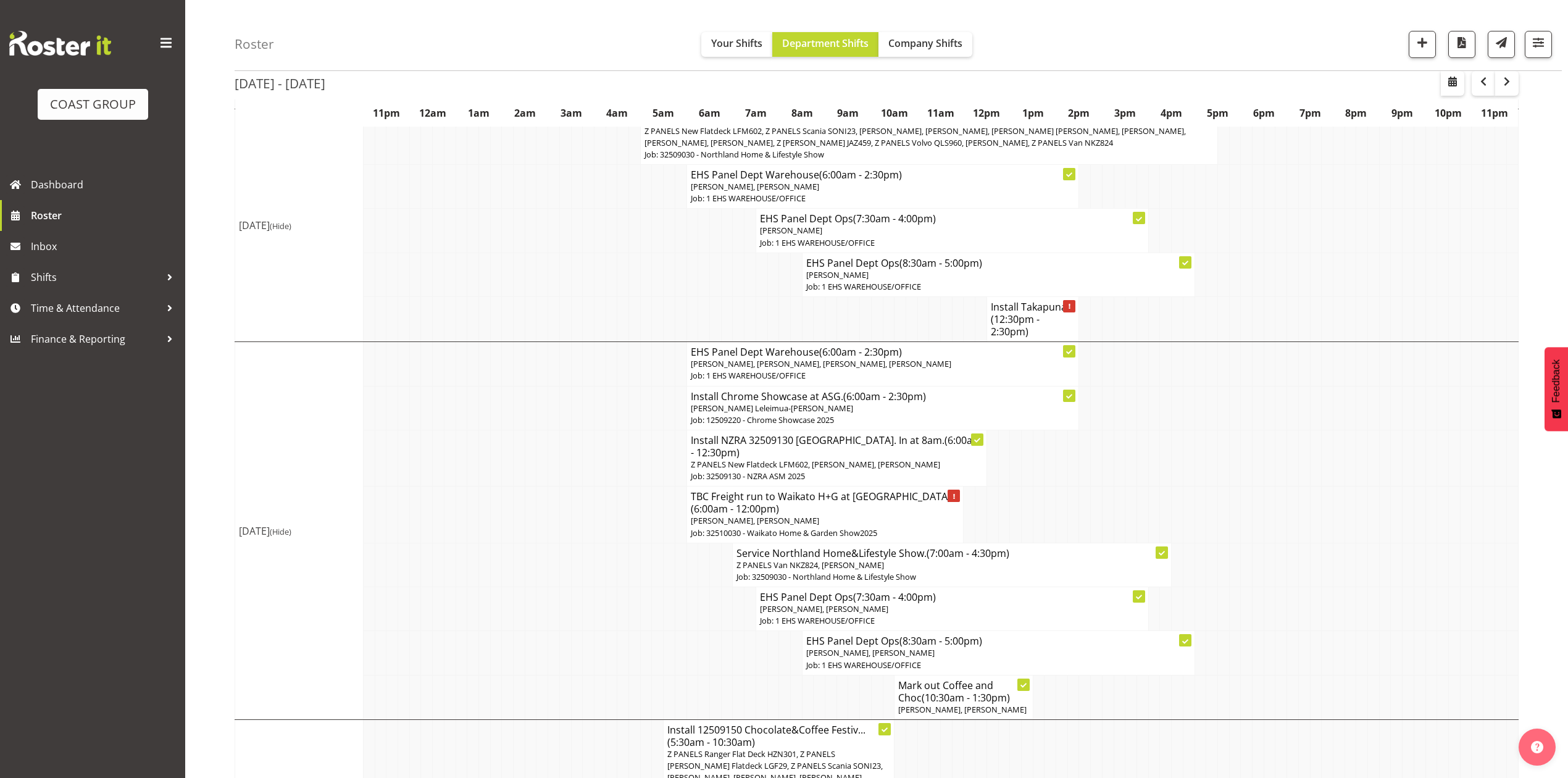
click at [1021, 322] on span "(12:30pm - 2:30pm)" at bounding box center [1015, 325] width 49 height 26
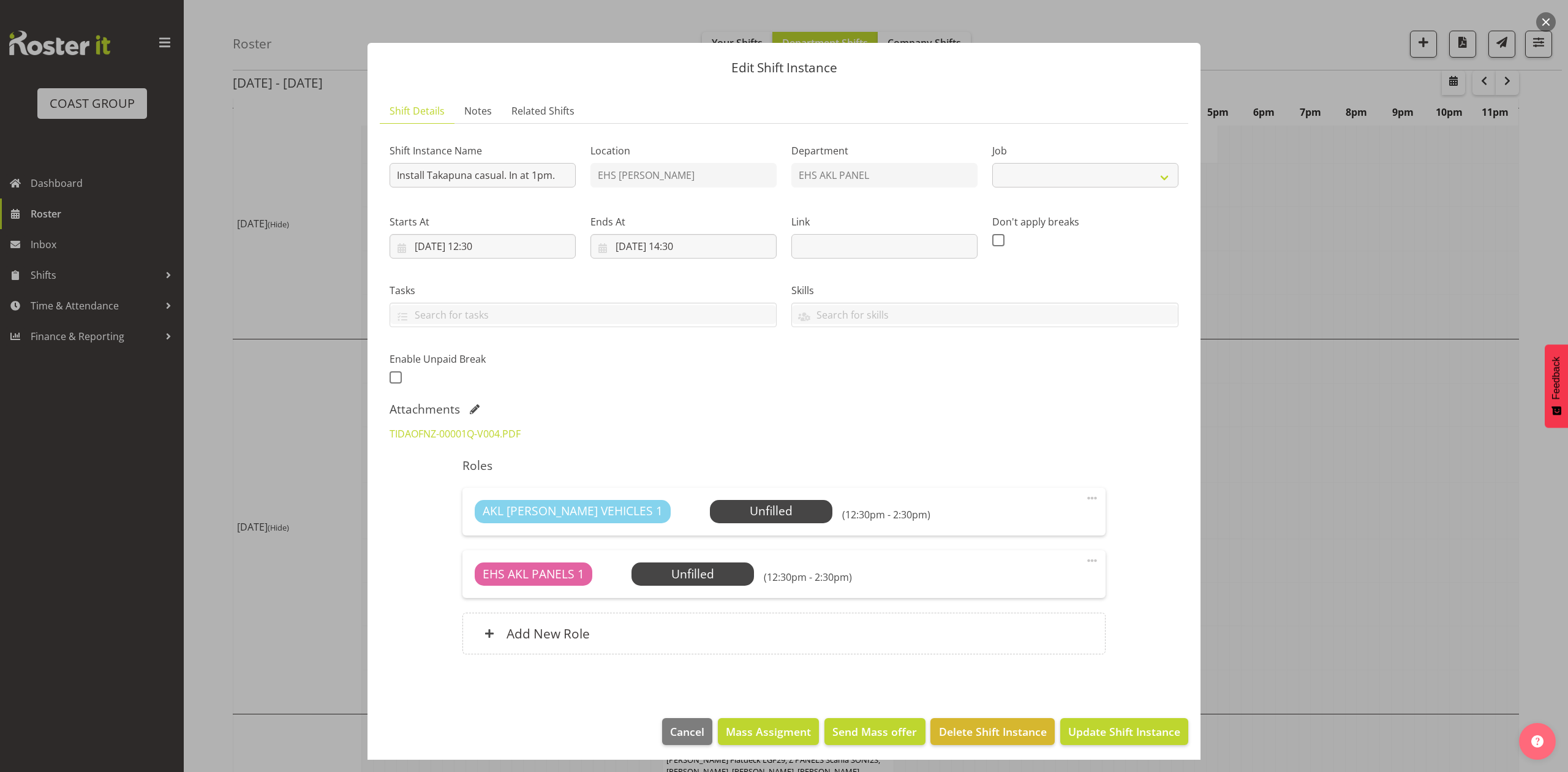
select select "8653"
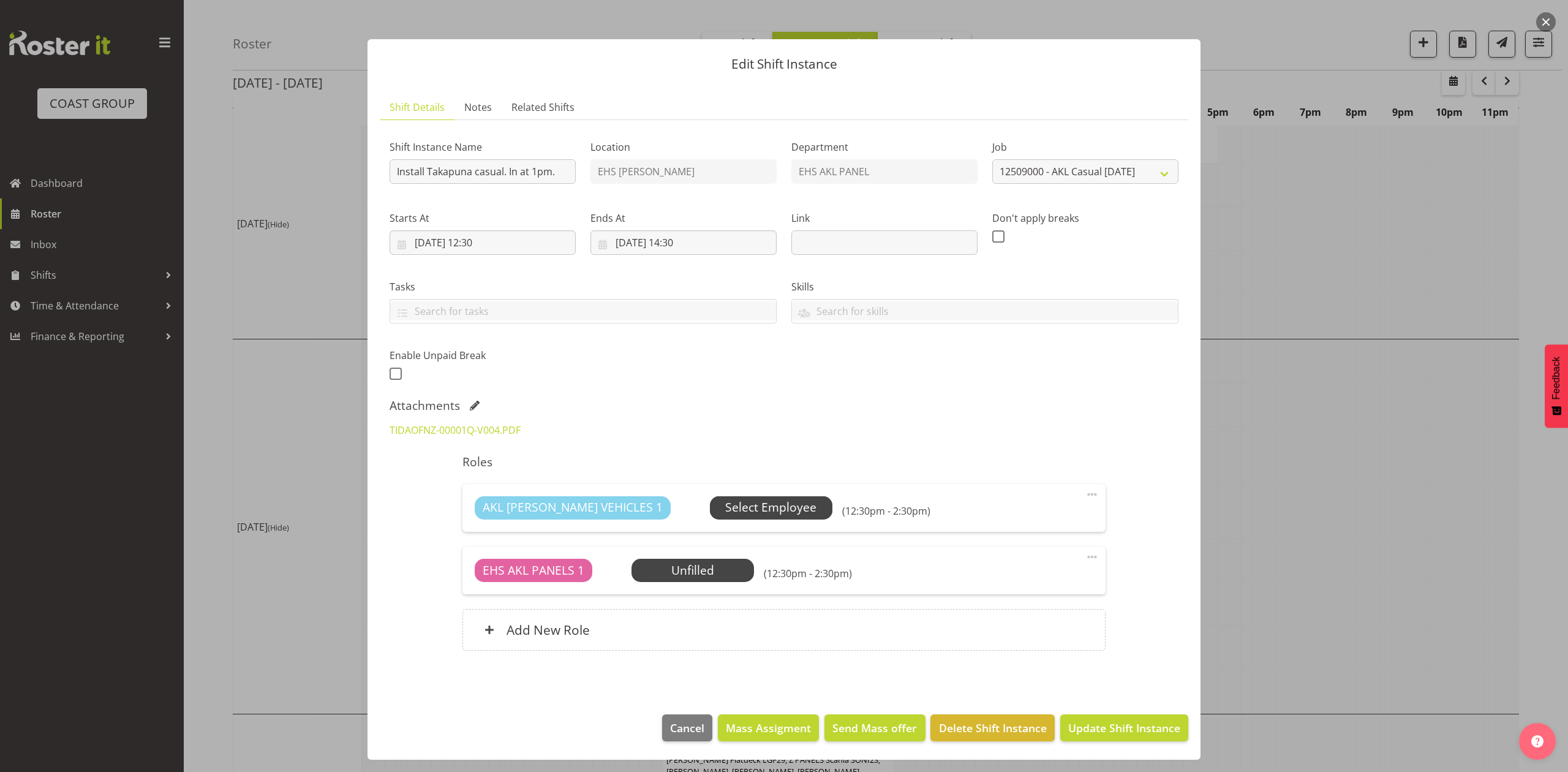
click at [728, 503] on span "Select Employee" at bounding box center [771, 507] width 92 height 18
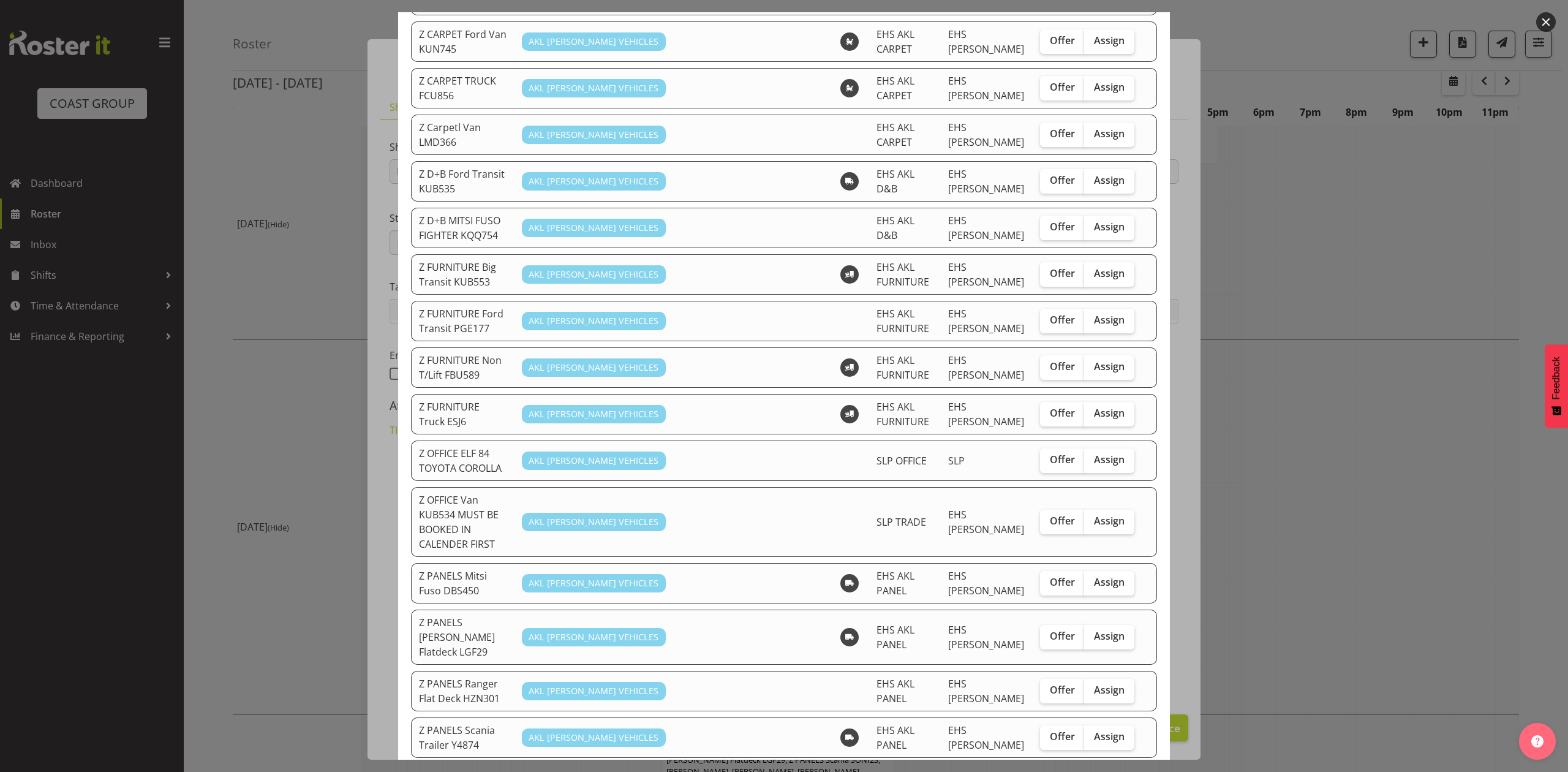
scroll to position [408, 0]
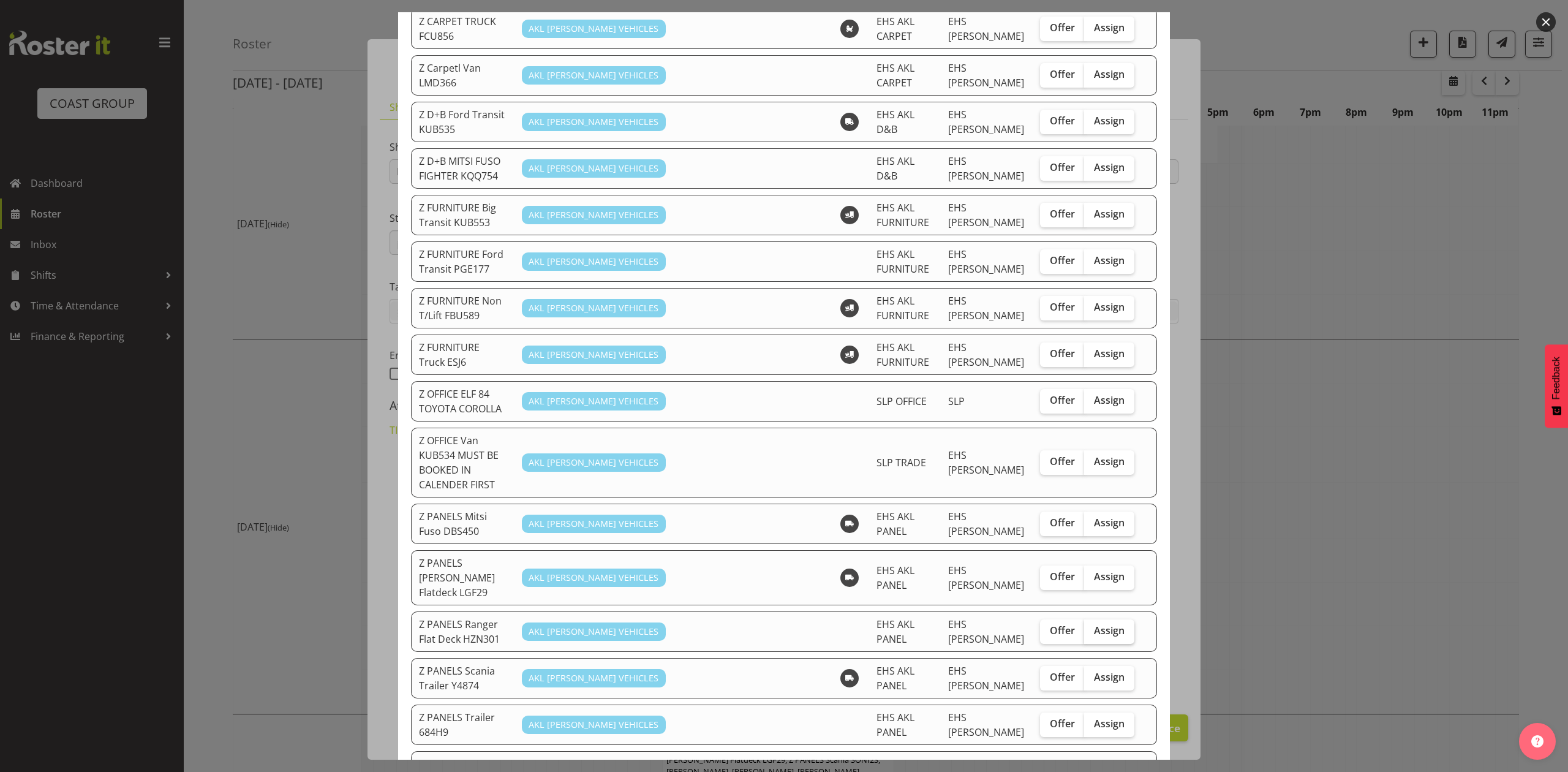
click at [1110, 624] on span "Assign" at bounding box center [1109, 630] width 31 height 12
click at [1092, 627] on input "Assign" at bounding box center [1088, 631] width 8 height 8
checkbox input "true"
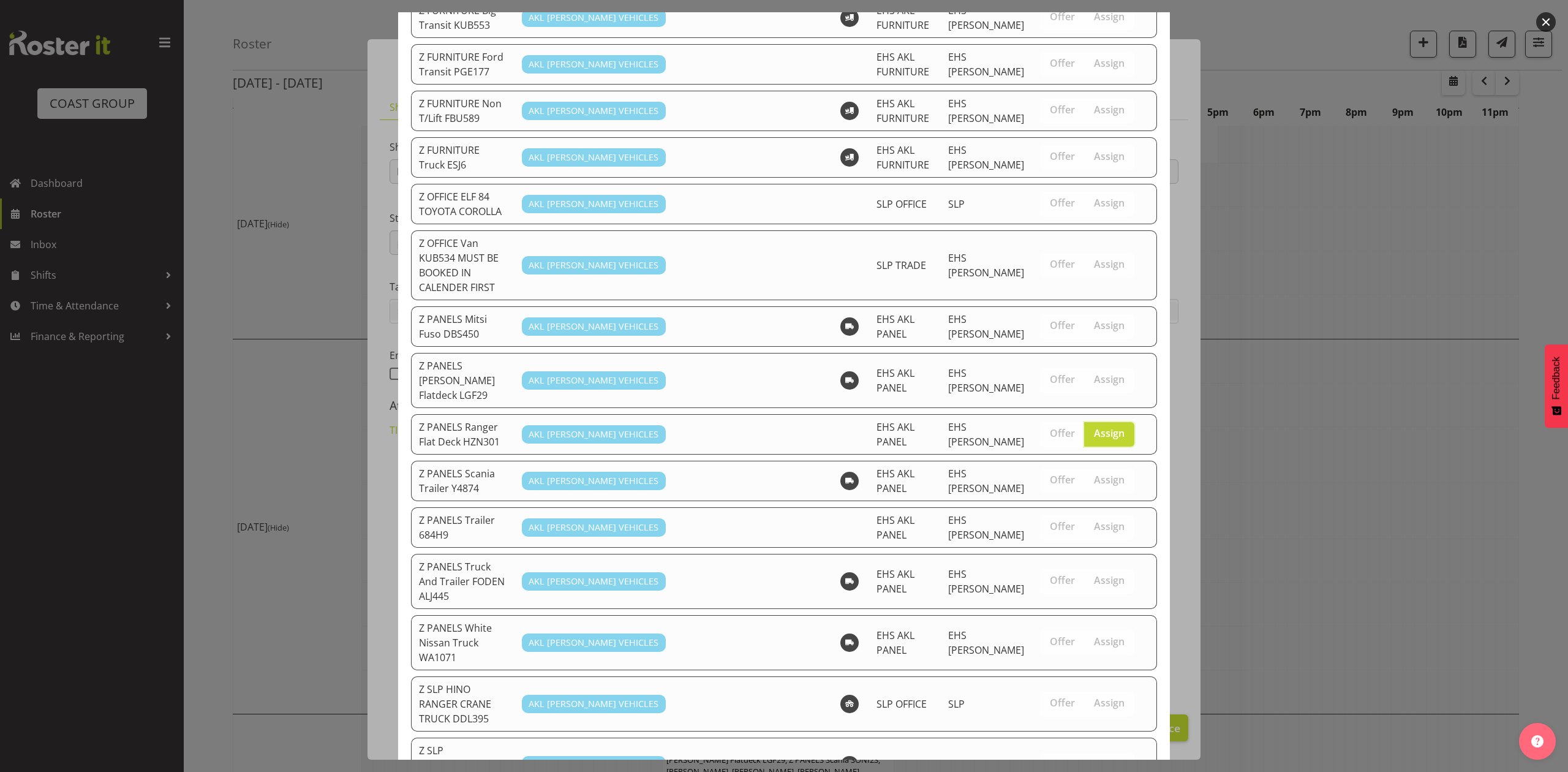
scroll to position [700, 0]
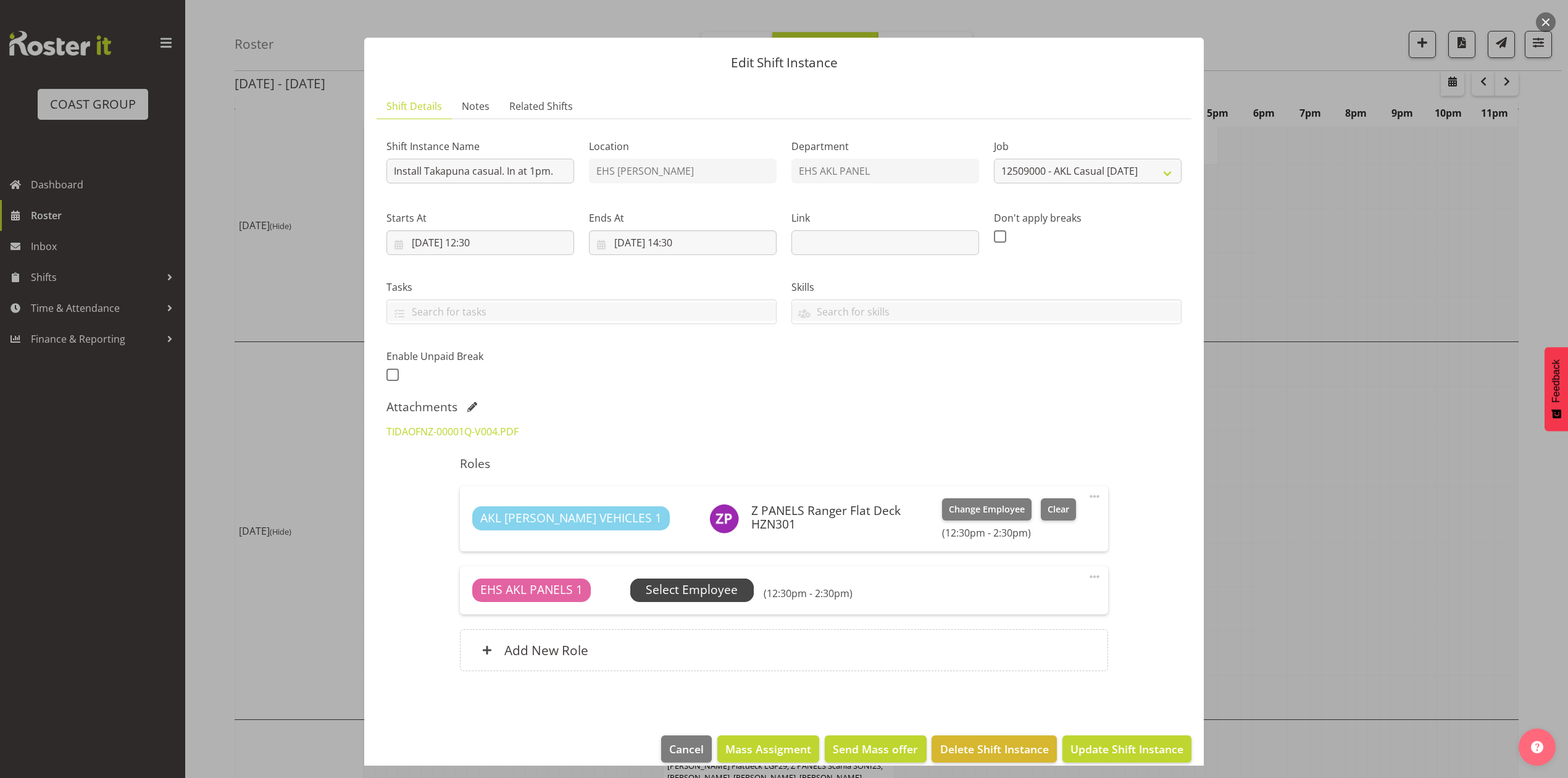
click at [697, 593] on span "Select Employee" at bounding box center [692, 589] width 92 height 18
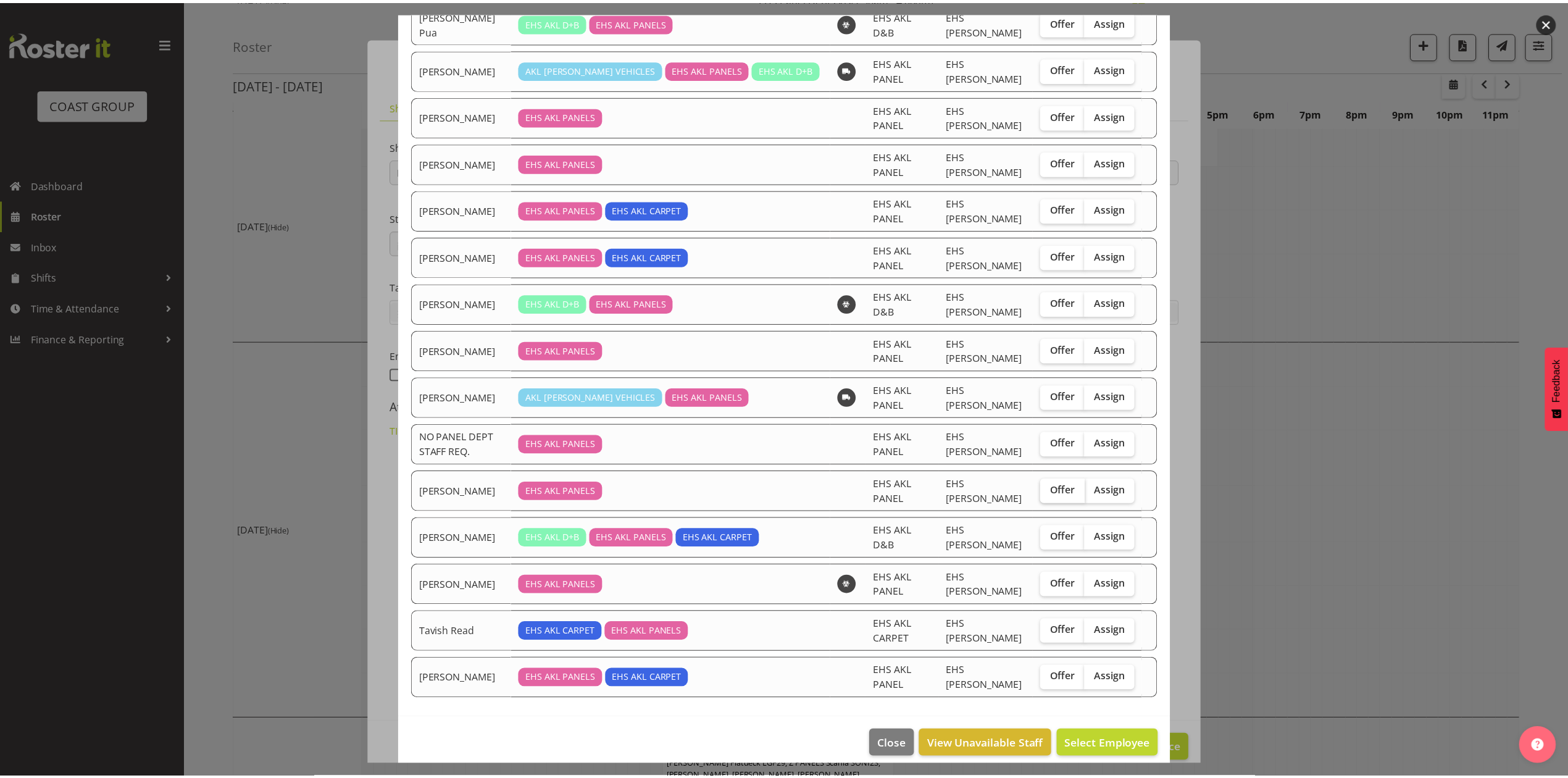
scroll to position [147, 0]
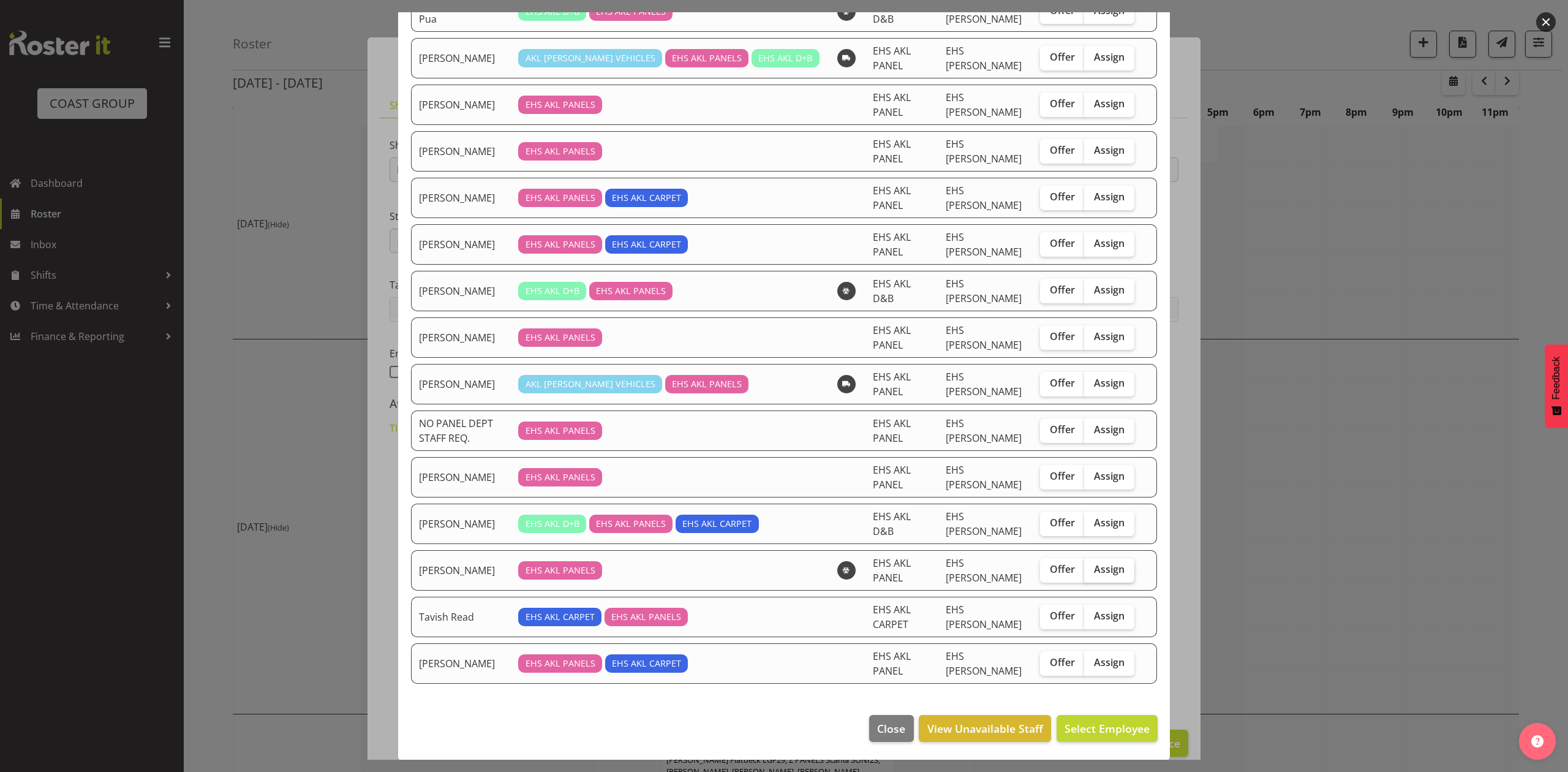
click at [1099, 570] on span "Assign" at bounding box center [1109, 569] width 31 height 12
click at [1092, 570] on input "Assign" at bounding box center [1088, 569] width 8 height 8
checkbox input "true"
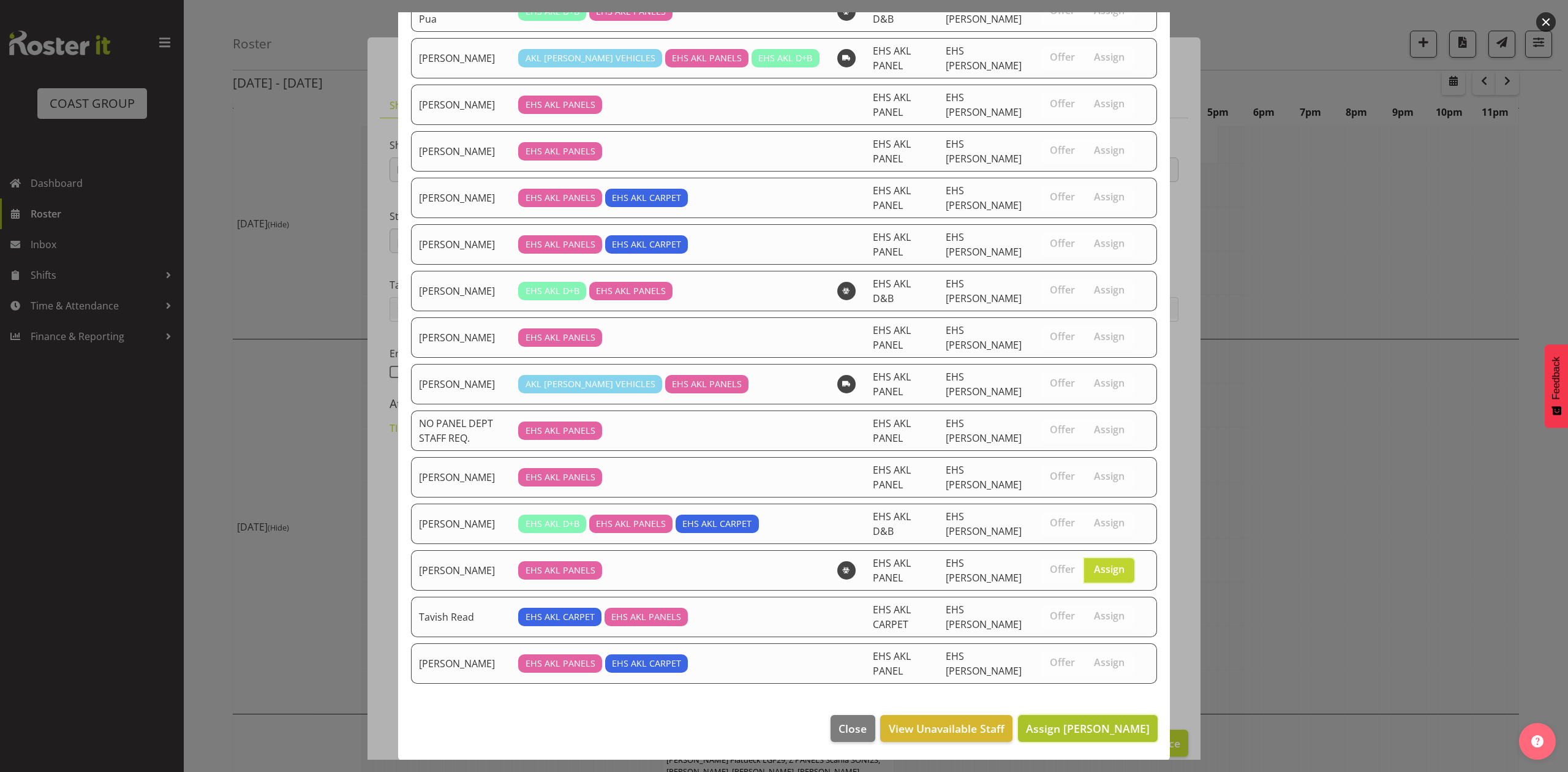
click at [1120, 736] on button "Assign Shaun Keutenius" at bounding box center [1087, 728] width 139 height 27
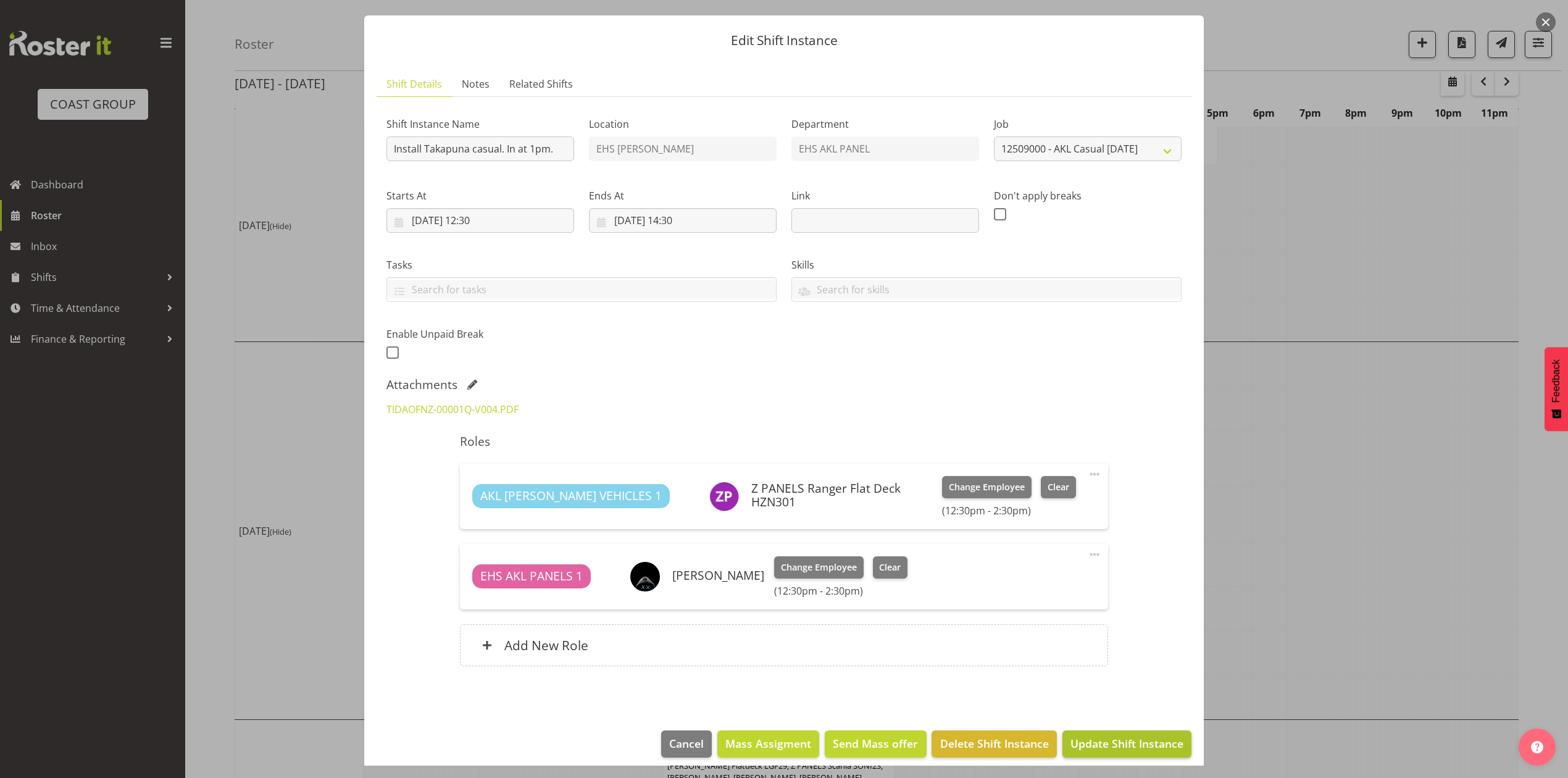
scroll to position [40, 0]
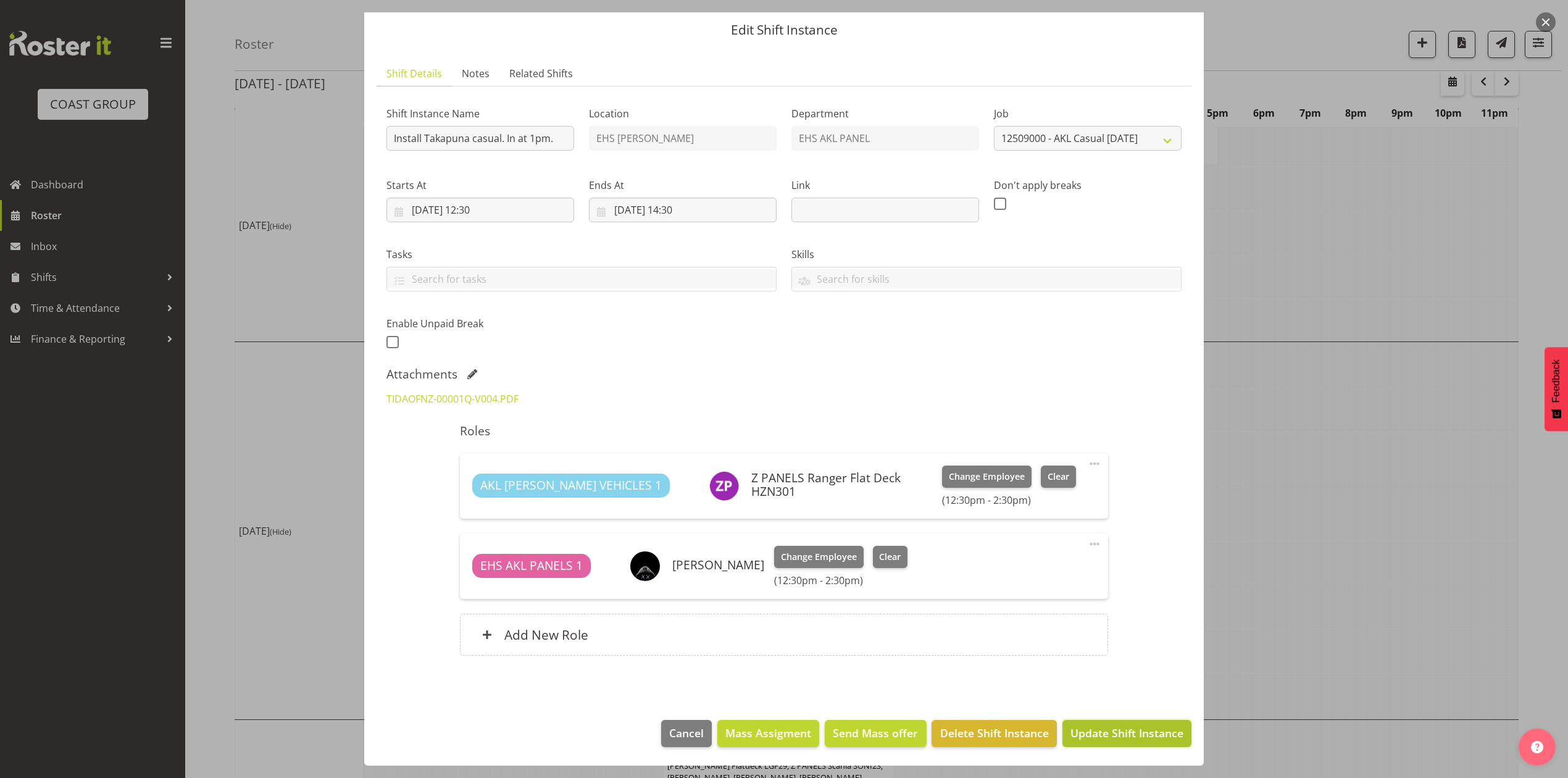
click at [1120, 739] on span "Update Shift Instance" at bounding box center [1127, 733] width 113 height 16
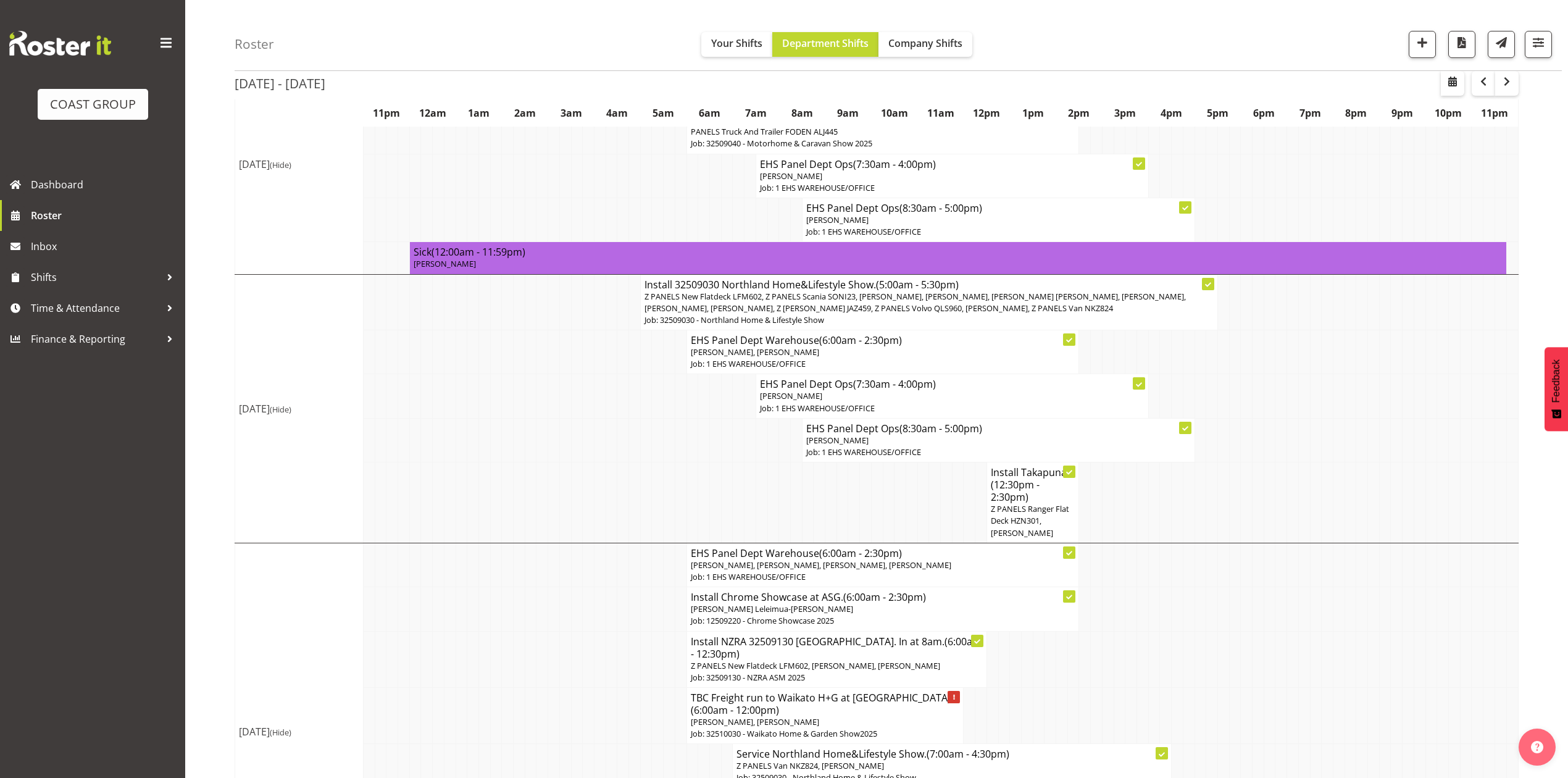
scroll to position [164, 0]
drag, startPoint x: 1376, startPoint y: 451, endPoint x: 1389, endPoint y: 451, distance: 13.0
click at [1377, 451] on td at bounding box center [1374, 439] width 11 height 43
click at [1010, 496] on span "(12:30pm - 2:30pm)" at bounding box center [1015, 490] width 49 height 26
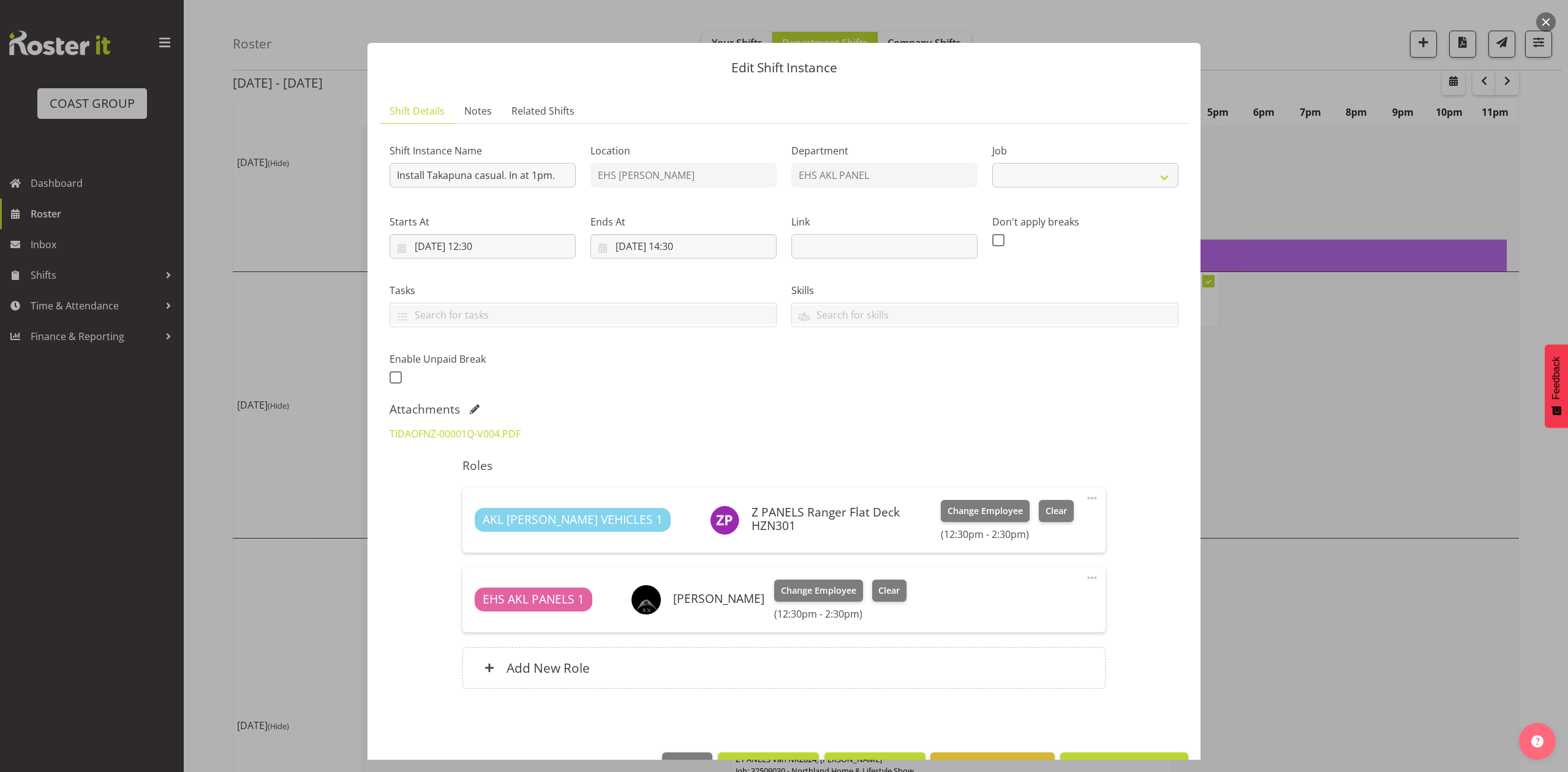
select select "8653"
click at [457, 435] on link "TIDAOFNZ-00001Q-V004.PDF" at bounding box center [455, 433] width 131 height 13
click at [1546, 21] on button "button" at bounding box center [1546, 22] width 20 height 20
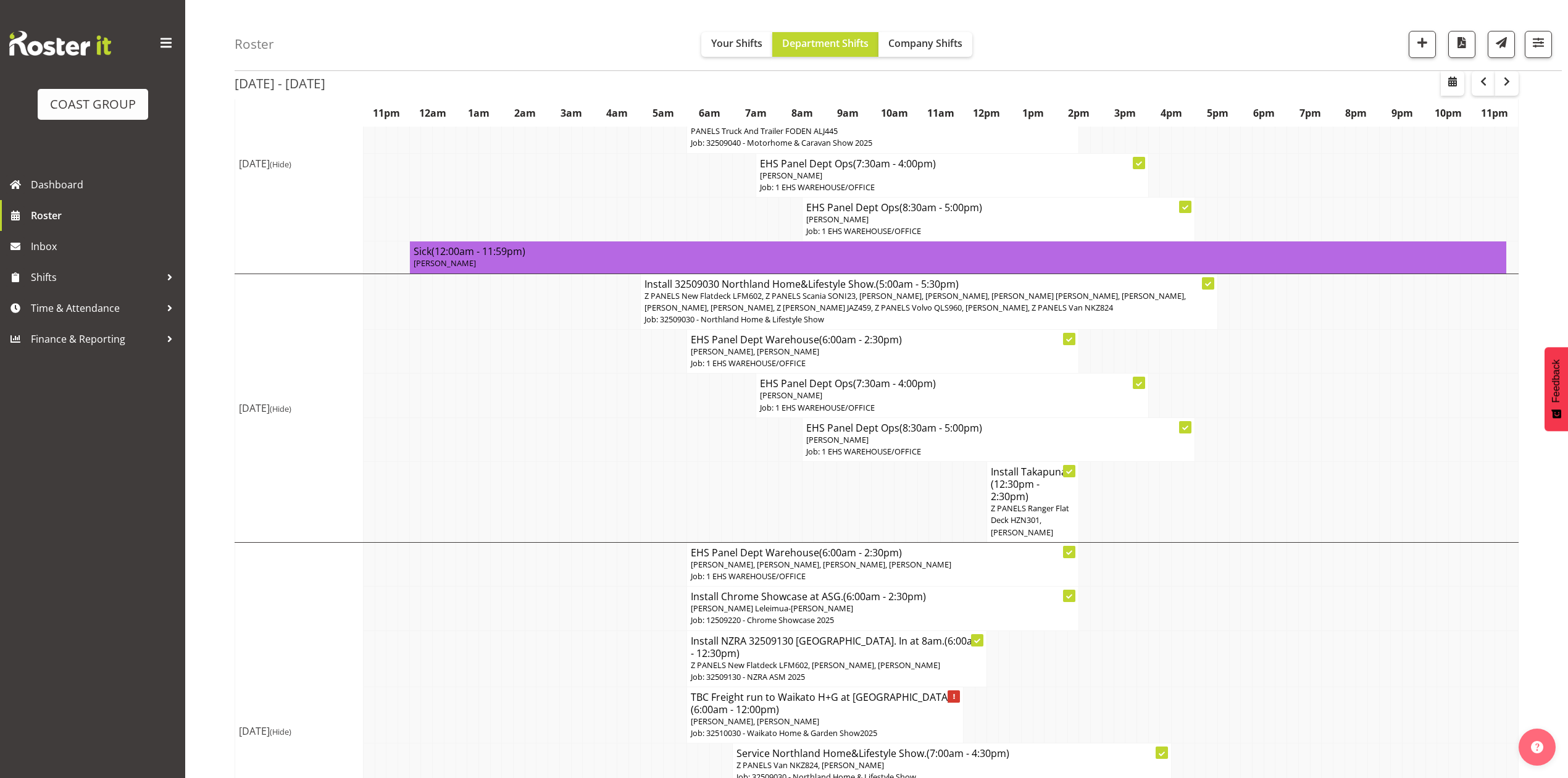
click at [1233, 423] on td at bounding box center [1235, 439] width 11 height 43
click at [1193, 499] on td at bounding box center [1189, 503] width 11 height 81
click at [1016, 495] on span "(12:30pm - 2:30pm)" at bounding box center [1015, 490] width 49 height 26
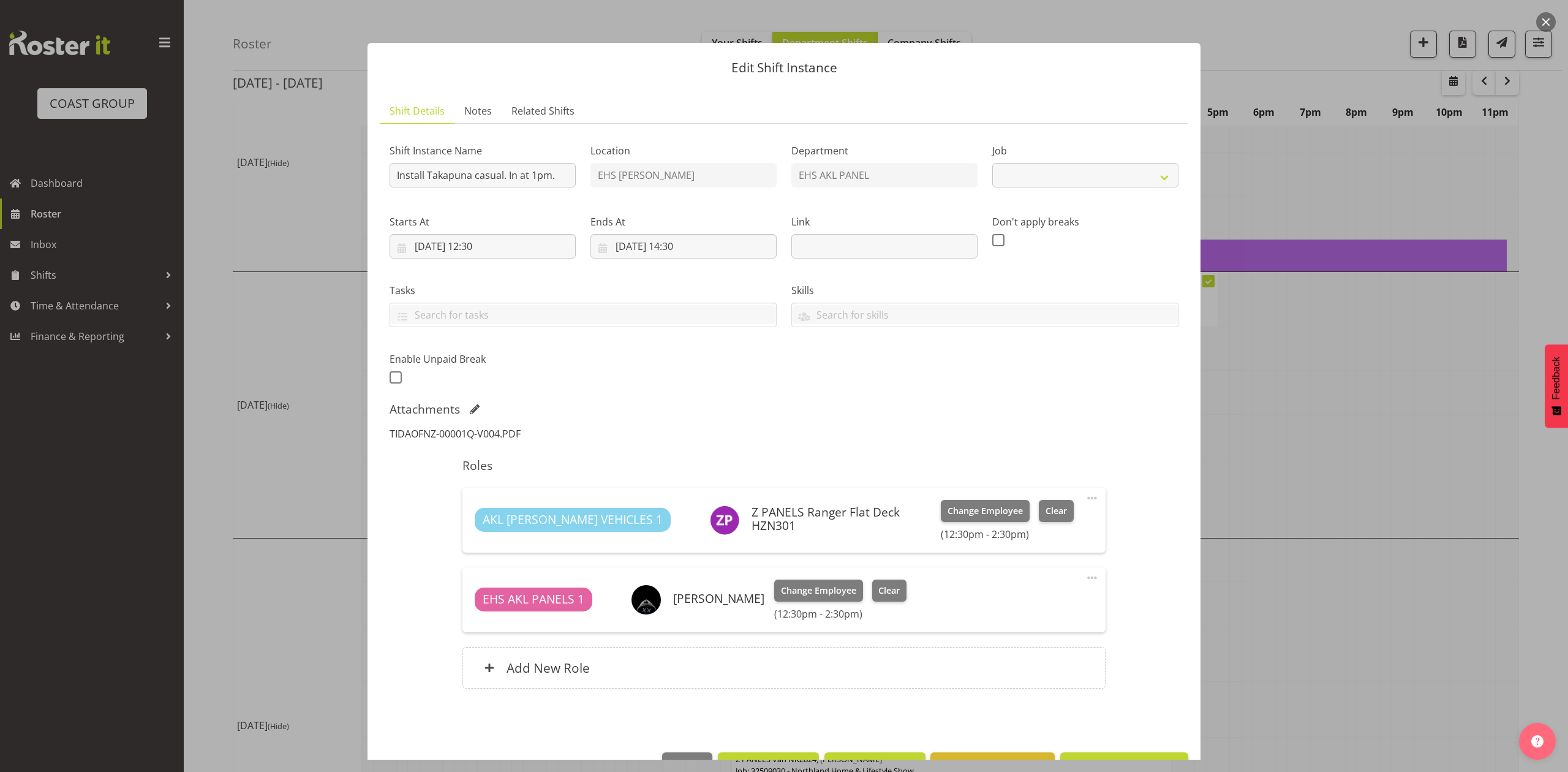
click at [449, 432] on link "TIDAOFNZ-00001Q-V004.PDF" at bounding box center [455, 433] width 131 height 13
select select "8653"
drag, startPoint x: 1350, startPoint y: 454, endPoint x: 1527, endPoint y: 466, distance: 177.4
click at [1356, 454] on div at bounding box center [784, 386] width 1568 height 772
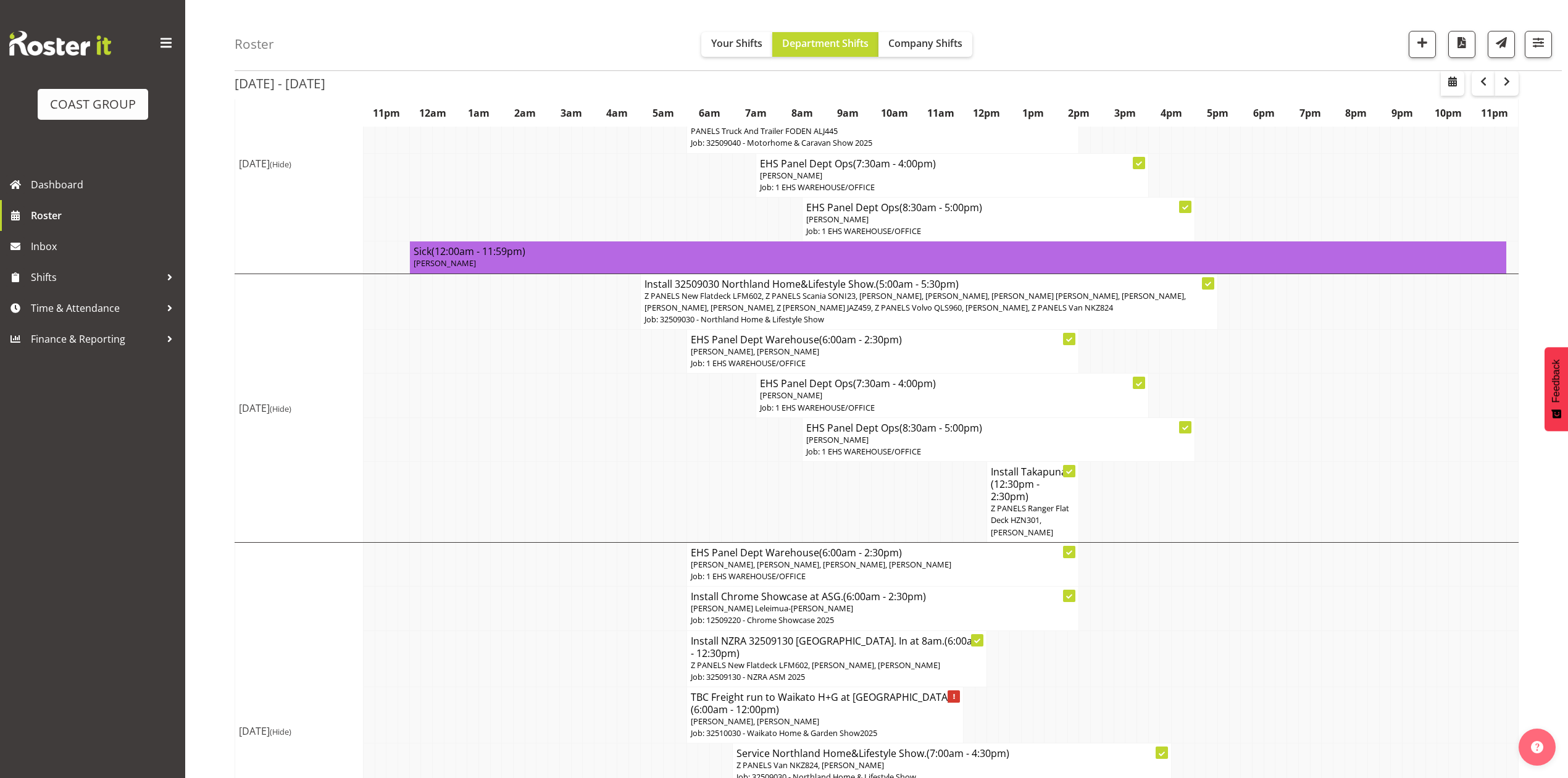
drag, startPoint x: 1255, startPoint y: 450, endPoint x: 1263, endPoint y: 460, distance: 12.8
click at [1256, 450] on td at bounding box center [1259, 439] width 11 height 43
click at [1327, 447] on td at bounding box center [1328, 439] width 11 height 43
click at [1394, 482] on td at bounding box center [1396, 503] width 11 height 81
click at [1247, 455] on td at bounding box center [1246, 439] width 11 height 43
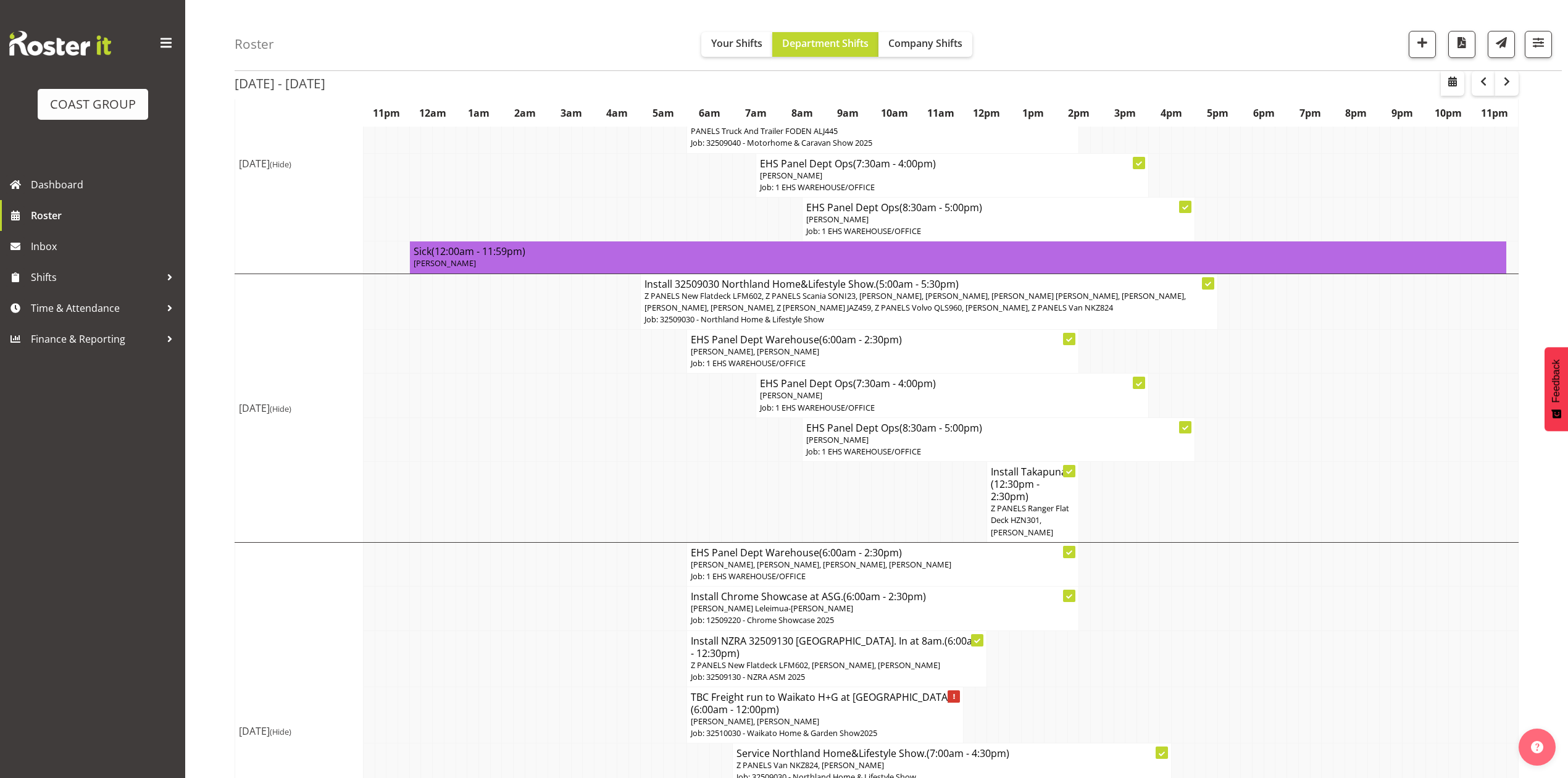
click at [1333, 356] on td at bounding box center [1339, 352] width 11 height 43
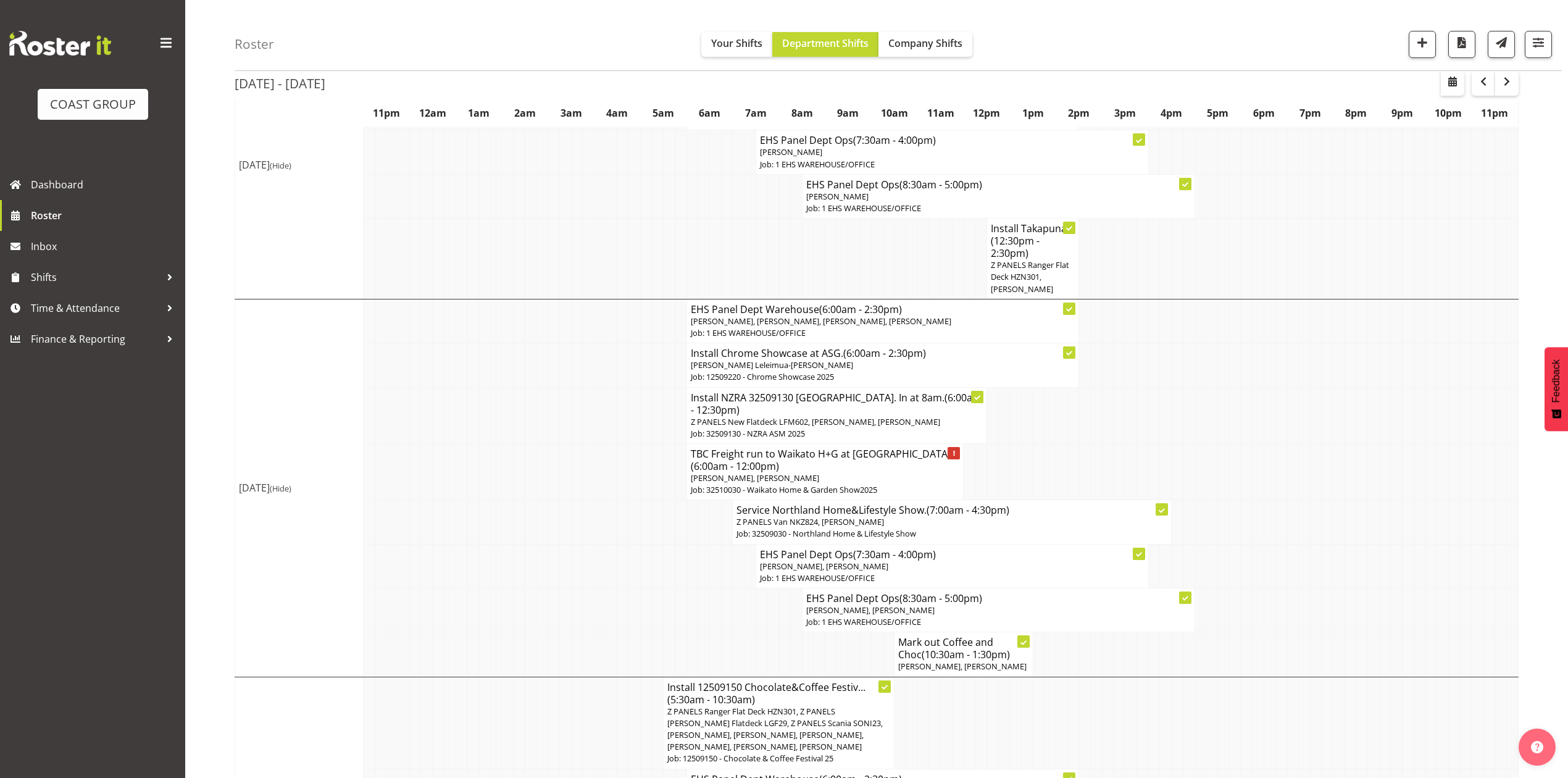
scroll to position [411, 0]
click at [1414, 44] on span "button" at bounding box center [1422, 42] width 16 height 16
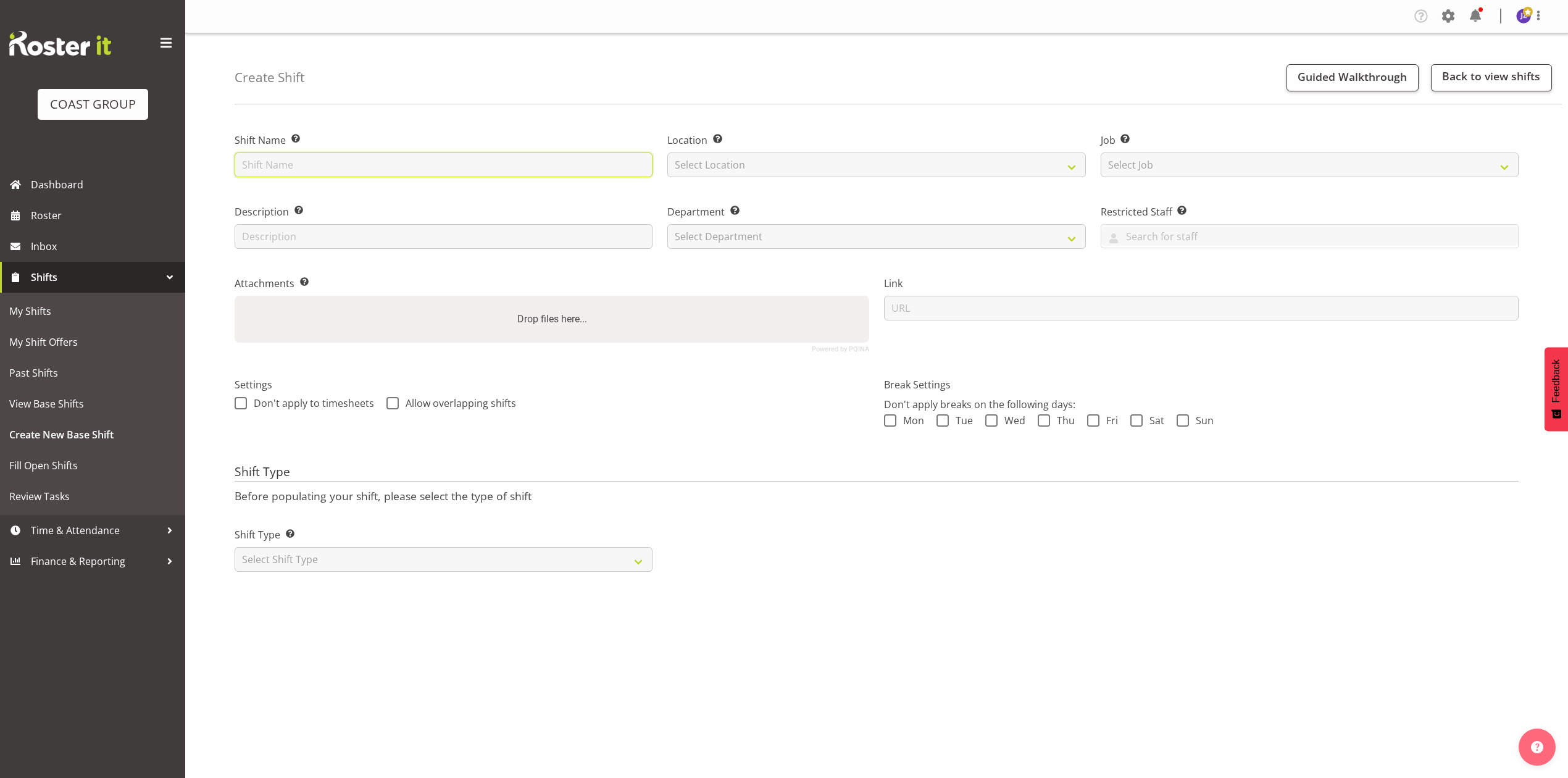
click at [505, 167] on input "text" at bounding box center [443, 165] width 418 height 25
click at [410, 169] on input "All Blk V [GEOGRAPHIC_DATA]" at bounding box center [443, 165] width 418 height 25
type input "All Blk V [GEOGRAPHIC_DATA] at [GEOGRAPHIC_DATA]"
click at [707, 183] on div "Location Enter the location where the shift will occur. Select Location EHS [PE…" at bounding box center [876, 151] width 433 height 72
click at [713, 175] on select "Select Location EHS [PERSON_NAME]" at bounding box center [876, 165] width 418 height 25
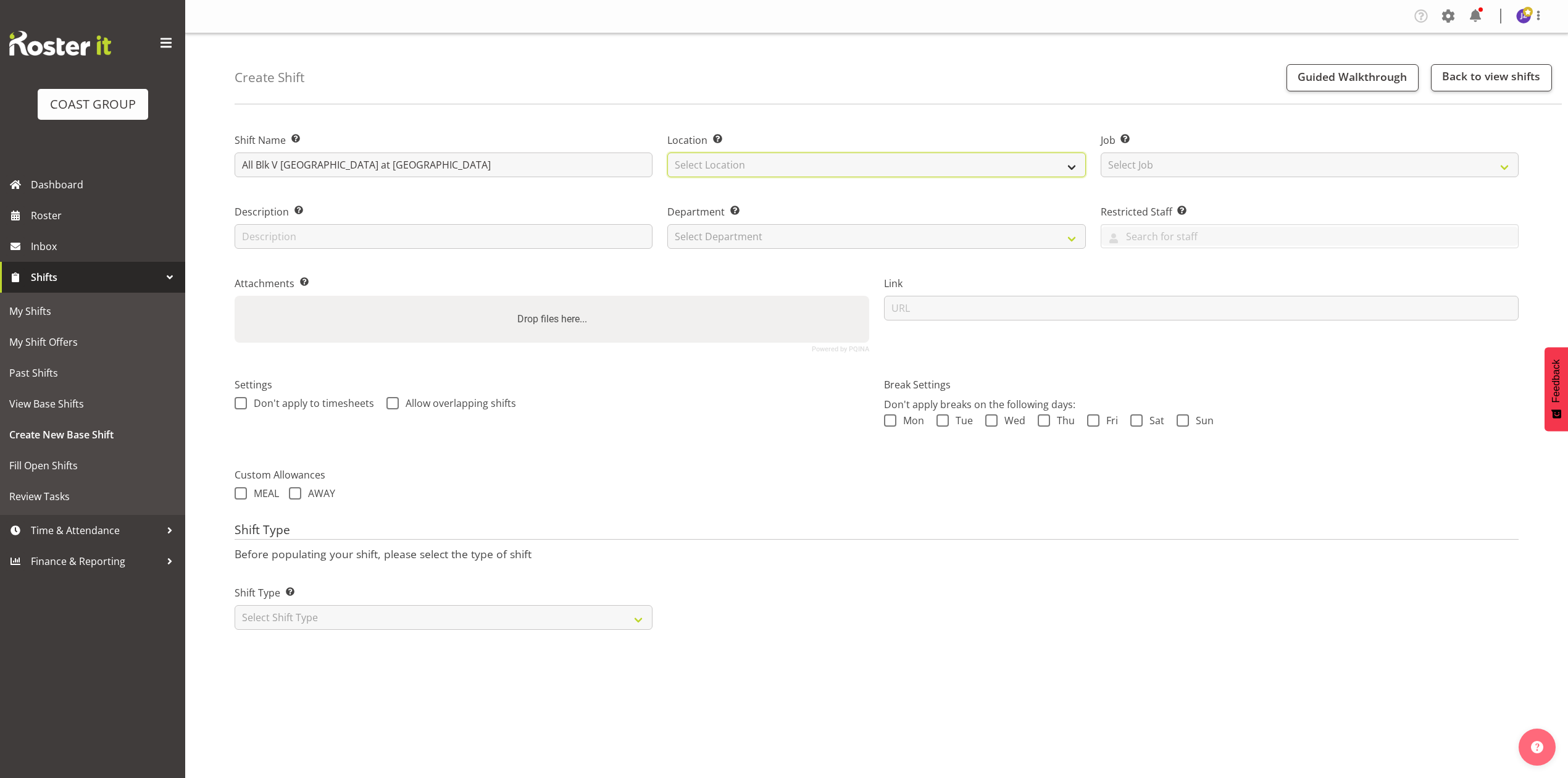
select select "35"
click at [668, 153] on select "Select Location EHS [PERSON_NAME]" at bounding box center [876, 165] width 418 height 25
